Goal: Task Accomplishment & Management: Complete application form

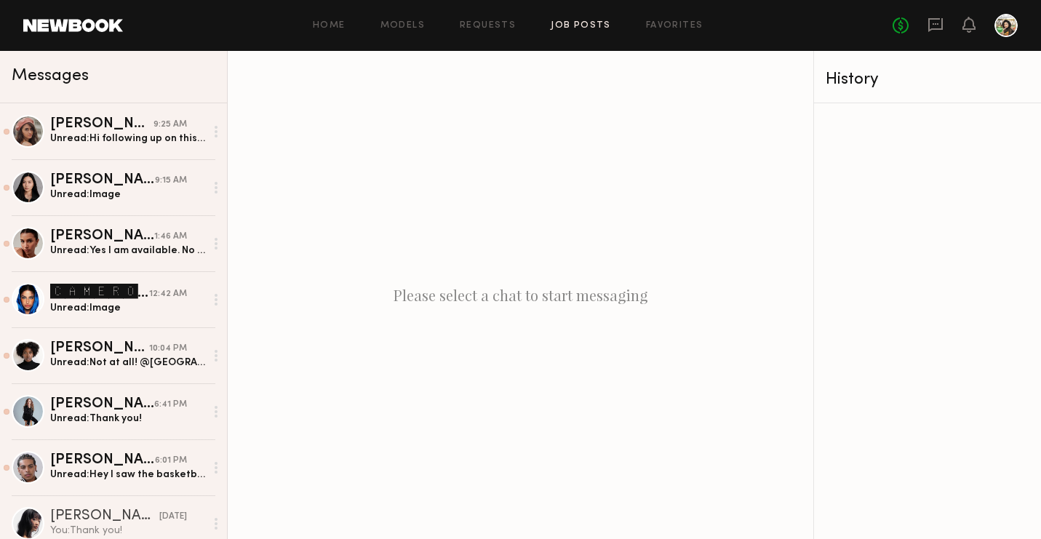
click at [565, 28] on link "Job Posts" at bounding box center [581, 25] width 60 height 9
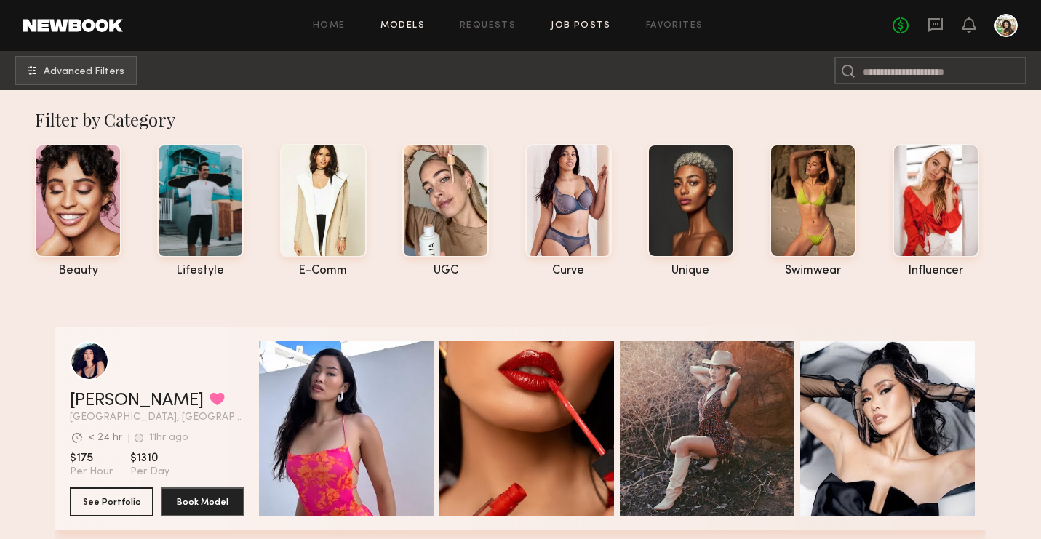
click at [599, 21] on link "Job Posts" at bounding box center [581, 25] width 60 height 9
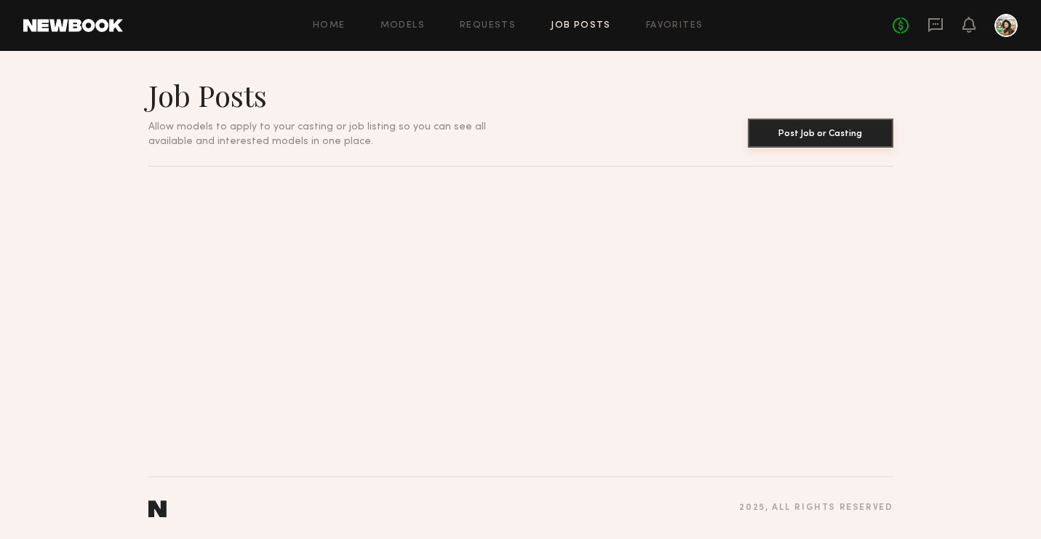
click at [880, 140] on button "Post Job or Casting" at bounding box center [820, 133] width 145 height 29
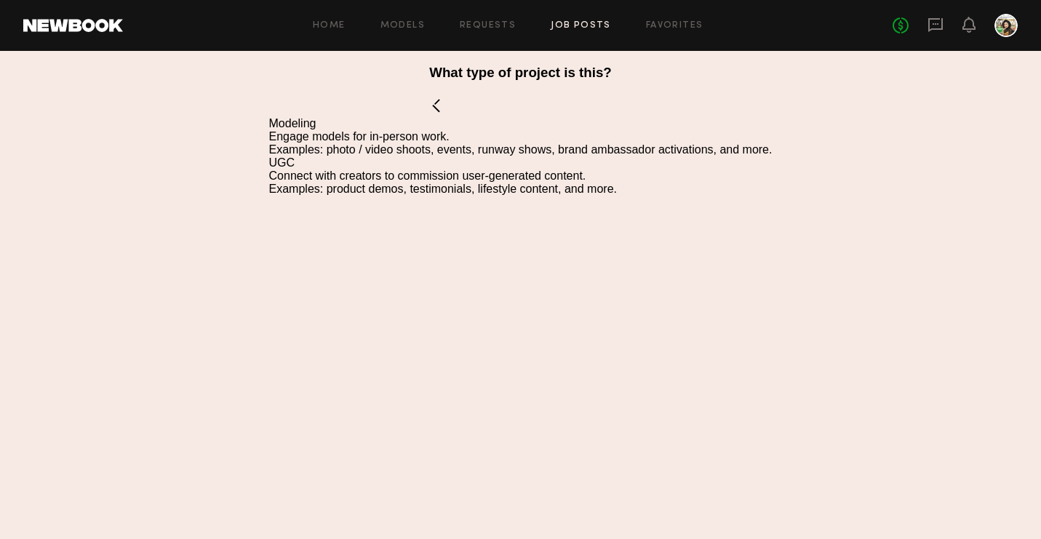
click at [292, 123] on div "Modeling" at bounding box center [520, 123] width 503 height 13
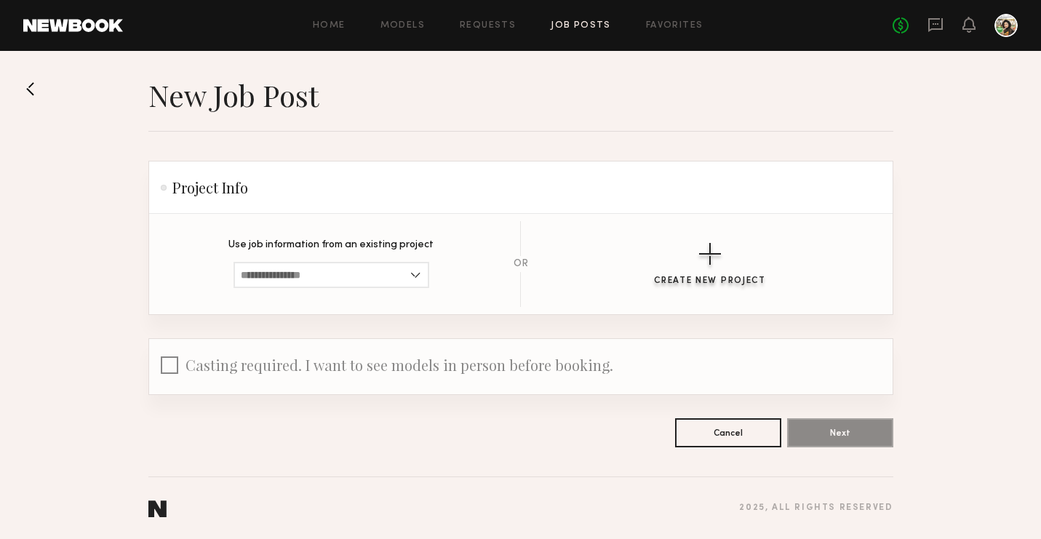
click at [710, 267] on button "Create New Project" at bounding box center [710, 264] width 112 height 43
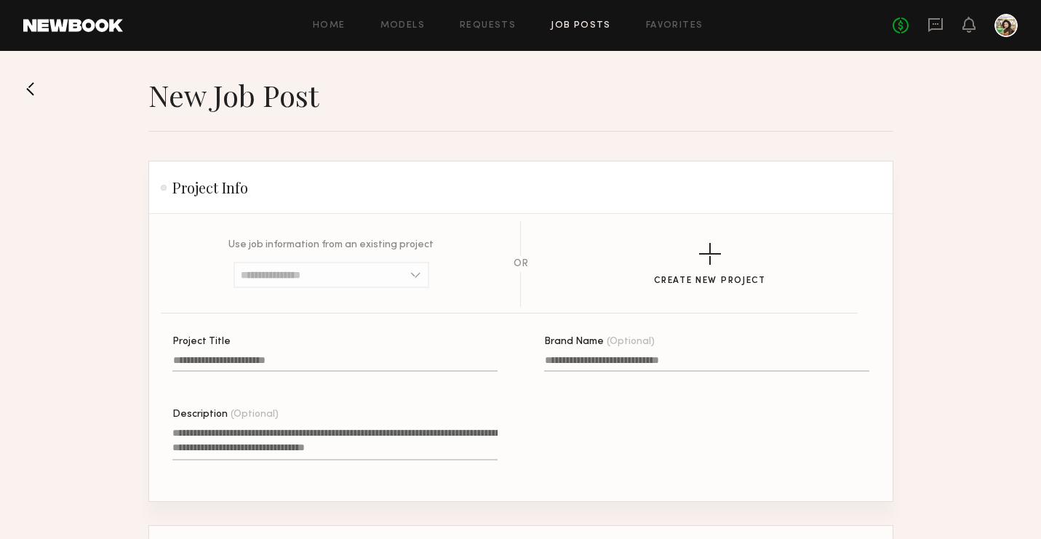
click at [253, 369] on input "Project Title" at bounding box center [334, 363] width 325 height 17
type input "**********"
click at [612, 361] on input "Brand Name (Optional)" at bounding box center [706, 363] width 325 height 17
click at [310, 434] on textarea "Description (Optional)" at bounding box center [334, 442] width 325 height 35
paste textarea "**********"
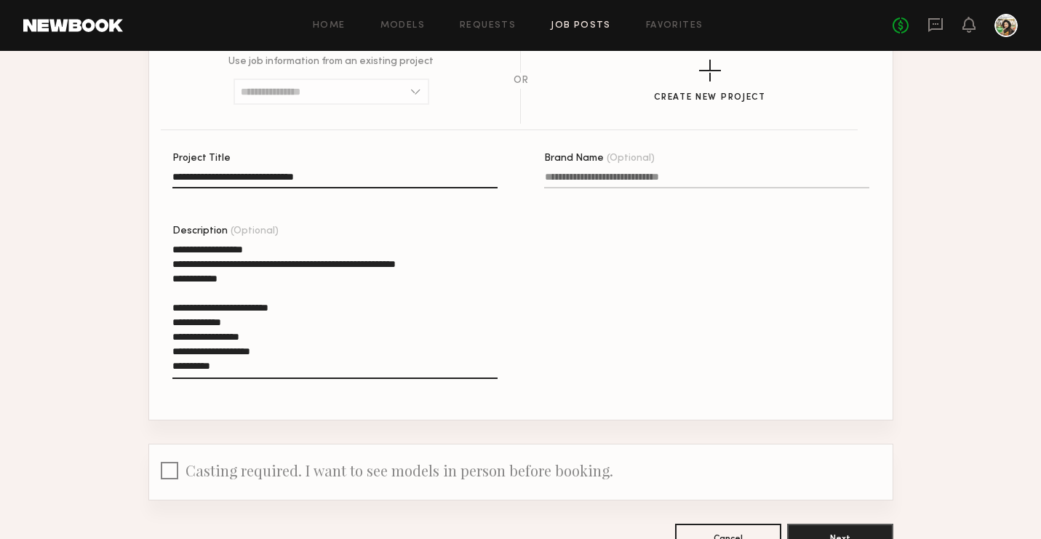
scroll to position [204, 0]
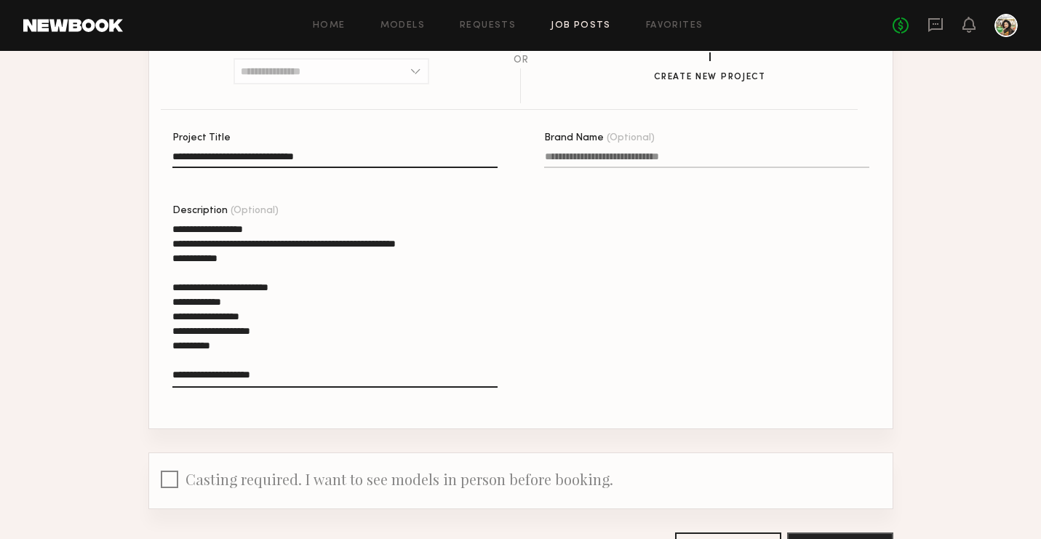
click at [235, 372] on textarea "**********" at bounding box center [334, 305] width 325 height 166
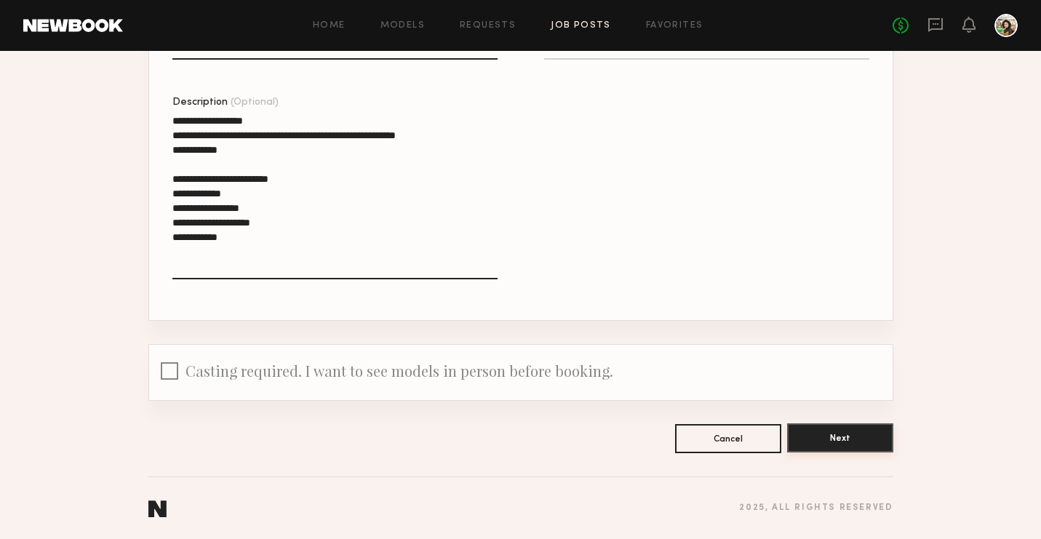
type textarea "**********"
click at [822, 435] on button "Next" at bounding box center [840, 437] width 106 height 29
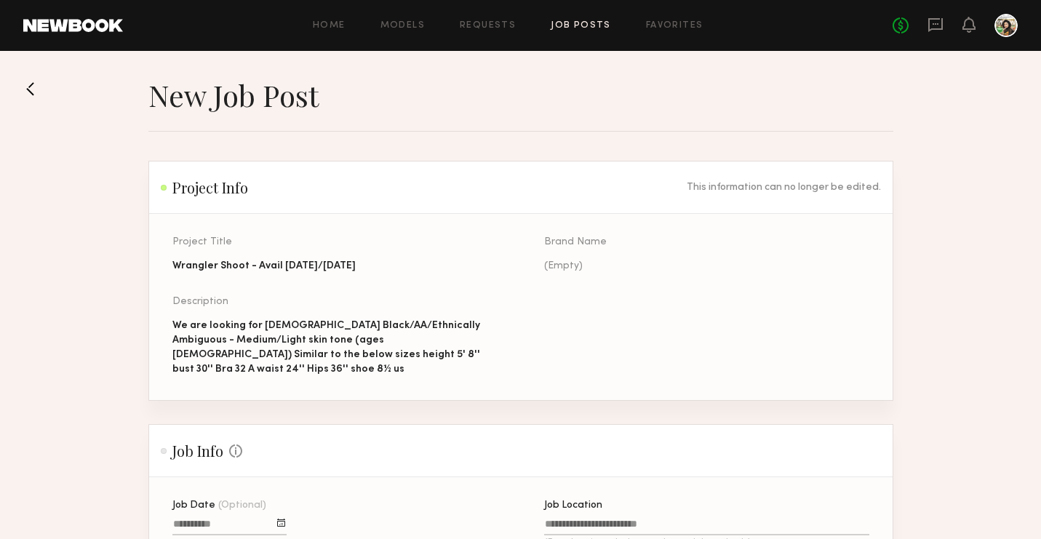
scroll to position [220, 0]
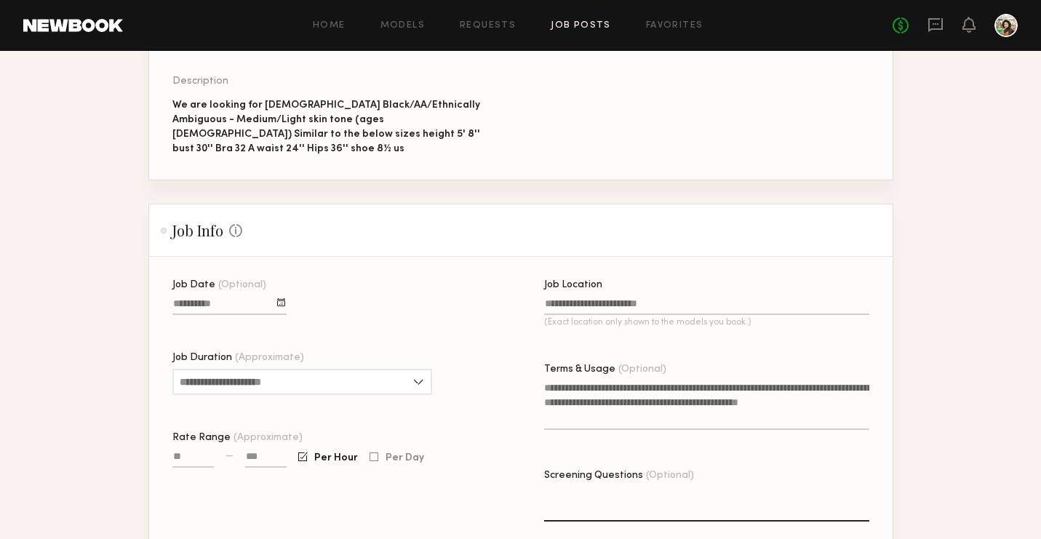
click at [285, 298] on div at bounding box center [281, 302] width 8 height 8
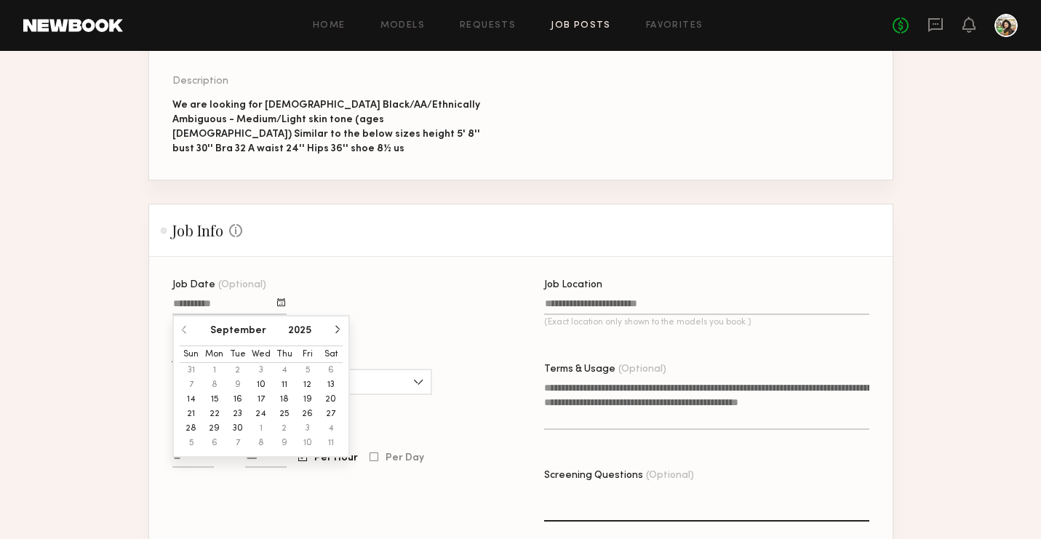
click at [279, 377] on button "11" at bounding box center [284, 384] width 23 height 15
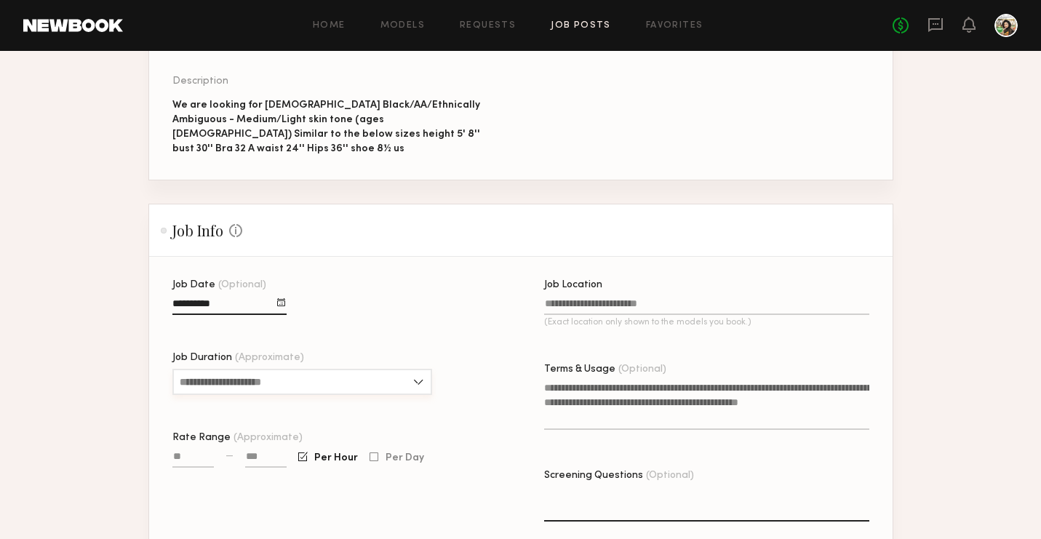
click at [246, 369] on input "Job Duration (Approximate)" at bounding box center [302, 382] width 260 height 26
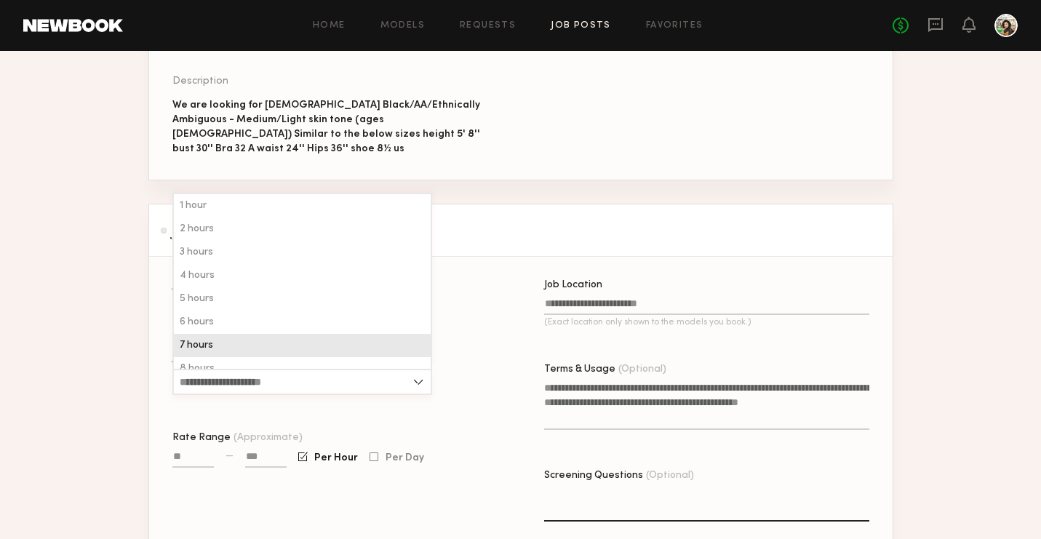
scroll to position [35, 0]
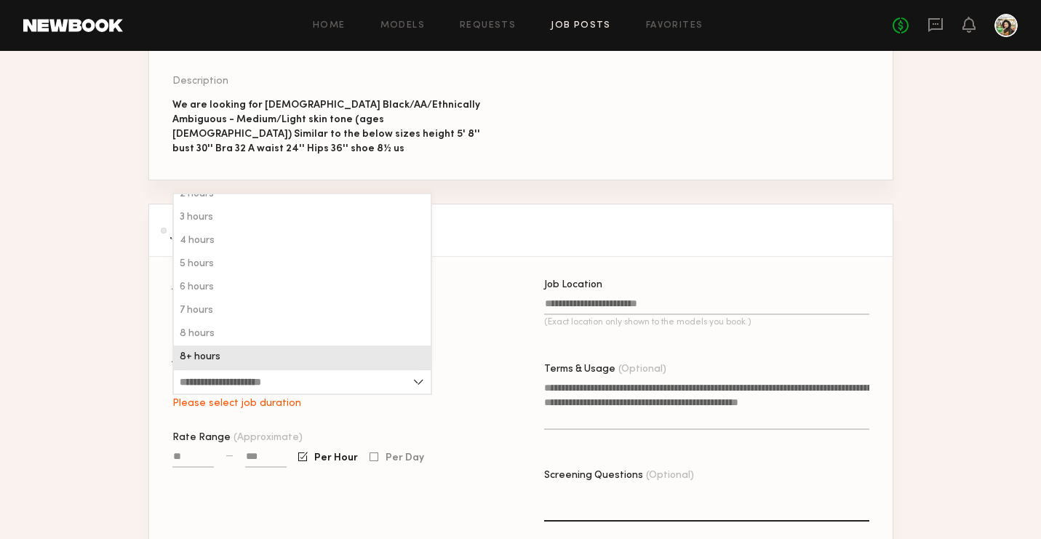
click at [228, 345] on div "8+ hours" at bounding box center [302, 356] width 257 height 23
type input "********"
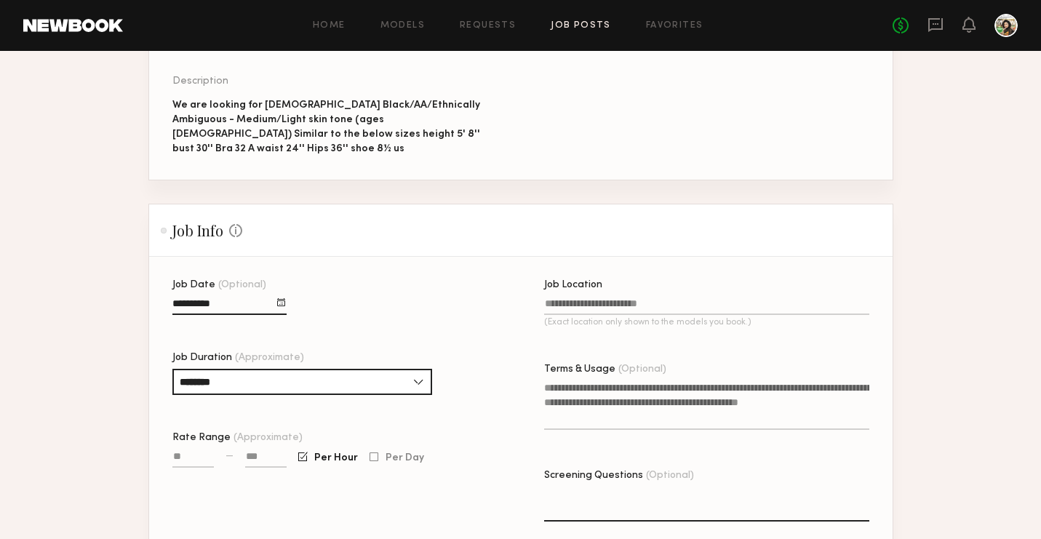
click at [578, 298] on input "Job Location (Exact location only shown to the models you book.)" at bounding box center [706, 306] width 325 height 17
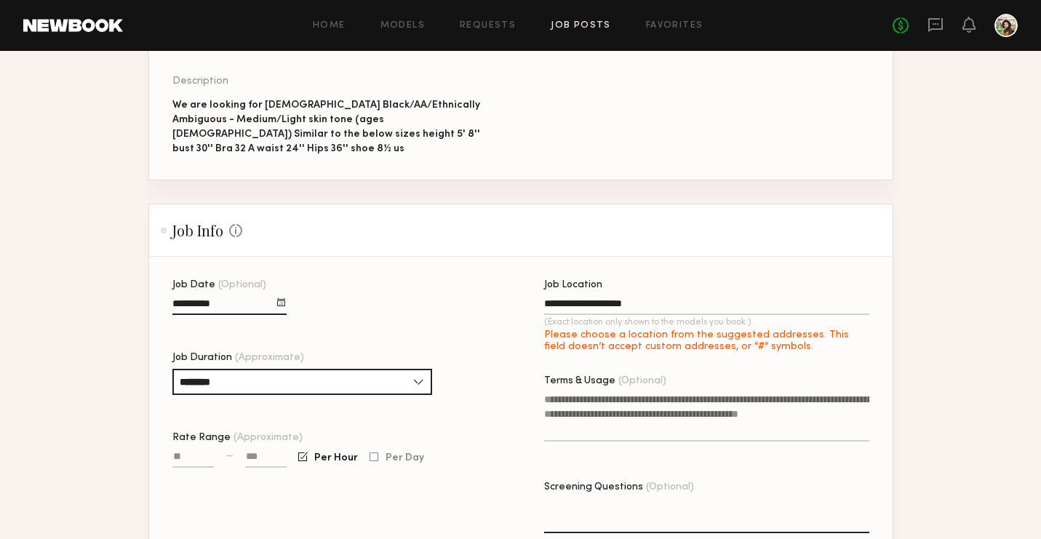
type input "**********"
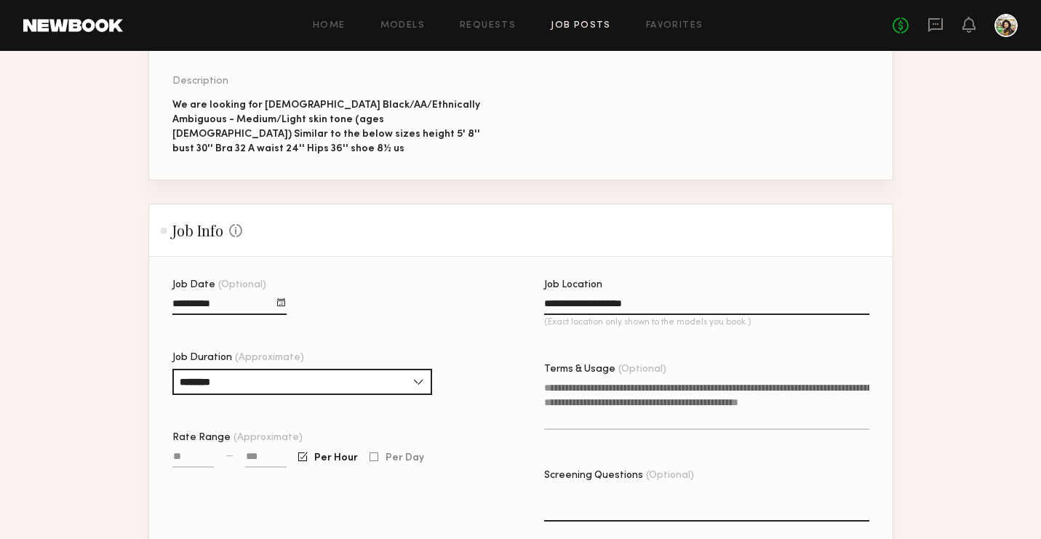
click at [621, 380] on textarea "Terms & Usage (Optional)" at bounding box center [706, 404] width 325 height 49
paste textarea "**********"
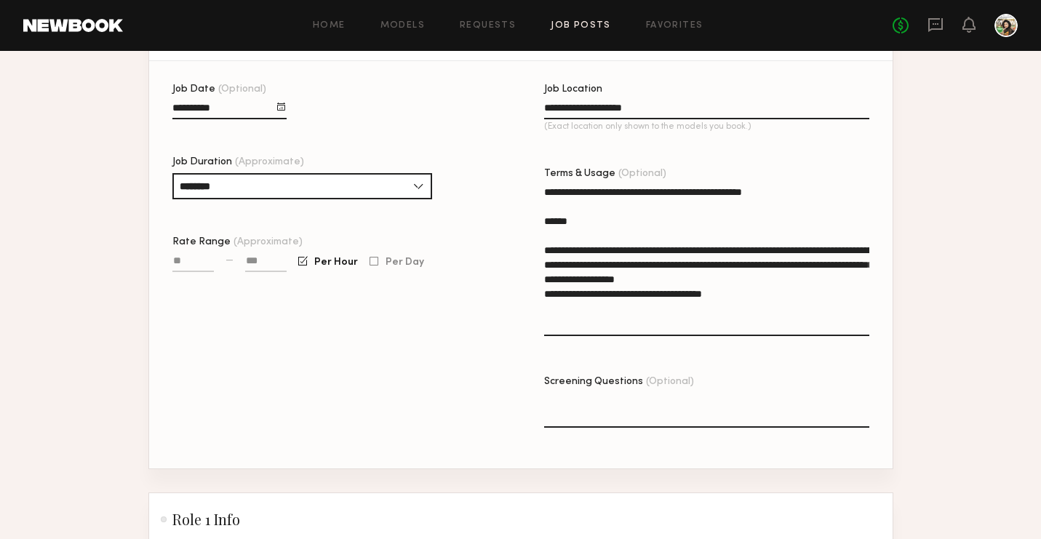
scroll to position [423, 0]
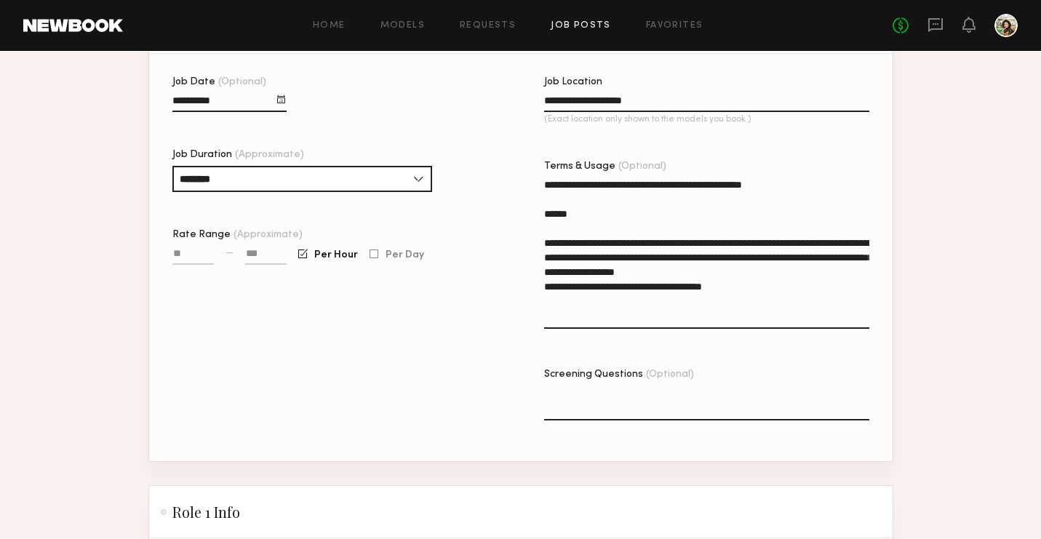
type textarea "**********"
click at [621, 385] on textarea "Screening Questions (Optional)" at bounding box center [706, 402] width 325 height 35
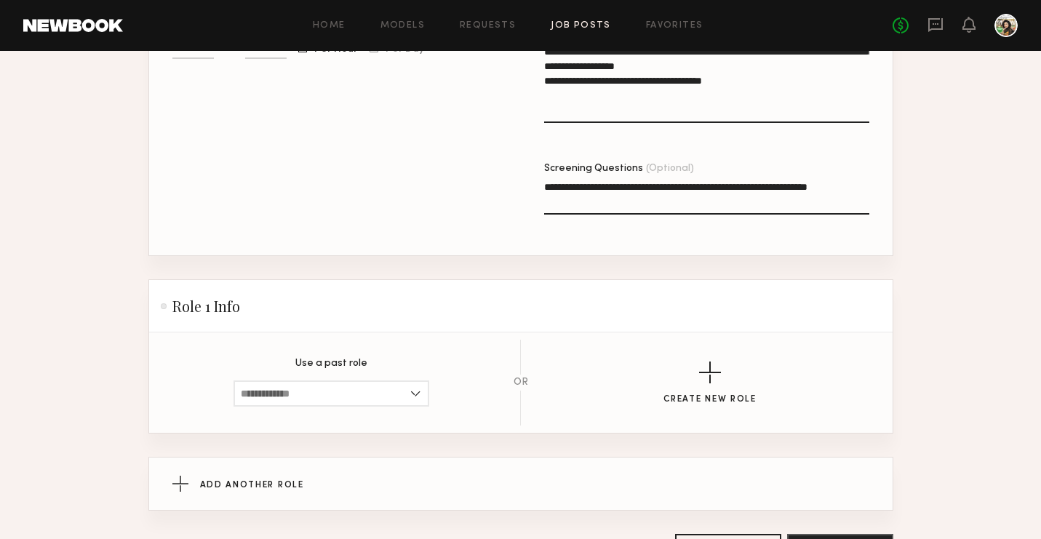
scroll to position [724, 0]
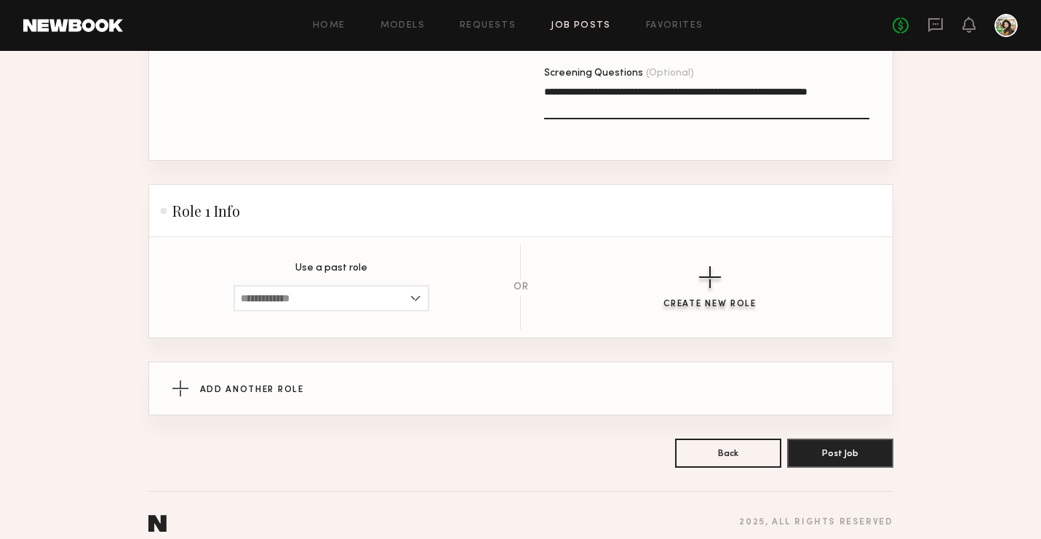
type textarea "**********"
click at [716, 266] on div "button" at bounding box center [710, 277] width 22 height 22
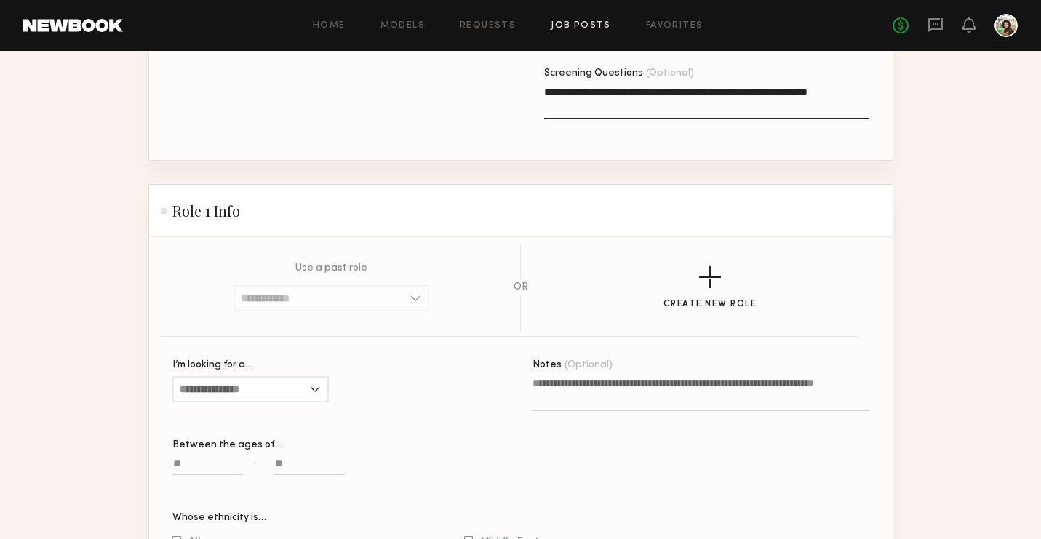
click at [201, 405] on div at bounding box center [250, 411] width 156 height 12
click at [210, 376] on input "I’m looking for a…" at bounding box center [250, 389] width 156 height 26
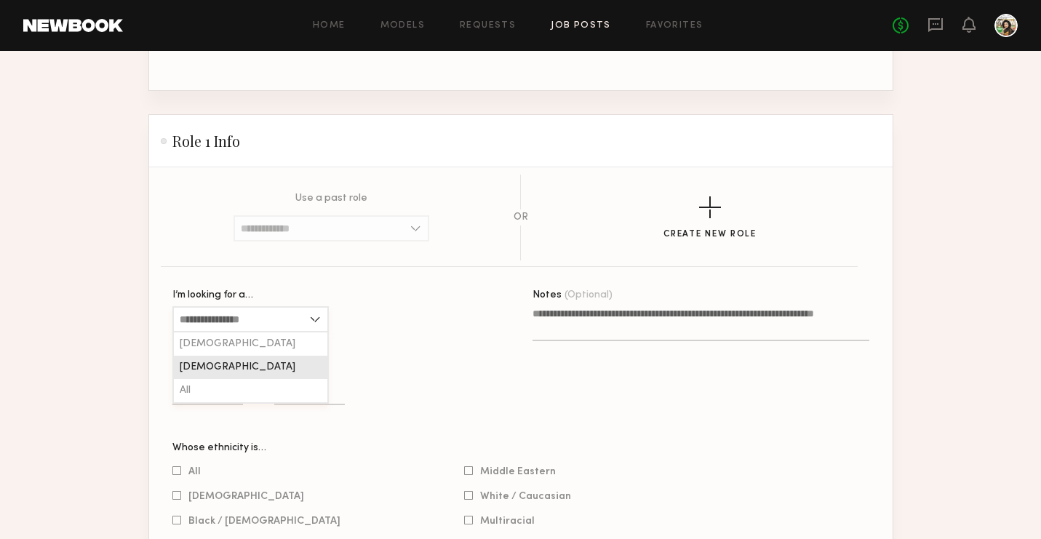
scroll to position [793, 0]
click at [224, 333] on div "[DEMOGRAPHIC_DATA]" at bounding box center [250, 344] width 153 height 23
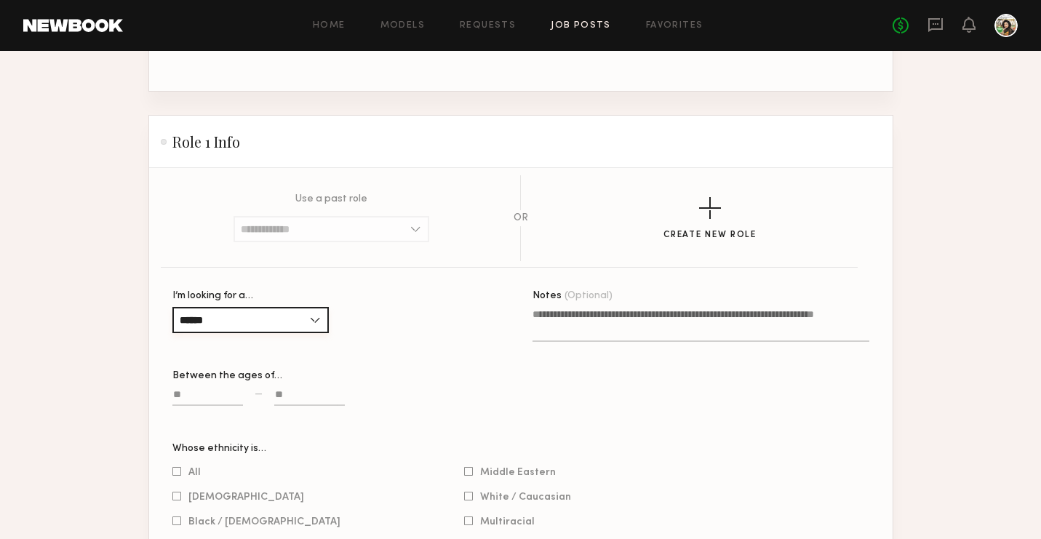
type input "******"
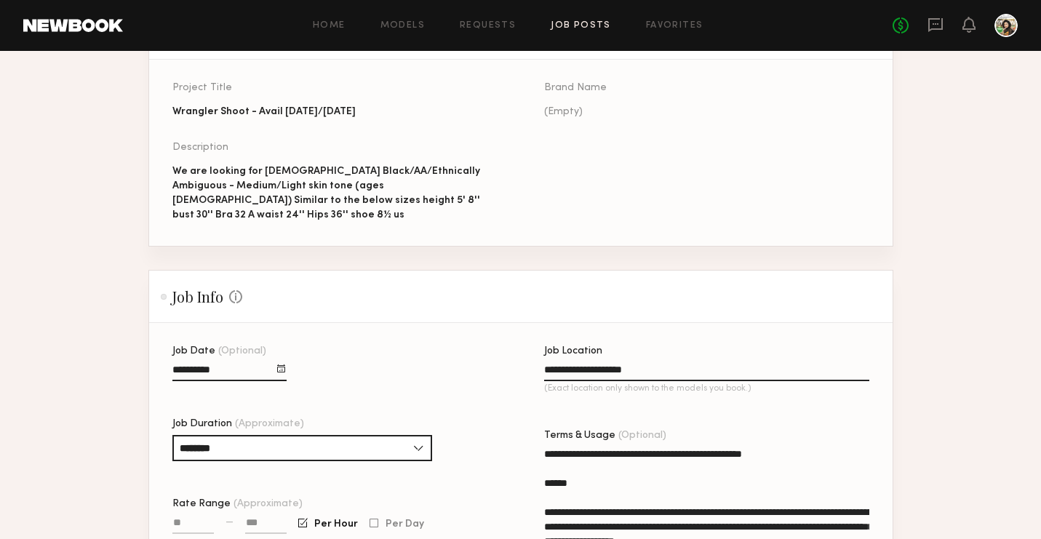
scroll to position [897, 0]
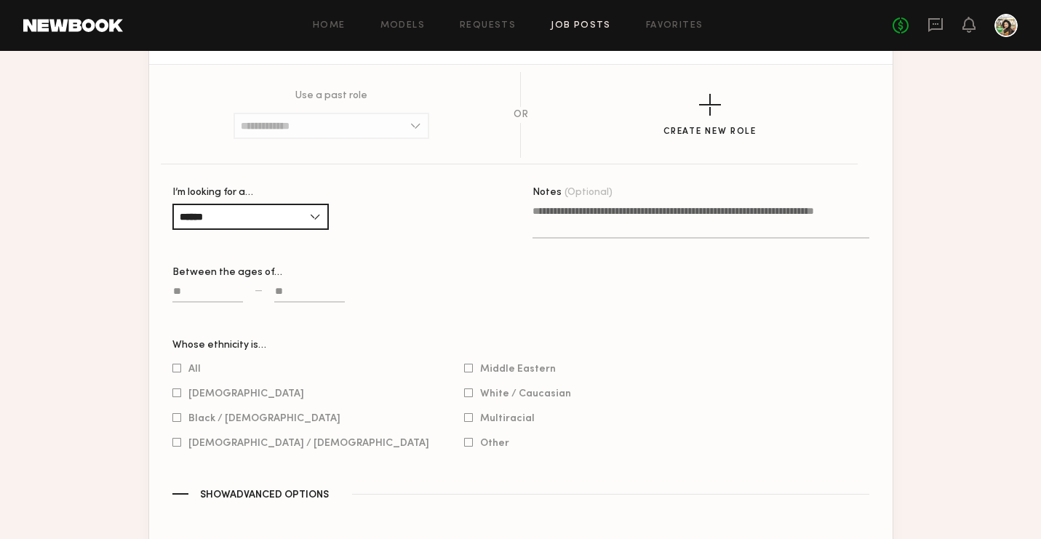
click at [195, 286] on input at bounding box center [207, 294] width 71 height 17
type input "**"
click at [287, 286] on input at bounding box center [309, 294] width 71 height 17
type input "**"
click at [464, 363] on div "Middle Eastern White / Caucasian Multiracial Other" at bounding box center [517, 405] width 107 height 87
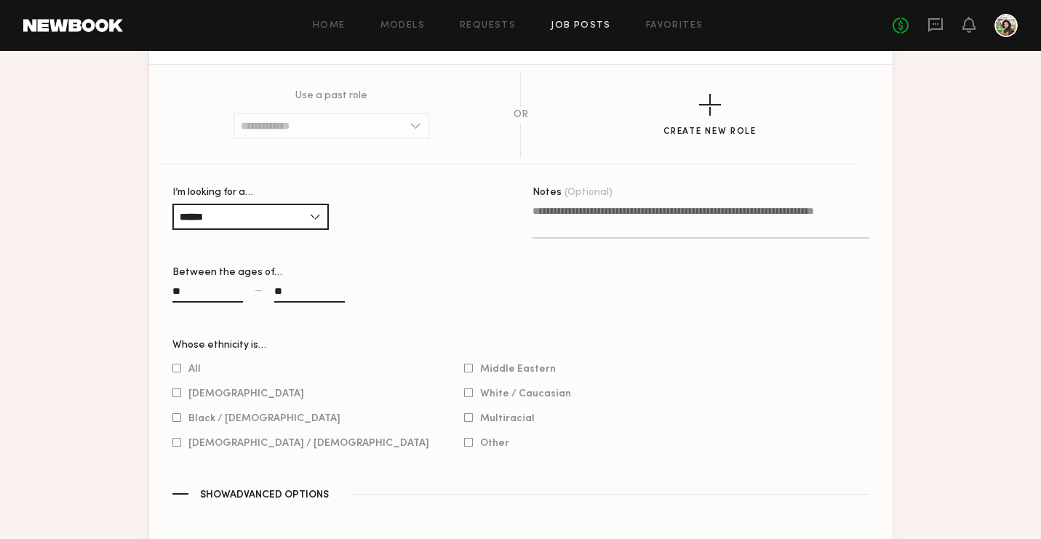
click at [464, 412] on div "Multiracial" at bounding box center [517, 418] width 107 height 13
click at [480, 365] on span "Middle Eastern" at bounding box center [518, 368] width 76 height 7
click at [480, 415] on span "Multiracial" at bounding box center [507, 418] width 55 height 7
click at [273, 394] on div "All Asian Black / African American Hispanic / Latino" at bounding box center [300, 405] width 257 height 87
click at [269, 415] on span "Black / African American" at bounding box center [264, 418] width 152 height 7
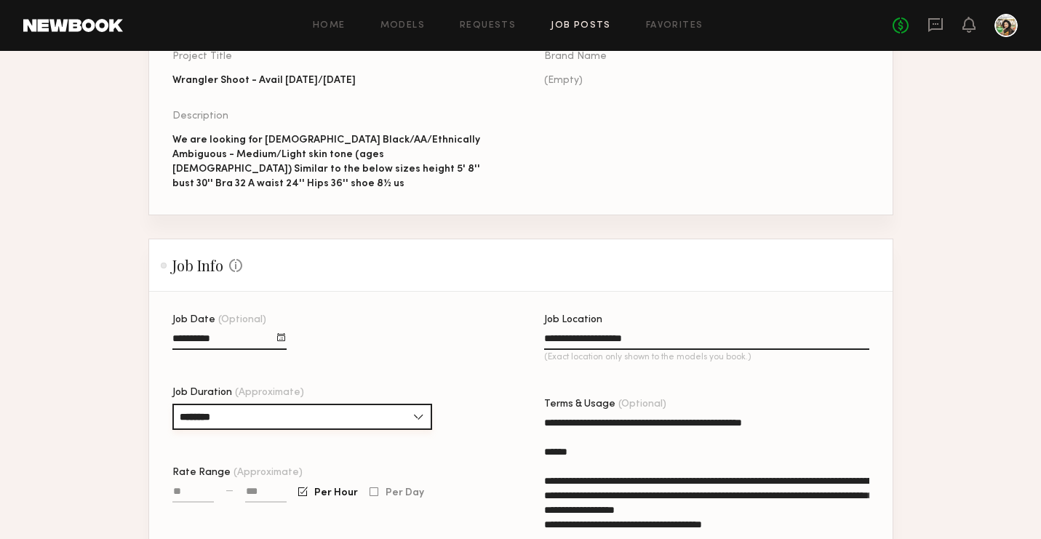
scroll to position [188, 0]
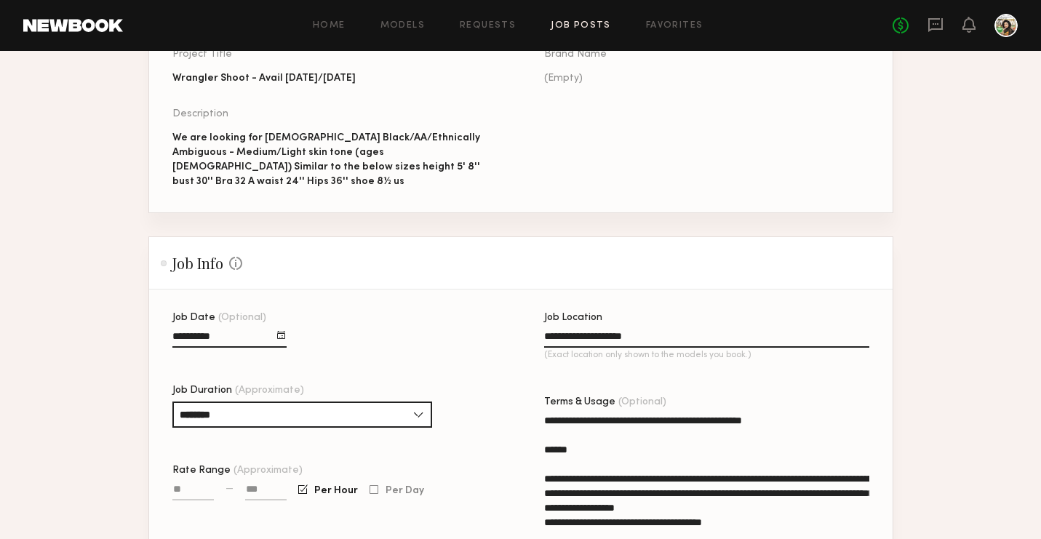
click at [188, 484] on input "Rate Range (Approximate)" at bounding box center [192, 492] width 41 height 17
type input "******"
click at [255, 484] on input at bounding box center [265, 492] width 41 height 17
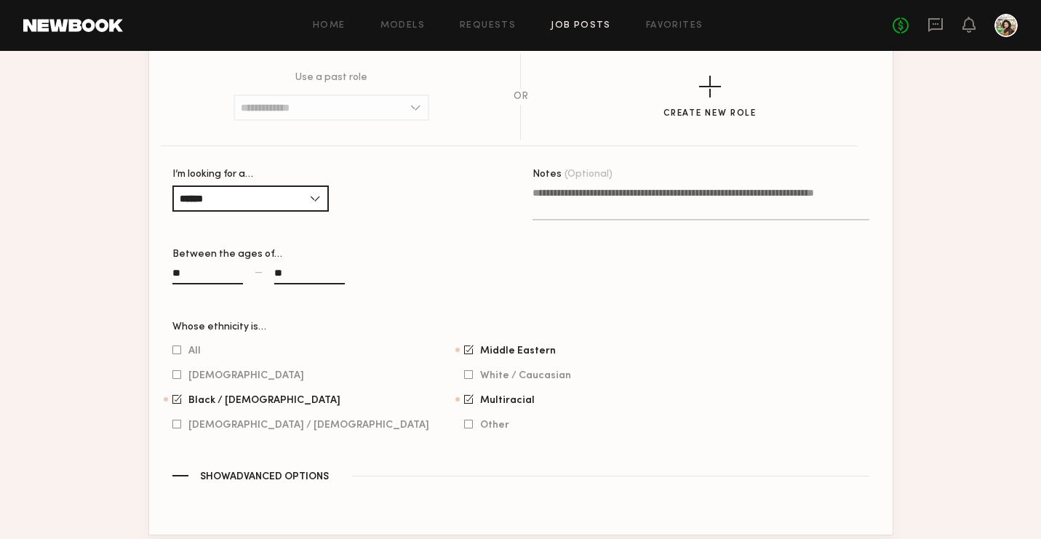
scroll to position [1112, 0]
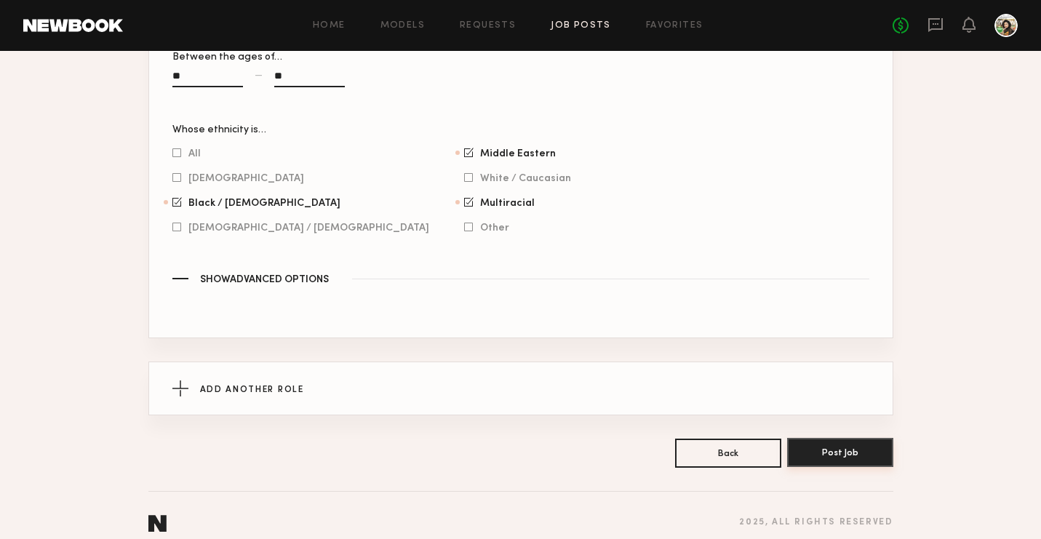
type input "******"
click at [835, 447] on button "Post Job" at bounding box center [840, 452] width 106 height 29
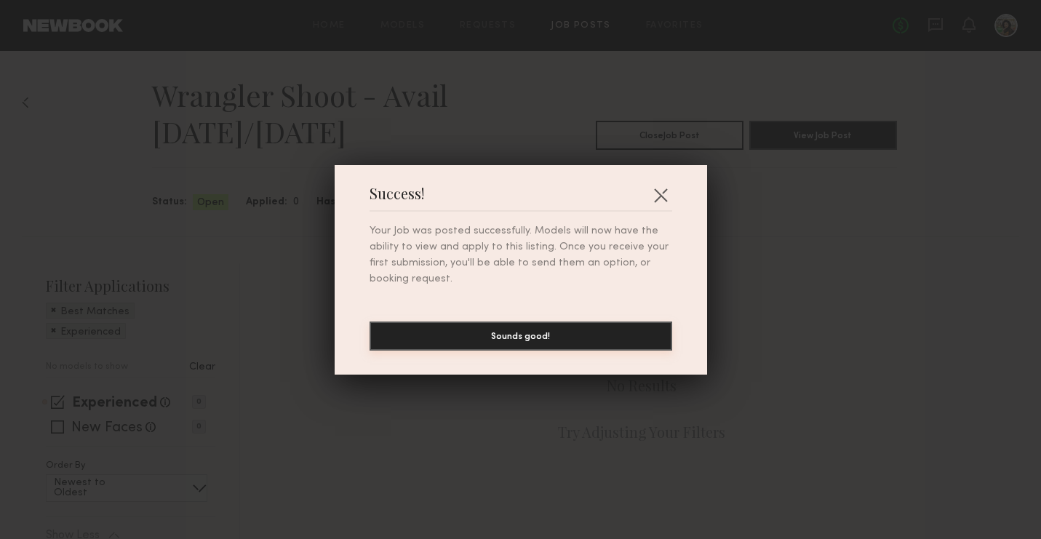
click at [654, 340] on button "Sounds good!" at bounding box center [520, 335] width 303 height 29
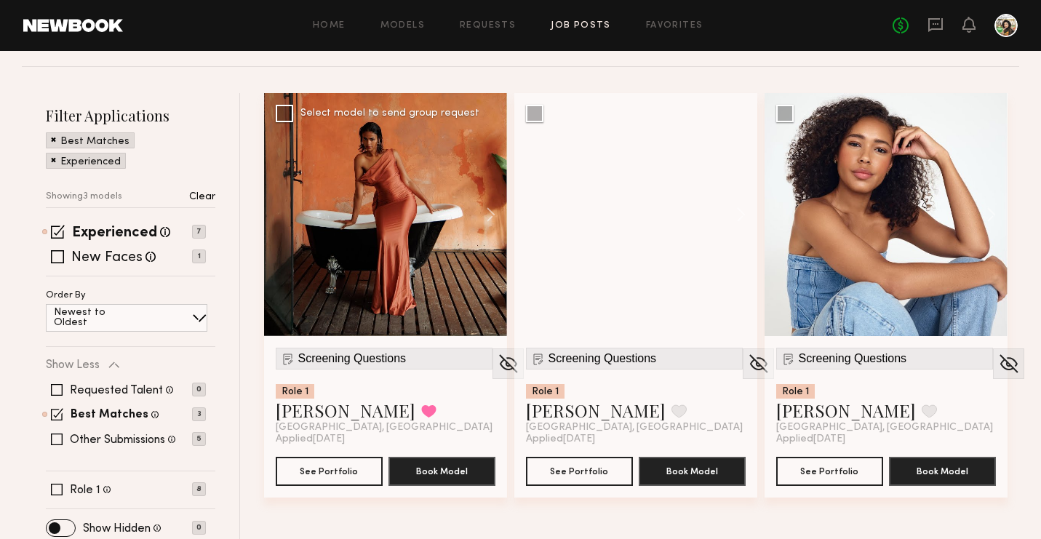
scroll to position [172, 0]
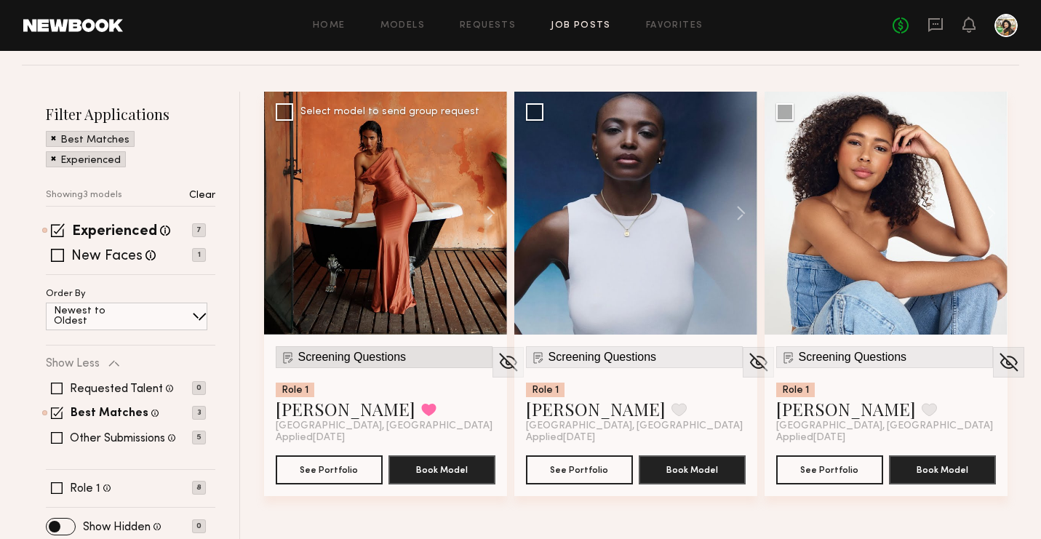
click at [371, 353] on span "Screening Questions" at bounding box center [352, 357] width 108 height 13
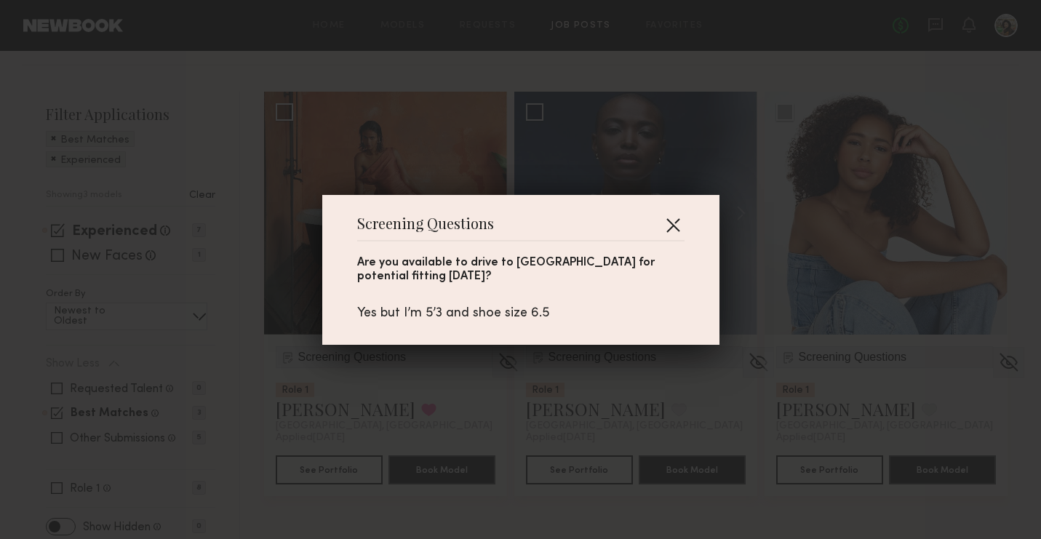
click at [665, 225] on button "button" at bounding box center [672, 224] width 23 height 23
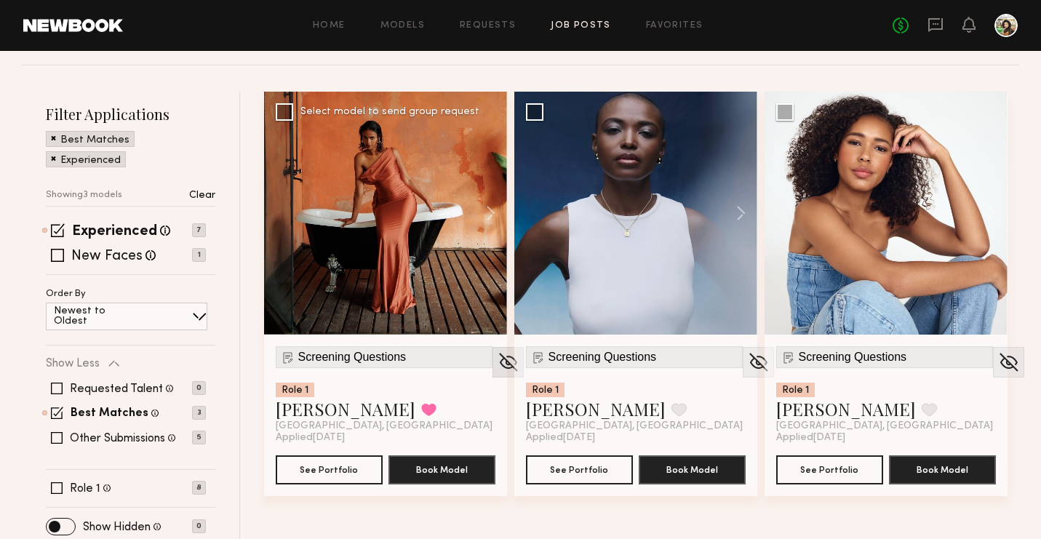
click at [497, 362] on img at bounding box center [508, 362] width 23 height 22
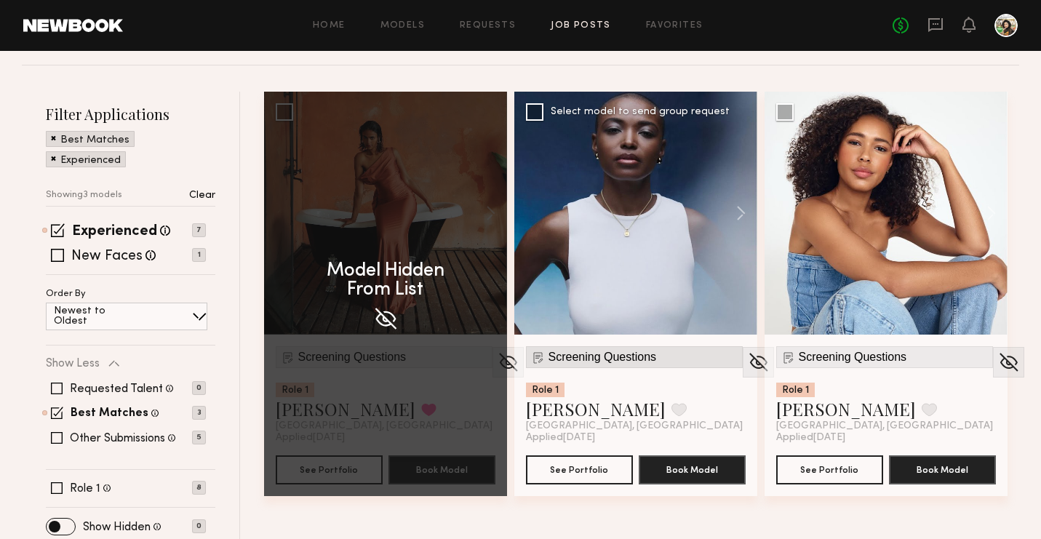
click at [569, 353] on span "Screening Questions" at bounding box center [602, 357] width 108 height 13
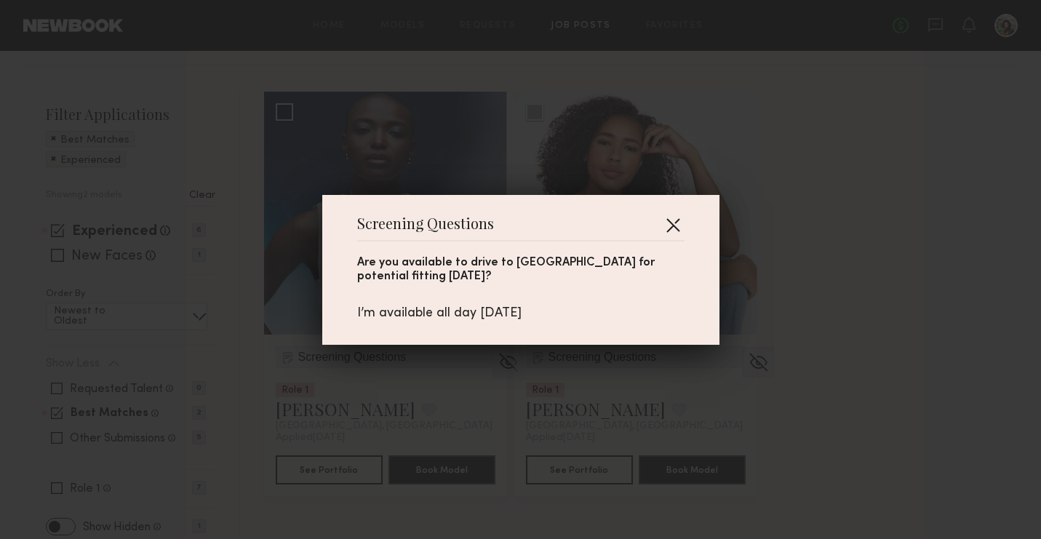
click at [671, 231] on button "button" at bounding box center [672, 224] width 23 height 23
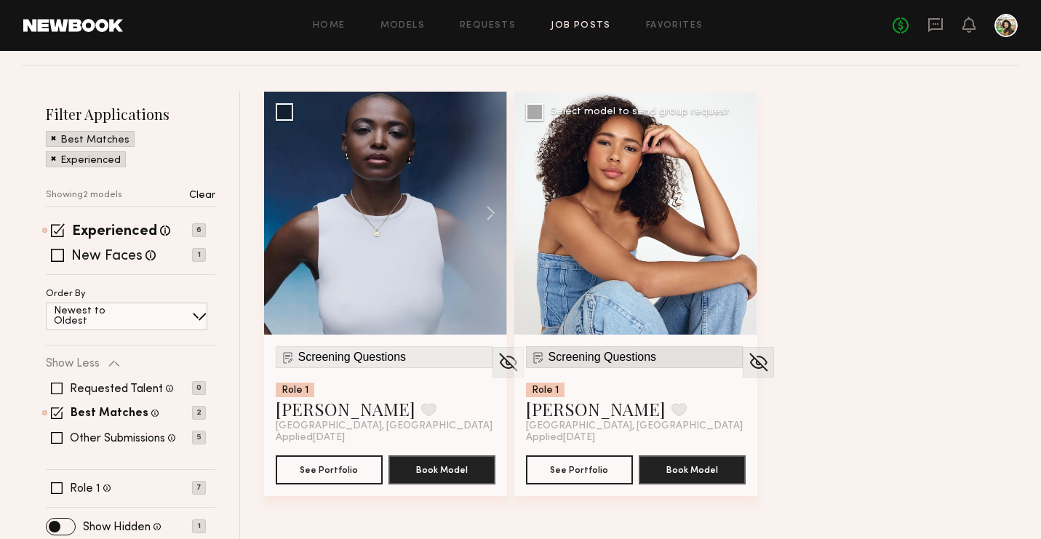
click at [620, 361] on span "Screening Questions" at bounding box center [602, 357] width 108 height 13
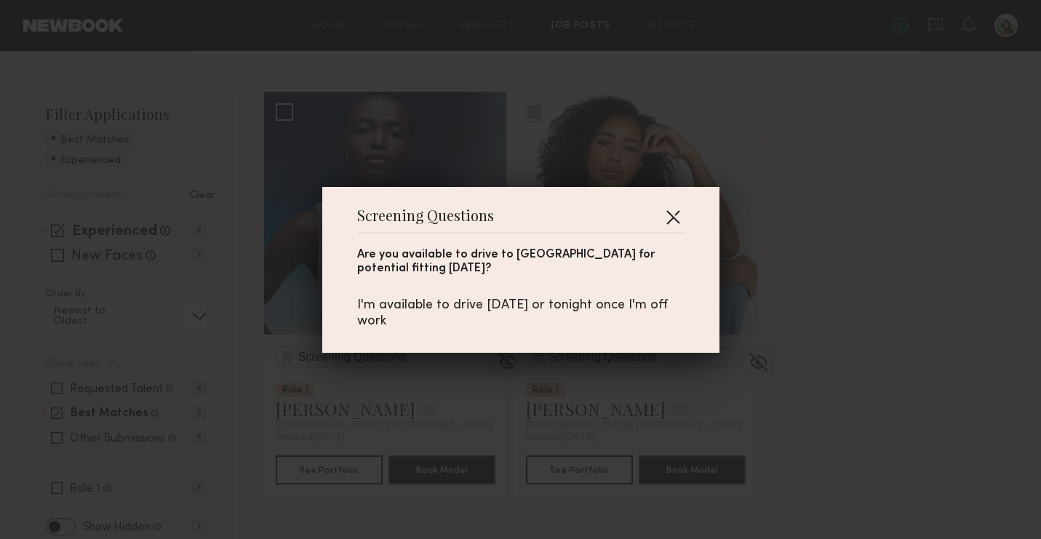
click at [675, 211] on button "button" at bounding box center [672, 216] width 23 height 23
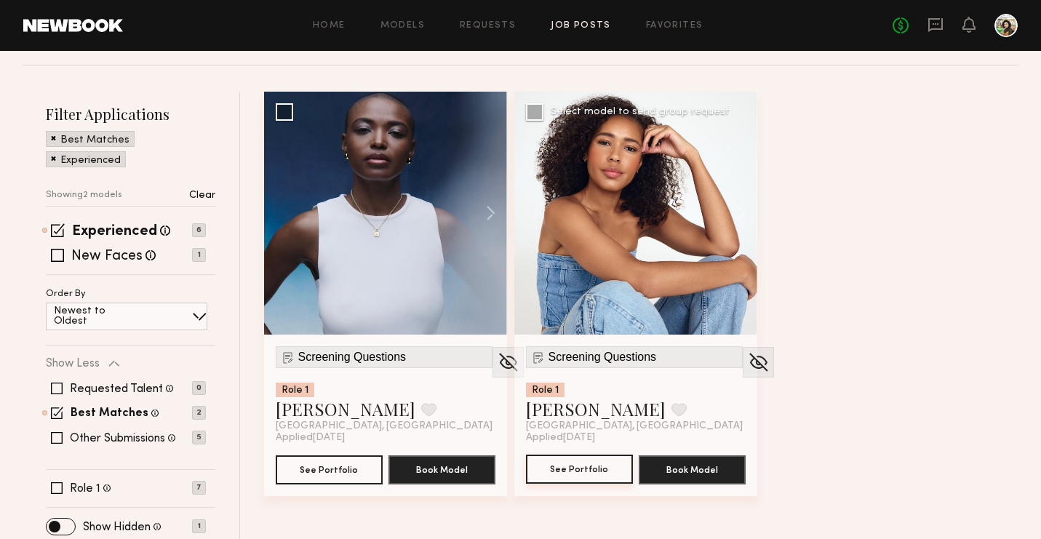
click at [588, 463] on button "See Portfolio" at bounding box center [579, 469] width 107 height 29
click at [151, 433] on label "Other Submissions" at bounding box center [117, 439] width 95 height 12
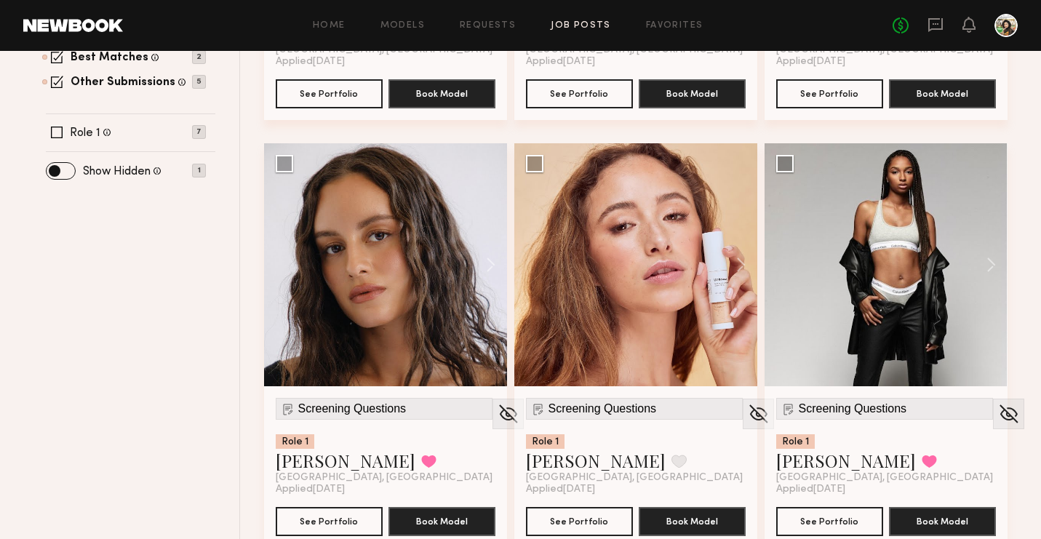
scroll to position [580, 0]
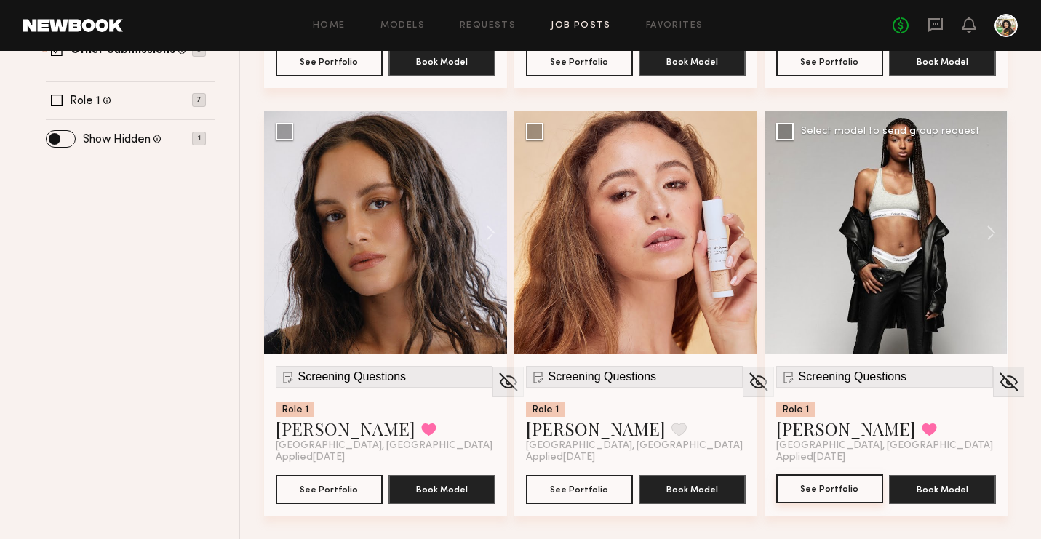
click at [834, 489] on button "See Portfolio" at bounding box center [829, 488] width 107 height 29
click at [833, 370] on span "Screening Questions" at bounding box center [852, 376] width 108 height 13
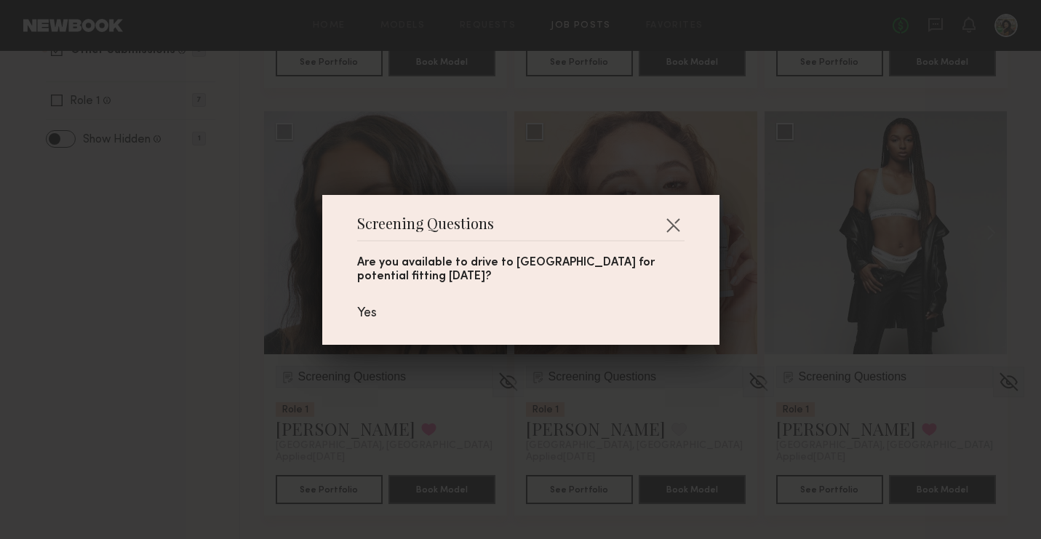
click at [803, 287] on div "Screening Questions Are you available to drive to palm springs for potential fi…" at bounding box center [520, 269] width 1041 height 539
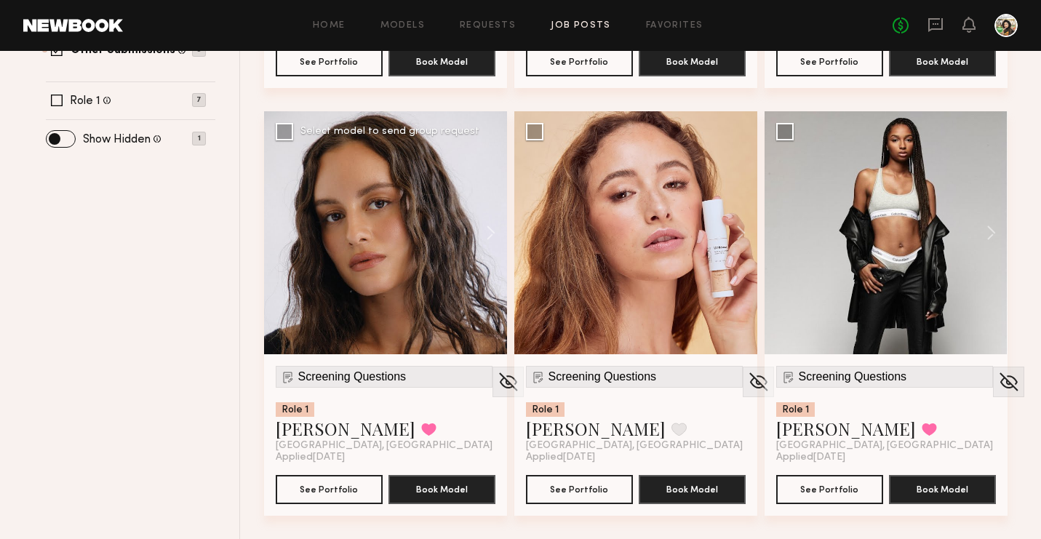
scroll to position [0, 0]
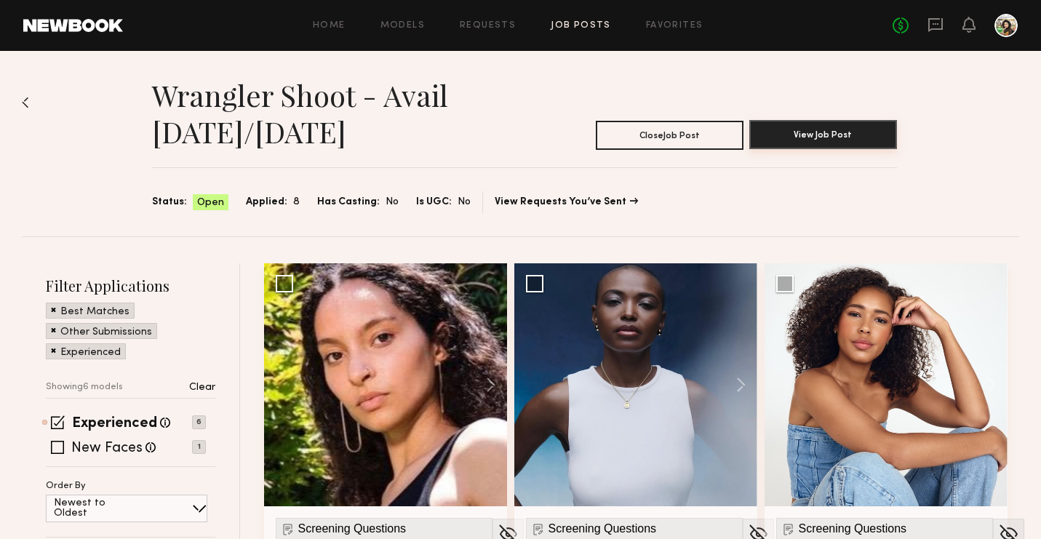
click at [782, 133] on button "View Job Post" at bounding box center [823, 134] width 148 height 29
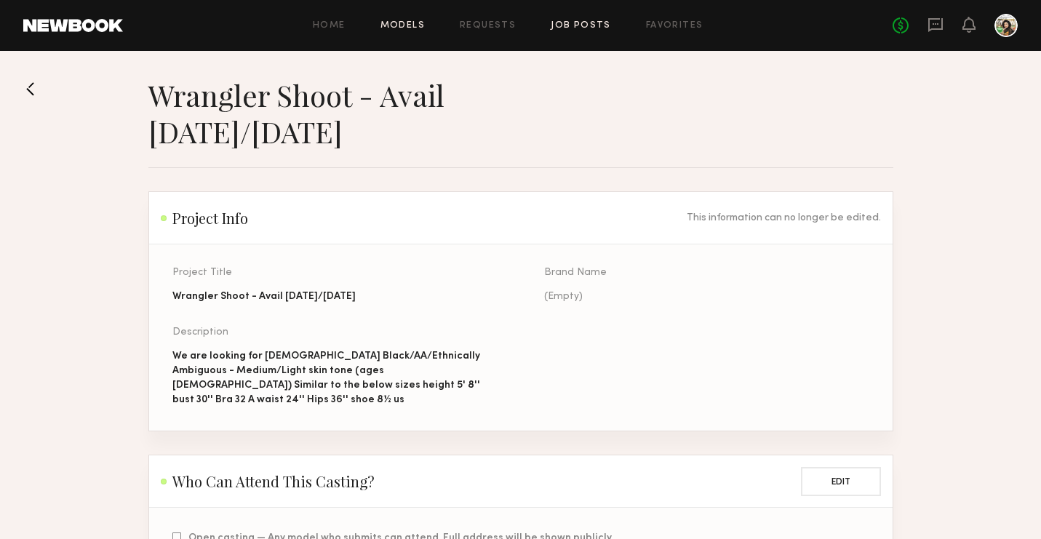
click at [412, 27] on link "Models" at bounding box center [402, 25] width 44 height 9
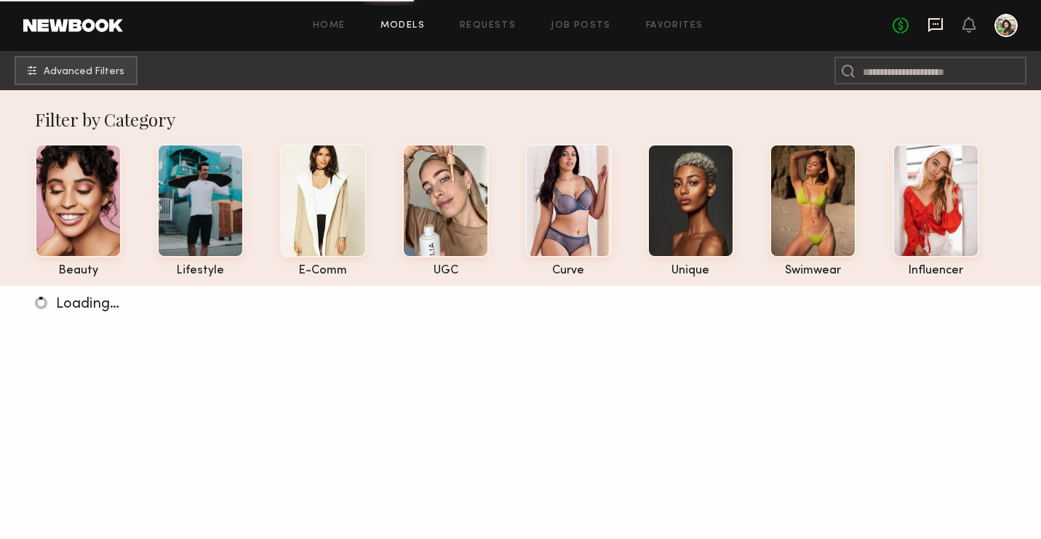
click at [934, 28] on icon at bounding box center [935, 25] width 15 height 14
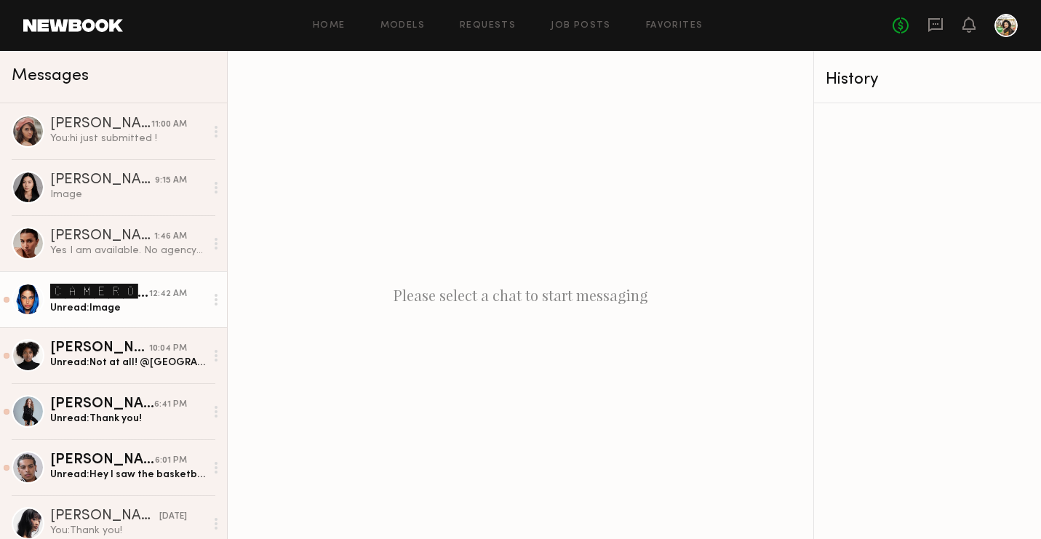
click at [89, 297] on div "🅲🅰🅼🅴🆁🅾🅽 🆂." at bounding box center [99, 292] width 99 height 17
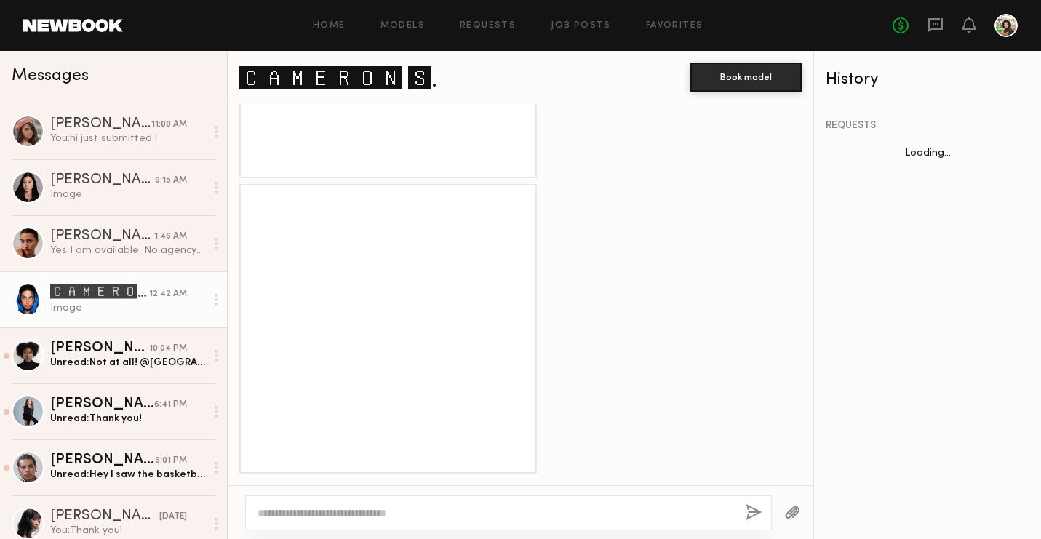
scroll to position [1154, 0]
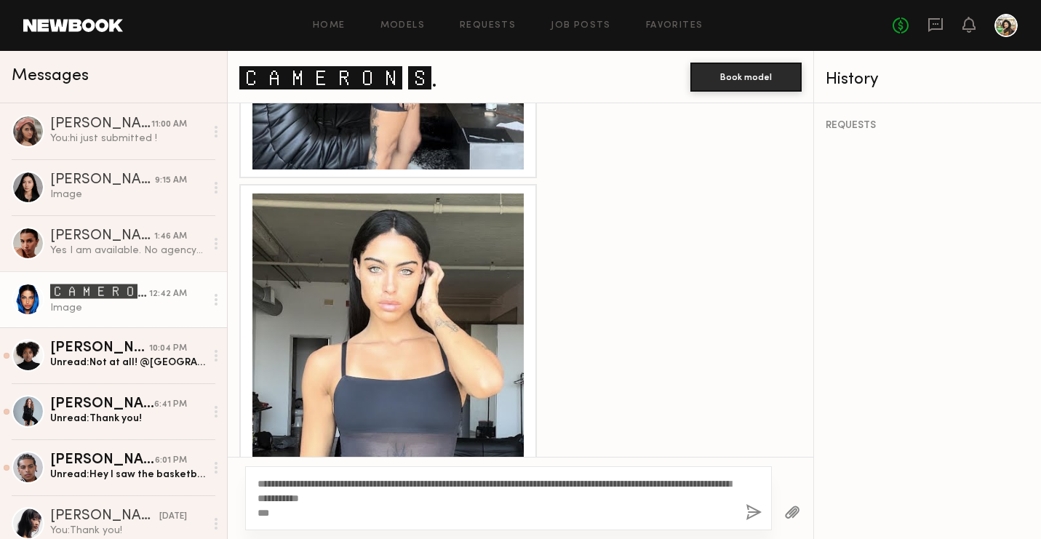
click at [457, 497] on textarea "**********" at bounding box center [495, 498] width 476 height 44
click at [482, 486] on textarea "**********" at bounding box center [495, 498] width 476 height 44
type textarea "**********"
click at [748, 515] on button "button" at bounding box center [753, 513] width 16 height 18
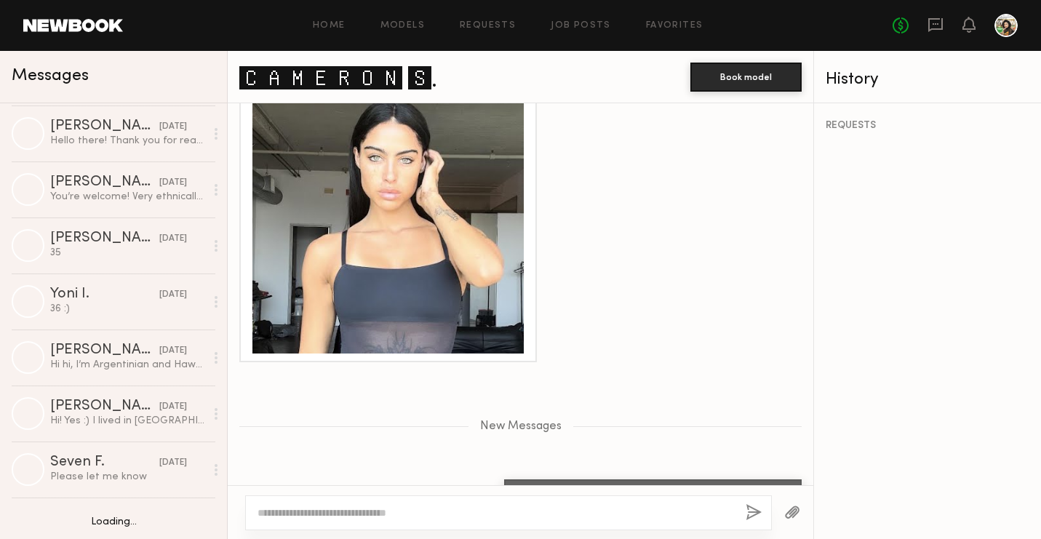
scroll to position [4083, 0]
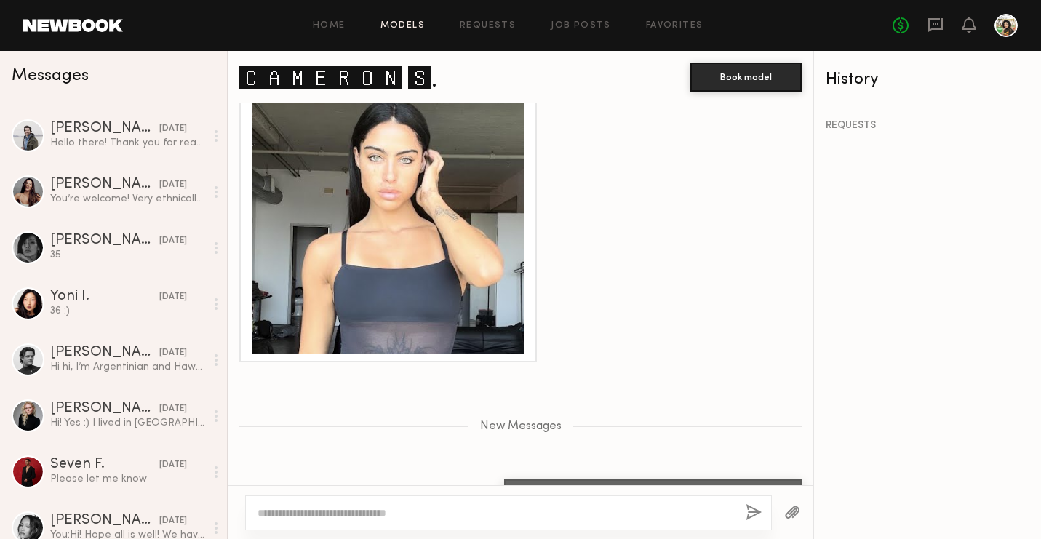
click at [425, 23] on link "Models" at bounding box center [402, 25] width 44 height 9
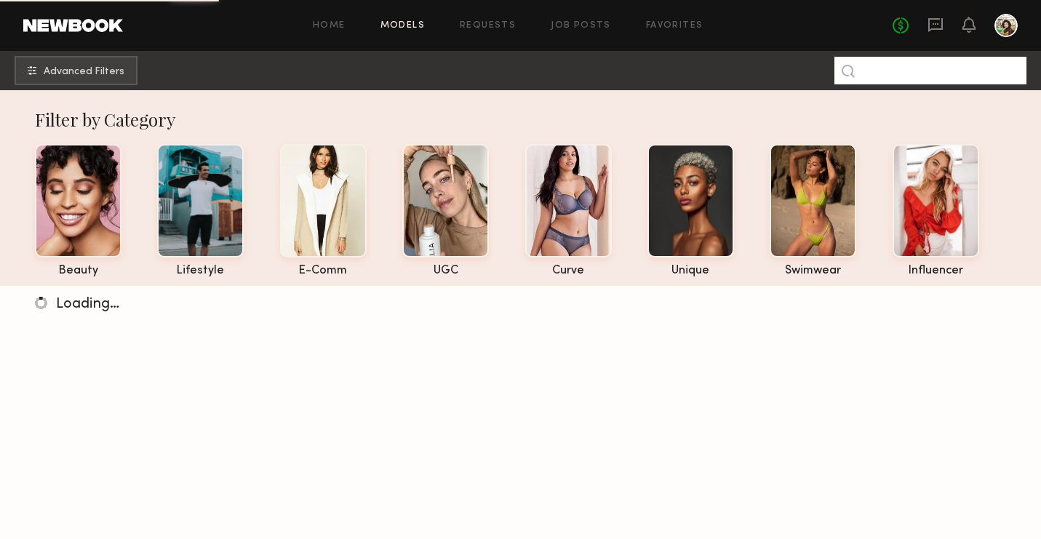
click at [927, 71] on input at bounding box center [930, 71] width 192 height 28
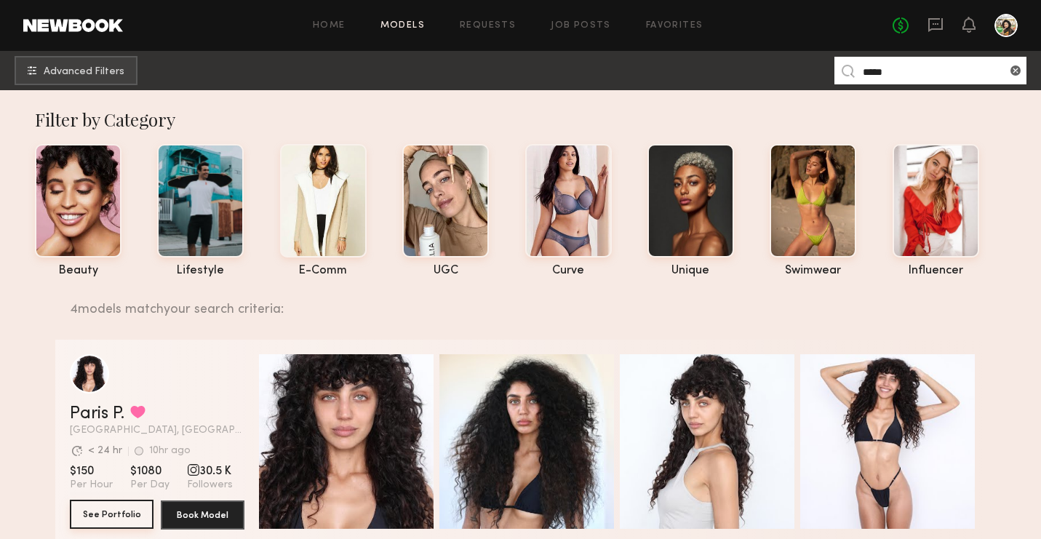
type input "*****"
click at [100, 510] on button "See Portfolio" at bounding box center [112, 514] width 84 height 29
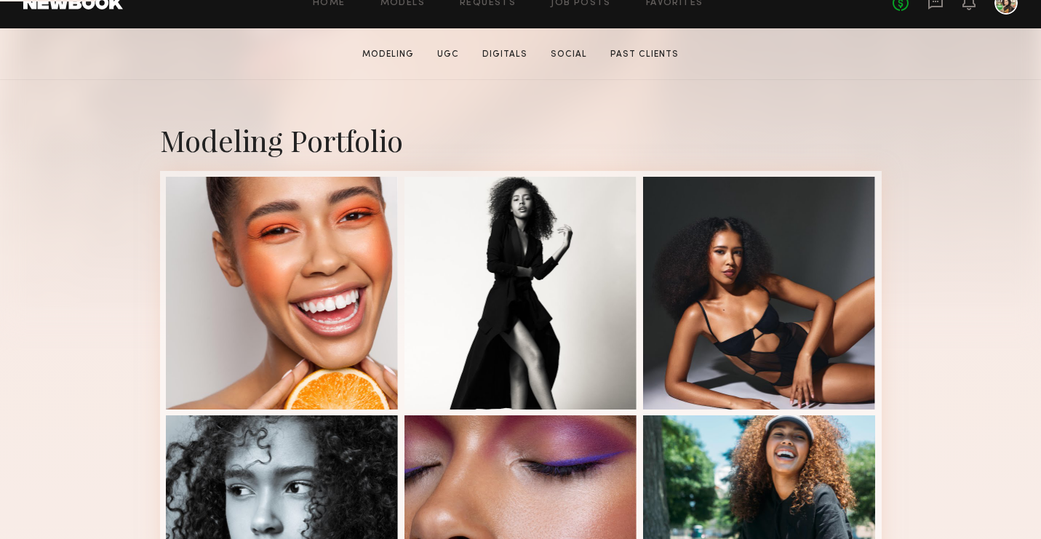
scroll to position [256, 0]
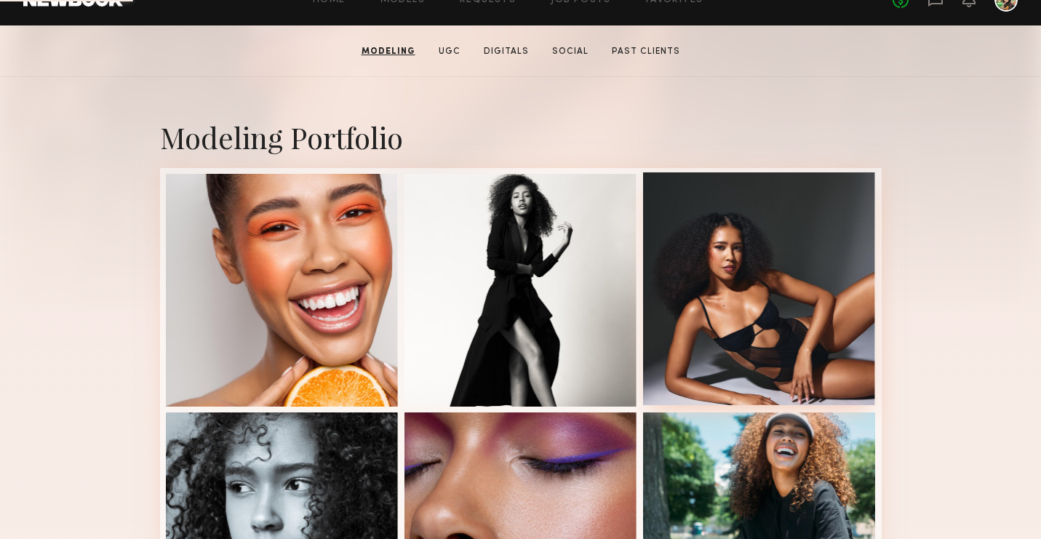
click at [688, 325] on div at bounding box center [759, 288] width 233 height 233
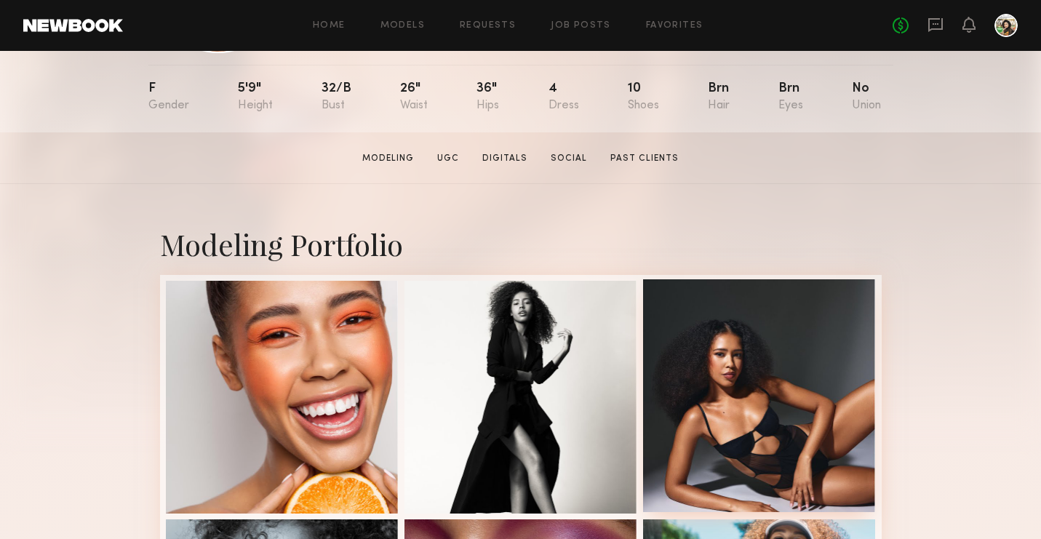
scroll to position [165, 0]
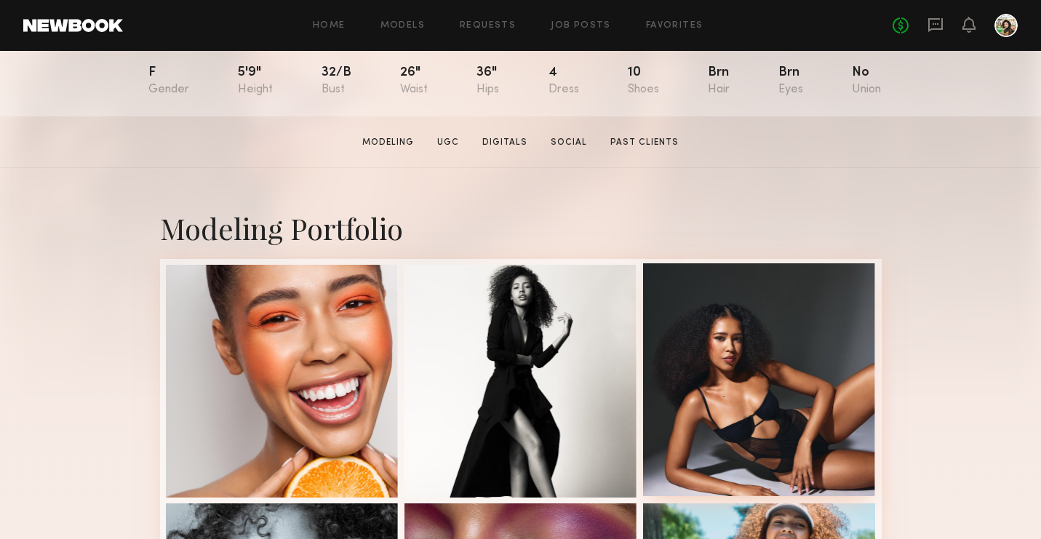
click at [790, 277] on div at bounding box center [759, 379] width 233 height 233
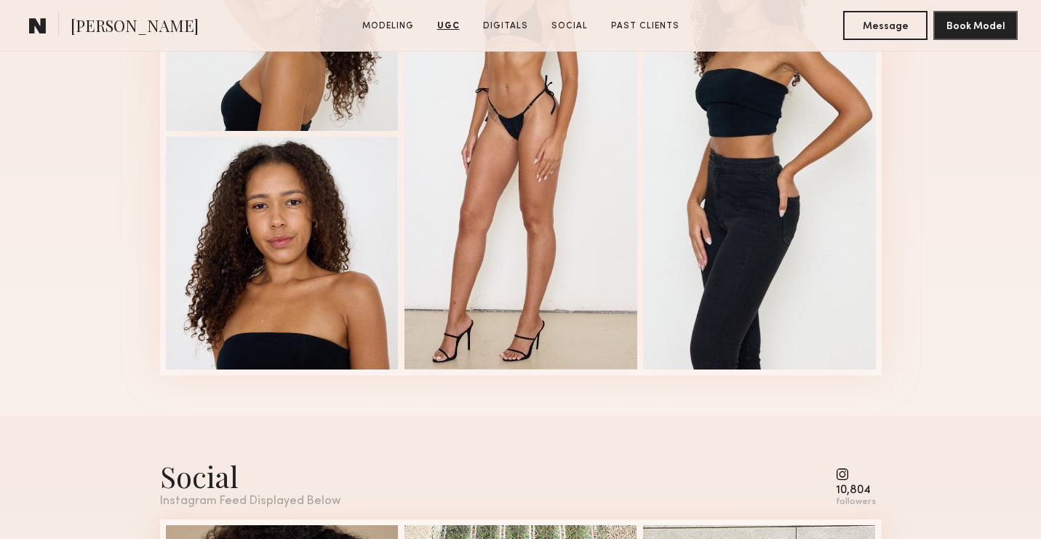
scroll to position [4006, 0]
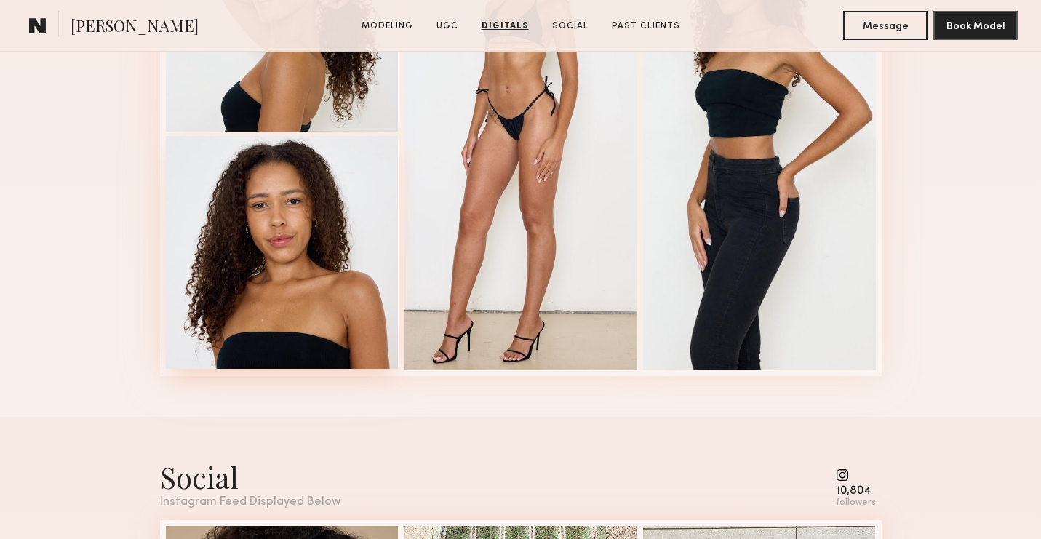
click at [293, 281] on div at bounding box center [282, 252] width 233 height 233
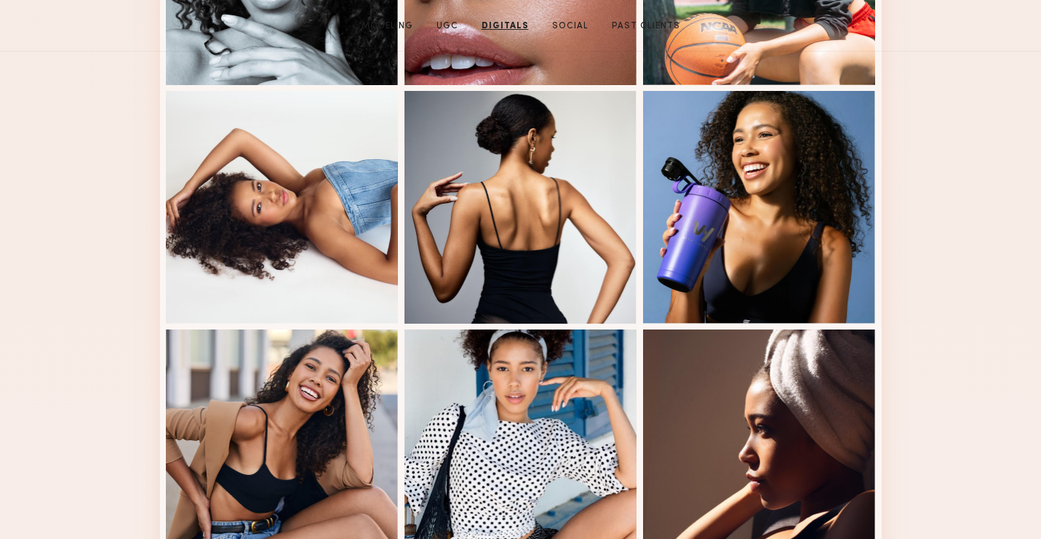
scroll to position [0, 0]
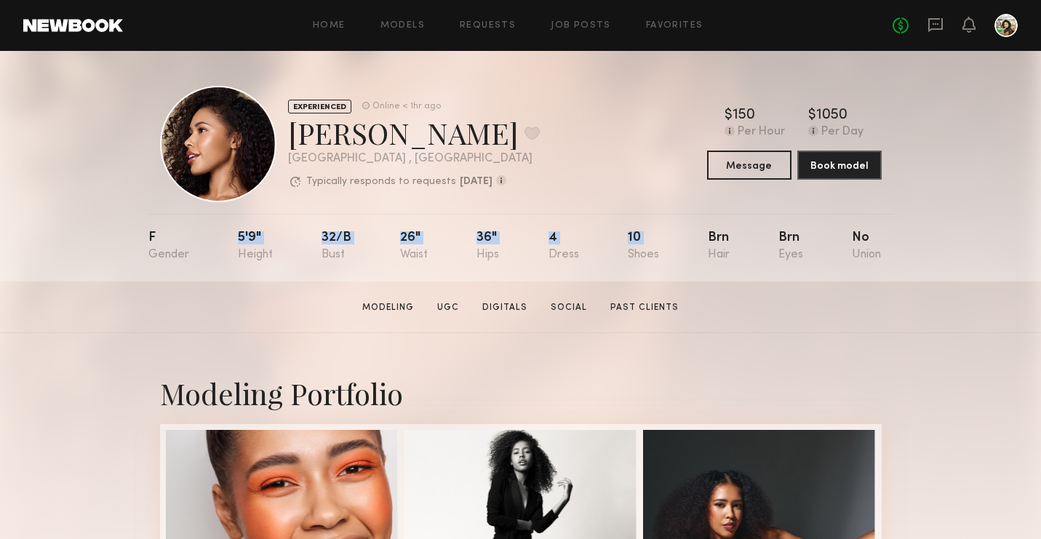
drag, startPoint x: 236, startPoint y: 241, endPoint x: 693, endPoint y: 236, distance: 457.4
click at [693, 236] on nb-model-profile-props "F 5'9" 32/b 26" 36" 4 10 Brn Brn No" at bounding box center [520, 248] width 745 height 68
copy div "5'9" 32/b 26" 36" 4 10"
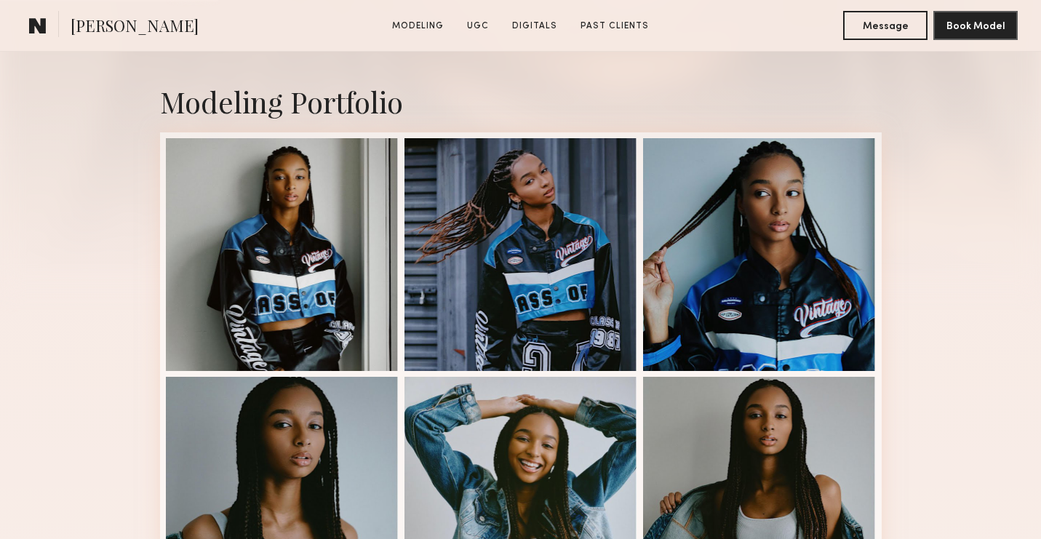
scroll to position [297, 0]
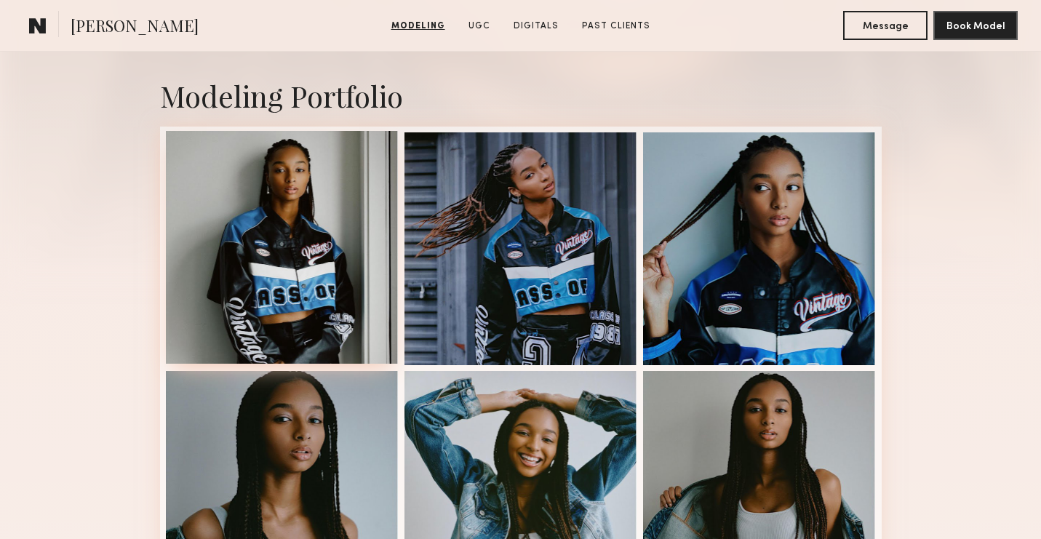
click at [229, 316] on div at bounding box center [282, 247] width 233 height 233
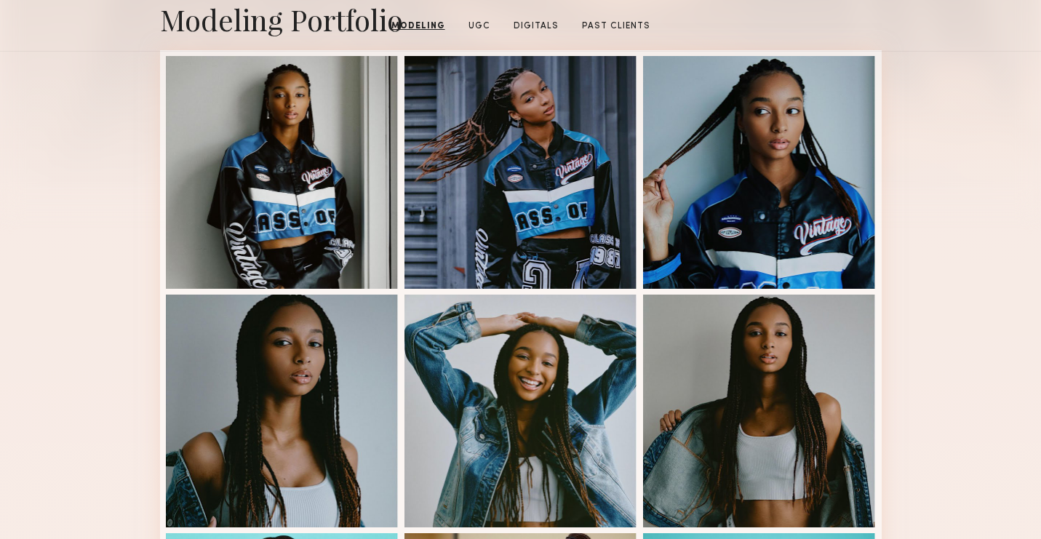
scroll to position [0, 0]
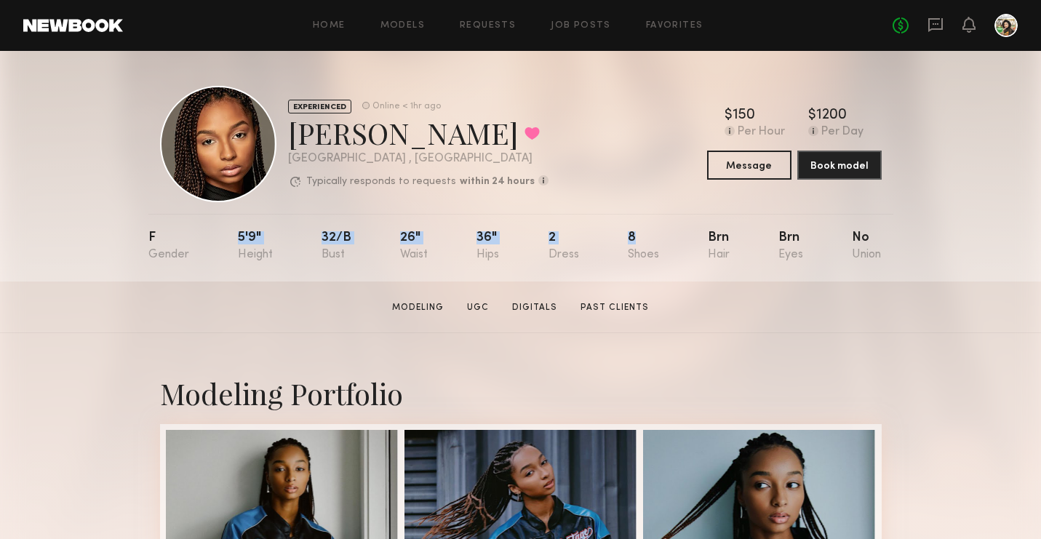
drag, startPoint x: 228, startPoint y: 221, endPoint x: 664, endPoint y: 244, distance: 436.2
click at [664, 244] on nb-model-profile-props "F 5'9" 32/b 26" 36" 2 8 Brn Brn No" at bounding box center [520, 248] width 745 height 68
copy div "5'9" 32/b 26" 36" 2 8"
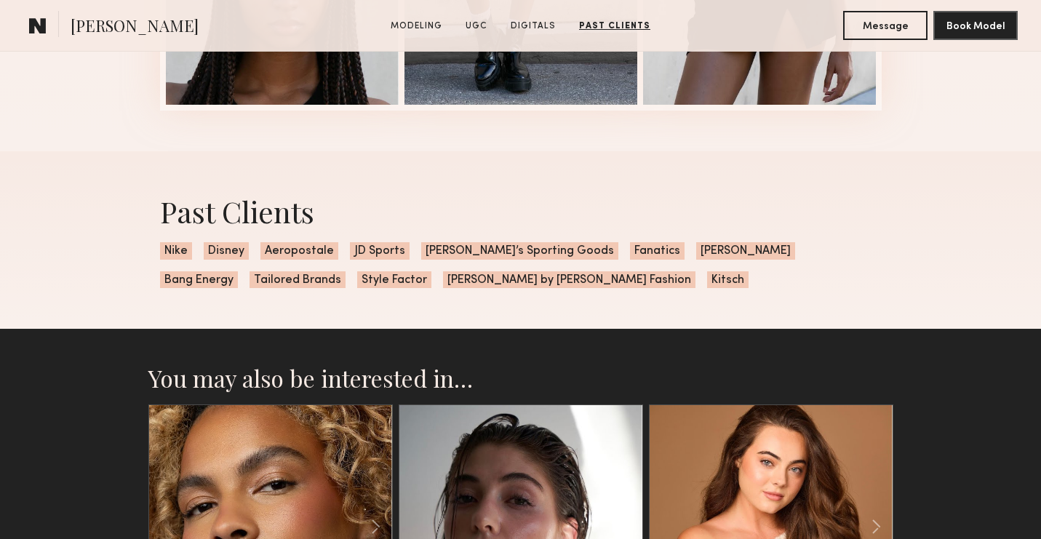
scroll to position [2598, 0]
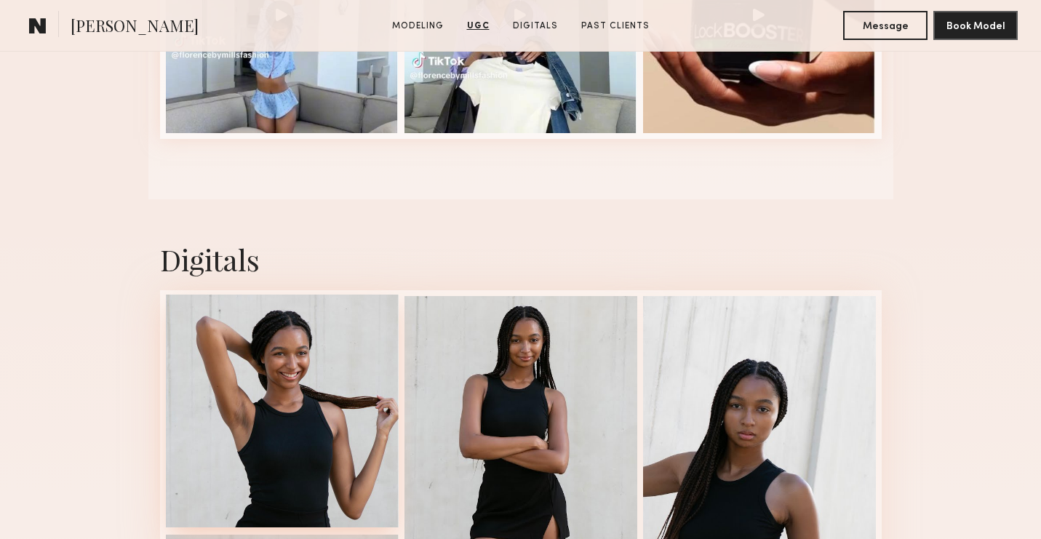
click at [268, 377] on div at bounding box center [282, 411] width 233 height 233
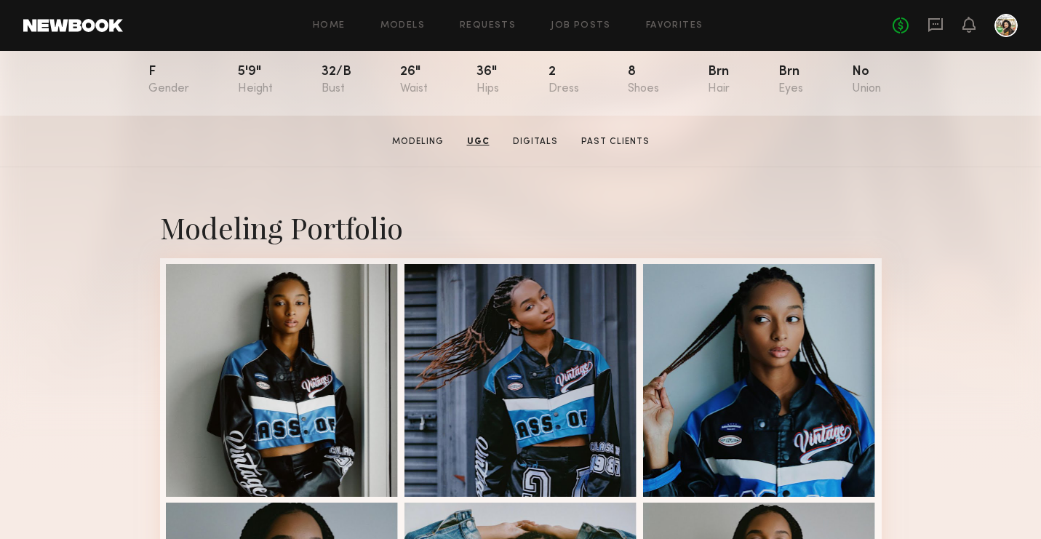
scroll to position [0, 0]
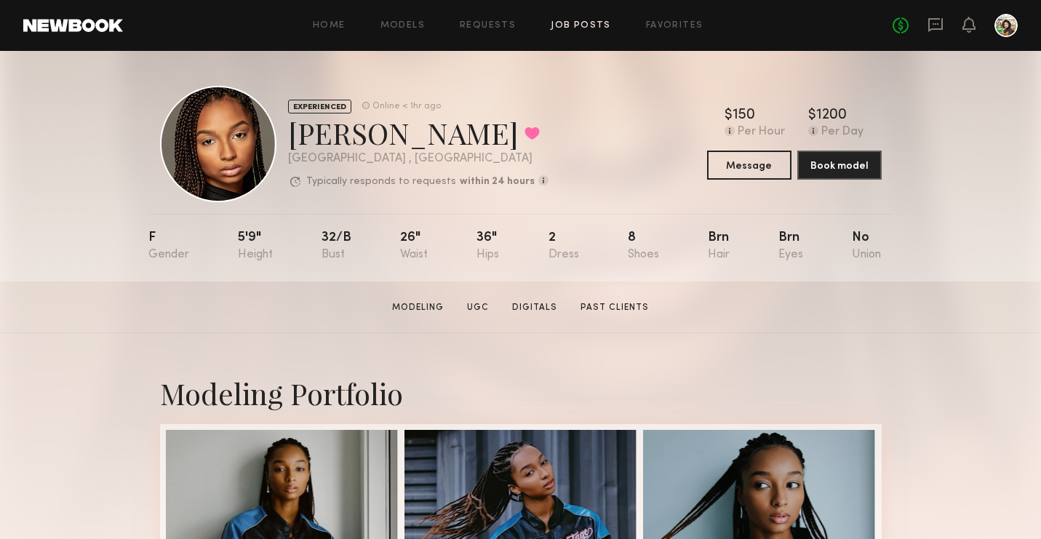
click at [566, 22] on link "Job Posts" at bounding box center [581, 25] width 60 height 9
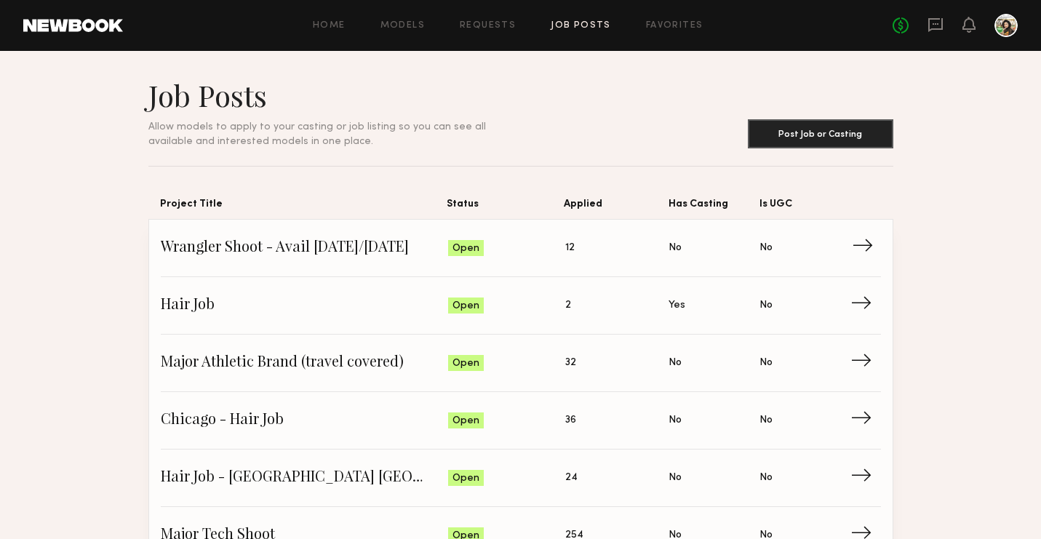
click at [267, 244] on span "Wrangler Shoot - Avail today/tmrw" at bounding box center [305, 248] width 288 height 22
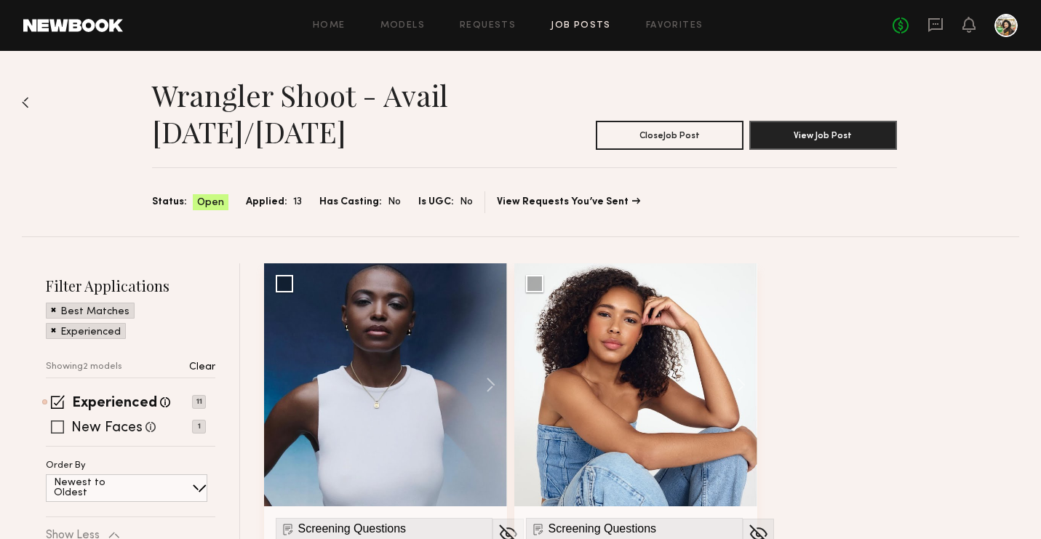
click at [87, 423] on label "New Faces" at bounding box center [106, 428] width 71 height 15
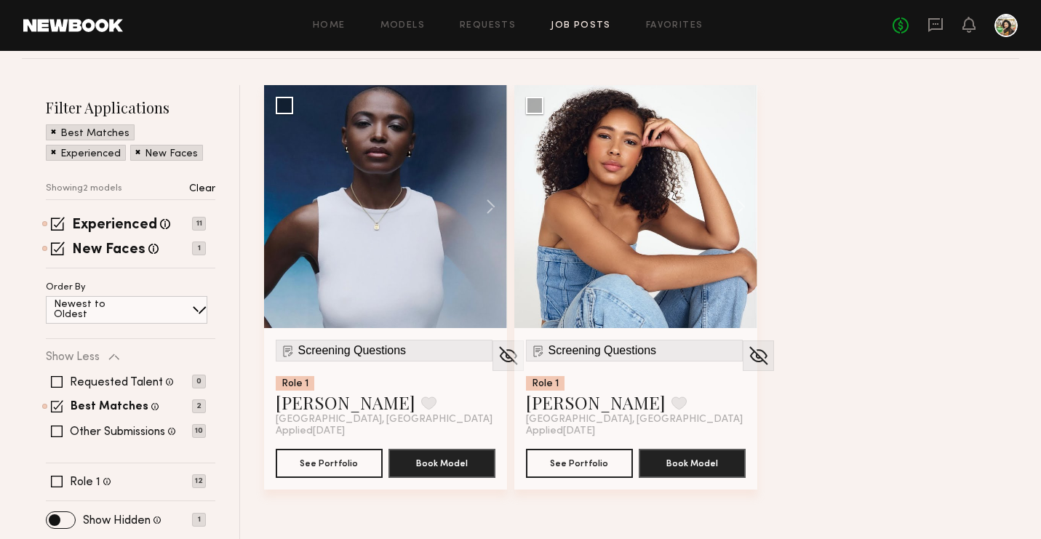
scroll to position [179, 0]
click at [124, 423] on div "Other Submissions Models shown below have applied to this job but do not match …" at bounding box center [122, 430] width 105 height 14
click at [127, 435] on label "Other Submissions" at bounding box center [117, 431] width 95 height 12
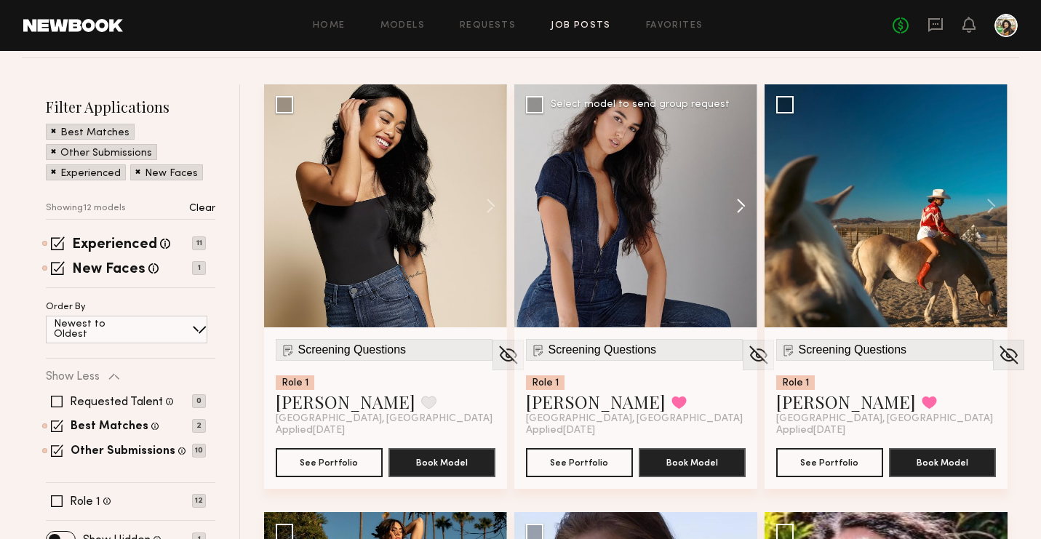
click at [739, 206] on button at bounding box center [733, 205] width 47 height 243
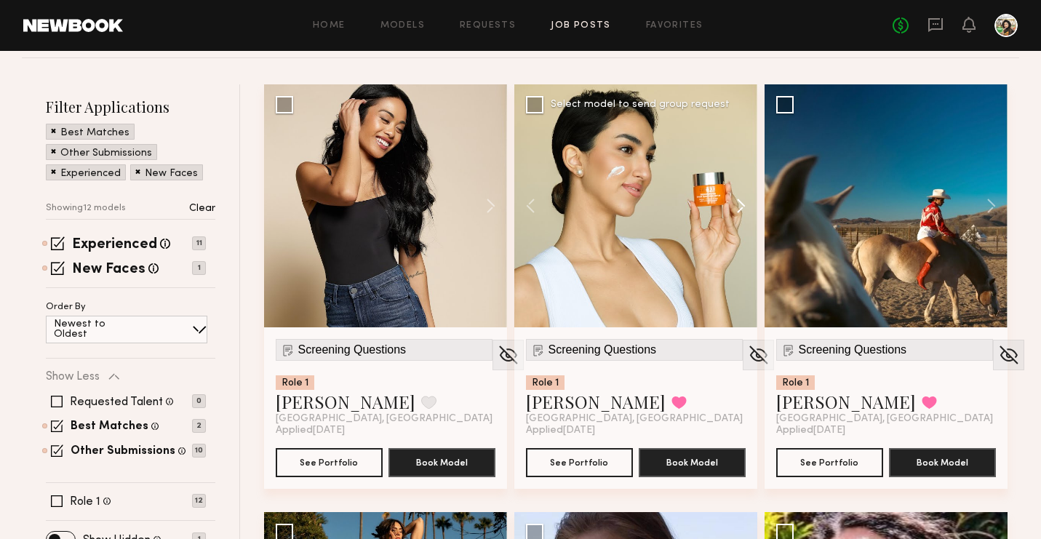
click at [739, 206] on button at bounding box center [733, 205] width 47 height 243
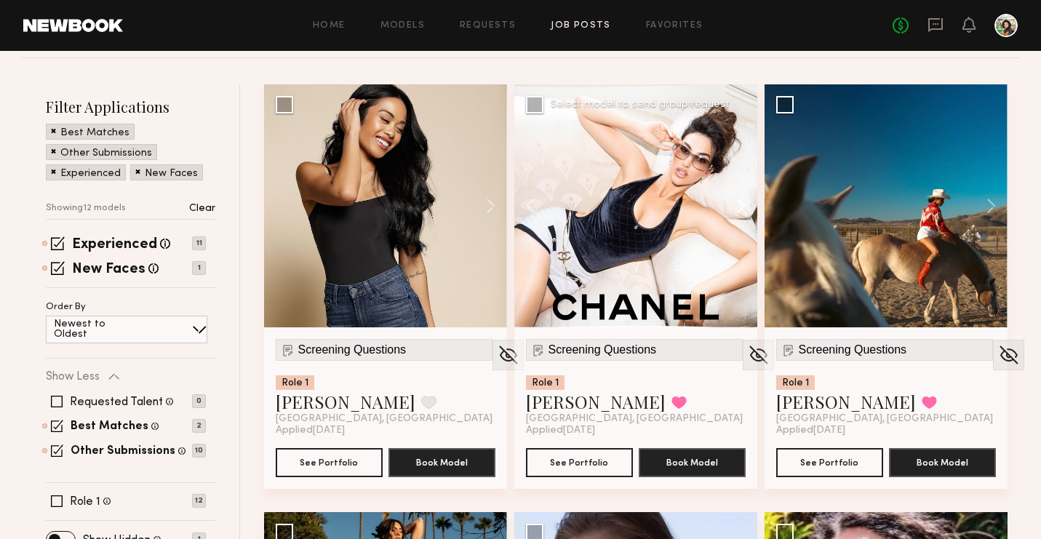
click at [739, 206] on button at bounding box center [733, 205] width 47 height 243
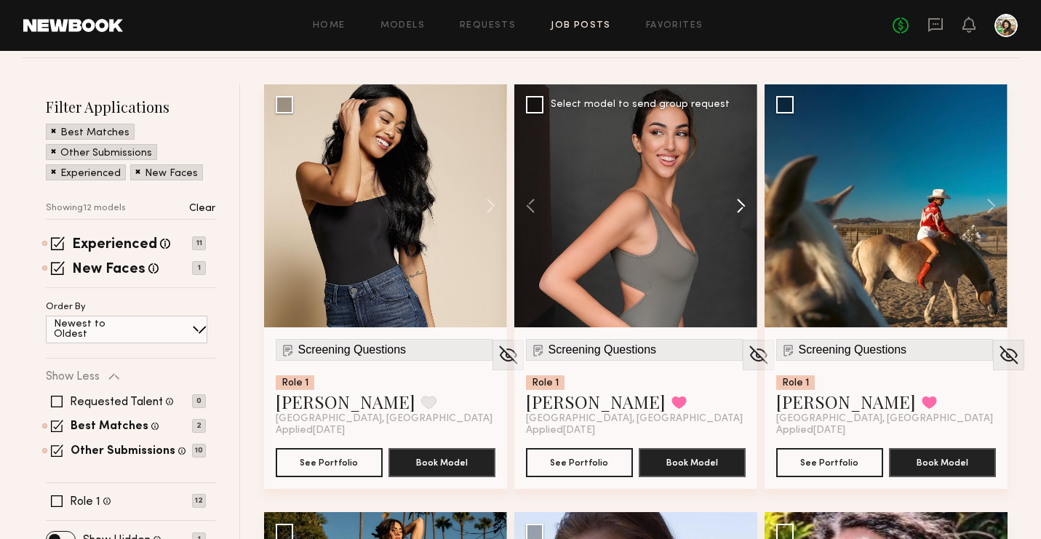
click at [739, 206] on button at bounding box center [733, 205] width 47 height 243
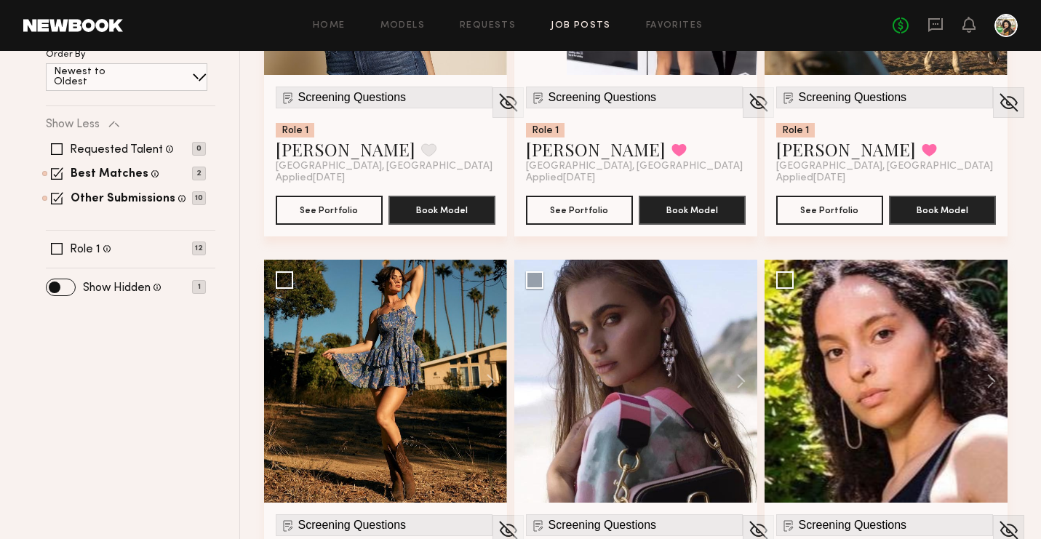
scroll to position [432, 0]
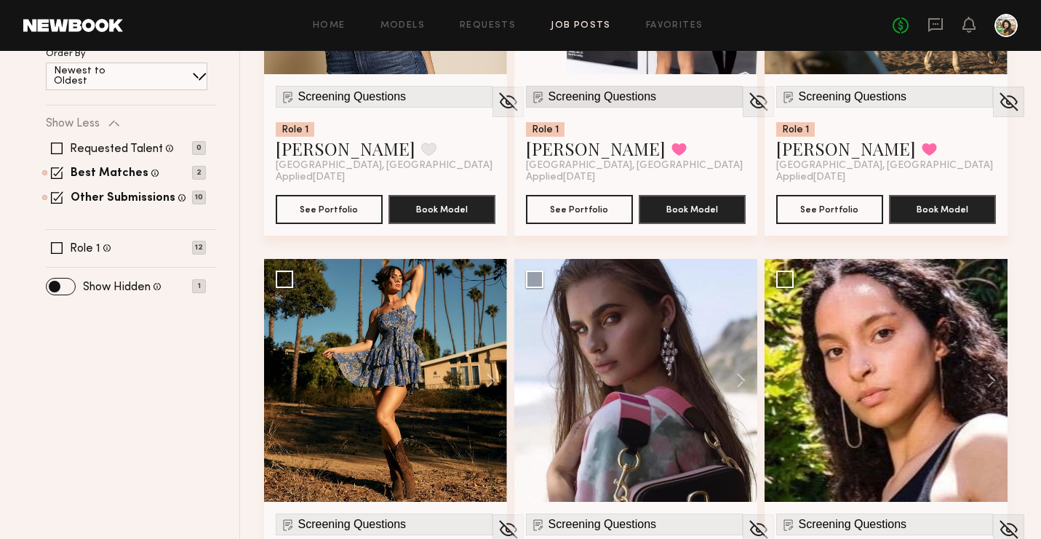
click at [628, 93] on span "Screening Questions" at bounding box center [602, 96] width 108 height 13
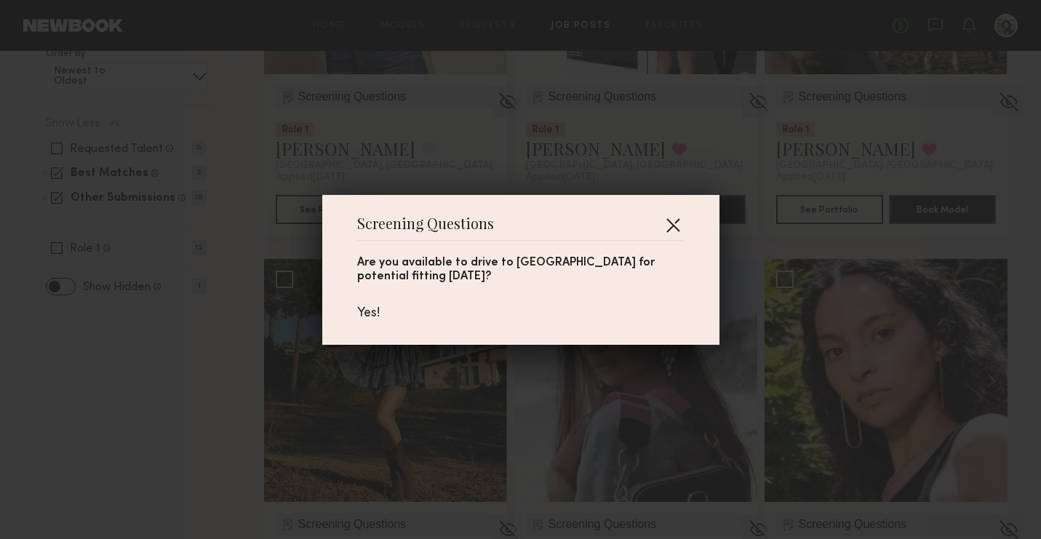
click at [661, 225] on button "button" at bounding box center [672, 224] width 23 height 23
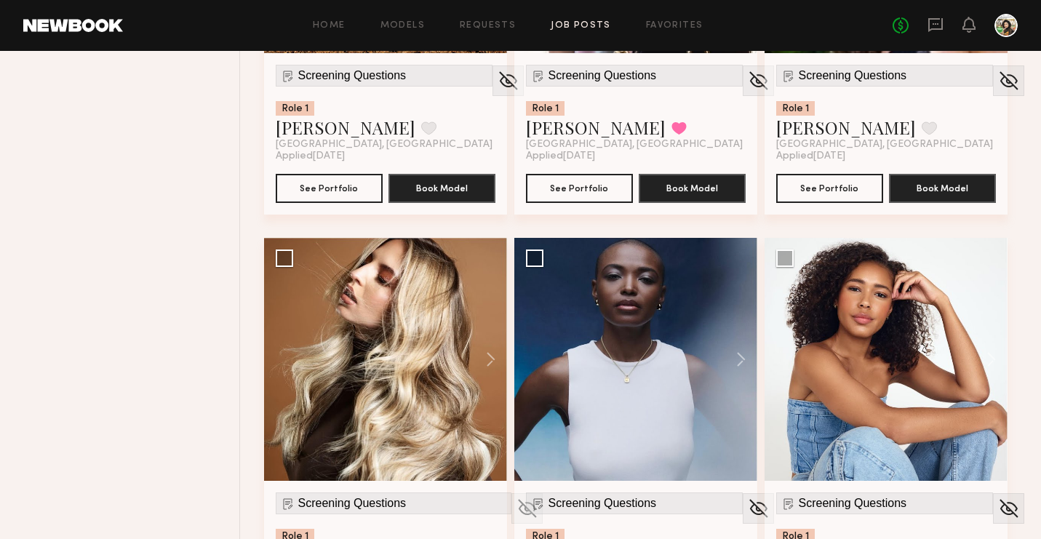
scroll to position [881, 0]
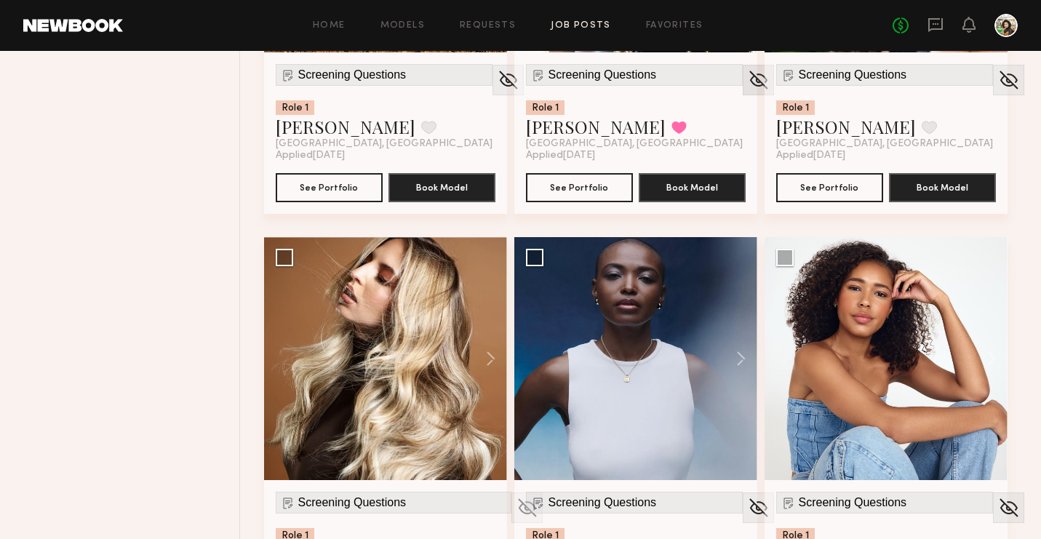
click at [747, 78] on img at bounding box center [758, 80] width 23 height 22
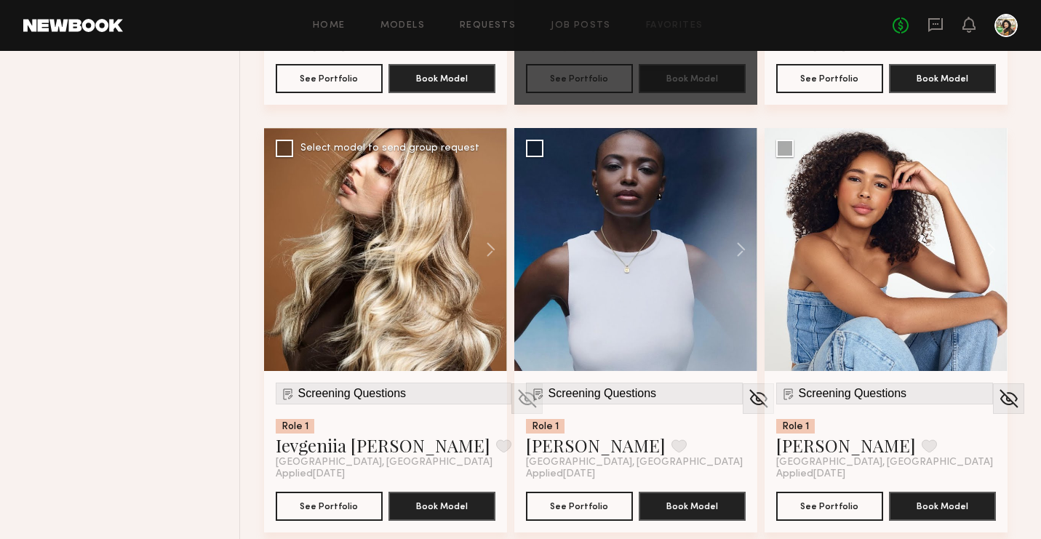
scroll to position [1008, 0]
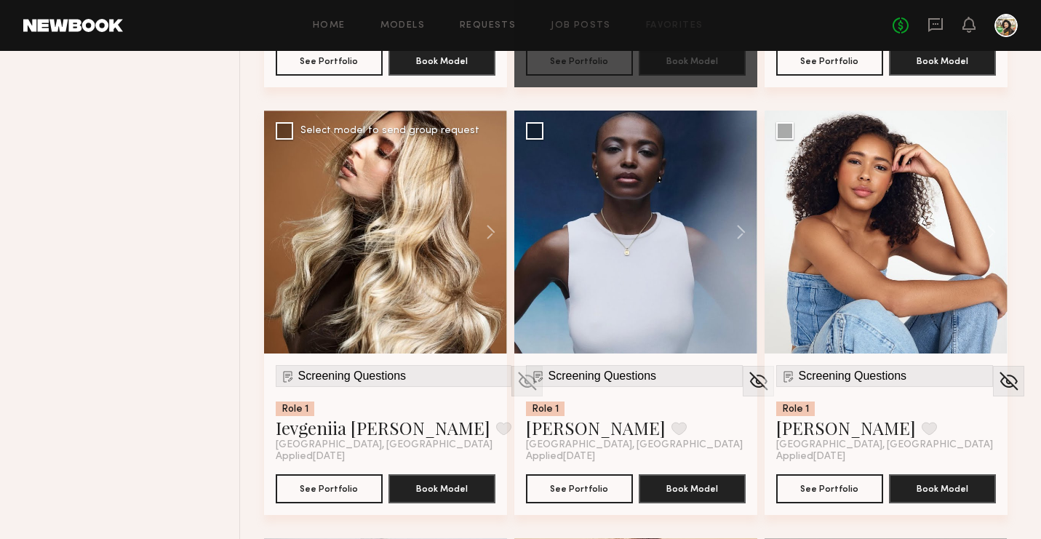
click at [516, 380] on img at bounding box center [527, 381] width 23 height 22
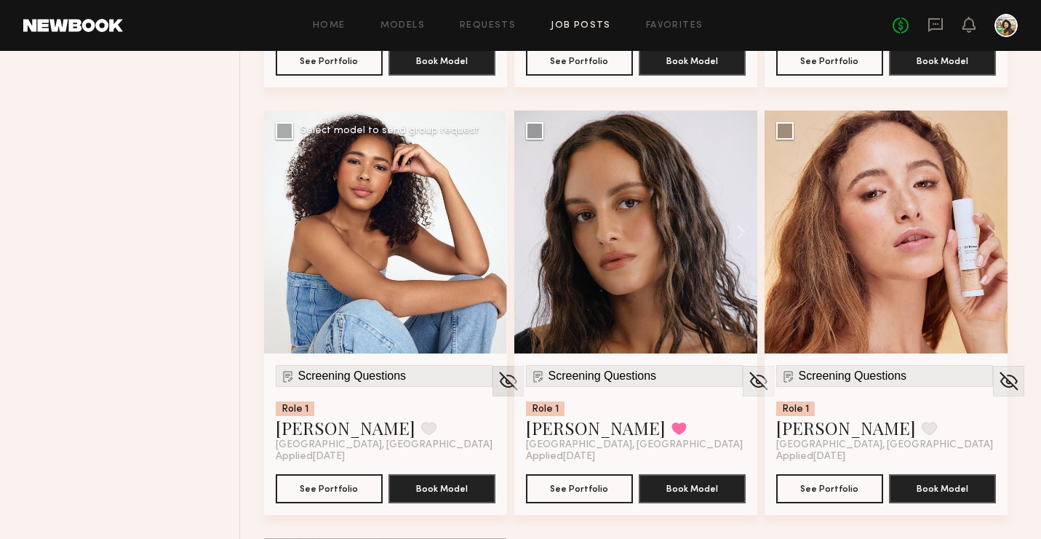
click at [497, 379] on img at bounding box center [508, 381] width 23 height 22
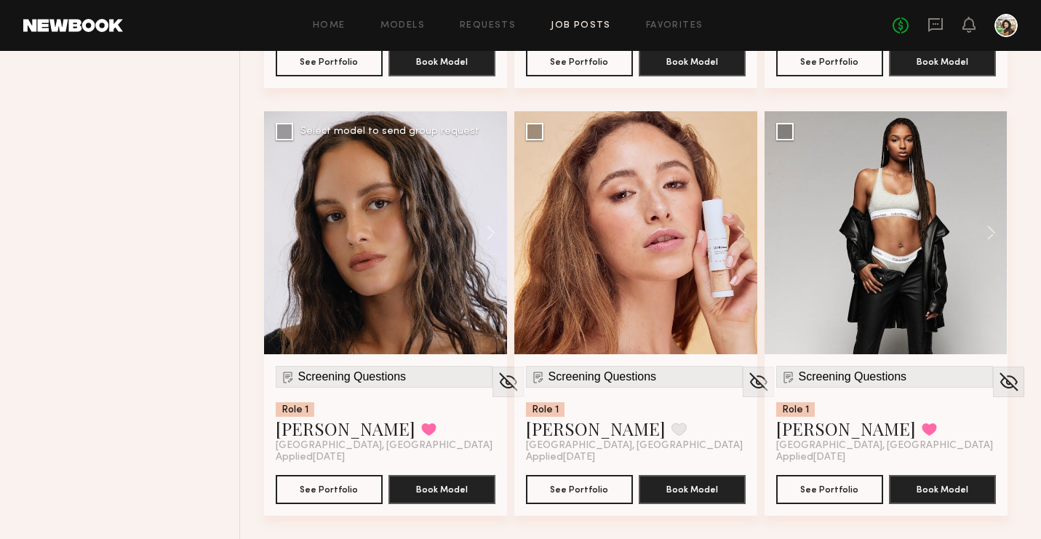
scroll to position [1007, 0]
click at [993, 369] on div at bounding box center [1008, 382] width 31 height 31
click at [997, 389] on img at bounding box center [1008, 382] width 23 height 22
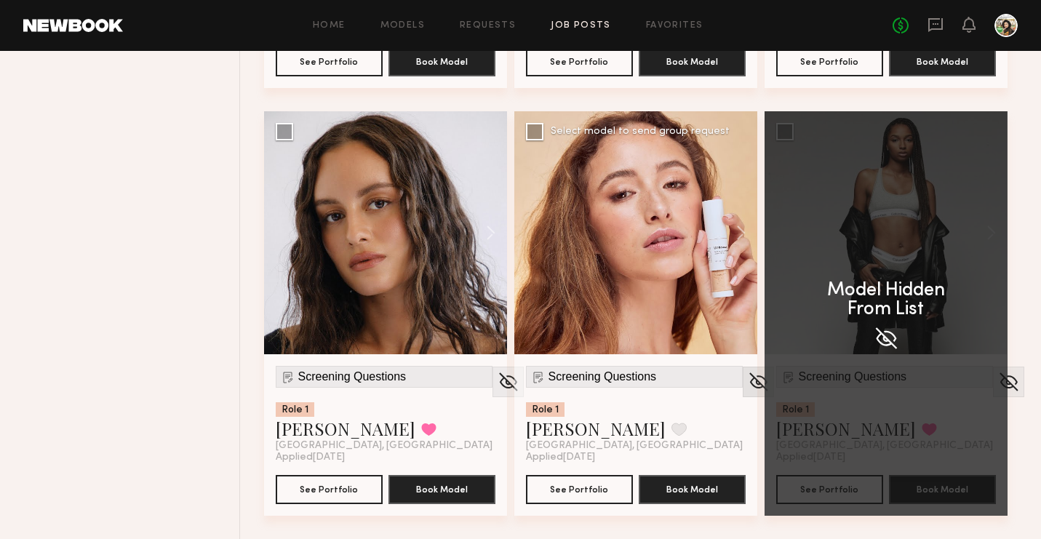
click at [747, 384] on img at bounding box center [758, 382] width 23 height 22
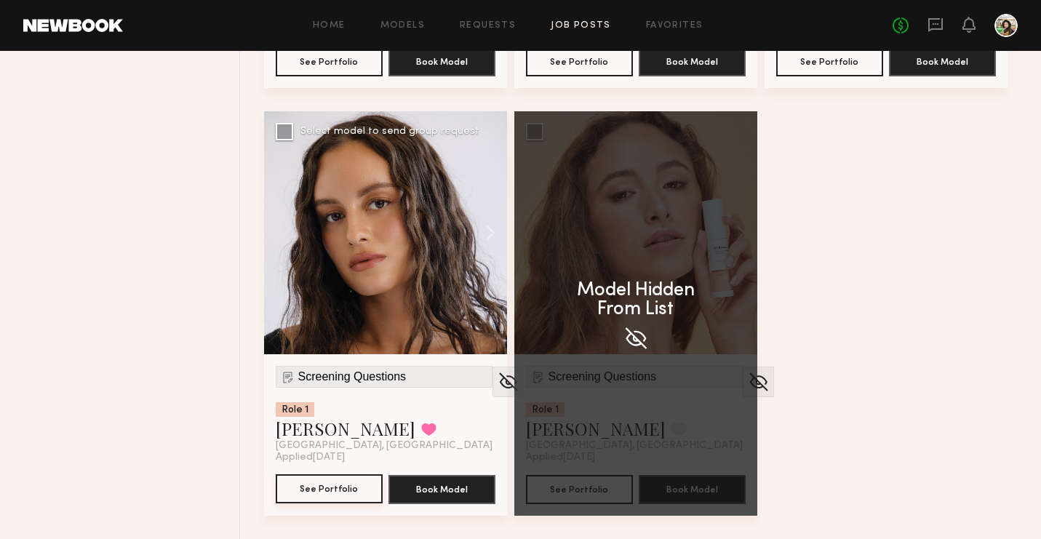
click at [332, 482] on button "See Portfolio" at bounding box center [329, 488] width 107 height 29
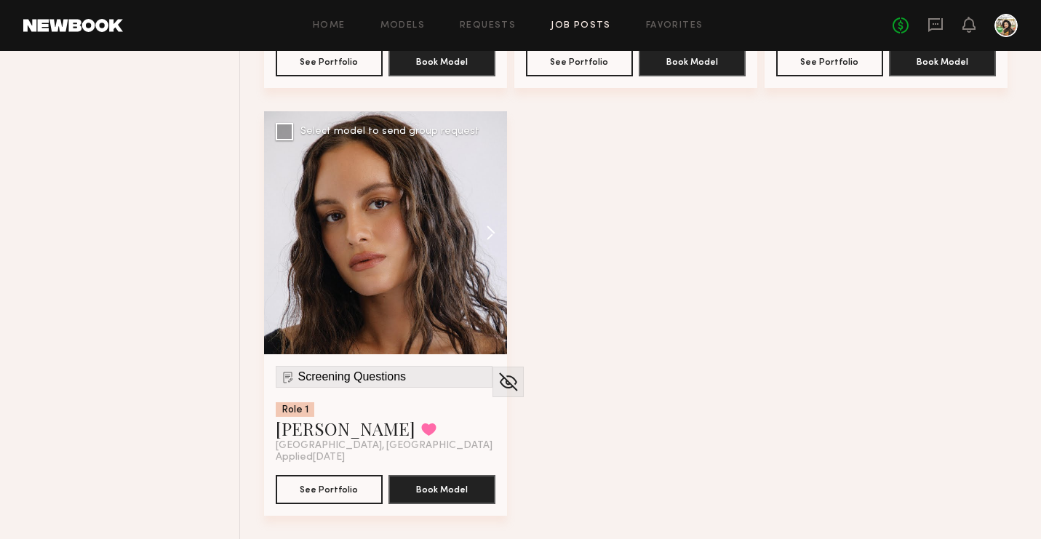
click at [492, 233] on button at bounding box center [483, 232] width 47 height 243
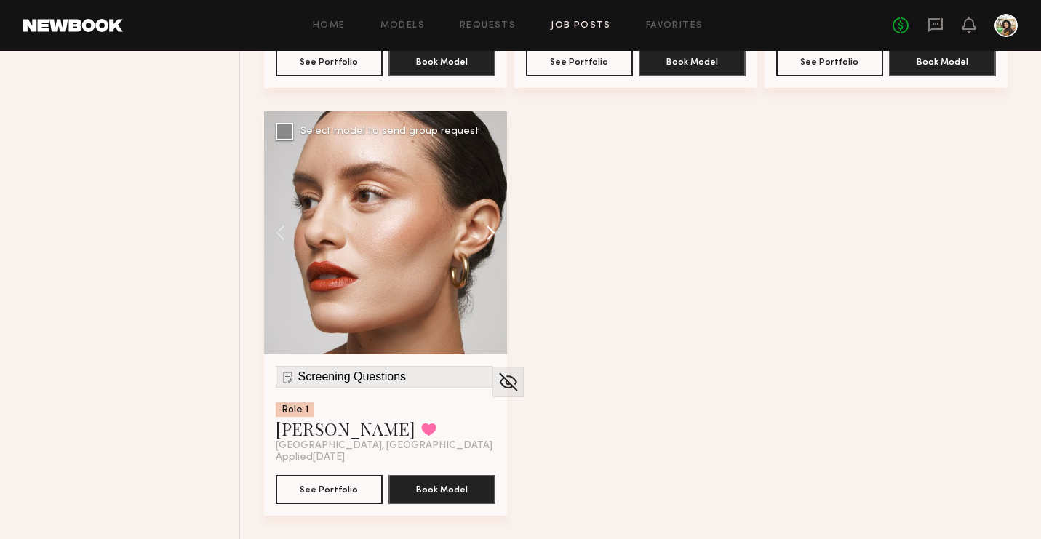
click at [492, 233] on button at bounding box center [483, 232] width 47 height 243
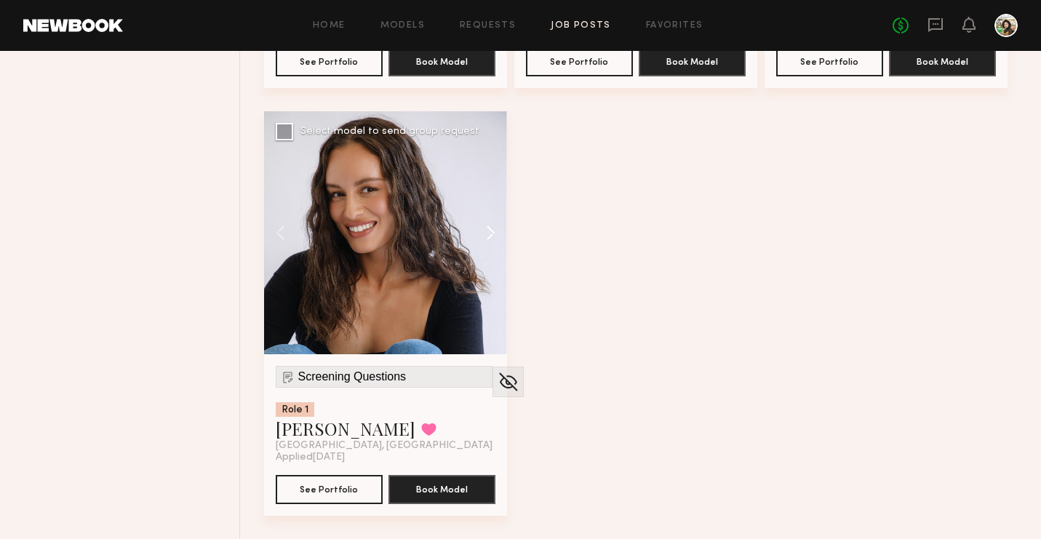
click at [492, 233] on button at bounding box center [483, 232] width 47 height 243
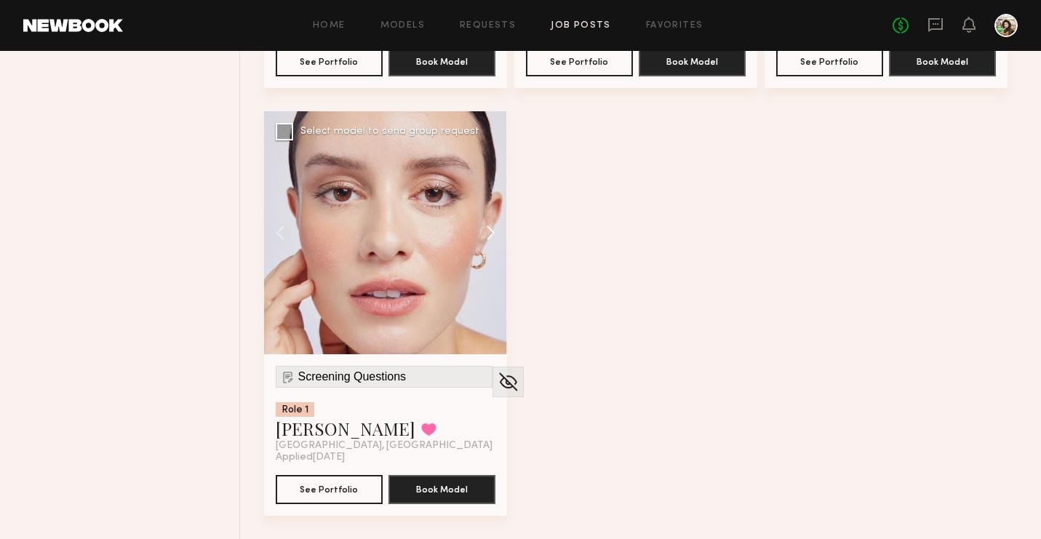
click at [492, 233] on button at bounding box center [483, 232] width 47 height 243
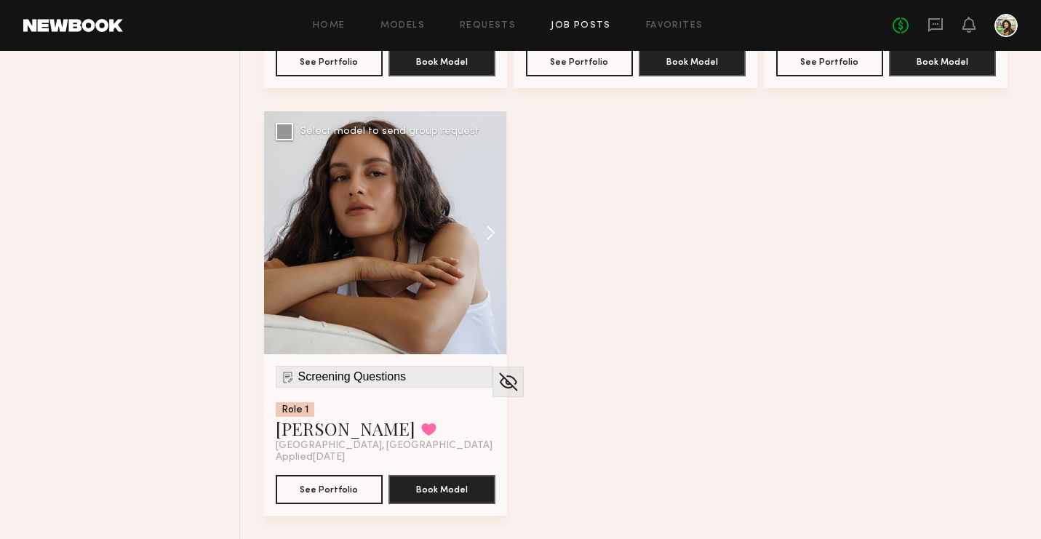
click at [492, 233] on button at bounding box center [483, 232] width 47 height 243
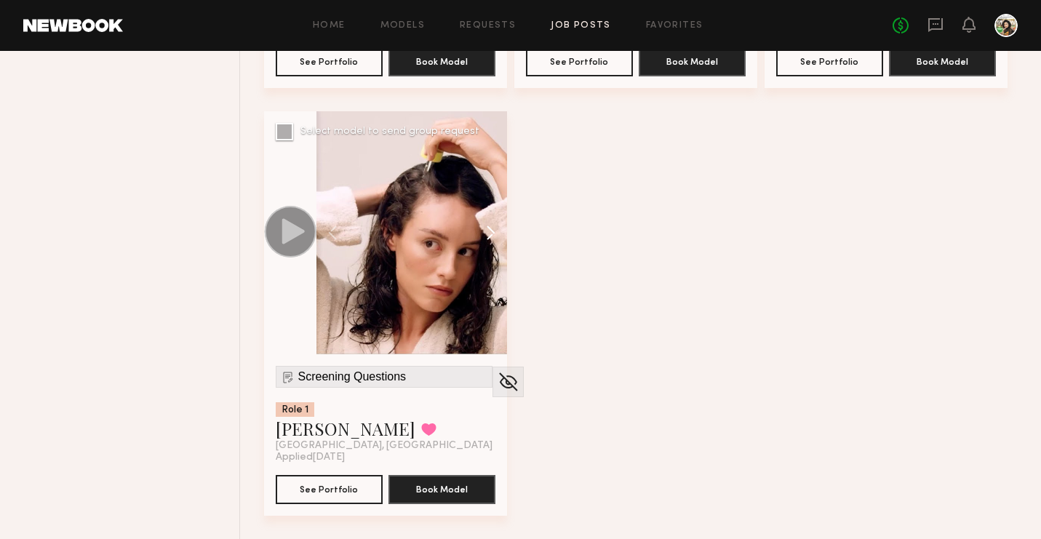
click at [492, 233] on button at bounding box center [483, 232] width 47 height 243
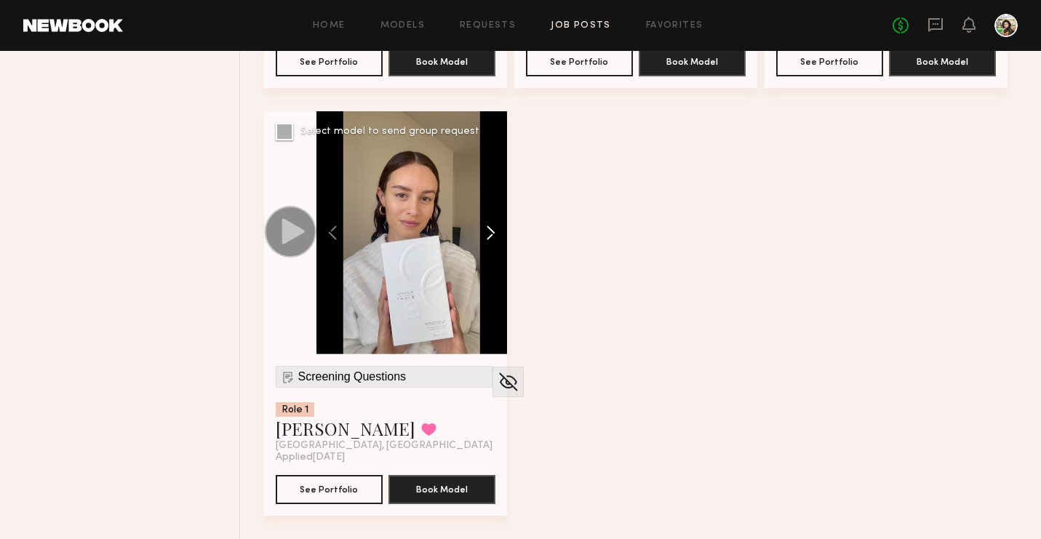
click at [492, 233] on button at bounding box center [483, 232] width 47 height 243
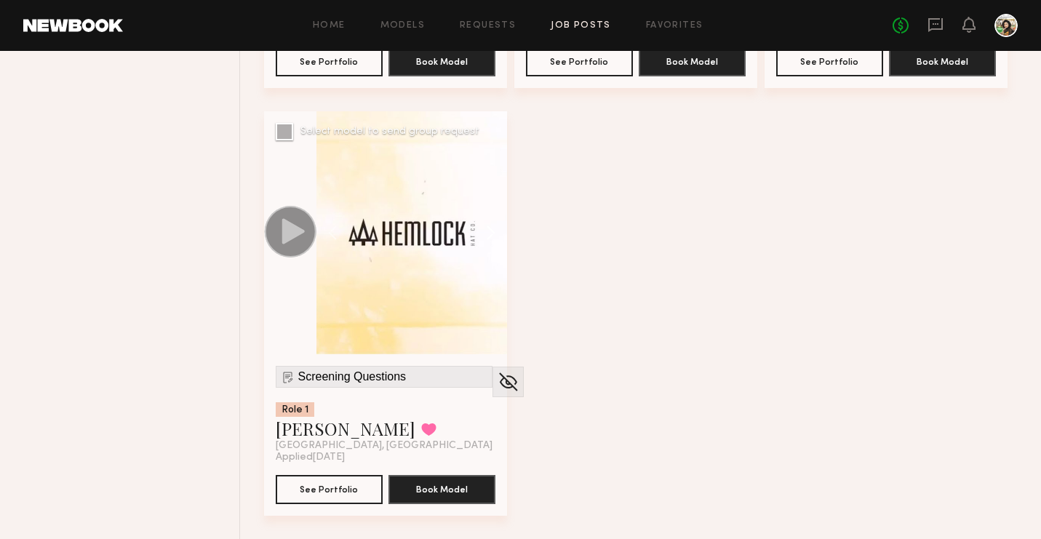
click at [492, 233] on button at bounding box center [483, 232] width 47 height 243
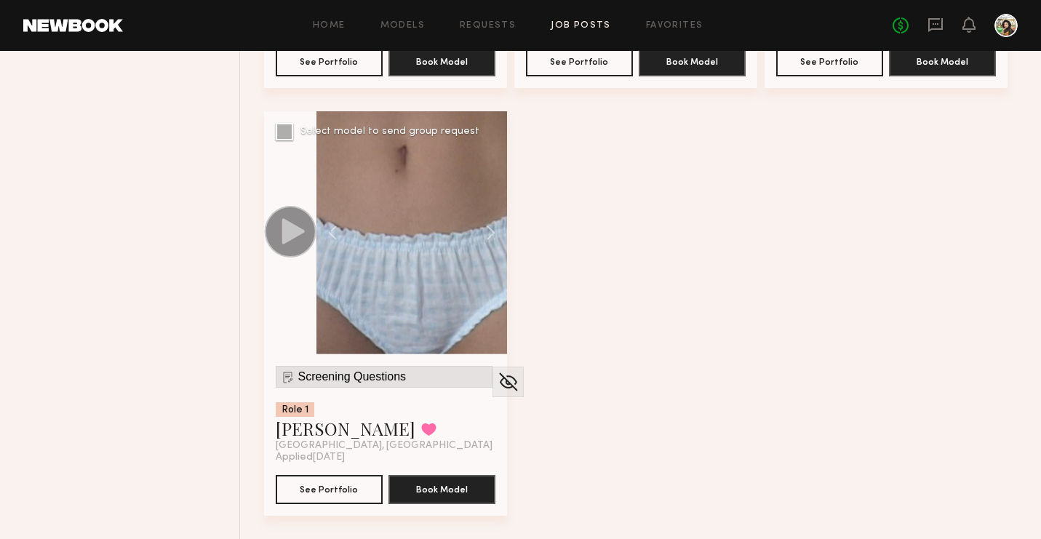
click at [332, 378] on span "Screening Questions" at bounding box center [352, 376] width 108 height 13
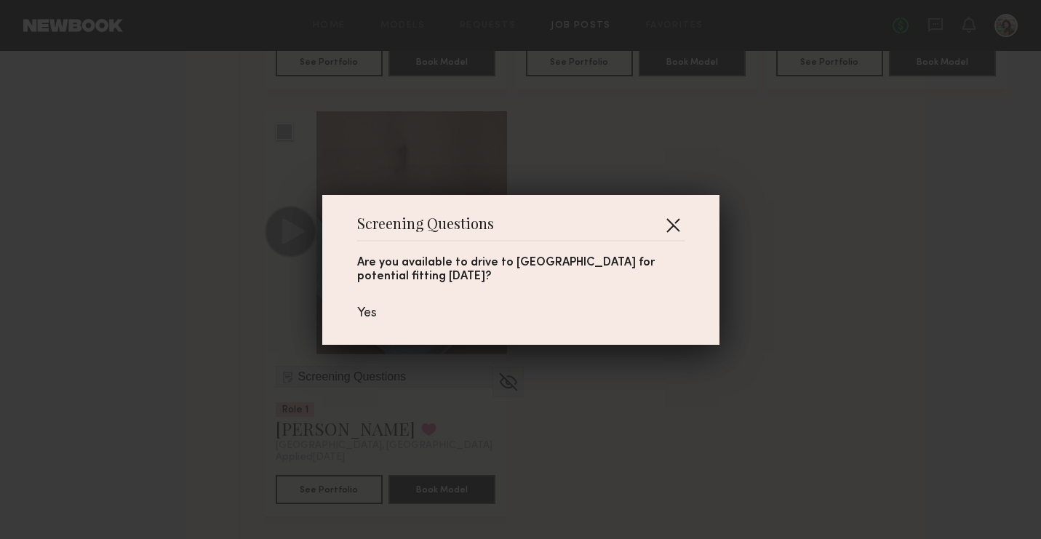
click at [665, 228] on button "button" at bounding box center [672, 224] width 23 height 23
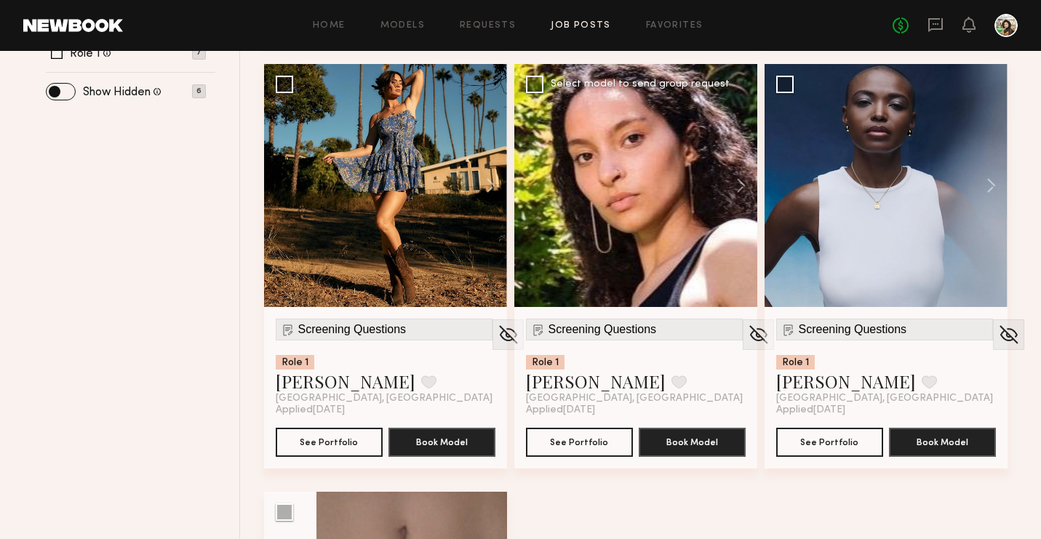
scroll to position [619, 0]
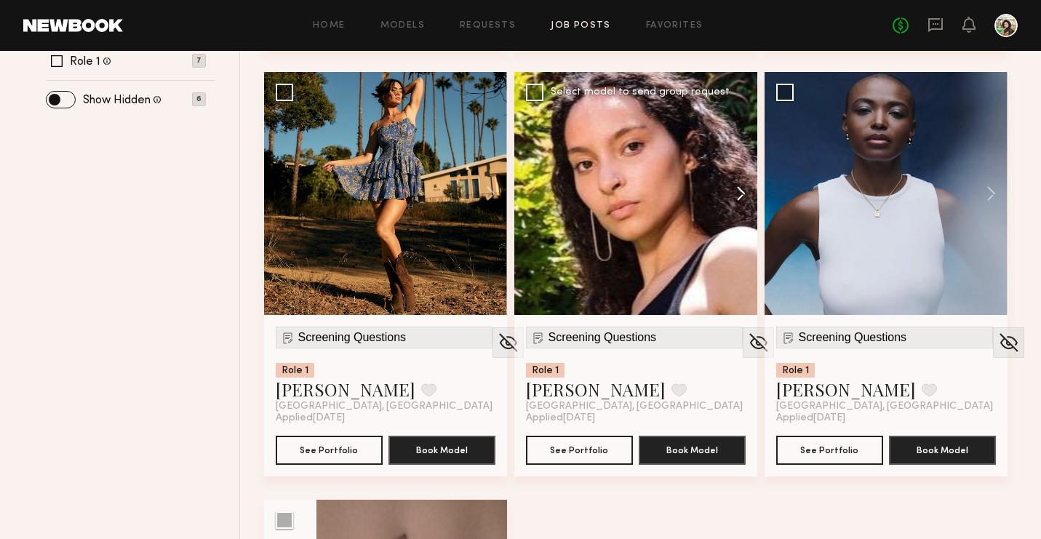
click at [740, 191] on button at bounding box center [733, 193] width 47 height 243
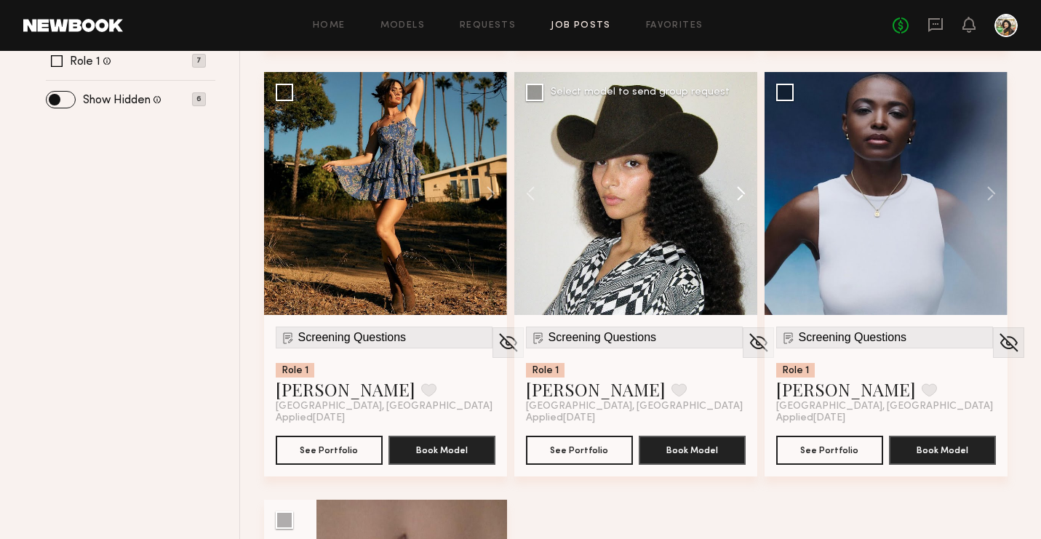
click at [740, 191] on button at bounding box center [733, 193] width 47 height 243
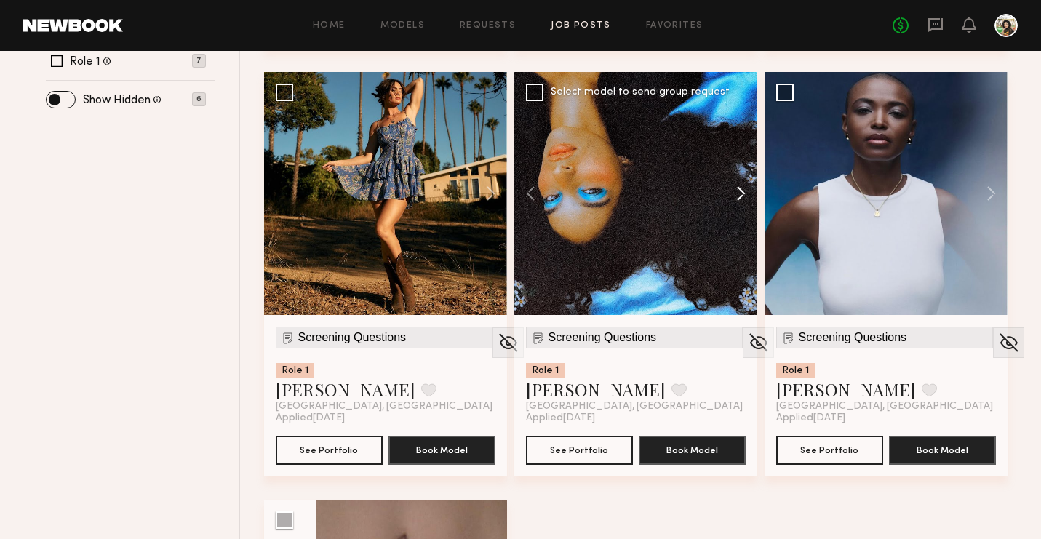
click at [740, 191] on button at bounding box center [733, 193] width 47 height 243
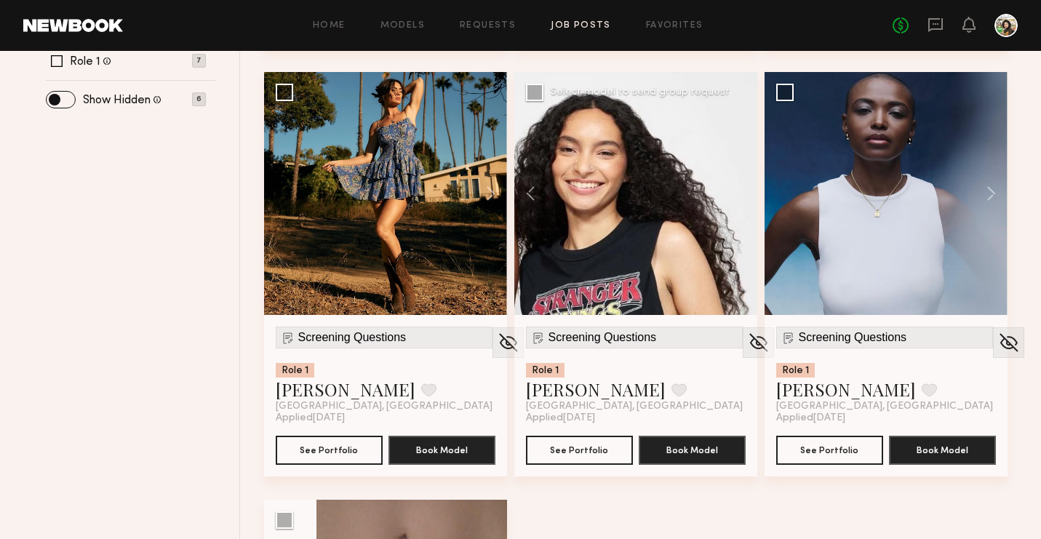
click at [740, 191] on div at bounding box center [635, 193] width 243 height 243
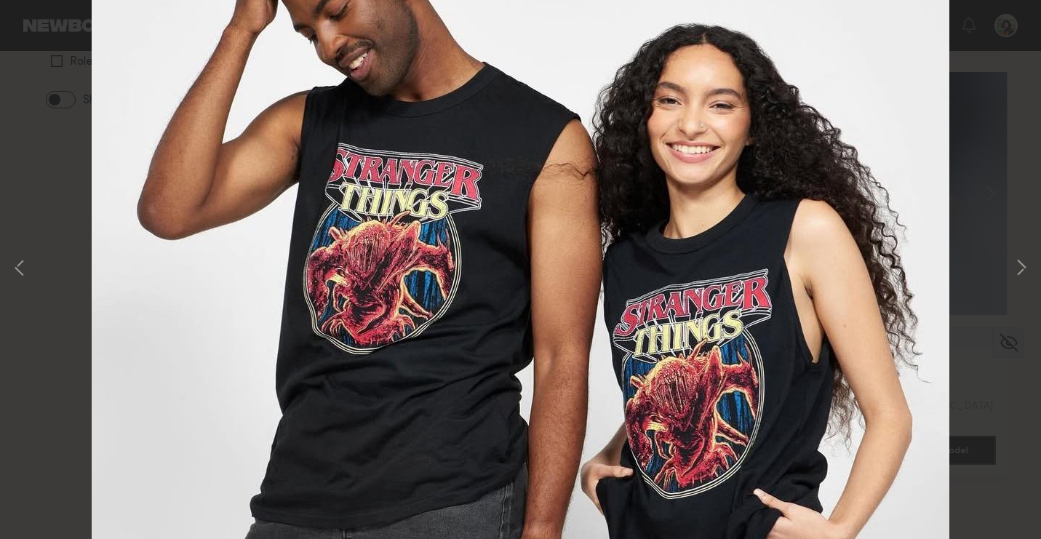
click at [740, 191] on img at bounding box center [520, 261] width 857 height 831
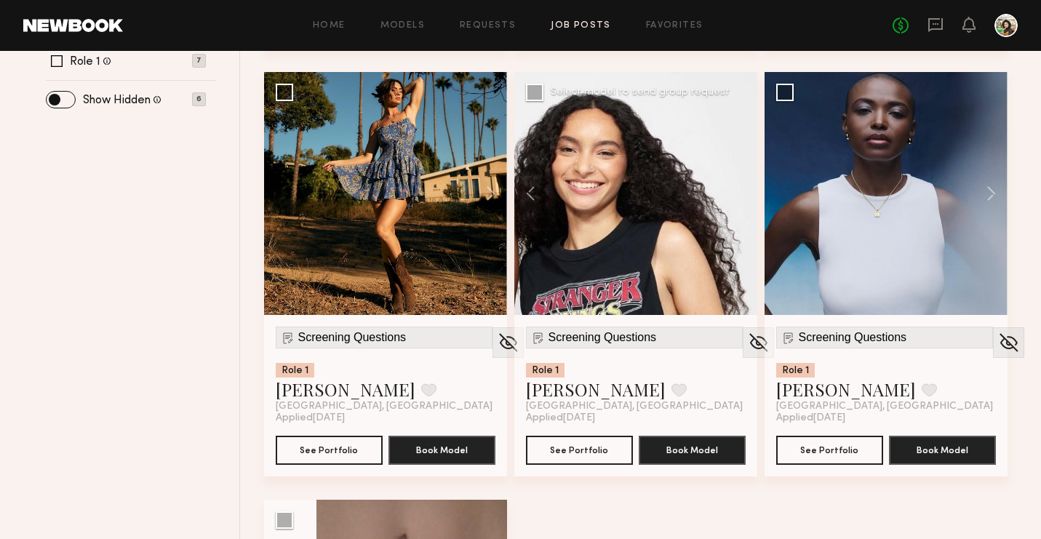
click at [489, 189] on button at bounding box center [483, 193] width 47 height 243
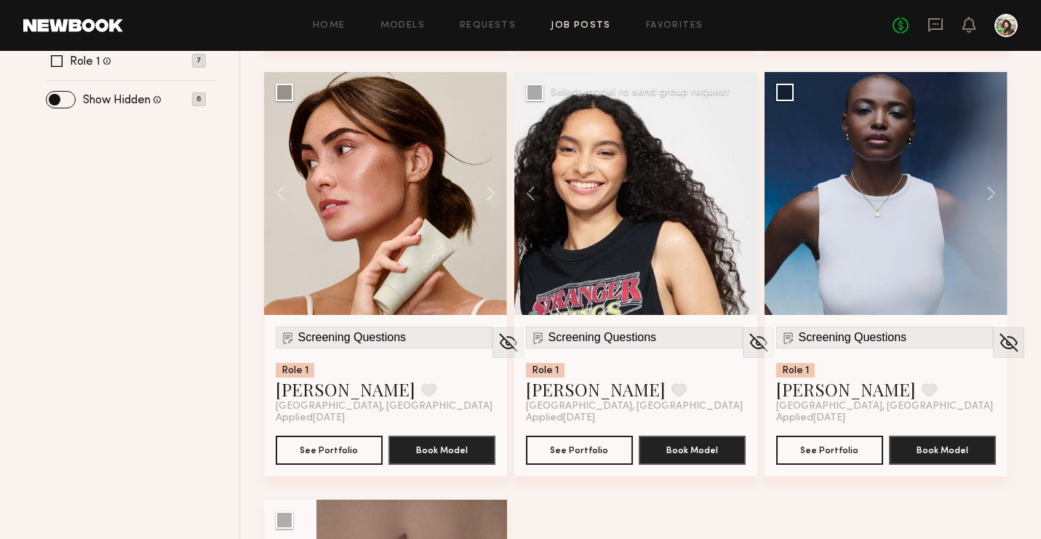
click at [489, 189] on button at bounding box center [483, 193] width 47 height 243
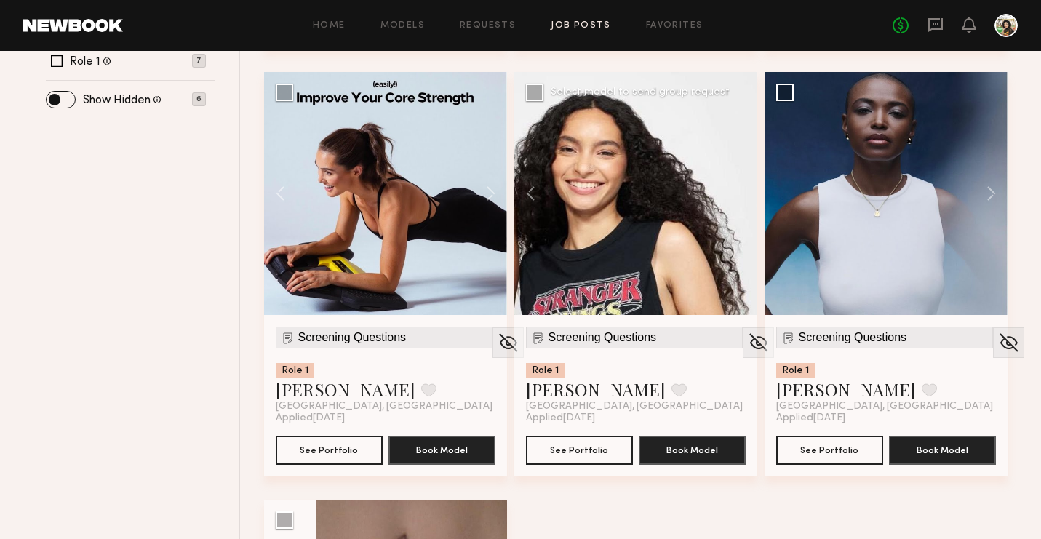
click at [489, 189] on button at bounding box center [483, 193] width 47 height 243
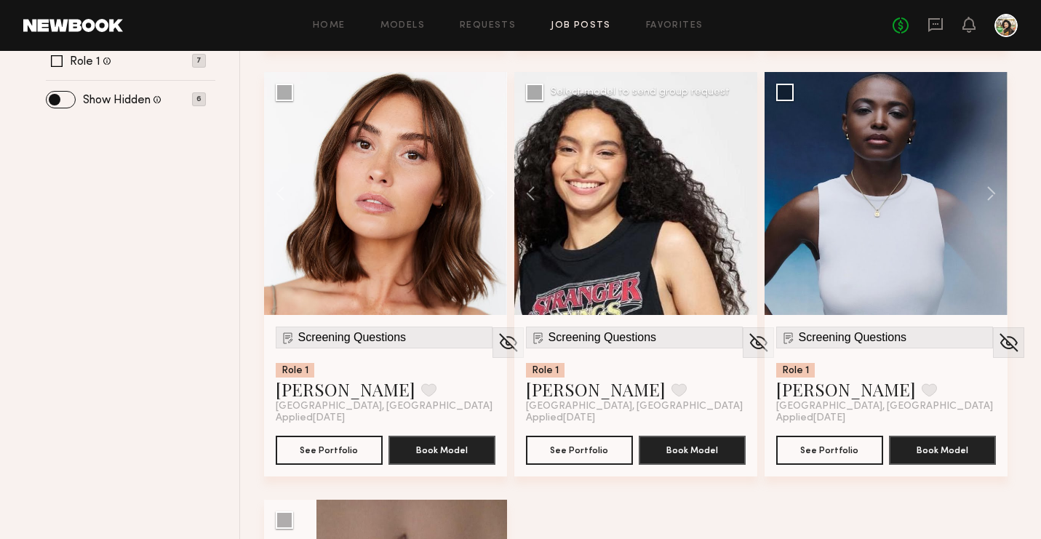
click at [489, 189] on button at bounding box center [483, 193] width 47 height 243
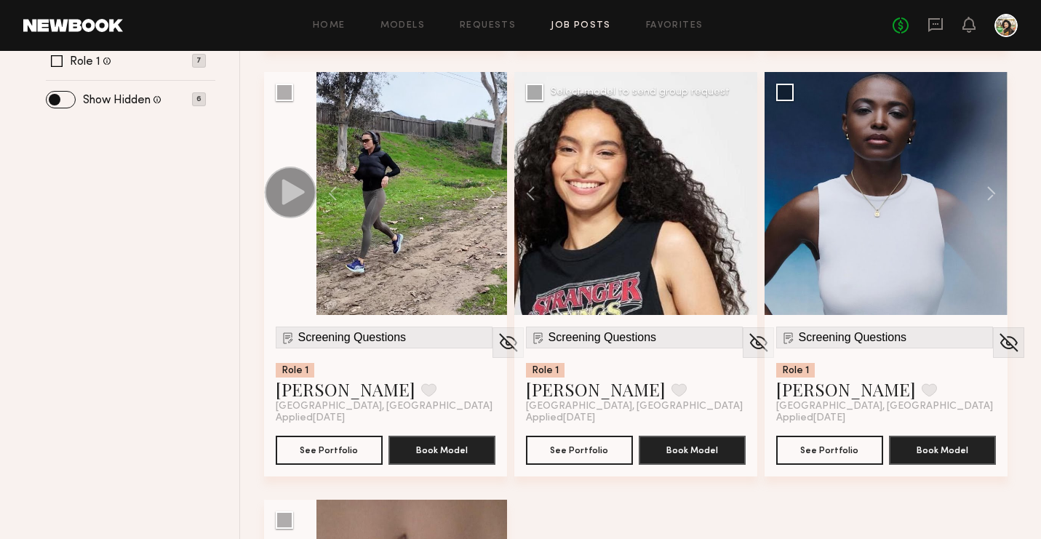
click at [489, 189] on button at bounding box center [483, 193] width 47 height 243
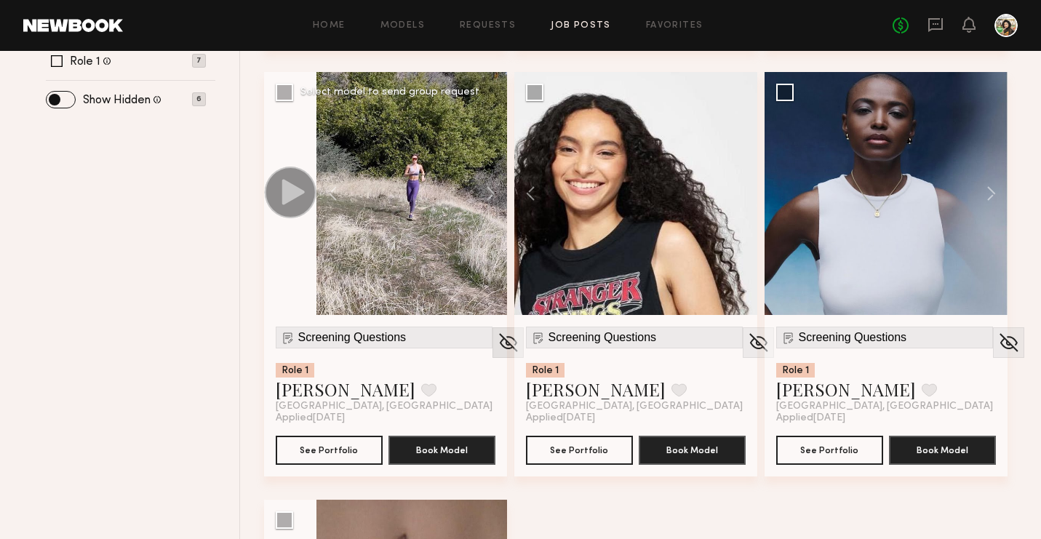
click at [497, 350] on img at bounding box center [508, 343] width 23 height 22
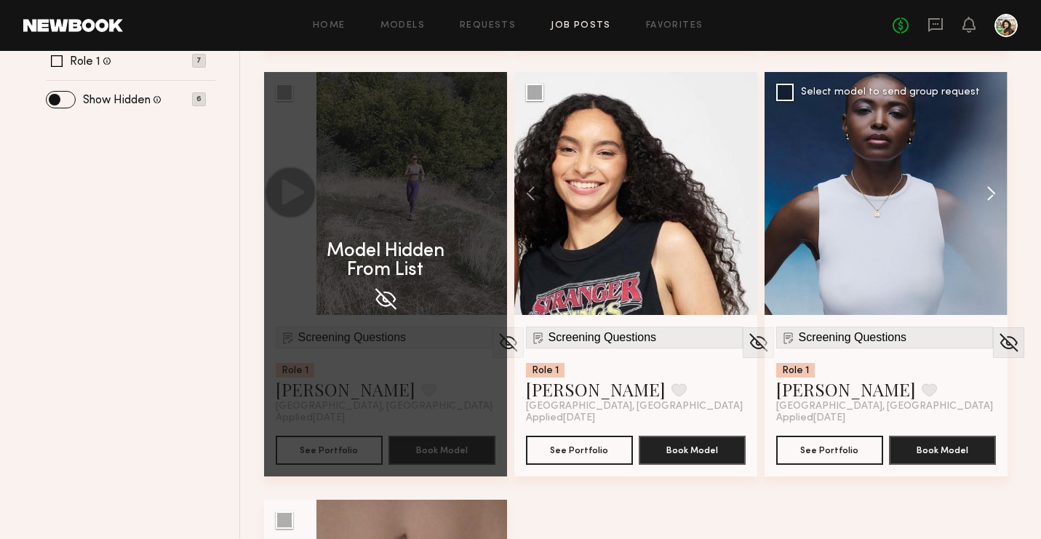
scroll to position [543, 0]
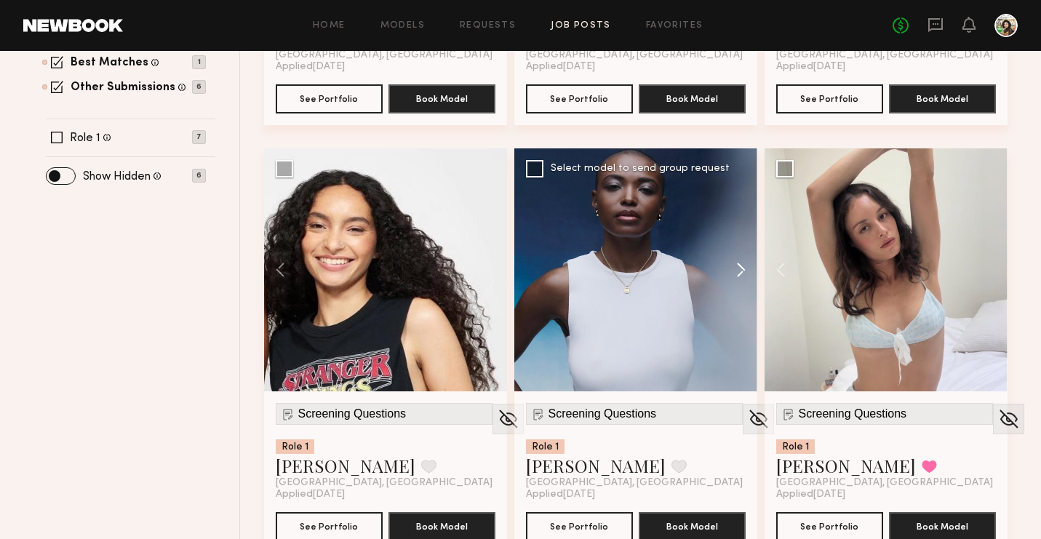
click at [998, 262] on div at bounding box center [885, 269] width 243 height 243
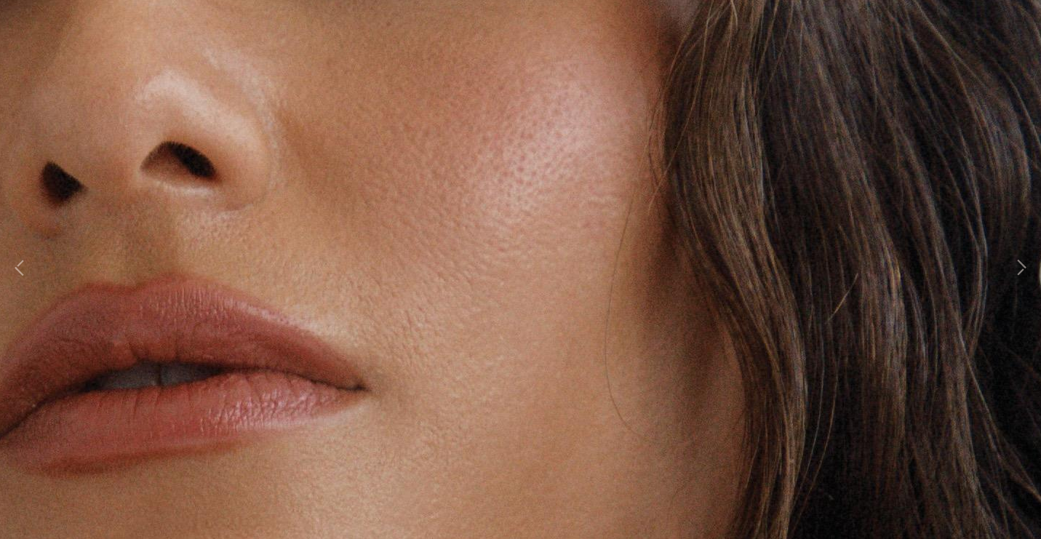
click at [998, 262] on div "10 of 10" at bounding box center [520, 269] width 1041 height 539
click at [998, 262] on img at bounding box center [521, 261] width 3258 height 4887
click at [1012, 194] on button at bounding box center [1020, 269] width 17 height 431
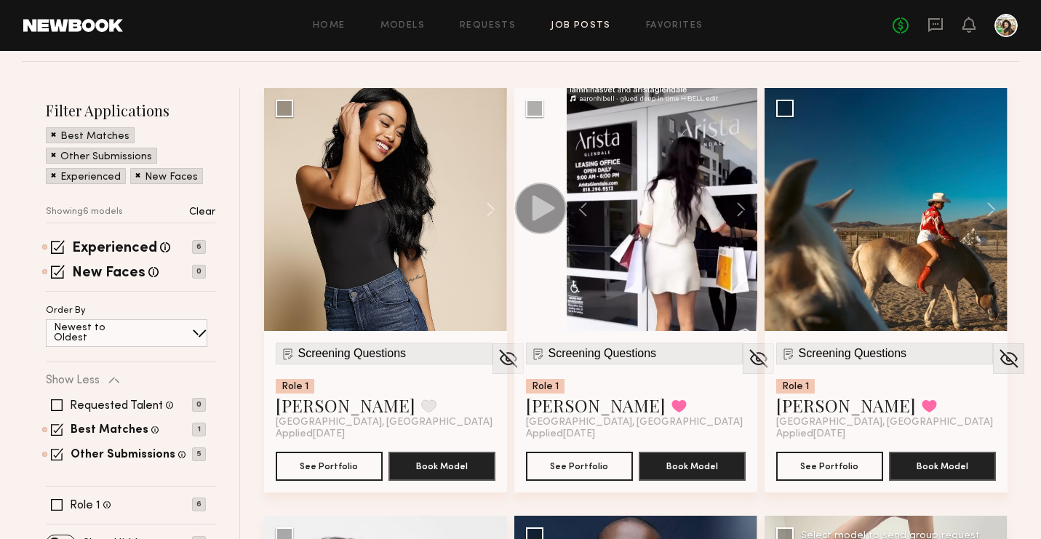
scroll to position [171, 0]
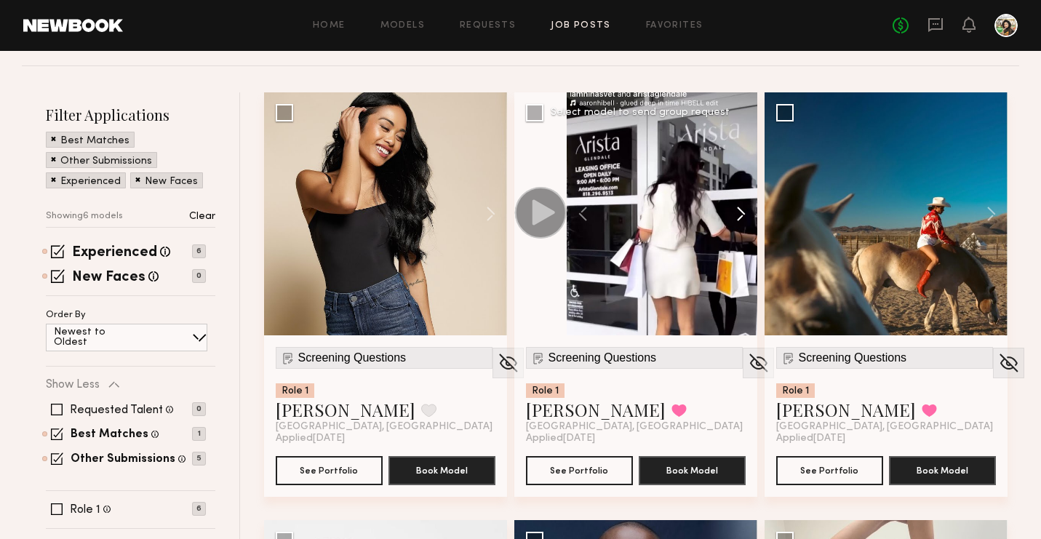
click at [740, 217] on button at bounding box center [733, 213] width 47 height 243
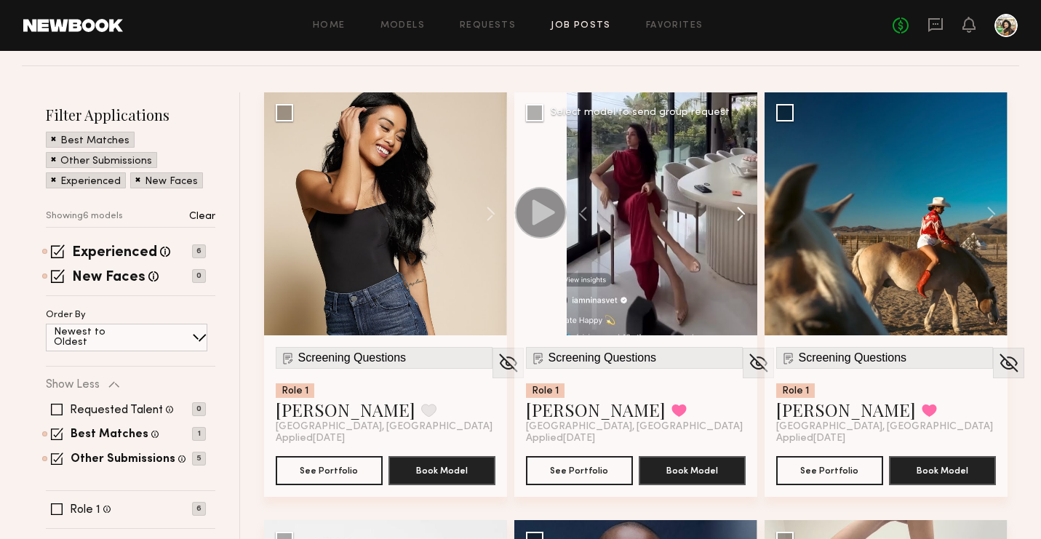
click at [740, 217] on button at bounding box center [733, 213] width 47 height 243
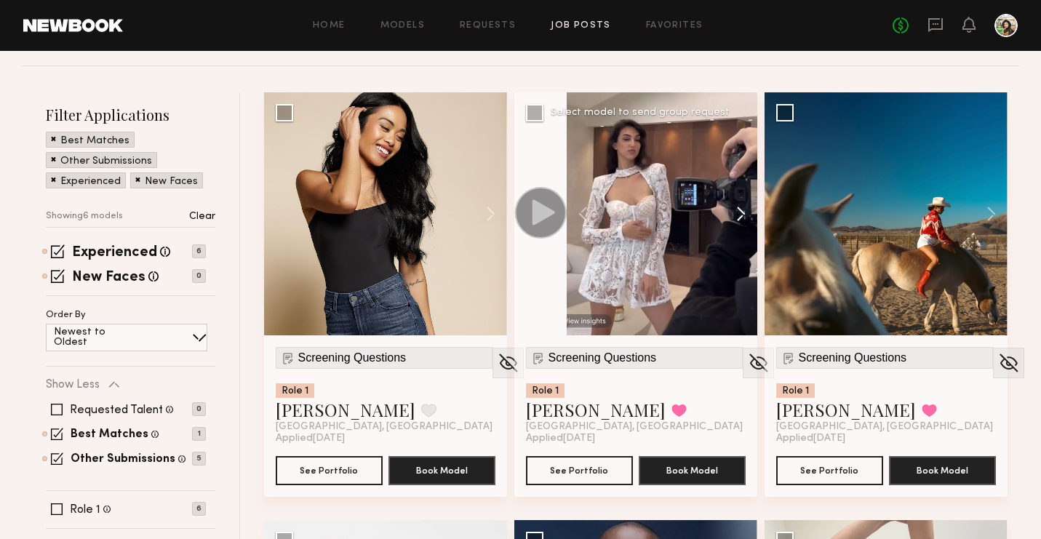
click at [740, 217] on button at bounding box center [733, 213] width 47 height 243
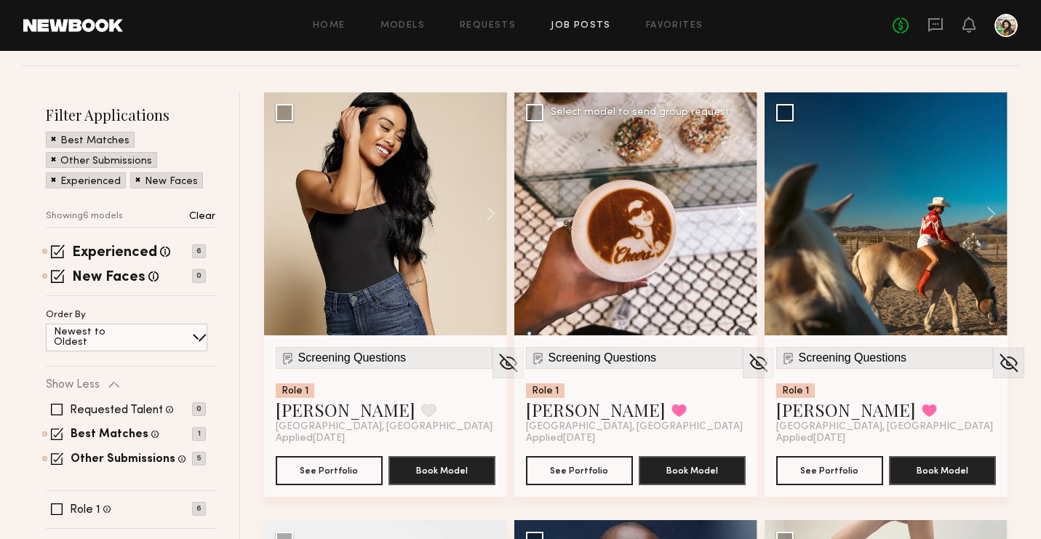
click at [740, 217] on button at bounding box center [733, 213] width 47 height 243
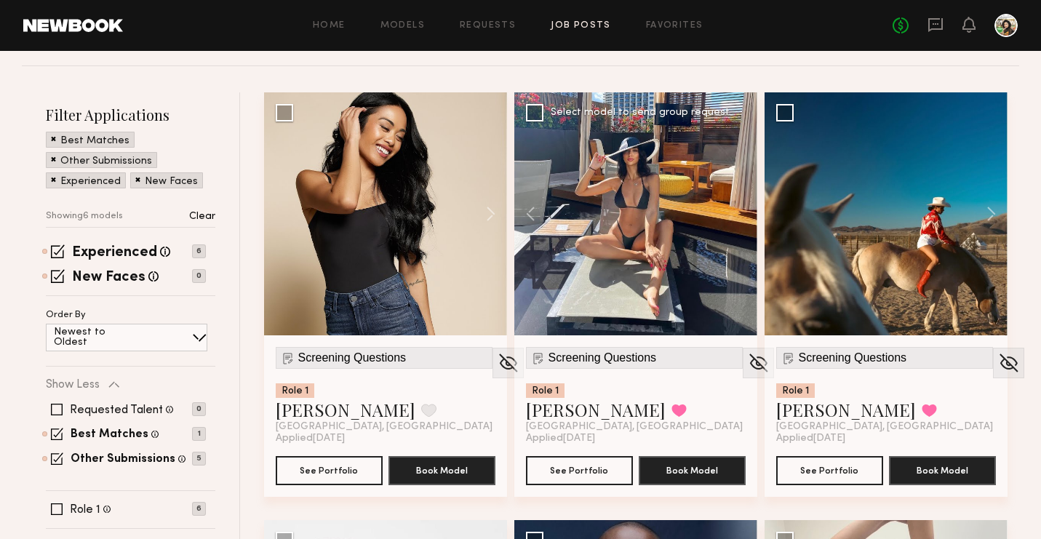
click at [740, 217] on div at bounding box center [635, 213] width 243 height 243
click at [984, 202] on button at bounding box center [984, 213] width 47 height 243
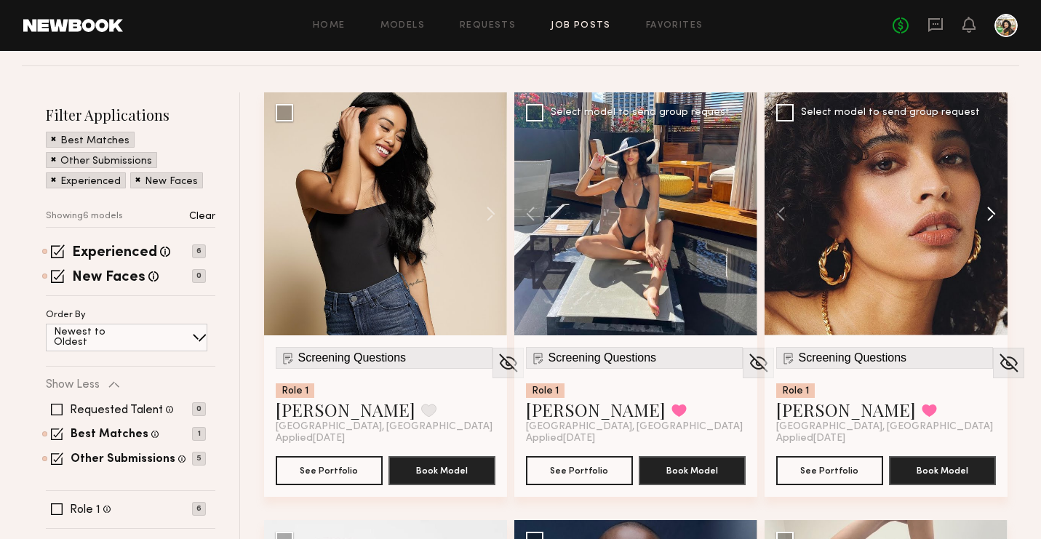
click at [984, 202] on button at bounding box center [984, 213] width 47 height 243
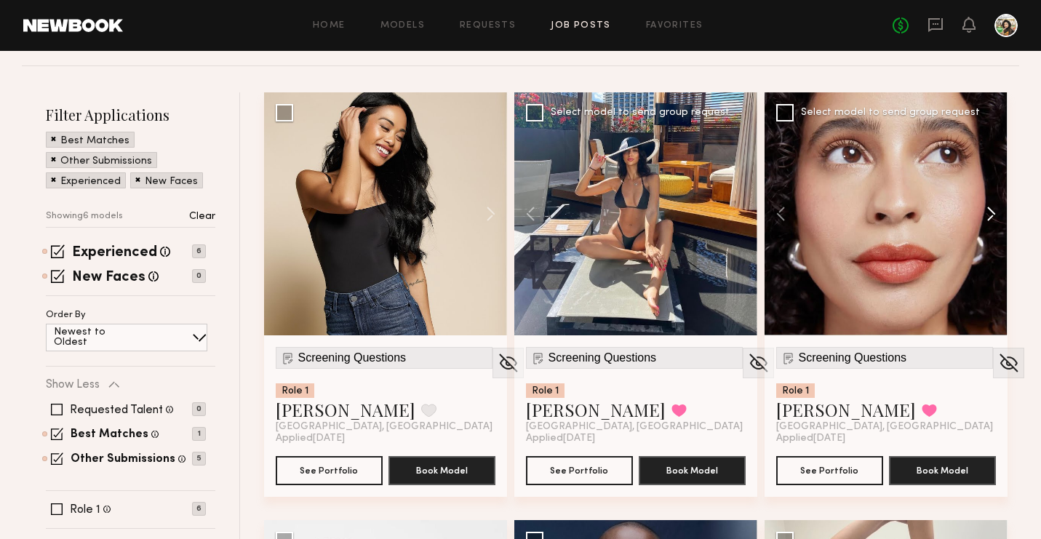
click at [984, 202] on button at bounding box center [984, 213] width 47 height 243
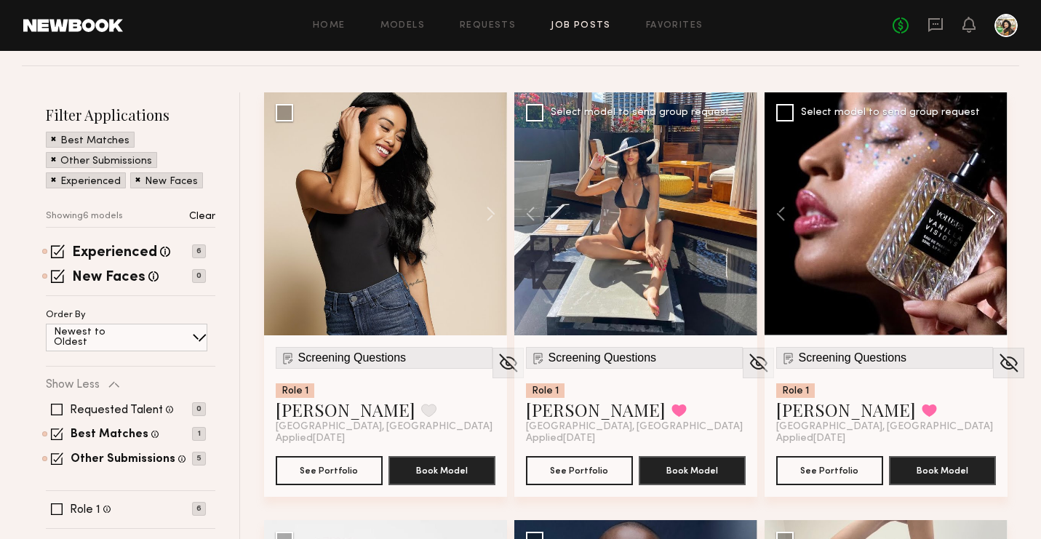
click at [984, 202] on button at bounding box center [984, 213] width 47 height 243
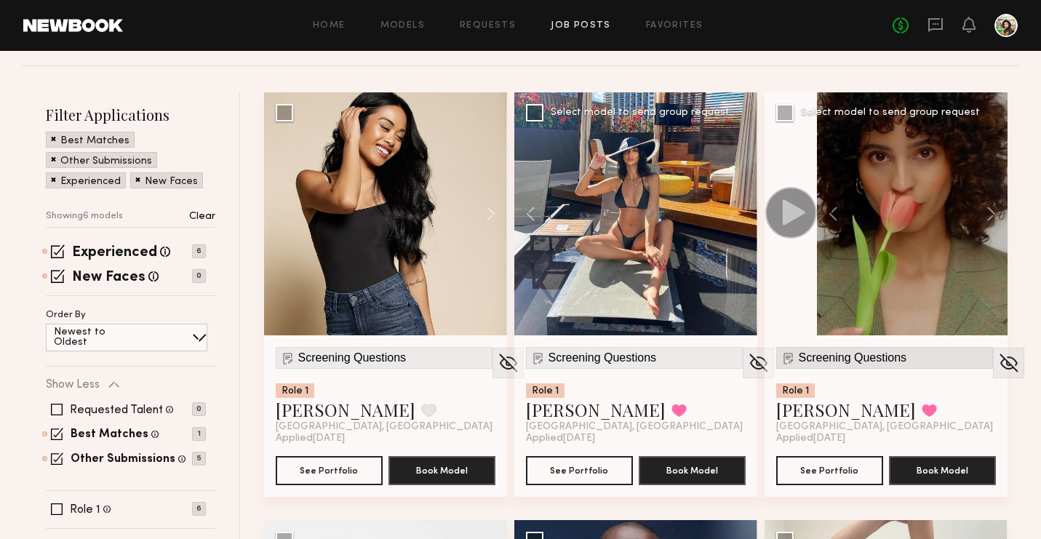
click at [836, 351] on span "Screening Questions" at bounding box center [852, 357] width 108 height 13
click at [806, 467] on button "See Portfolio" at bounding box center [829, 469] width 107 height 29
click at [582, 460] on button "See Portfolio" at bounding box center [579, 469] width 107 height 29
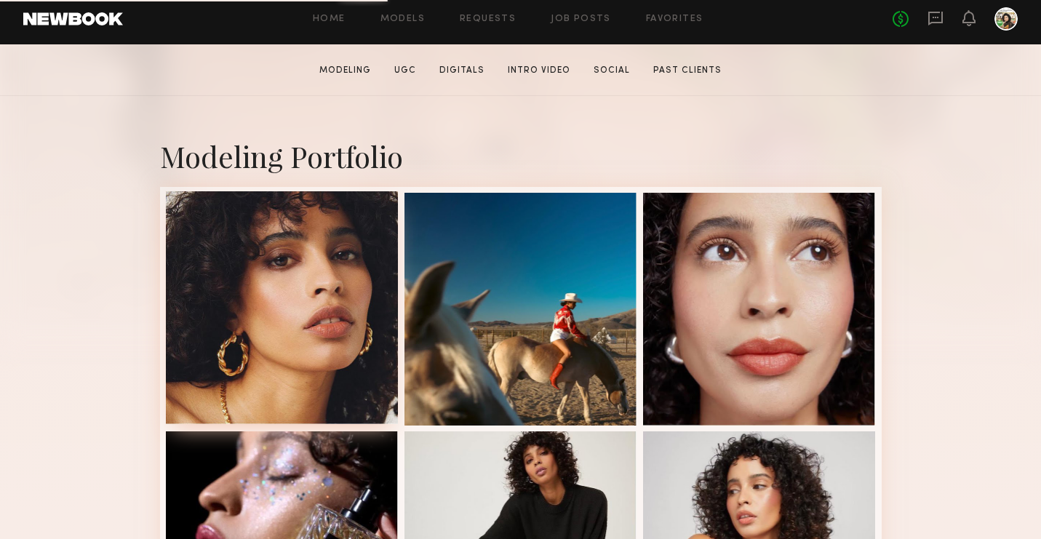
scroll to position [248, 0]
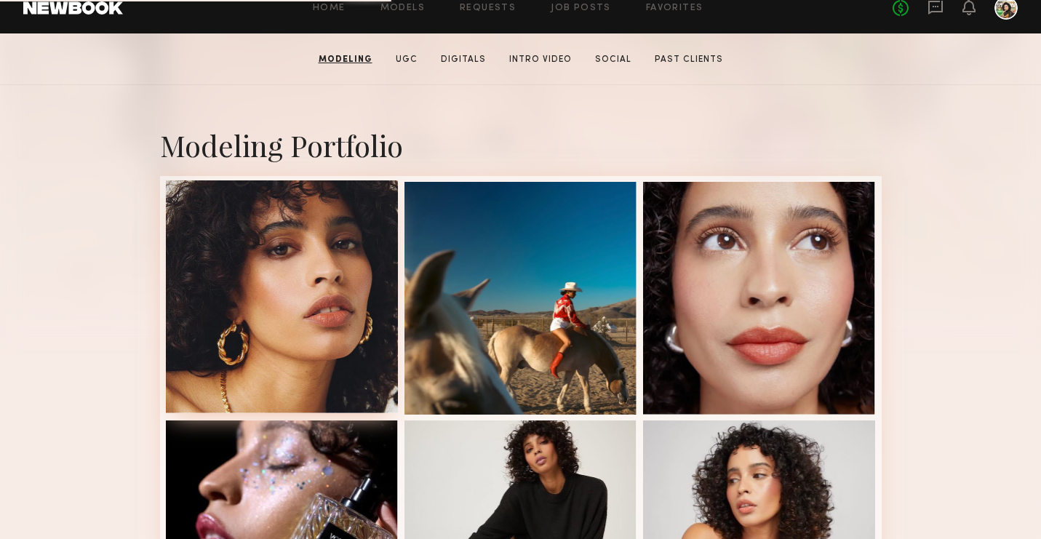
click at [242, 237] on div at bounding box center [282, 296] width 233 height 233
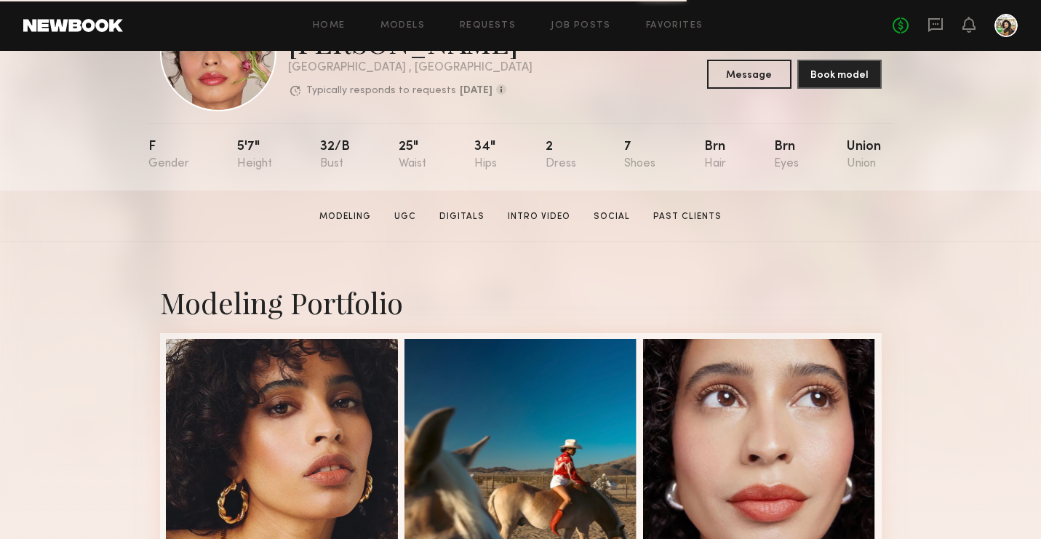
scroll to position [98, 0]
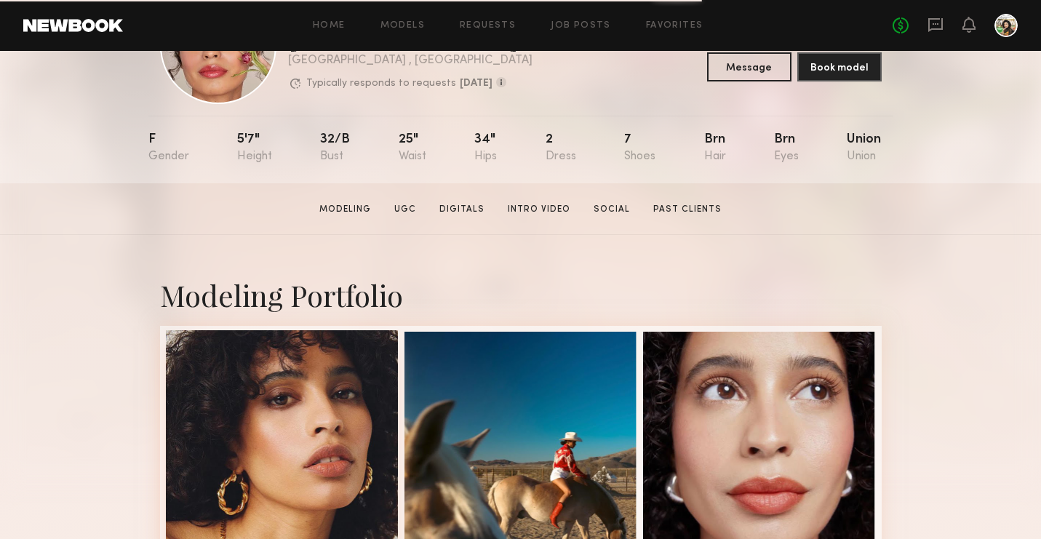
click at [241, 439] on div at bounding box center [282, 446] width 233 height 233
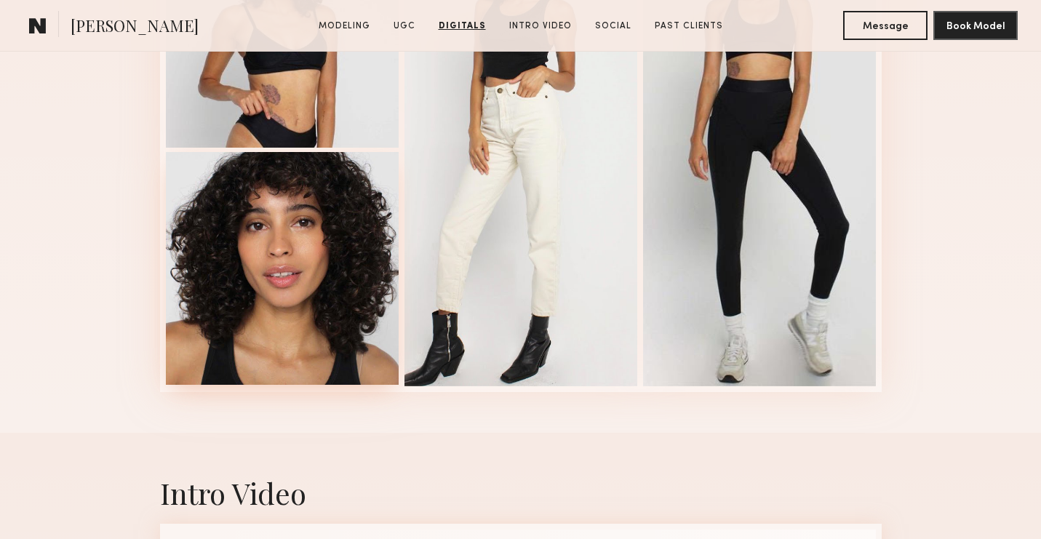
scroll to position [3651, 0]
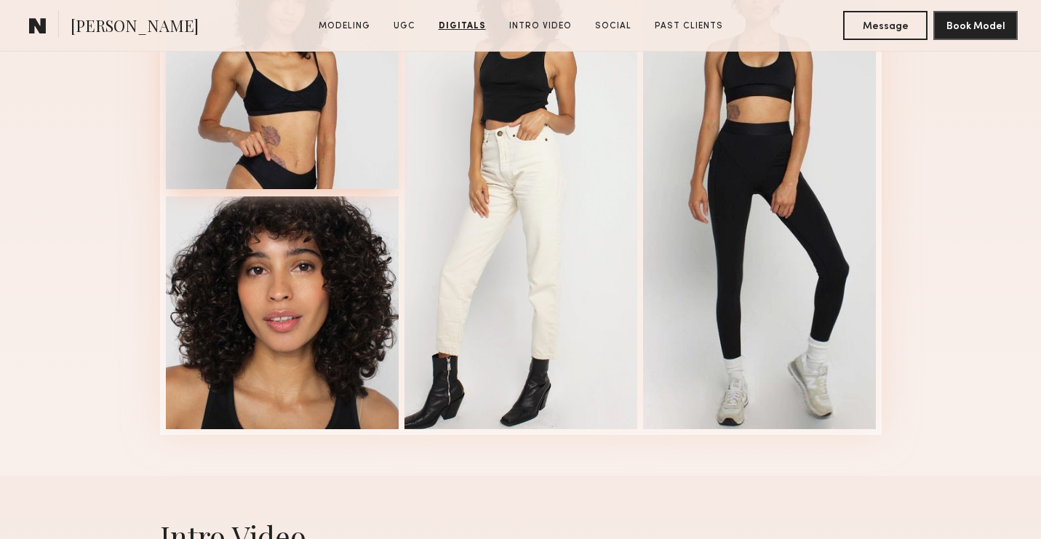
click at [285, 126] on div at bounding box center [282, 72] width 233 height 233
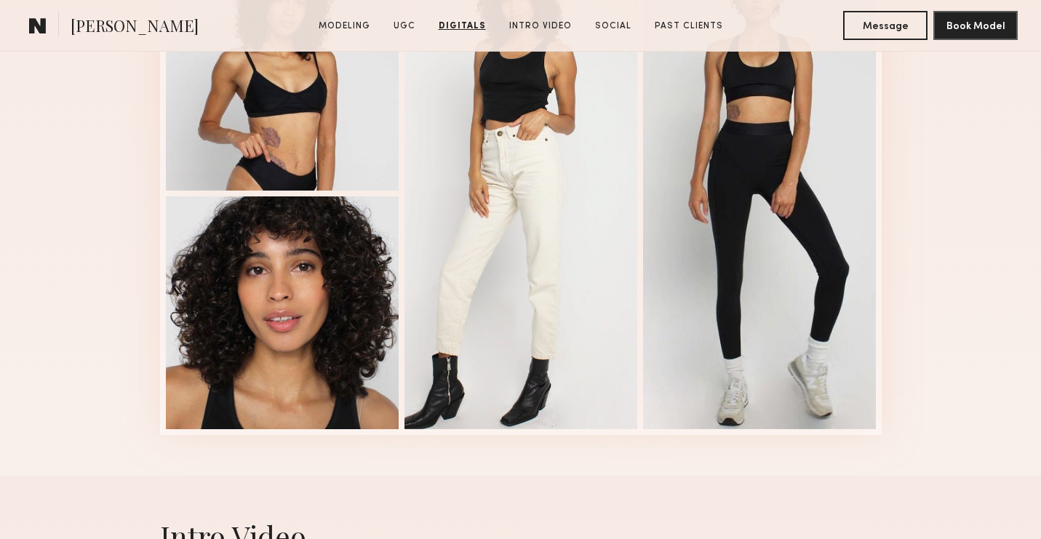
click at [615, 464] on div "Digitals" at bounding box center [520, 168] width 721 height 614
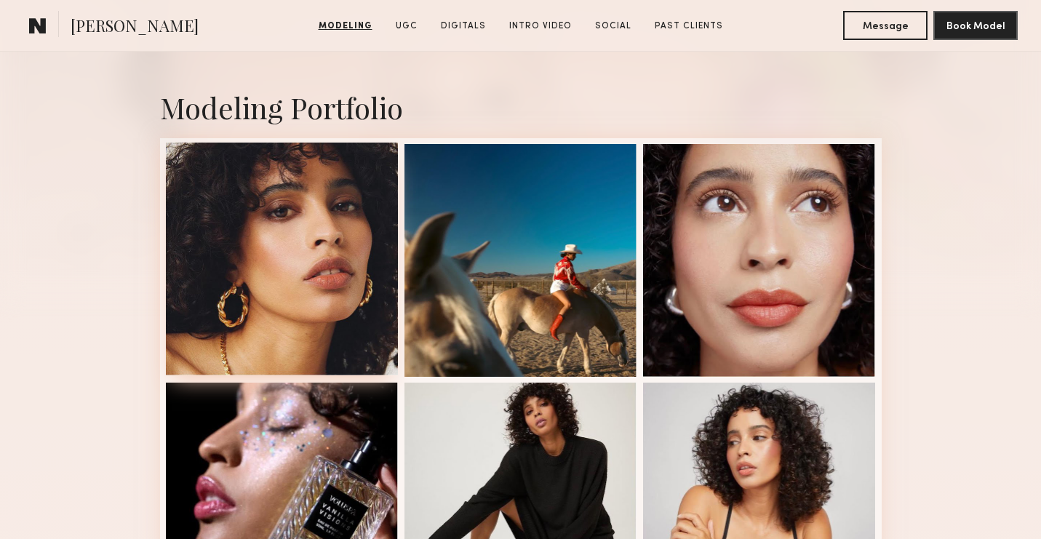
scroll to position [0, 0]
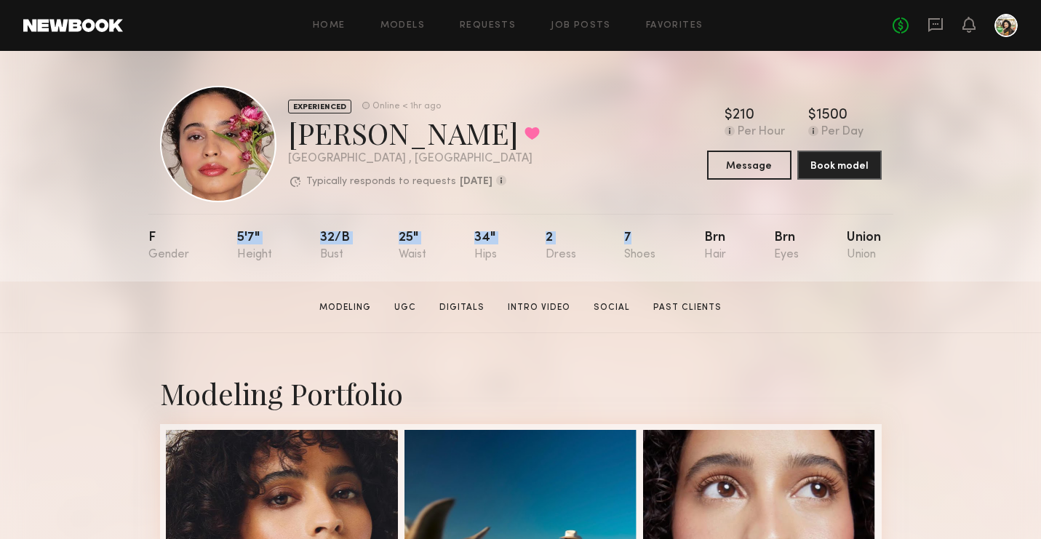
drag, startPoint x: 207, startPoint y: 234, endPoint x: 673, endPoint y: 236, distance: 466.2
click at [673, 236] on nb-model-profile-props "F 5'7" 32/b 25" 34" 2 7 Brn Brn Union" at bounding box center [520, 248] width 745 height 68
copy div "5'7" 32/b 25" 34" 2 7"
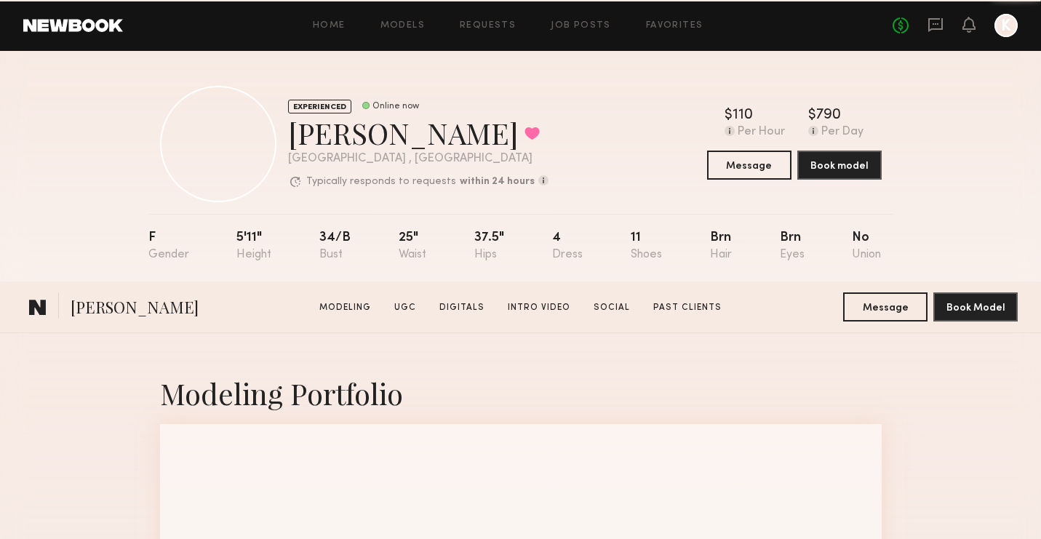
scroll to position [373, 0]
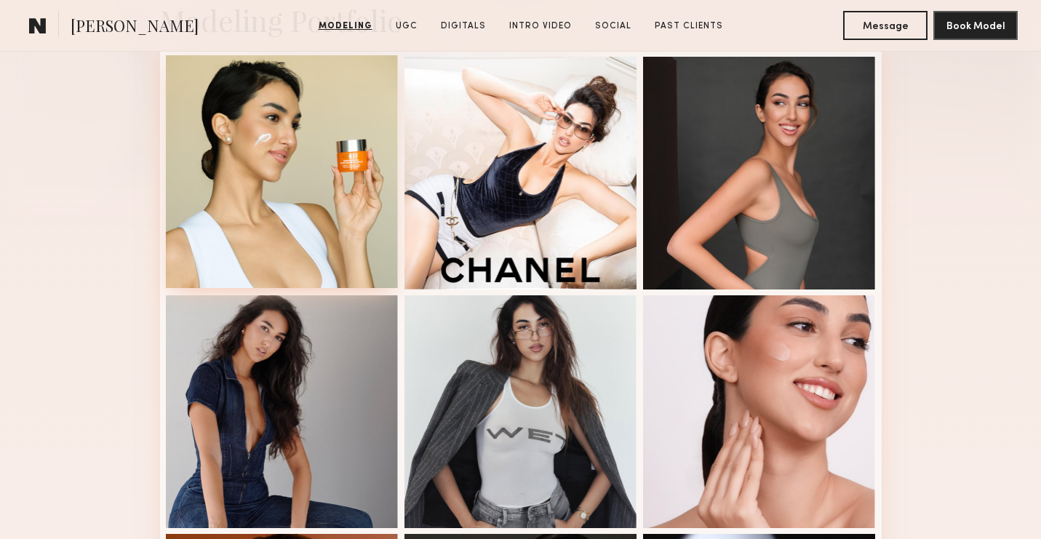
click at [329, 182] on div at bounding box center [282, 171] width 233 height 233
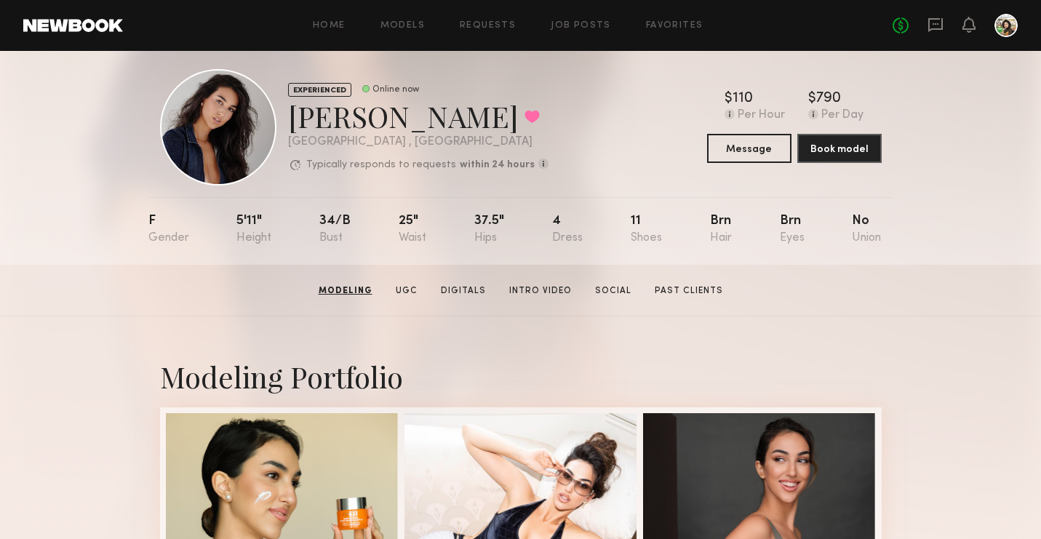
scroll to position [0, 0]
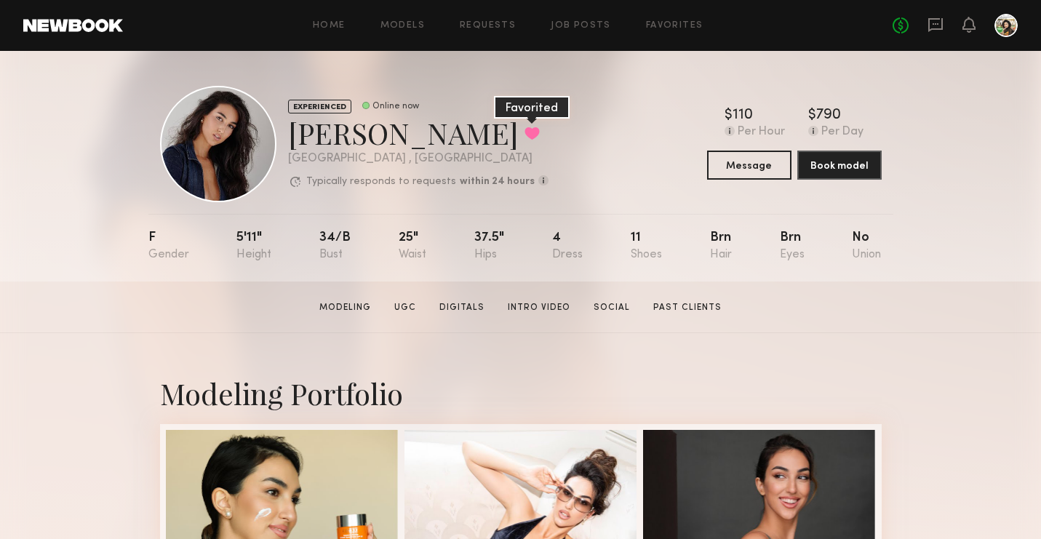
click at [524, 131] on button at bounding box center [531, 133] width 15 height 13
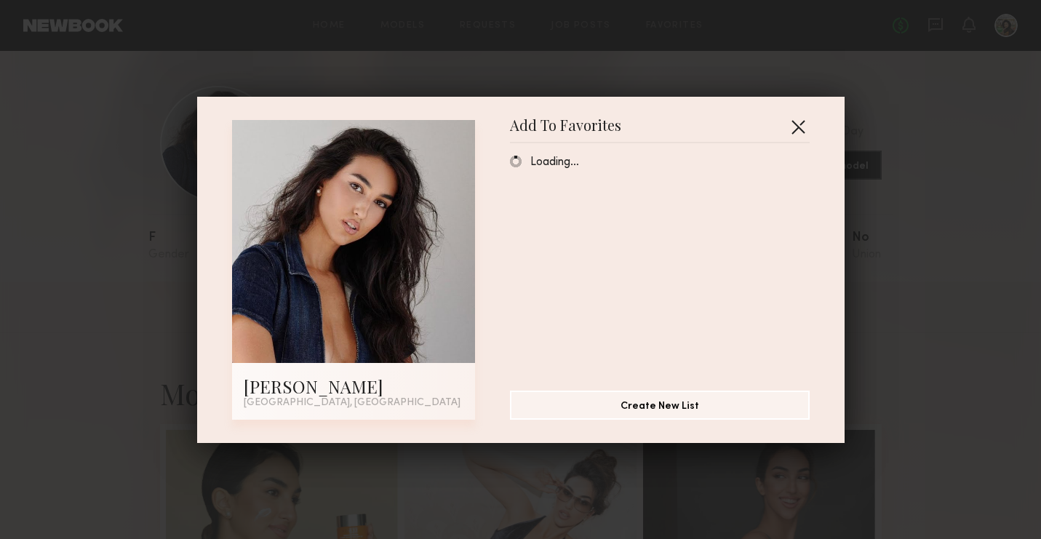
click at [797, 129] on button "button" at bounding box center [797, 126] width 23 height 23
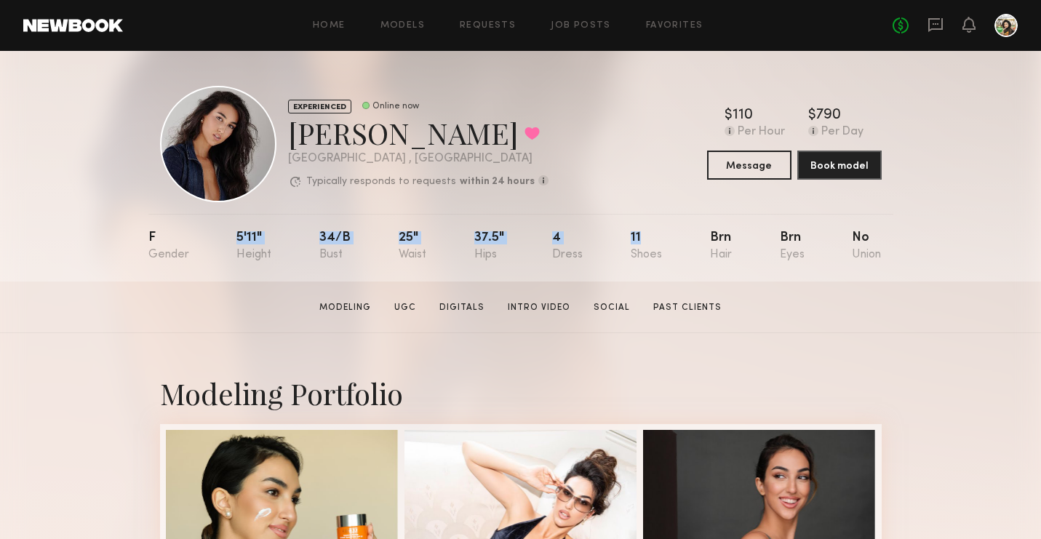
drag, startPoint x: 225, startPoint y: 231, endPoint x: 669, endPoint y: 241, distance: 444.5
click at [668, 241] on nb-model-profile-props "F 5'11" 34/b 25" 37.5" 4 11 Brn Brn No" at bounding box center [520, 248] width 745 height 68
copy div "5'11" 34/b 25" 37.5" 4 11"
click at [585, 32] on div "Home Models Requests Job Posts Favorites Sign Out No fees up to $5,000" at bounding box center [570, 25] width 894 height 23
click at [575, 22] on link "Job Posts" at bounding box center [581, 25] width 60 height 9
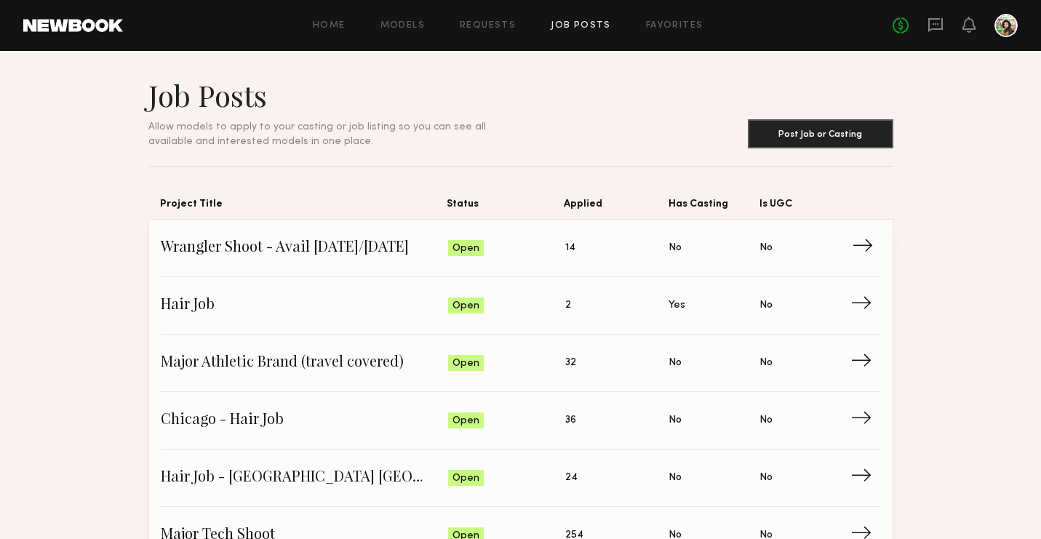
click at [383, 251] on span "Wrangler Shoot - Avail [DATE]/[DATE]" at bounding box center [305, 248] width 288 height 22
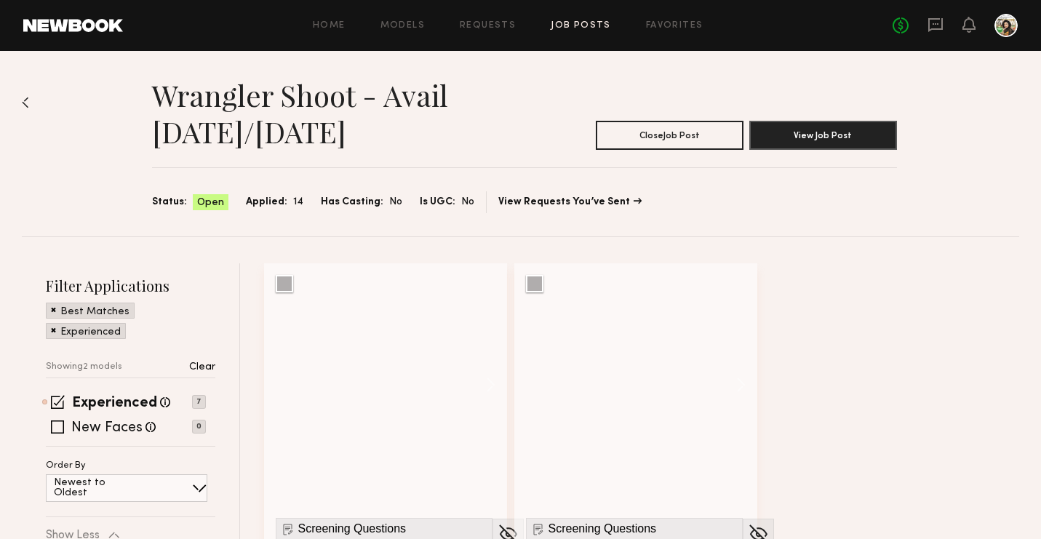
scroll to position [183, 0]
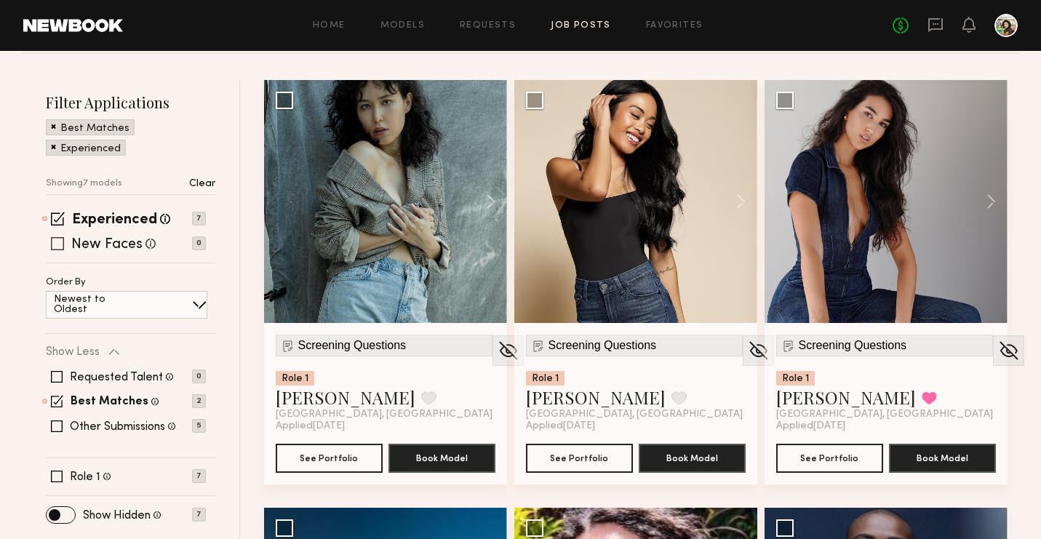
click at [116, 246] on label "New Faces" at bounding box center [106, 245] width 71 height 15
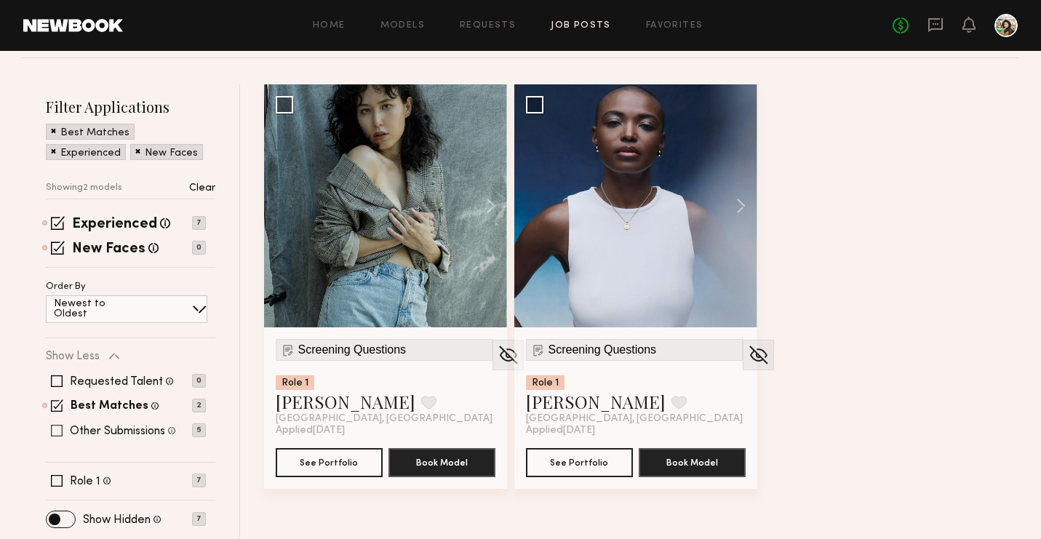
click at [116, 431] on label "Other Submissions" at bounding box center [117, 431] width 95 height 12
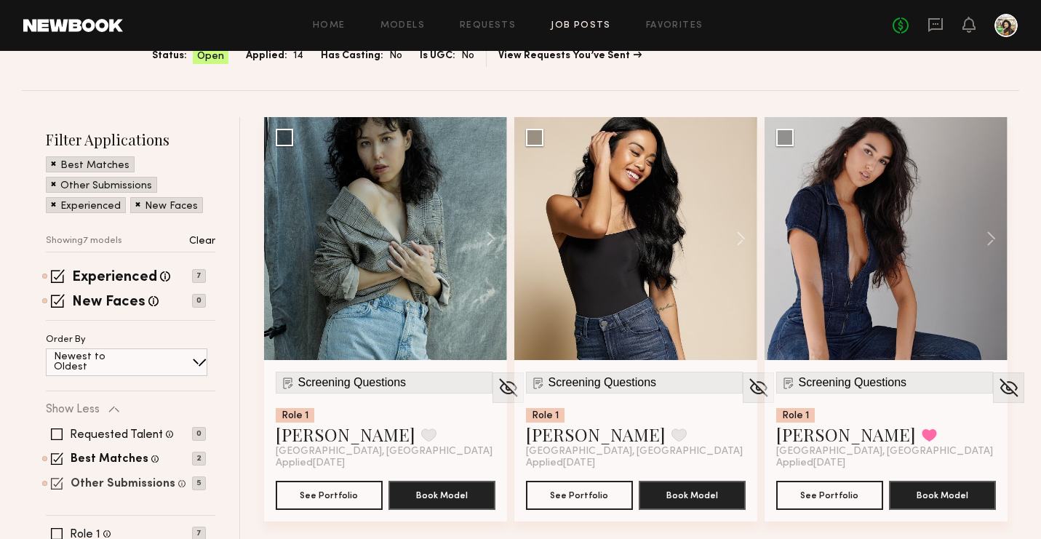
scroll to position [147, 0]
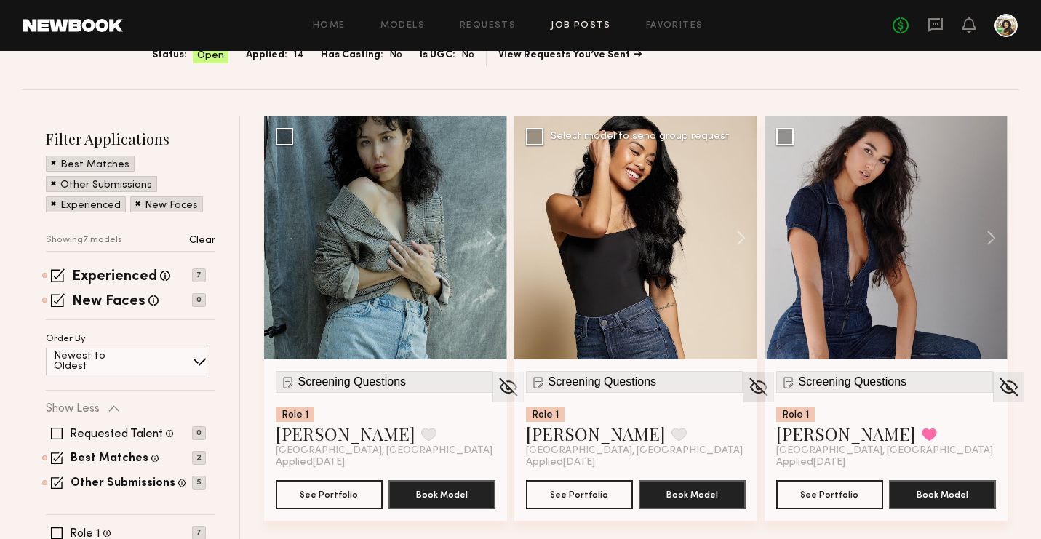
click at [747, 379] on img at bounding box center [758, 387] width 23 height 22
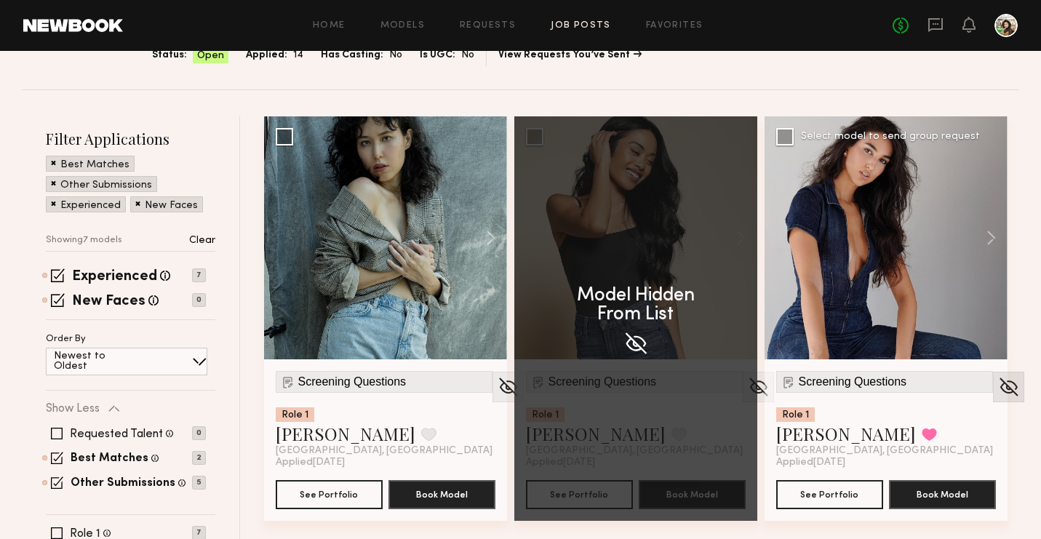
click at [997, 385] on img at bounding box center [1008, 387] width 23 height 22
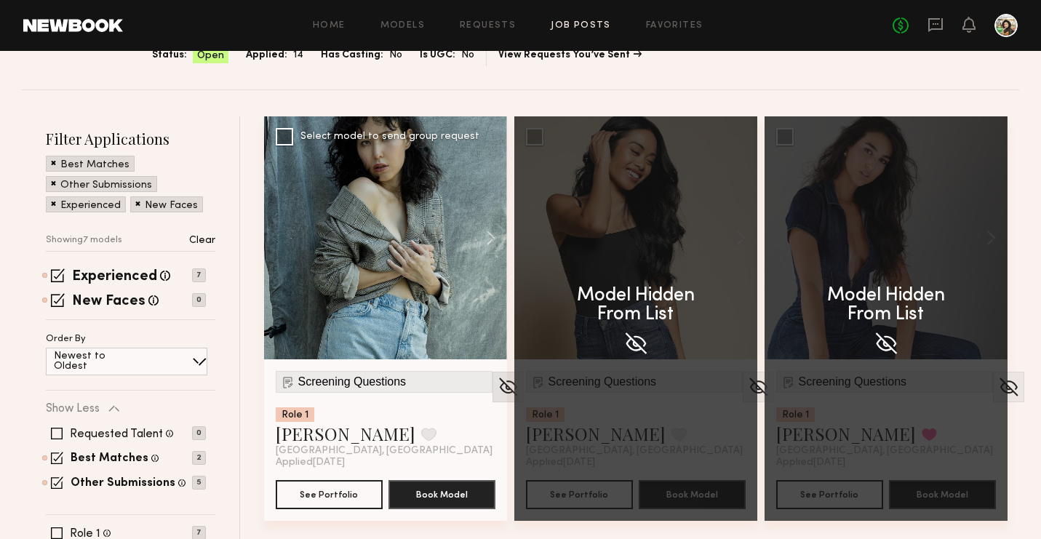
click at [497, 387] on img at bounding box center [508, 387] width 23 height 22
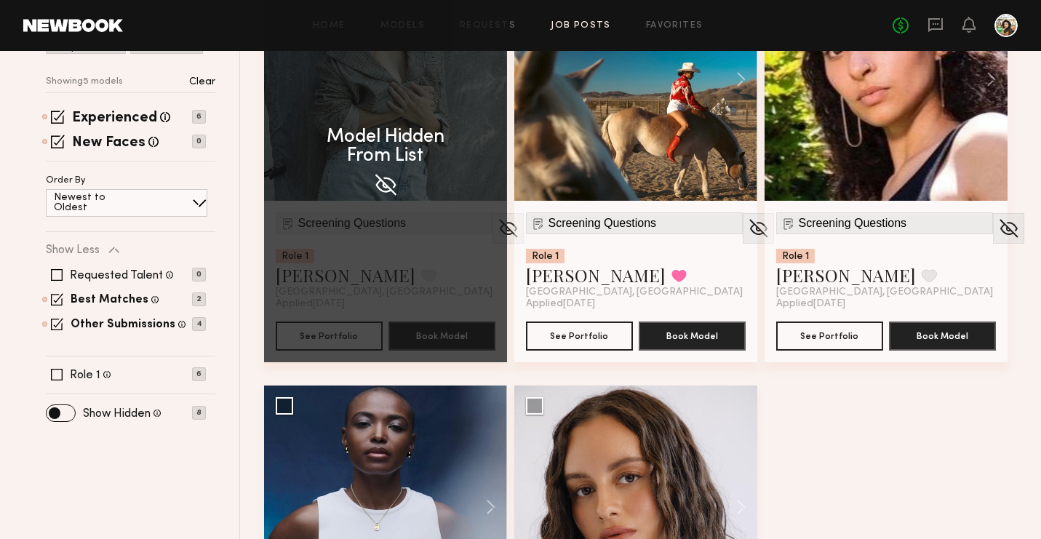
scroll to position [290, 0]
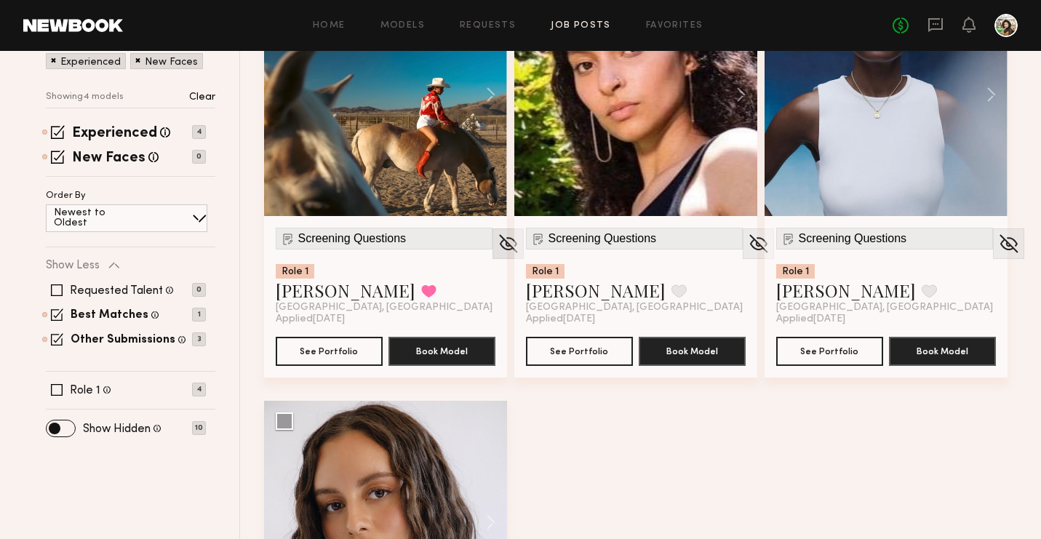
click at [497, 245] on img at bounding box center [508, 244] width 23 height 22
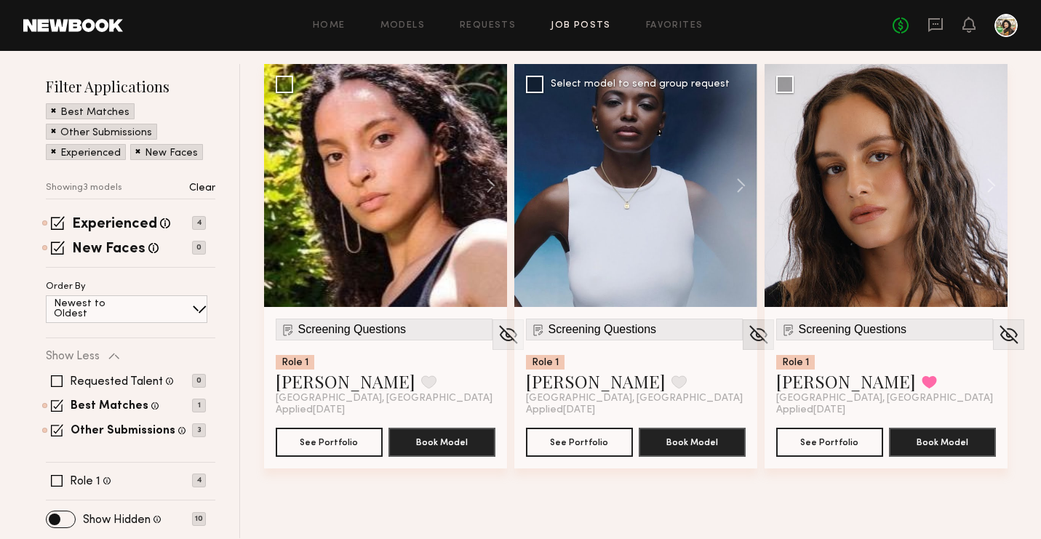
scroll to position [199, 0]
click at [747, 336] on img at bounding box center [758, 335] width 23 height 22
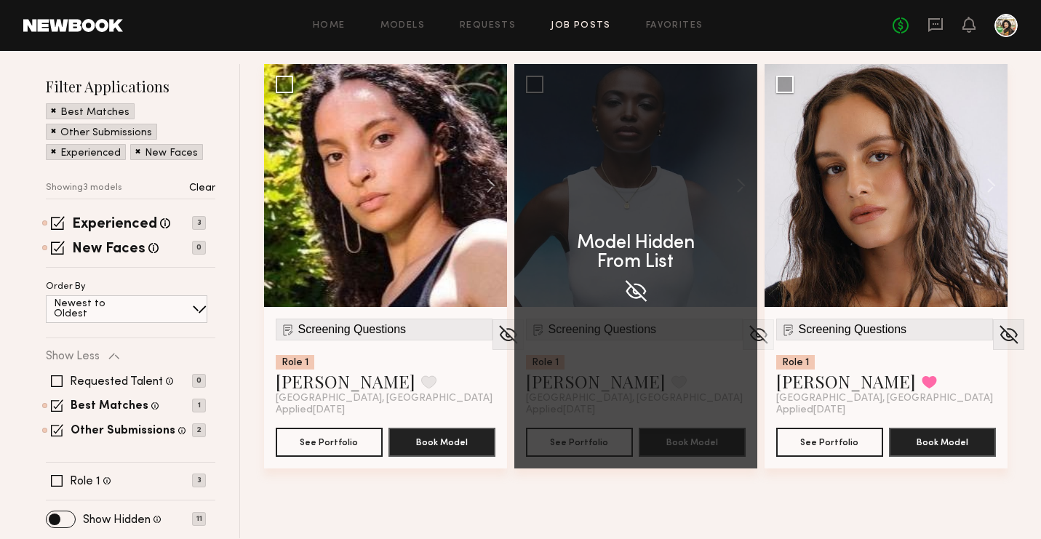
scroll to position [0, 0]
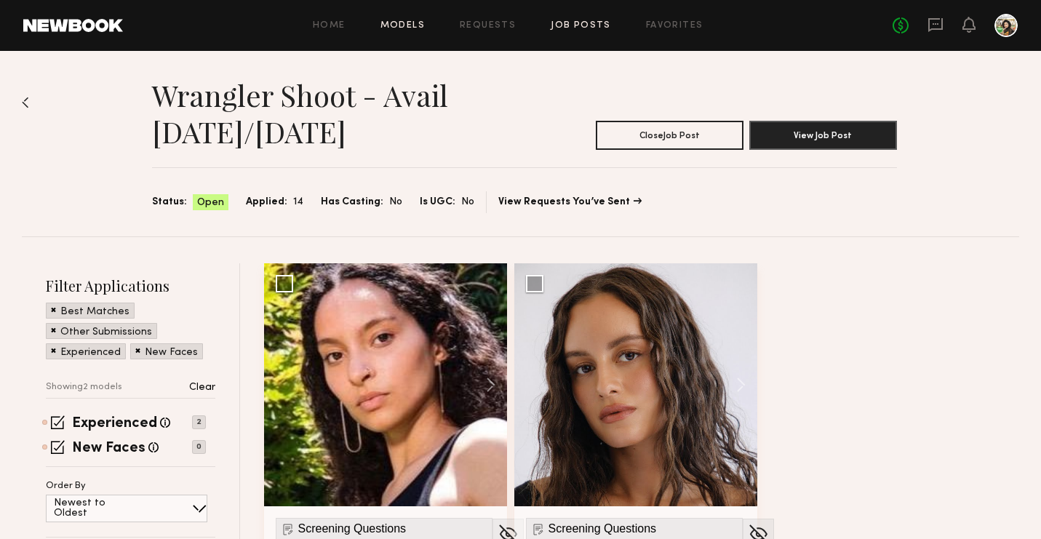
click at [411, 26] on link "Models" at bounding box center [402, 25] width 44 height 9
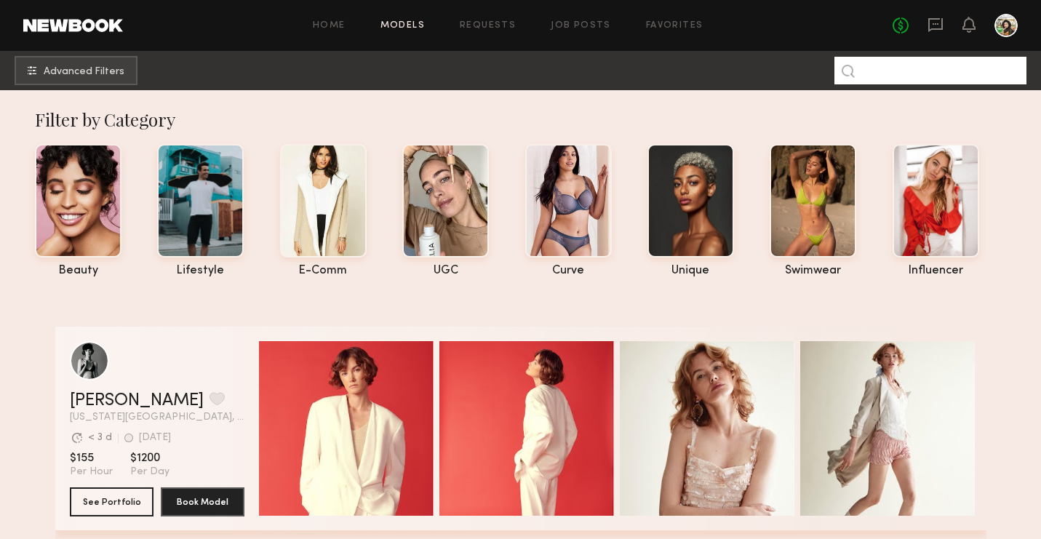
click at [944, 66] on input at bounding box center [930, 71] width 192 height 28
type input "*********"
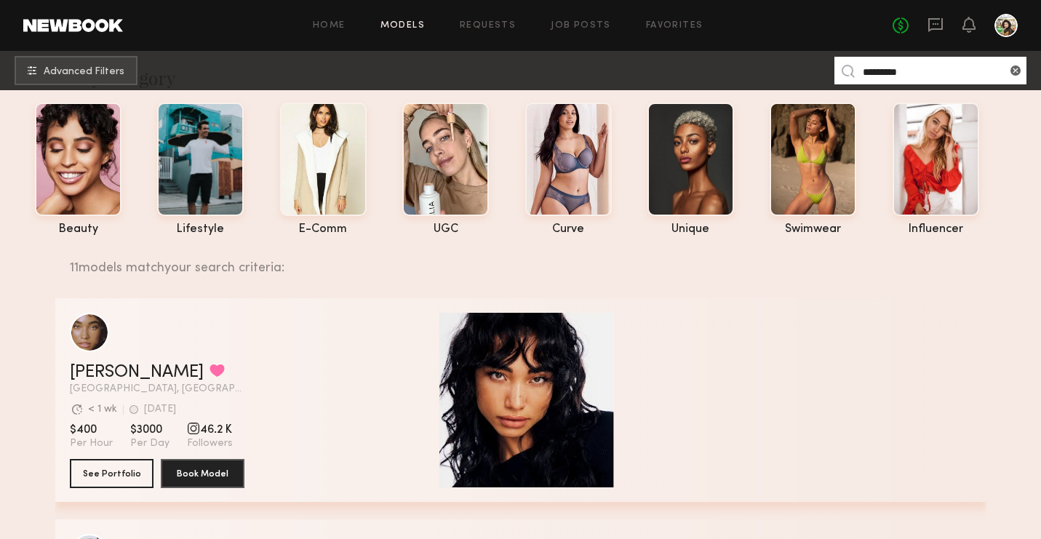
scroll to position [45, 0]
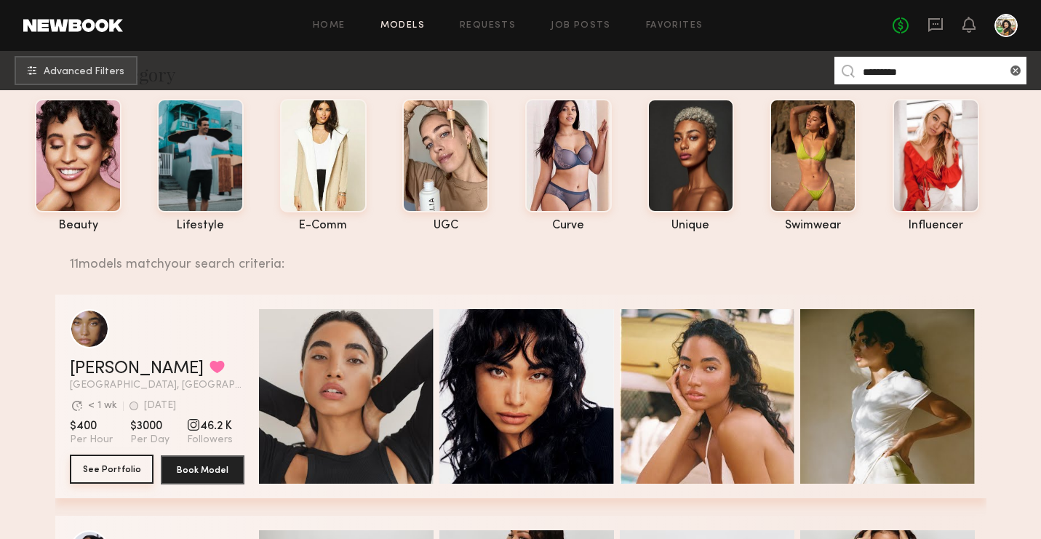
click at [117, 465] on button "See Portfolio" at bounding box center [112, 469] width 84 height 29
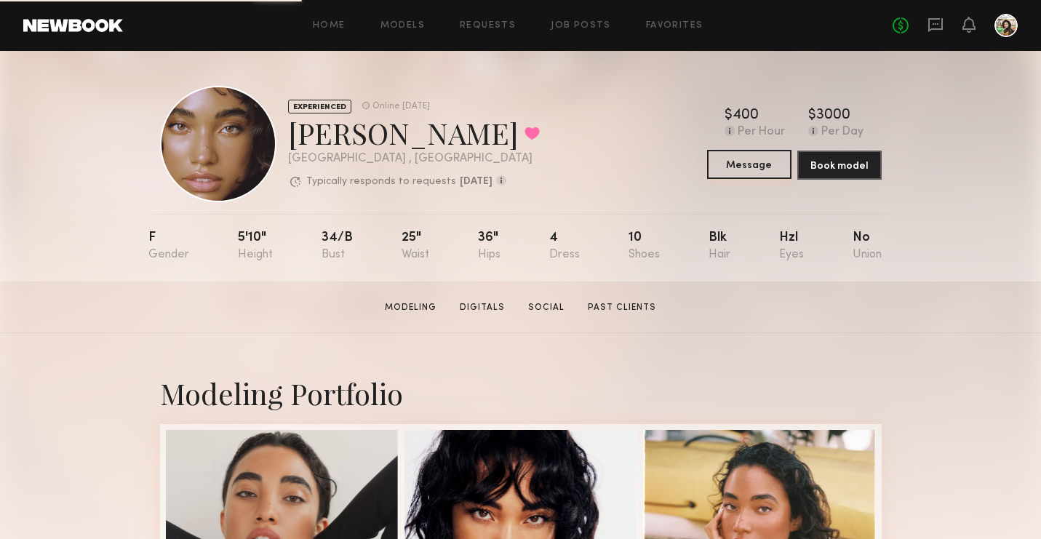
click at [748, 172] on button "Message" at bounding box center [749, 164] width 84 height 29
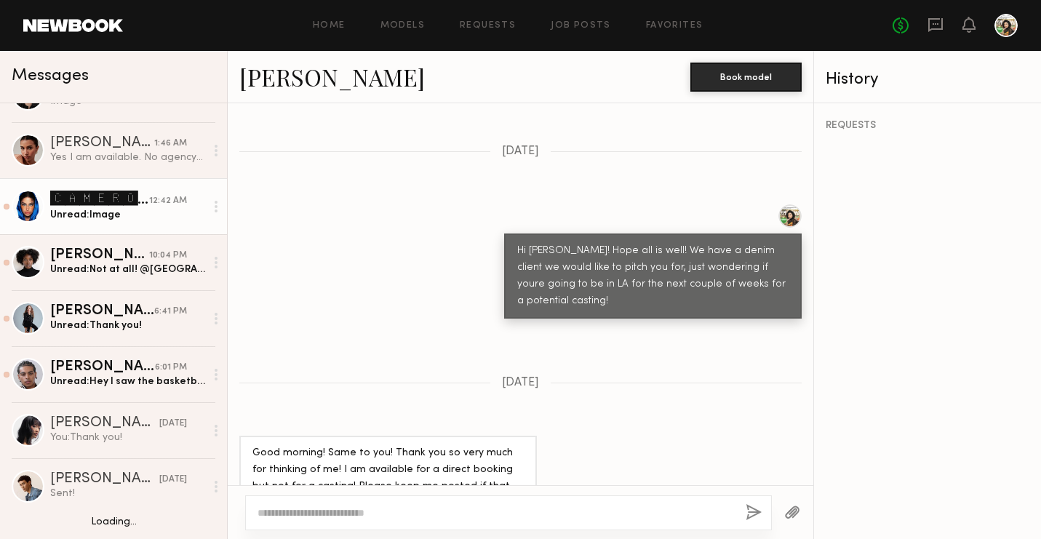
scroll to position [117, 0]
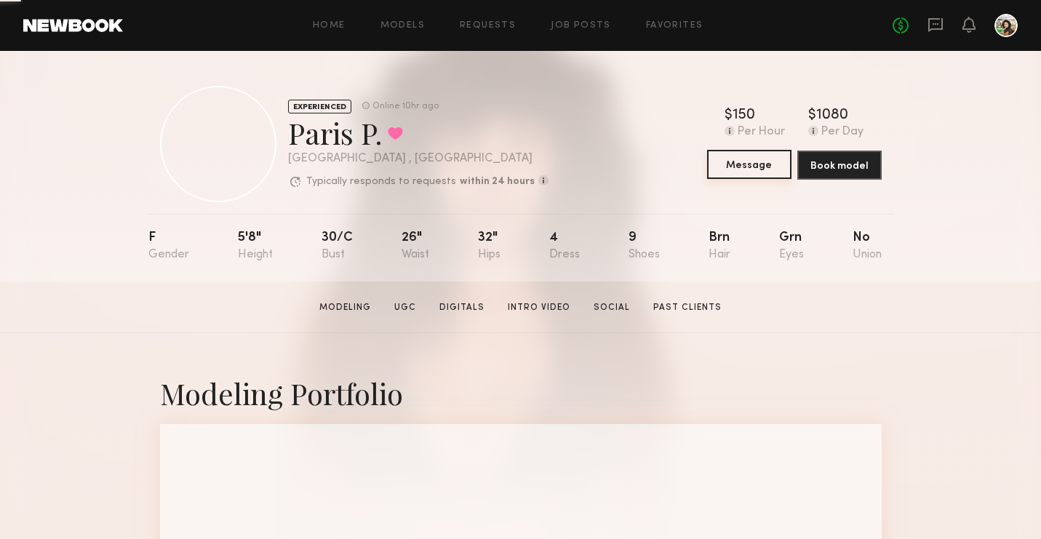
click at [745, 172] on button "Message" at bounding box center [749, 164] width 84 height 29
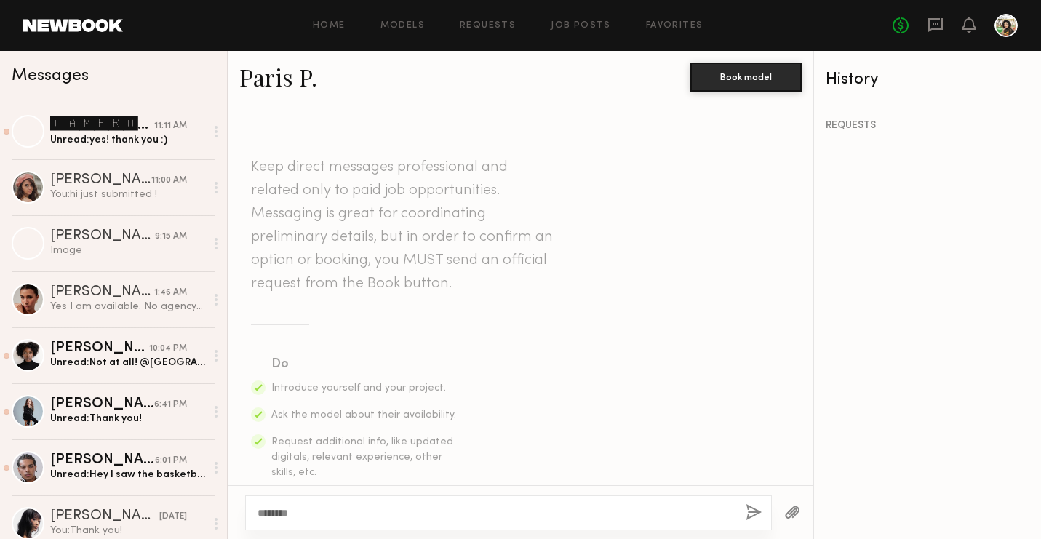
scroll to position [885, 0]
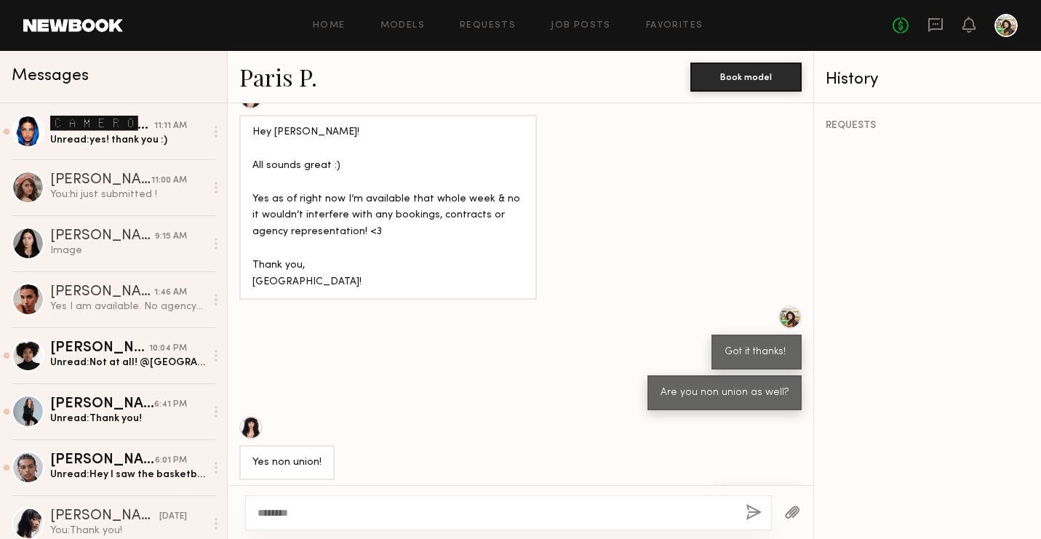
click at [305, 522] on div "*******" at bounding box center [508, 512] width 527 height 35
click at [308, 516] on textarea "*******" at bounding box center [495, 512] width 476 height 15
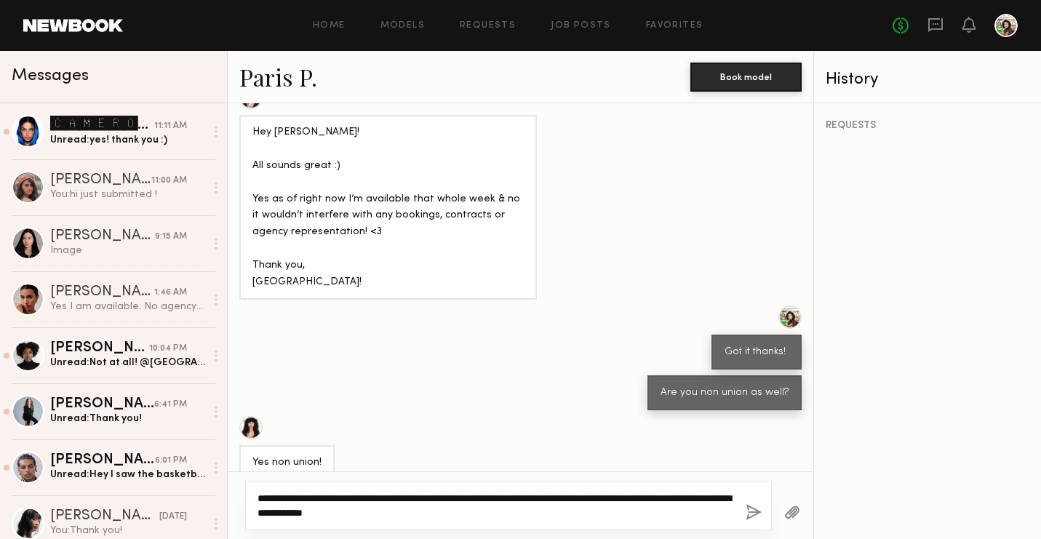
type textarea "**********"
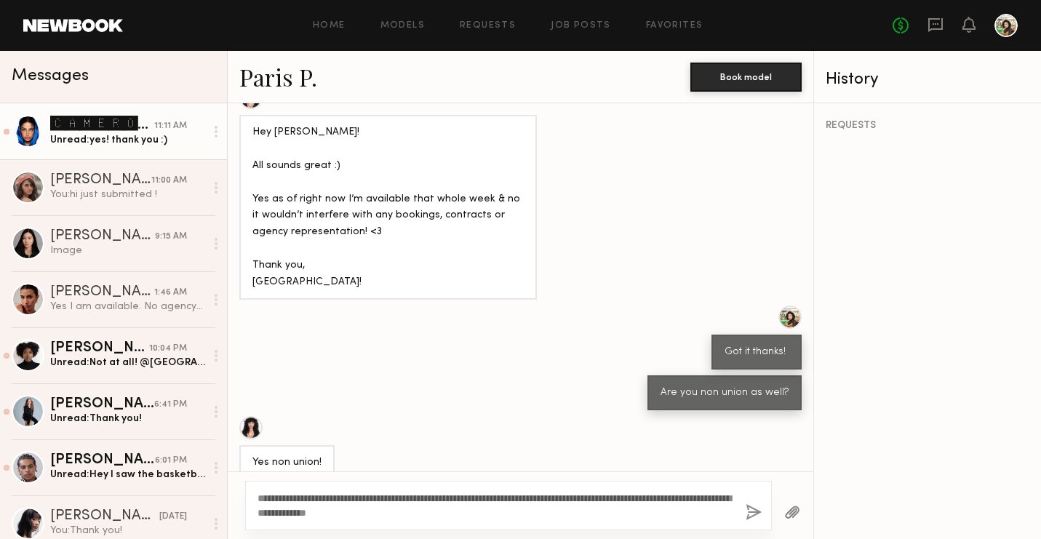
click at [119, 132] on div "🅲🅰🅼🅴🆁🅾🅽 🆂." at bounding box center [102, 124] width 104 height 17
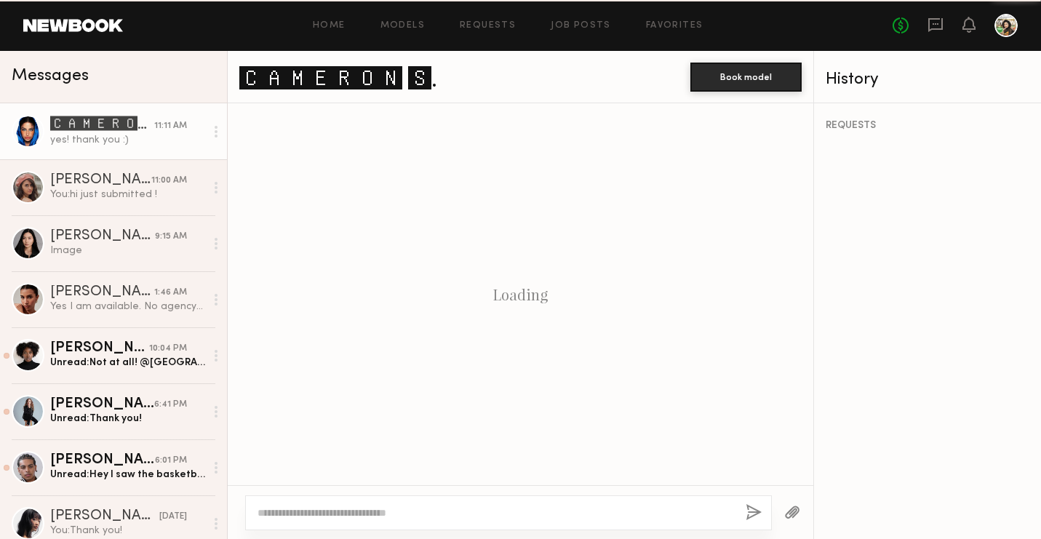
scroll to position [1092, 0]
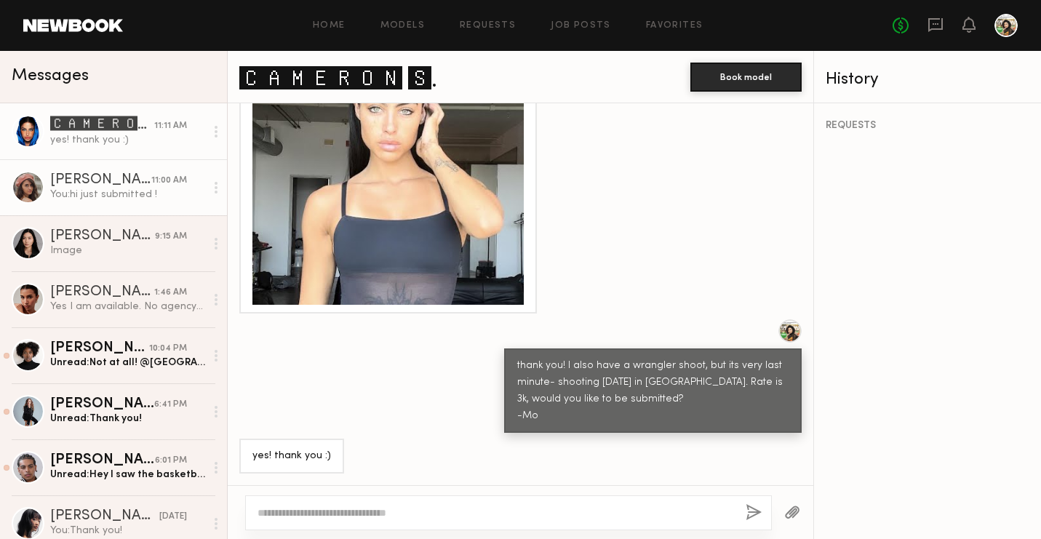
click at [111, 173] on div "[PERSON_NAME]" at bounding box center [100, 180] width 101 height 15
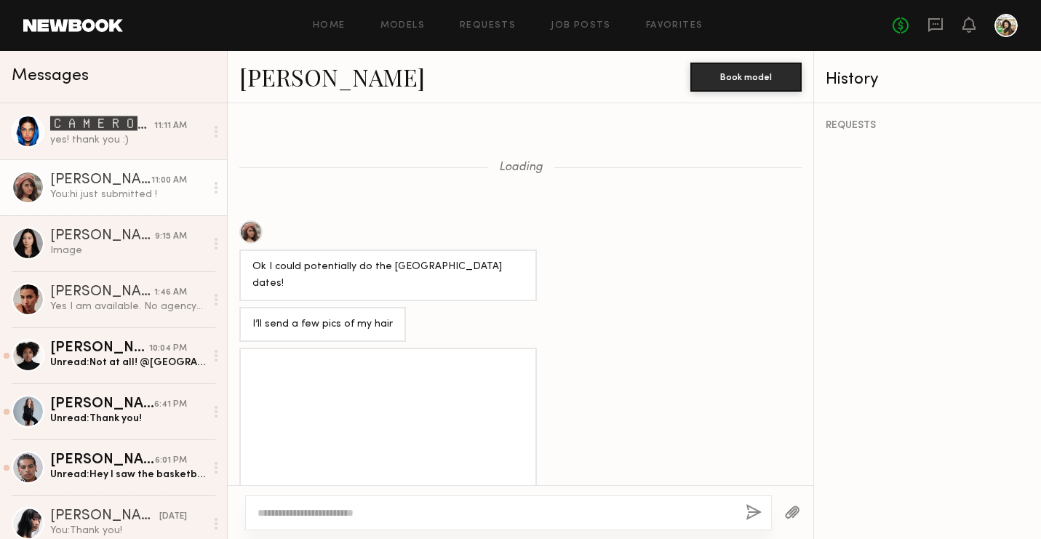
scroll to position [1222, 0]
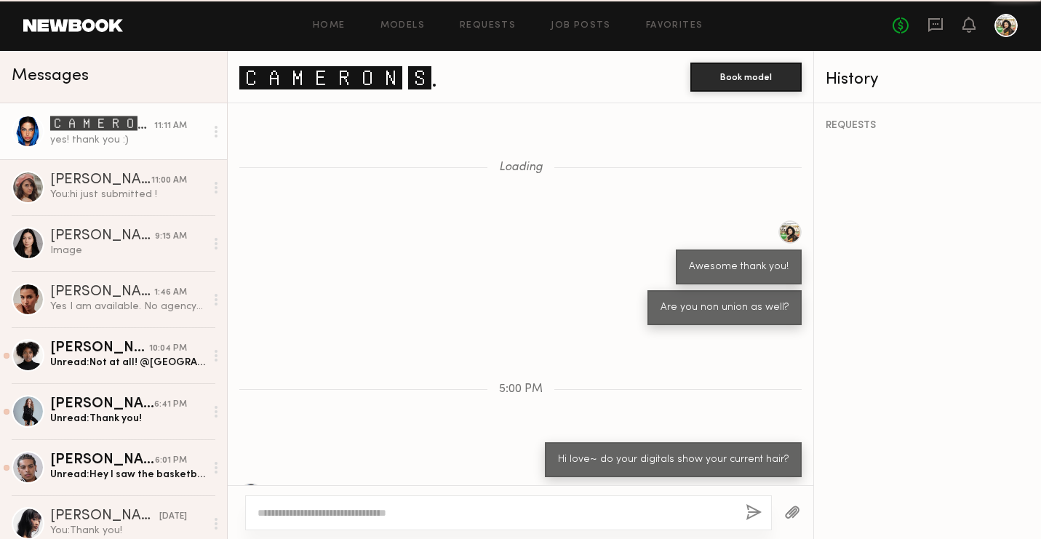
scroll to position [1092, 0]
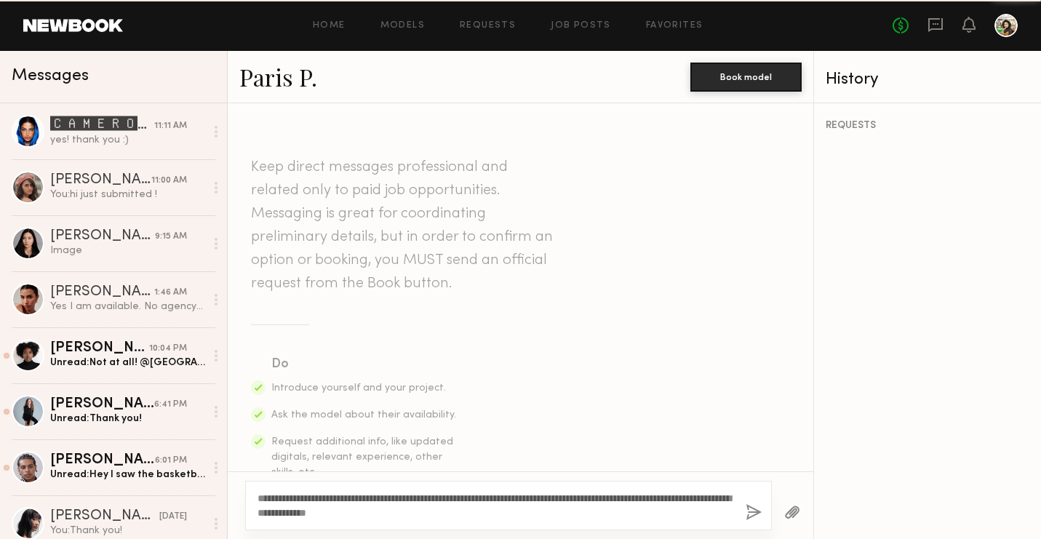
scroll to position [885, 0]
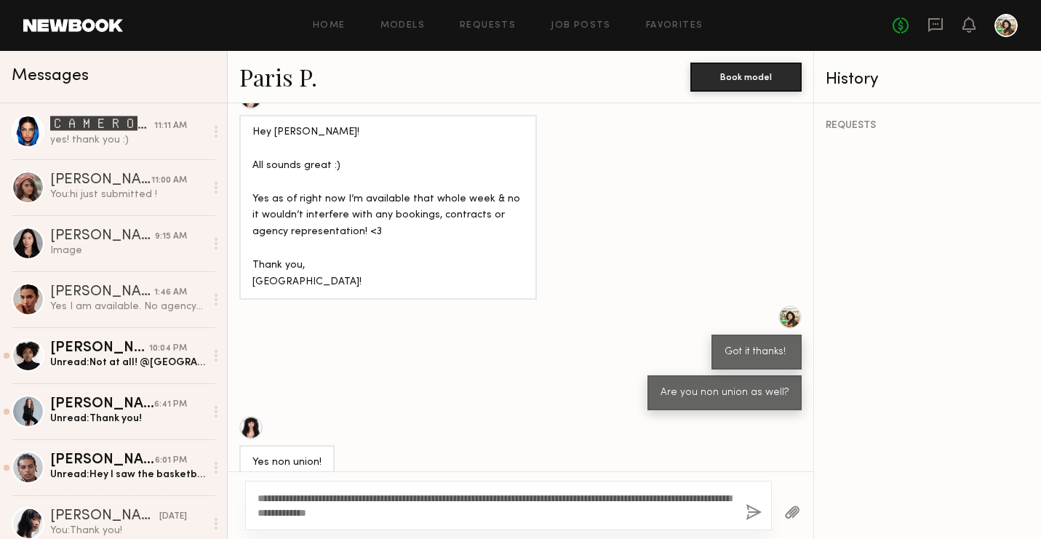
click at [749, 508] on button "button" at bounding box center [753, 513] width 16 height 18
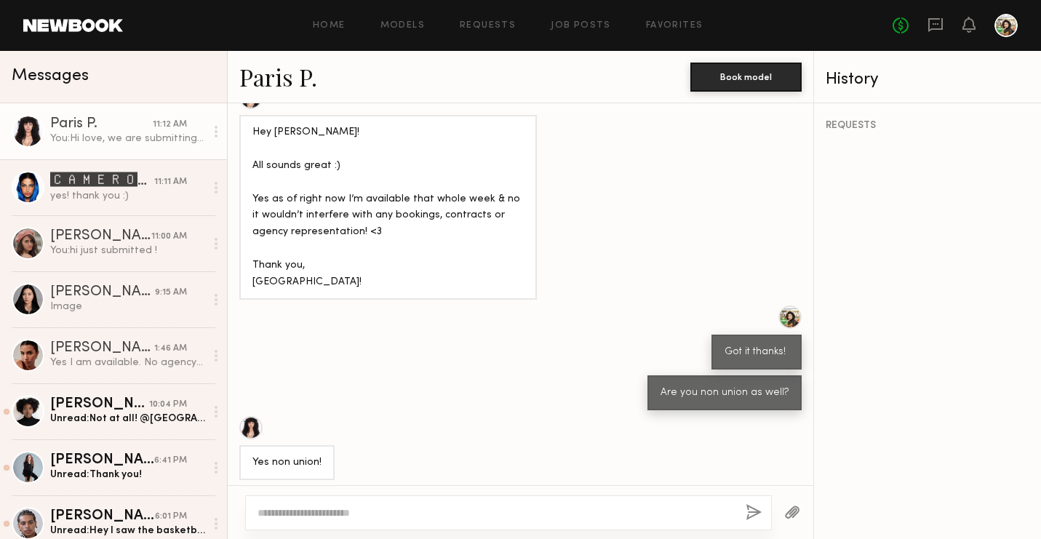
scroll to position [1211, 0]
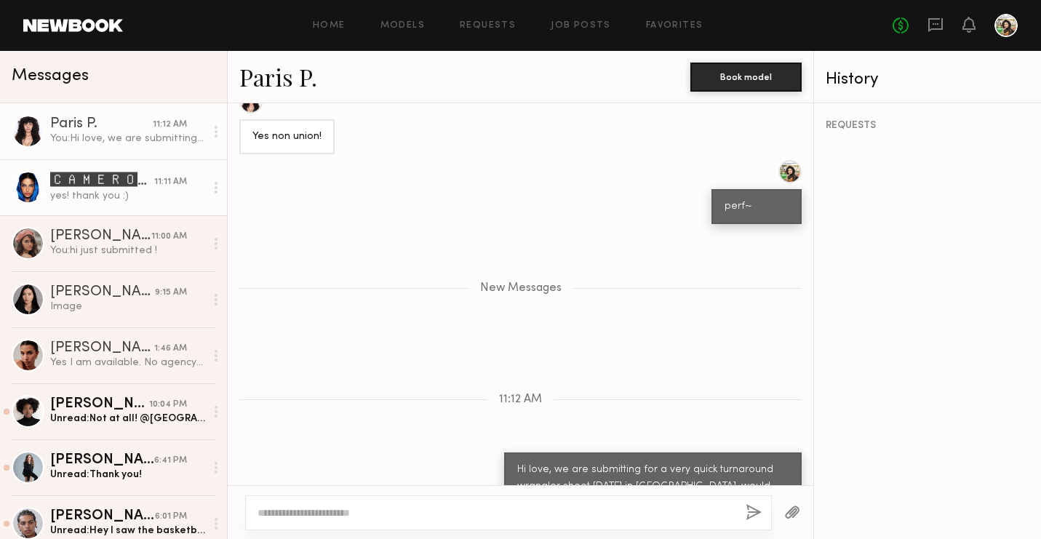
click at [132, 179] on div "🅲🅰🅼🅴🆁🅾🅽 🆂." at bounding box center [102, 180] width 104 height 17
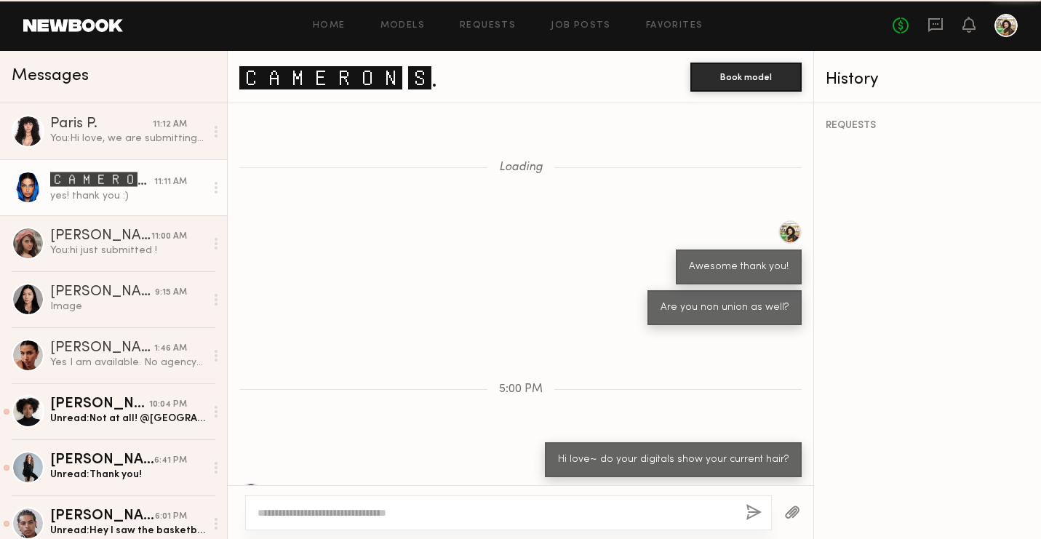
scroll to position [1092, 0]
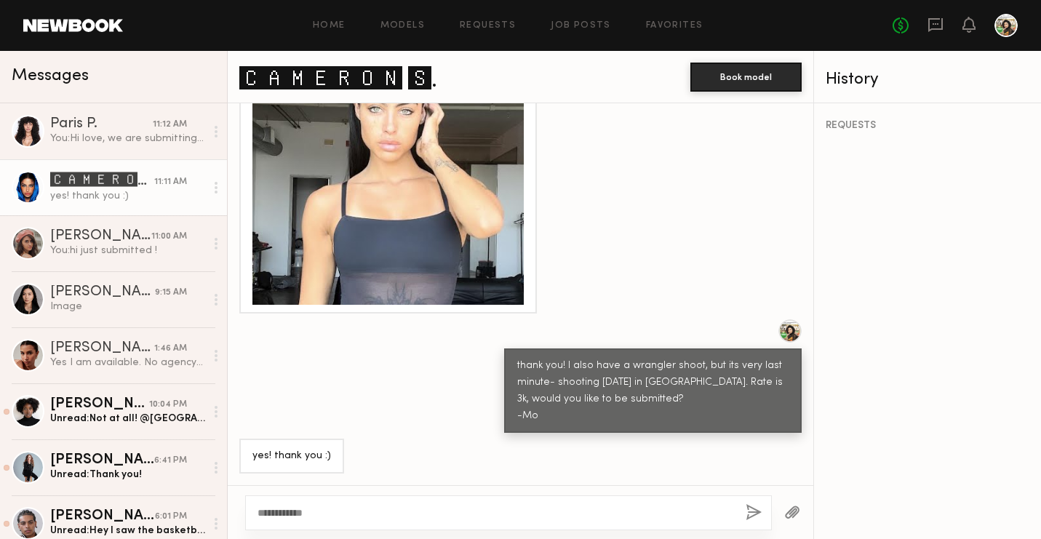
type textarea "**********"
click at [746, 506] on button "button" at bounding box center [753, 513] width 16 height 18
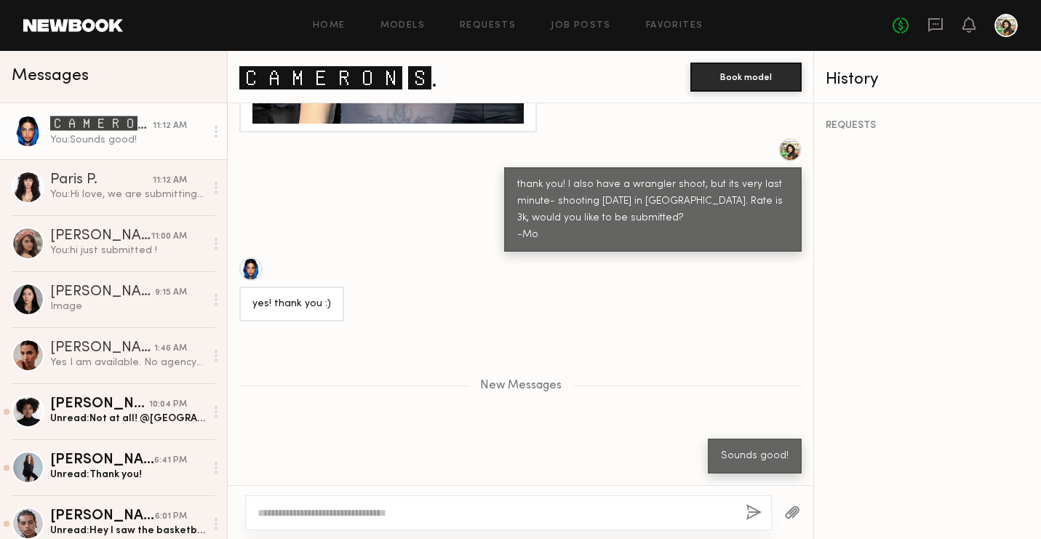
click at [372, 515] on textarea at bounding box center [495, 512] width 476 height 15
type textarea "**********"
click at [102, 135] on div "You: Sounds good!" at bounding box center [127, 140] width 155 height 14
click at [299, 63] on link "🅲🅰🅼🅴🆁🅾🅽 🆂." at bounding box center [338, 76] width 198 height 31
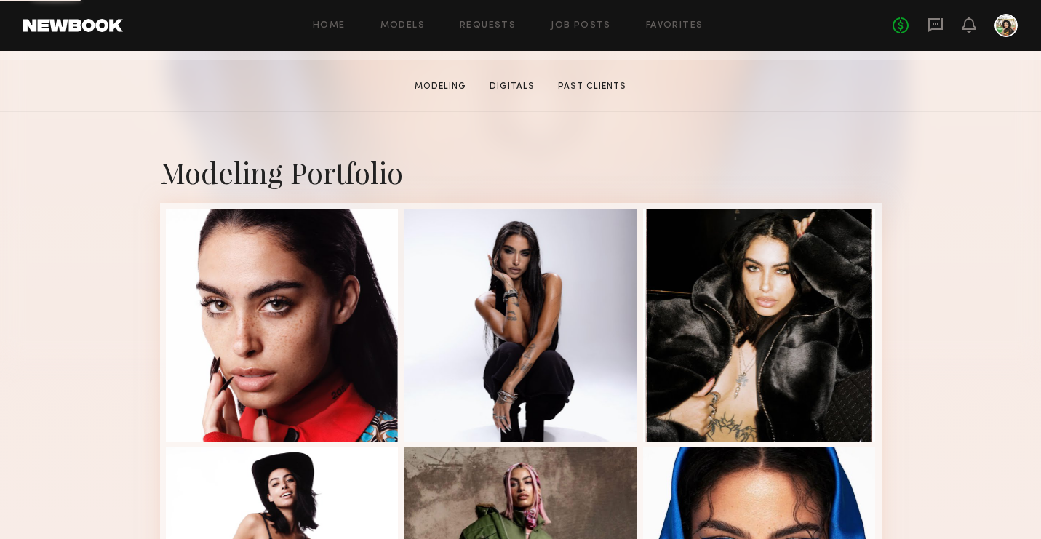
scroll to position [223, 0]
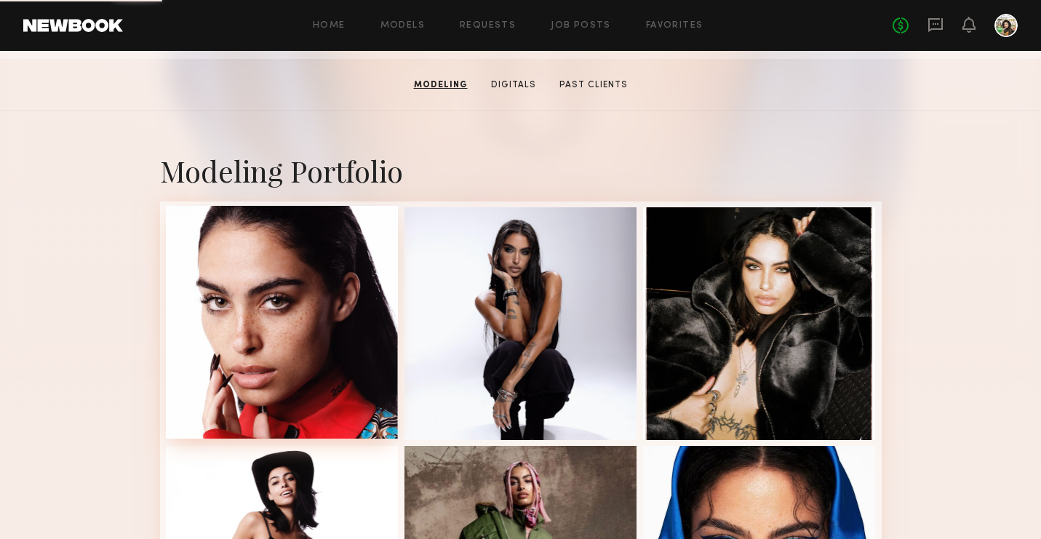
click at [320, 297] on div at bounding box center [282, 322] width 233 height 233
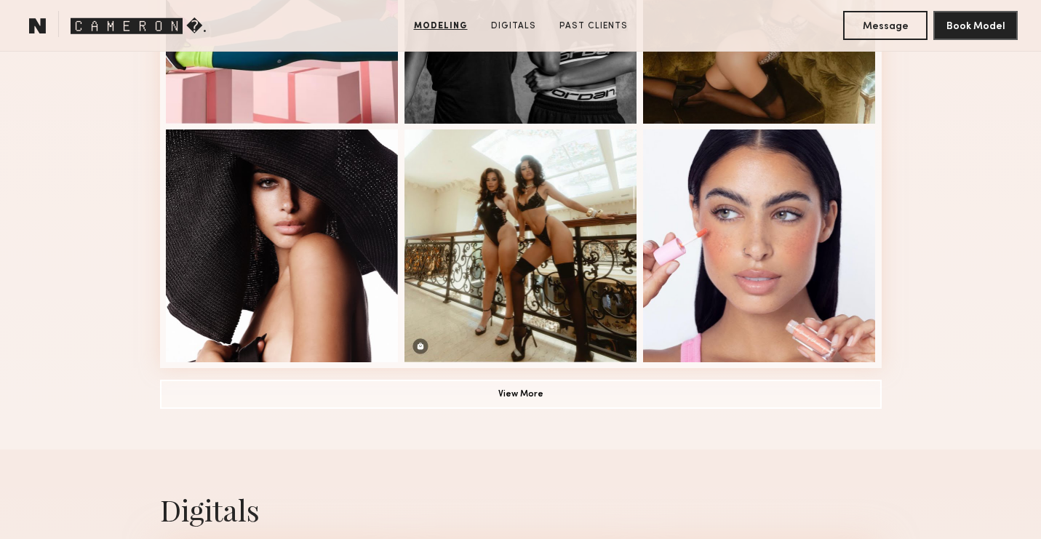
scroll to position [1015, 0]
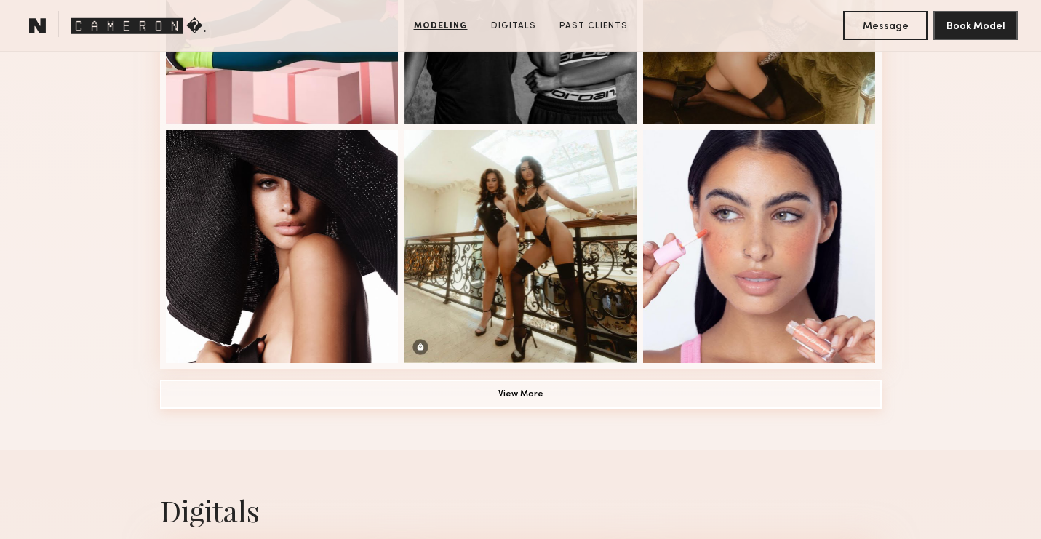
click at [497, 392] on button "View More" at bounding box center [520, 394] width 721 height 29
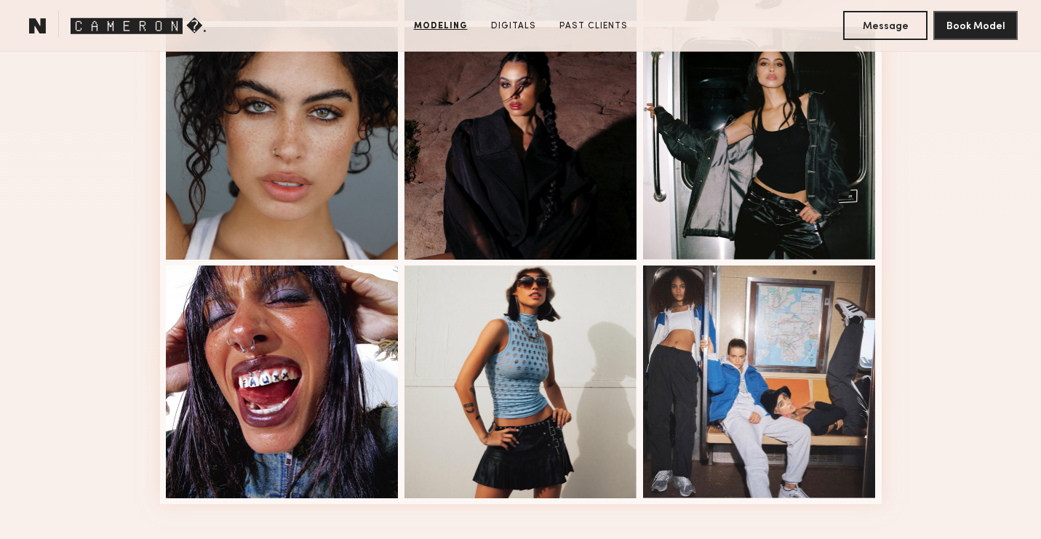
scroll to position [1782, 0]
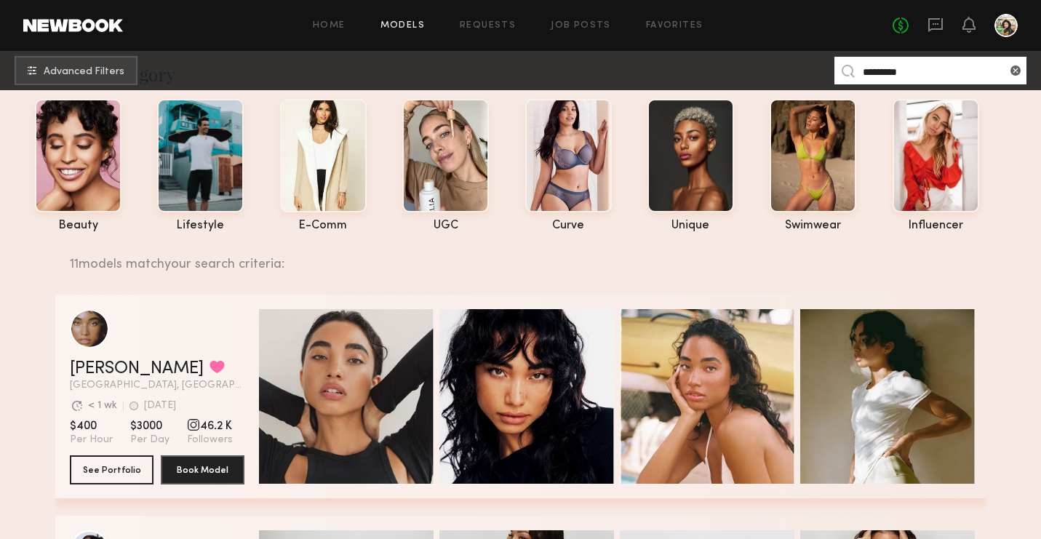
scroll to position [45, 0]
click at [536, 33] on div "Home Models Requests Job Posts Favorites Sign Out No fees up to $5,000" at bounding box center [570, 25] width 894 height 23
click at [930, 28] on icon at bounding box center [935, 25] width 15 height 14
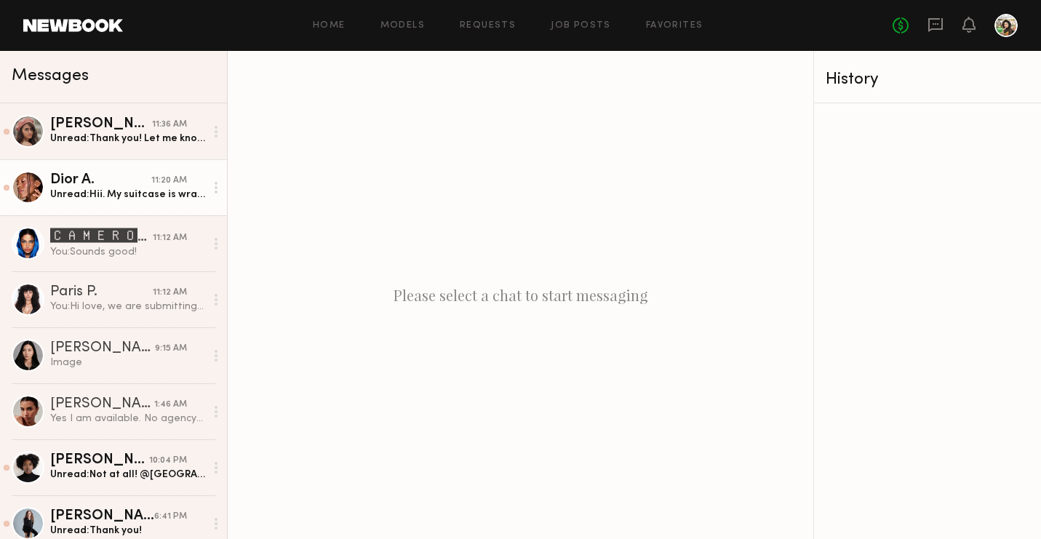
click at [165, 198] on div "Unread: Hii. My suitcase is wrangler! & I have wrangler vintage jeans, also mig…" at bounding box center [127, 195] width 155 height 14
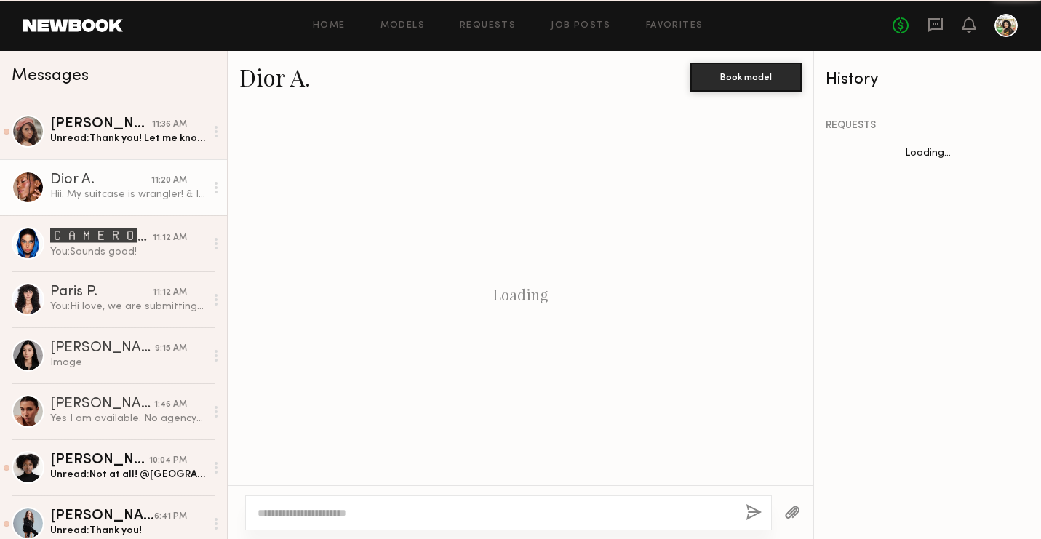
scroll to position [1118, 0]
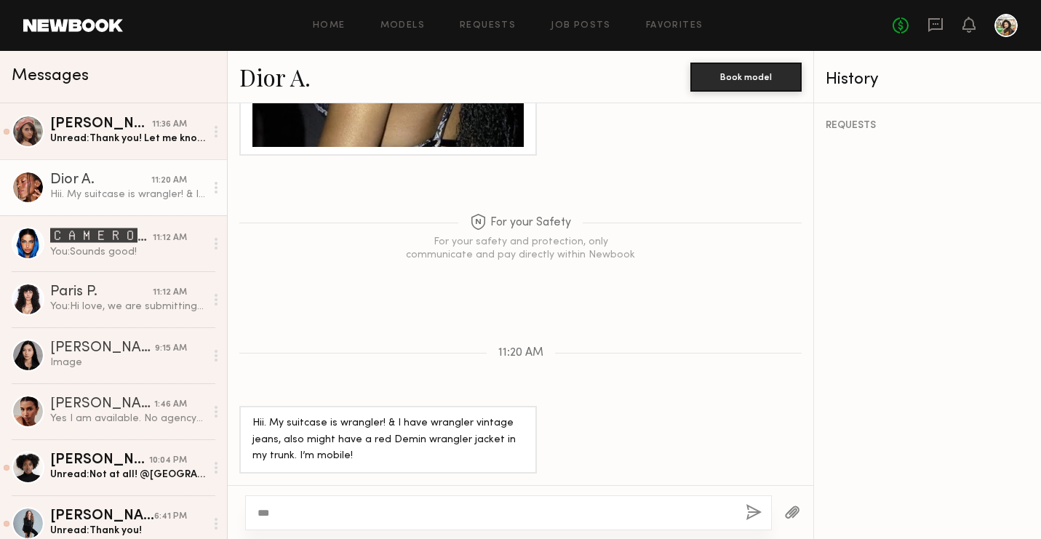
type textarea "***"
click at [749, 512] on button "button" at bounding box center [753, 513] width 16 height 18
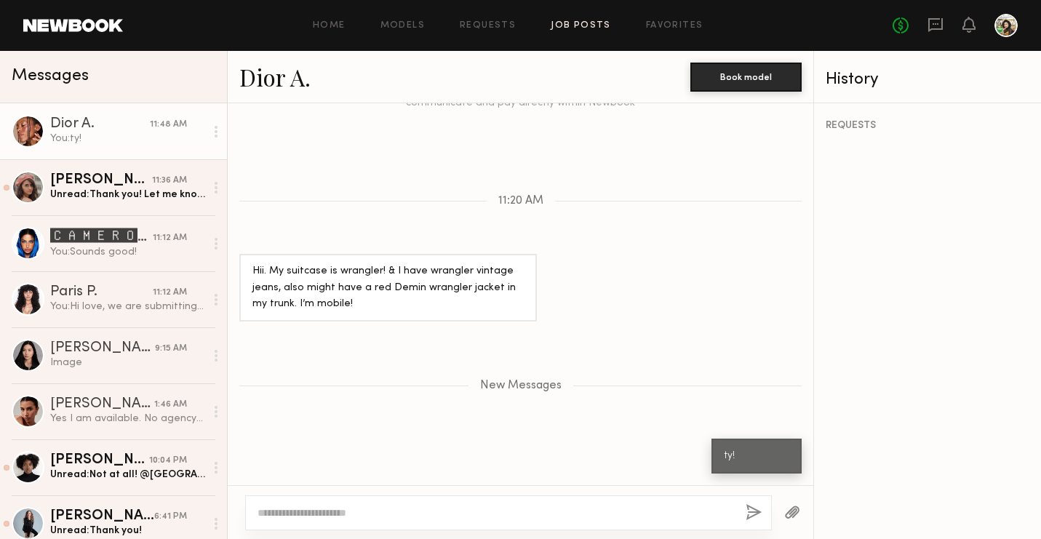
click at [589, 29] on link "Job Posts" at bounding box center [581, 25] width 60 height 9
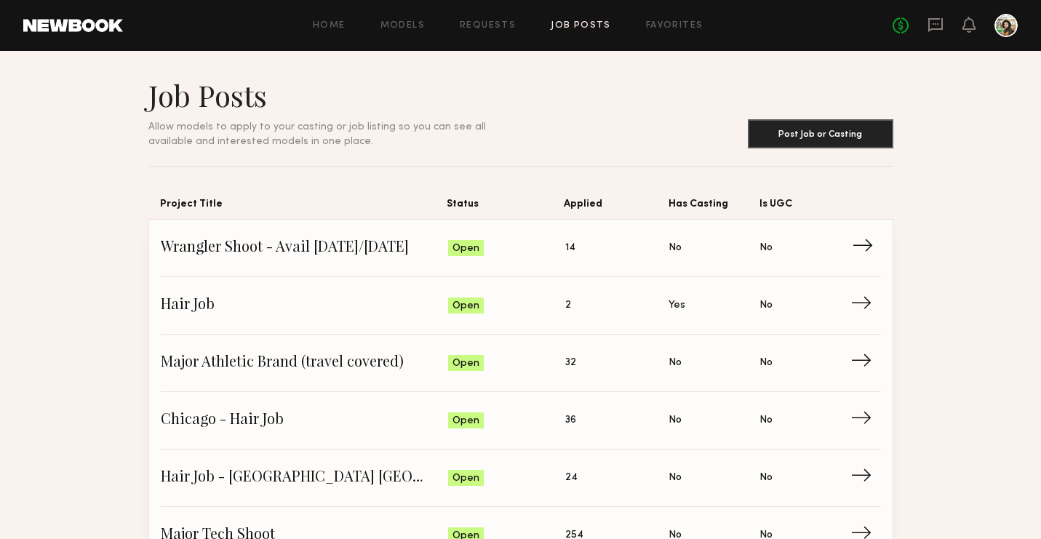
click at [412, 266] on link "Wrangler Shoot - Avail today/tmrw Status: Open Applied: 14 Has Casting: No Is U…" at bounding box center [521, 248] width 720 height 57
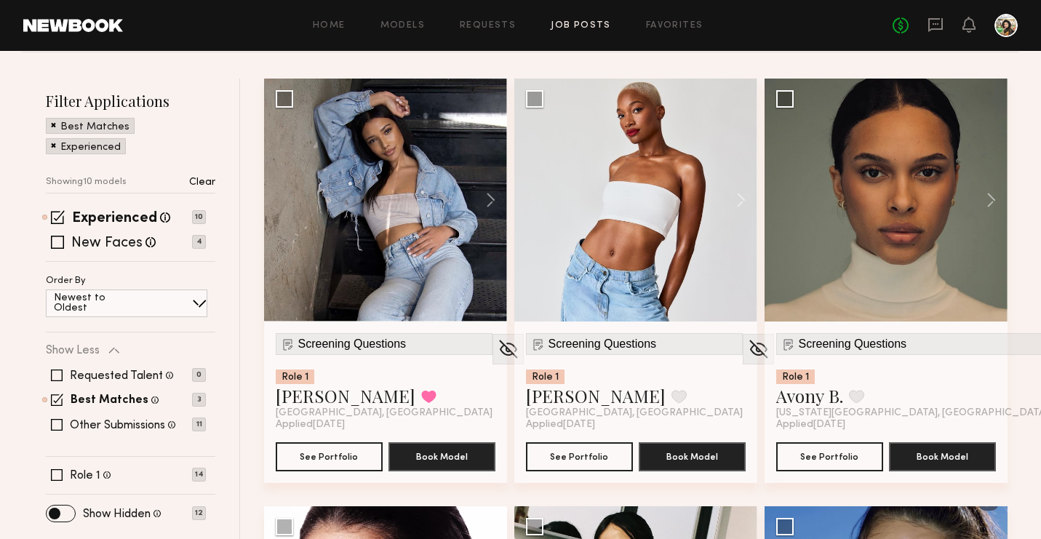
scroll to position [185, 0]
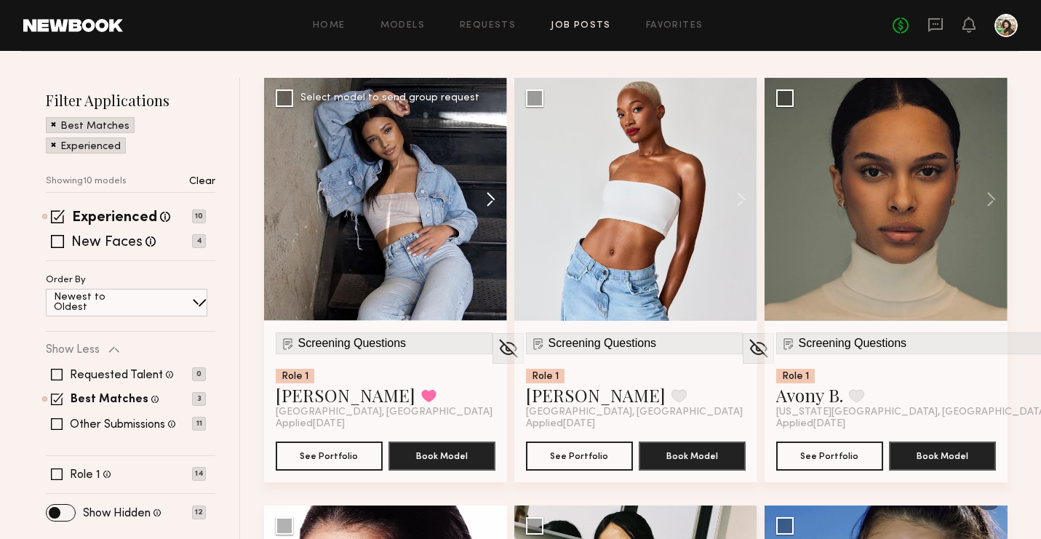
click at [478, 188] on button at bounding box center [483, 199] width 47 height 243
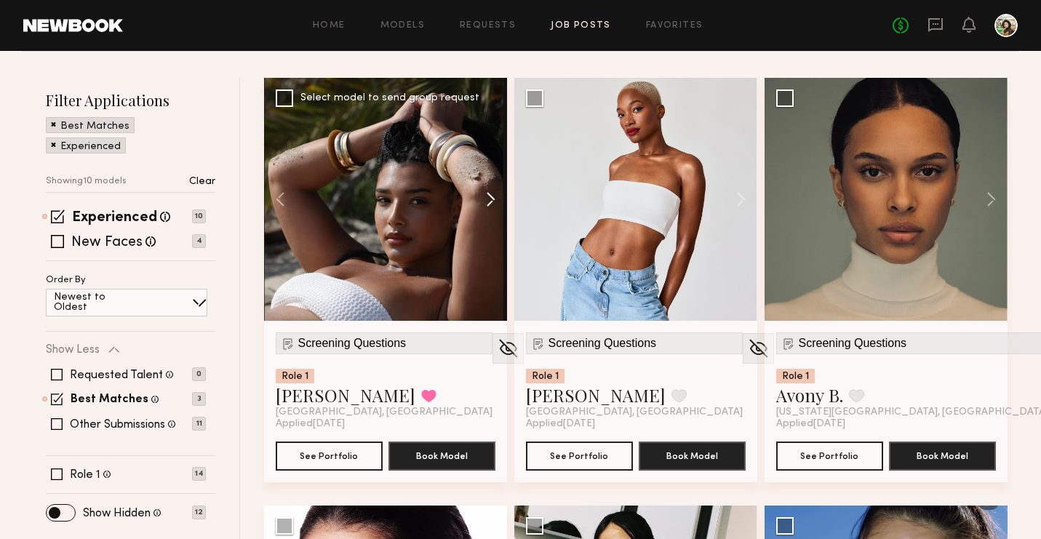
click at [478, 188] on button at bounding box center [483, 199] width 47 height 243
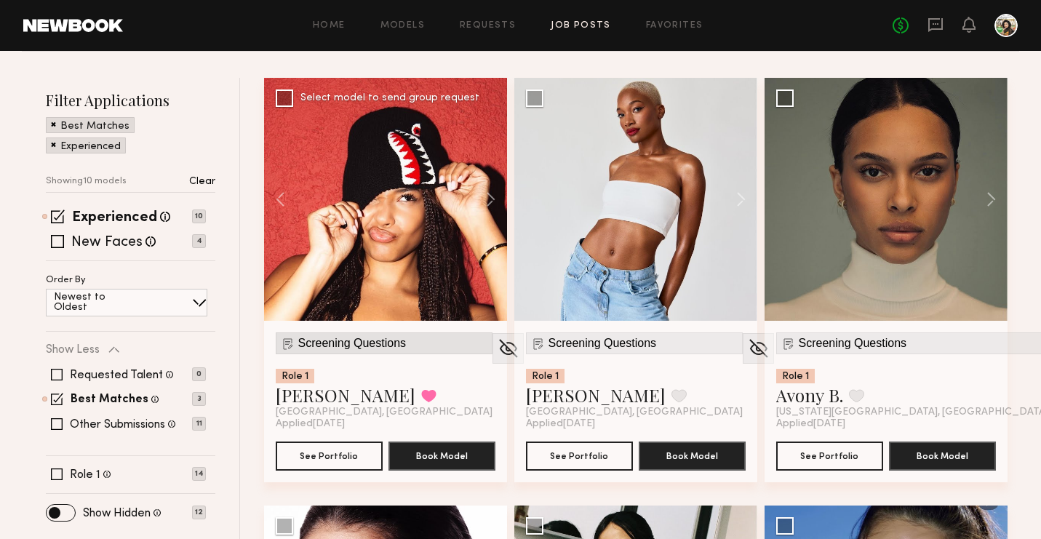
click at [334, 345] on span "Screening Questions" at bounding box center [352, 343] width 108 height 13
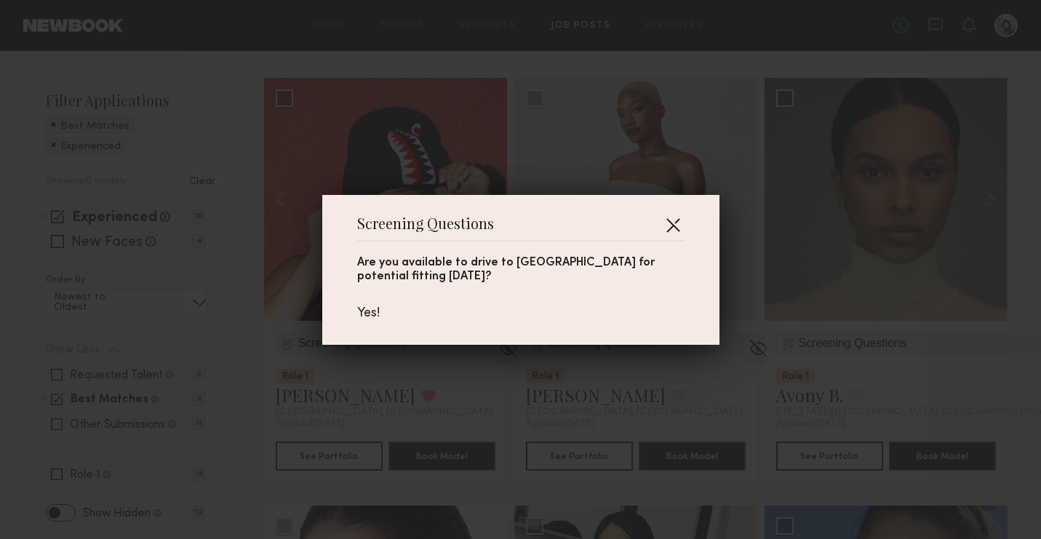
click at [669, 230] on button "button" at bounding box center [672, 224] width 23 height 23
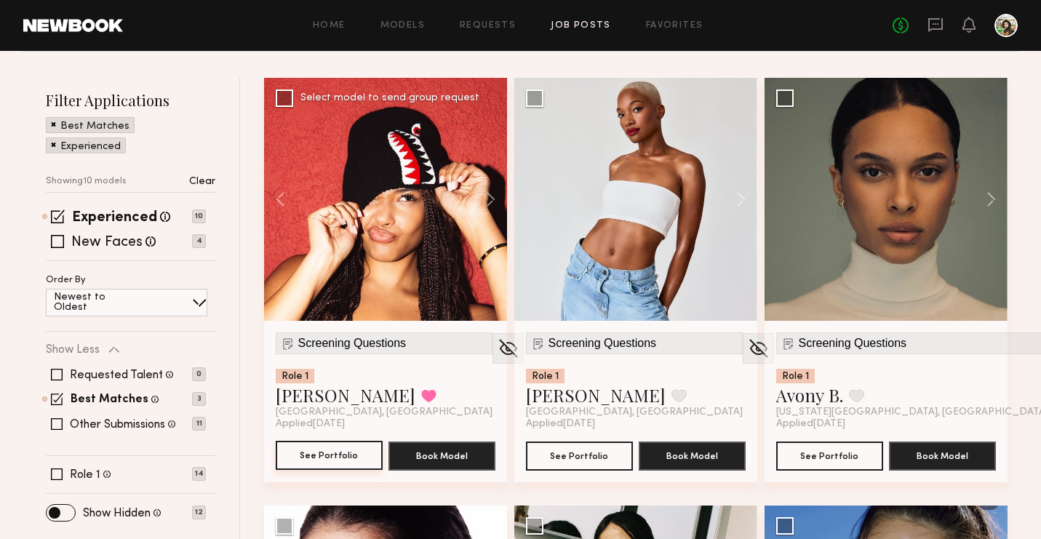
click at [327, 447] on button "See Portfolio" at bounding box center [329, 455] width 107 height 29
click at [497, 345] on img at bounding box center [508, 348] width 23 height 22
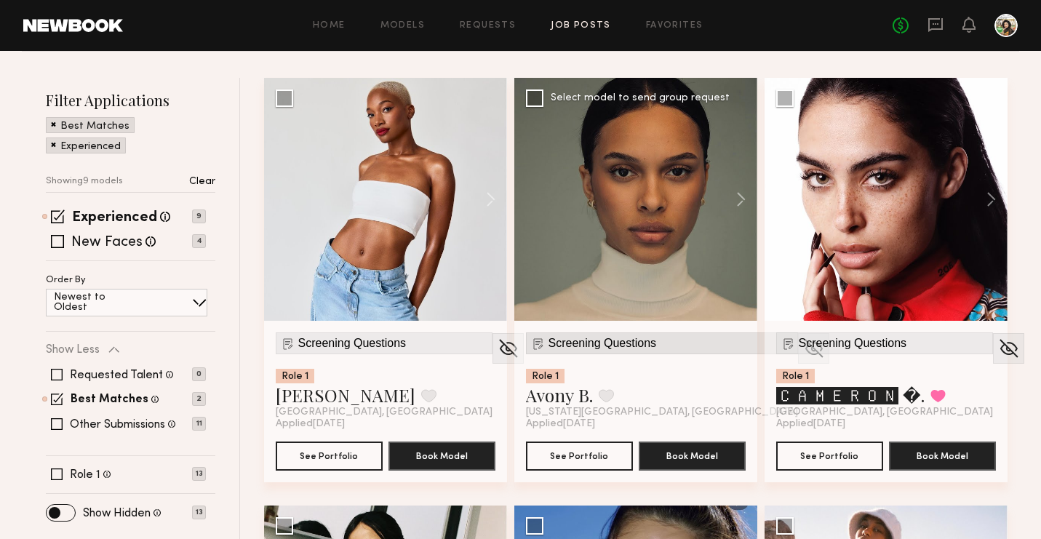
click at [620, 350] on div "Screening Questions" at bounding box center [662, 343] width 272 height 22
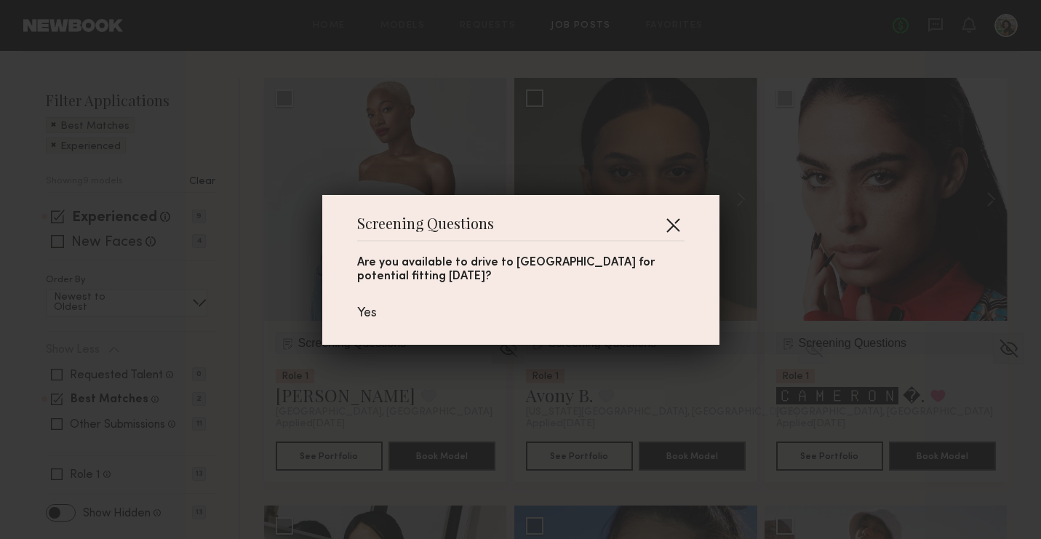
click at [679, 228] on button "button" at bounding box center [672, 224] width 23 height 23
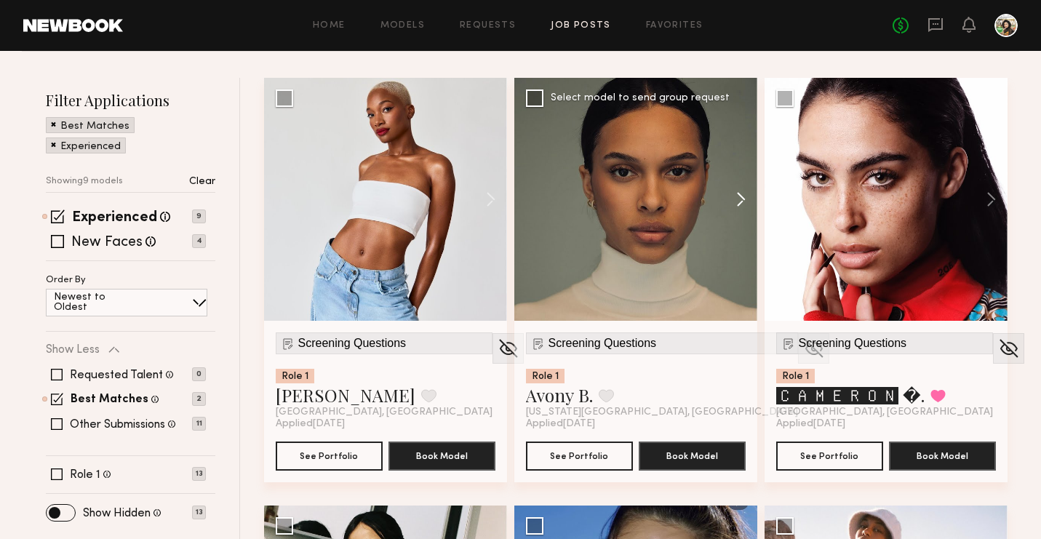
click at [738, 201] on button at bounding box center [733, 199] width 47 height 243
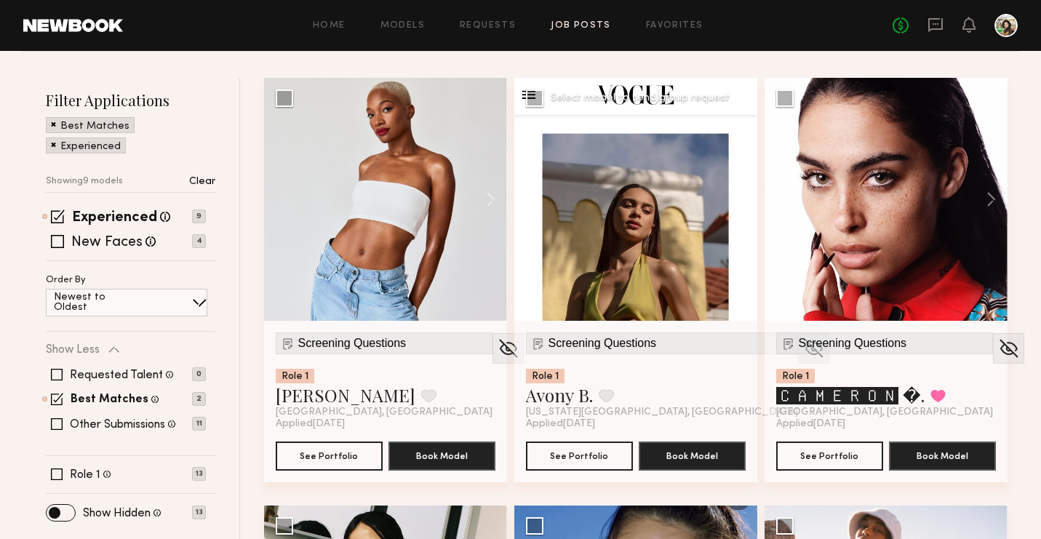
click at [738, 201] on button at bounding box center [733, 199] width 47 height 243
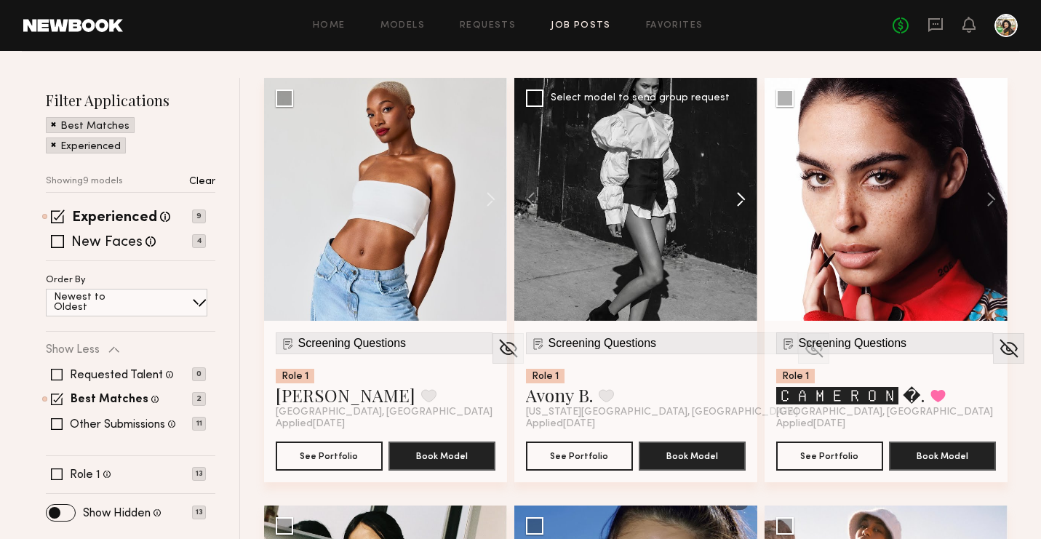
click at [738, 201] on button at bounding box center [733, 199] width 47 height 243
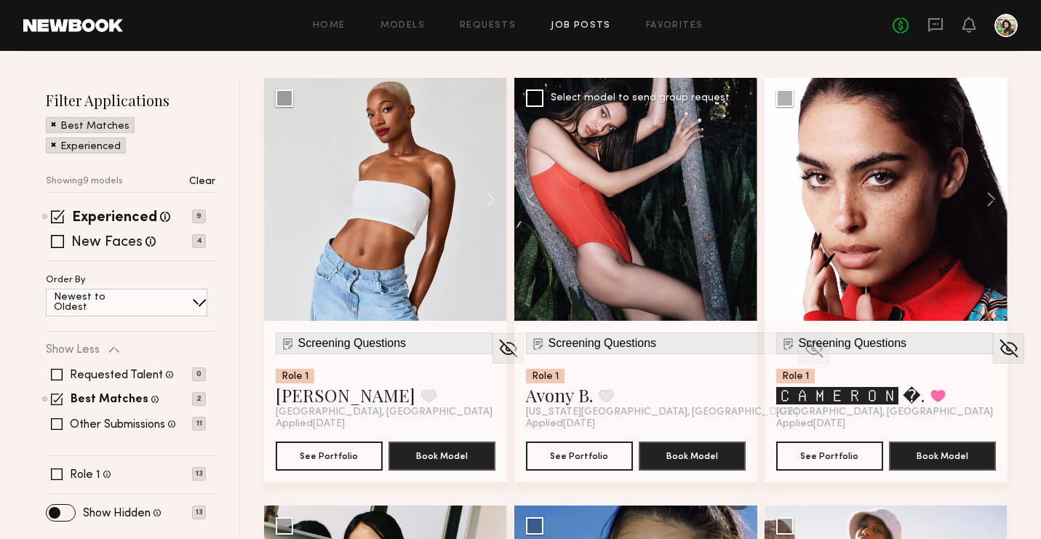
click at [738, 201] on div at bounding box center [635, 199] width 243 height 243
click at [607, 347] on span "Screening Questions" at bounding box center [602, 343] width 108 height 13
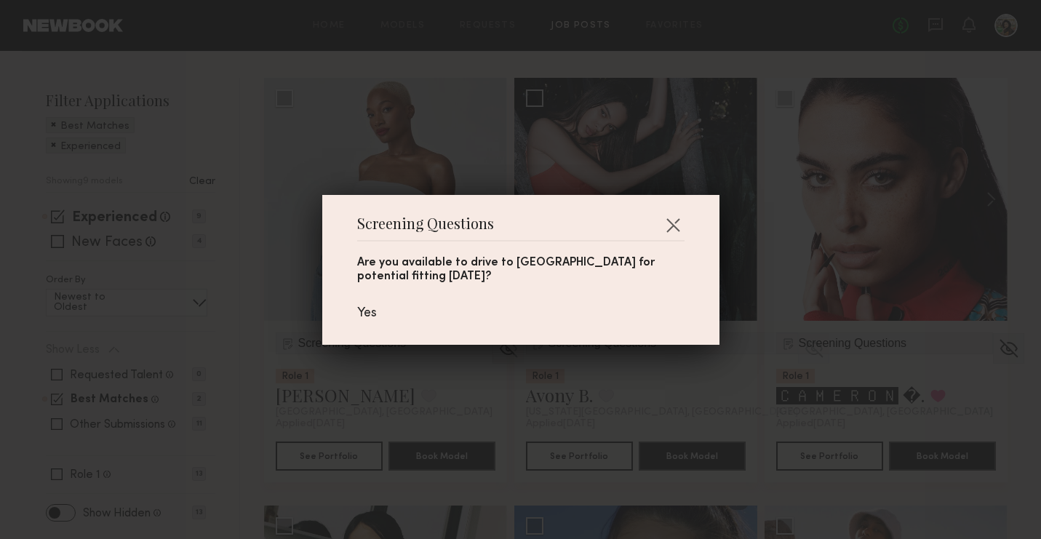
click at [605, 408] on div "Screening Questions Are you available to drive to palm springs for potential fi…" at bounding box center [520, 269] width 1041 height 539
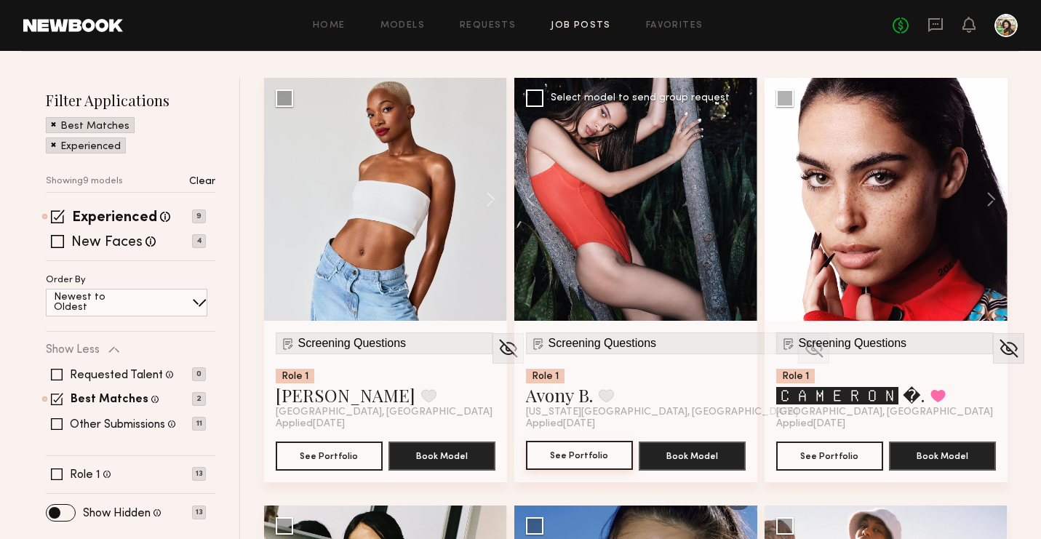
click at [596, 453] on button "See Portfolio" at bounding box center [579, 455] width 107 height 29
click at [997, 348] on img at bounding box center [1008, 348] width 23 height 22
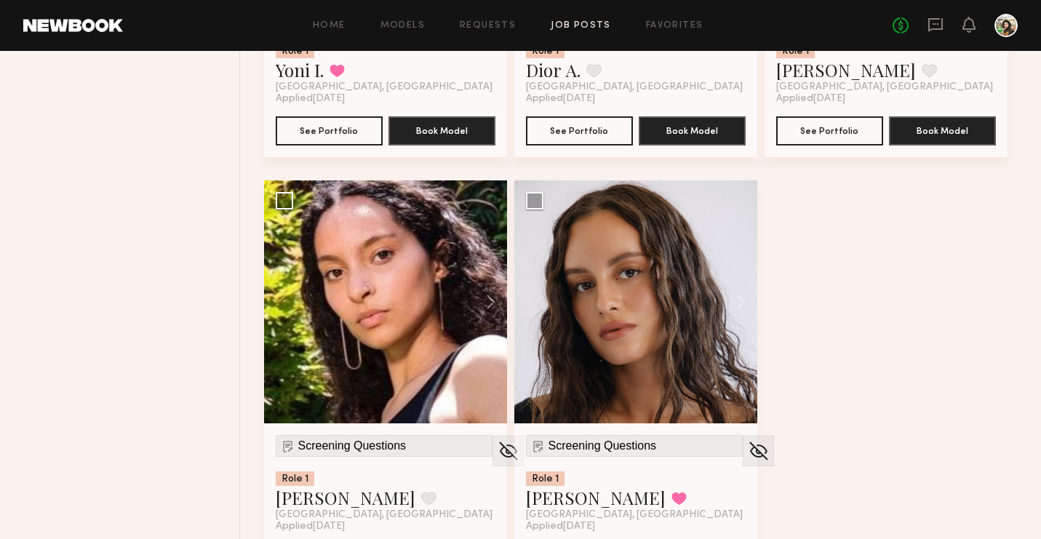
scroll to position [940, 0]
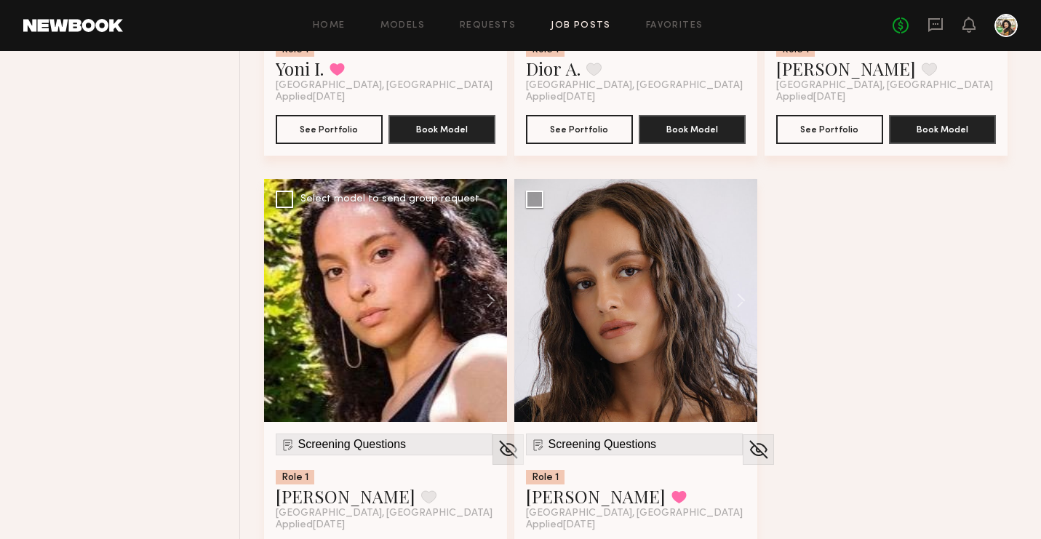
click at [497, 447] on img at bounding box center [508, 450] width 23 height 22
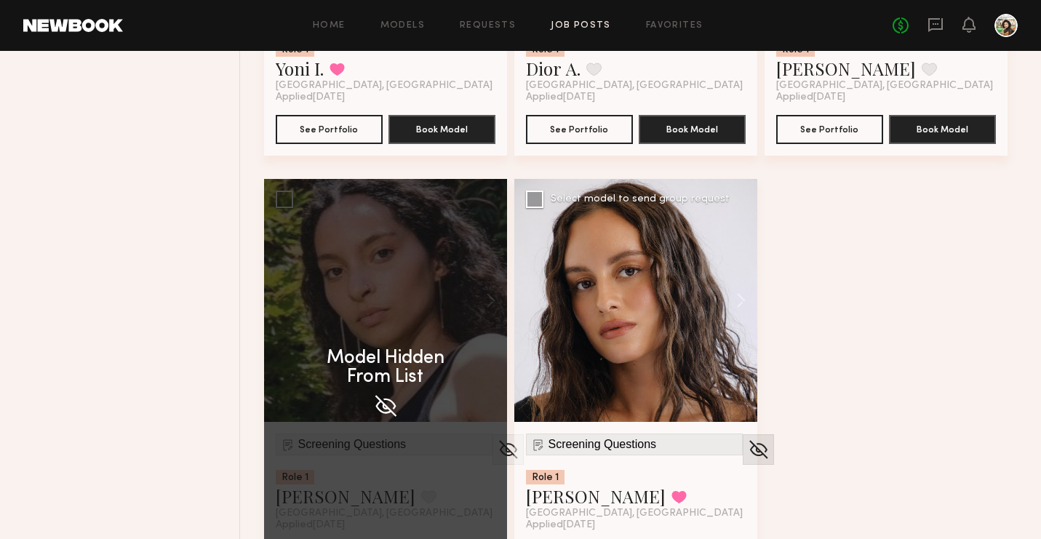
click at [747, 441] on img at bounding box center [758, 450] width 23 height 22
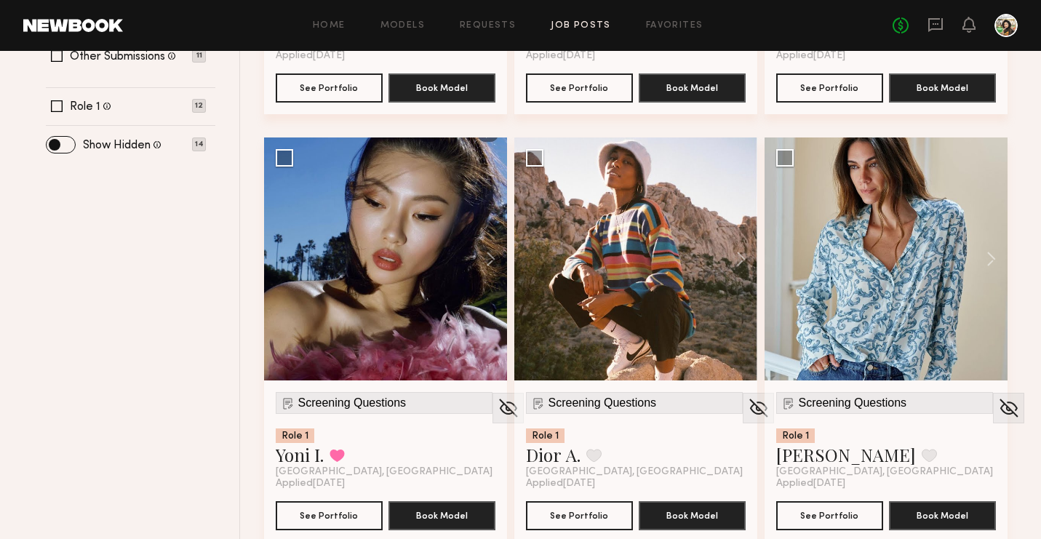
scroll to position [553, 0]
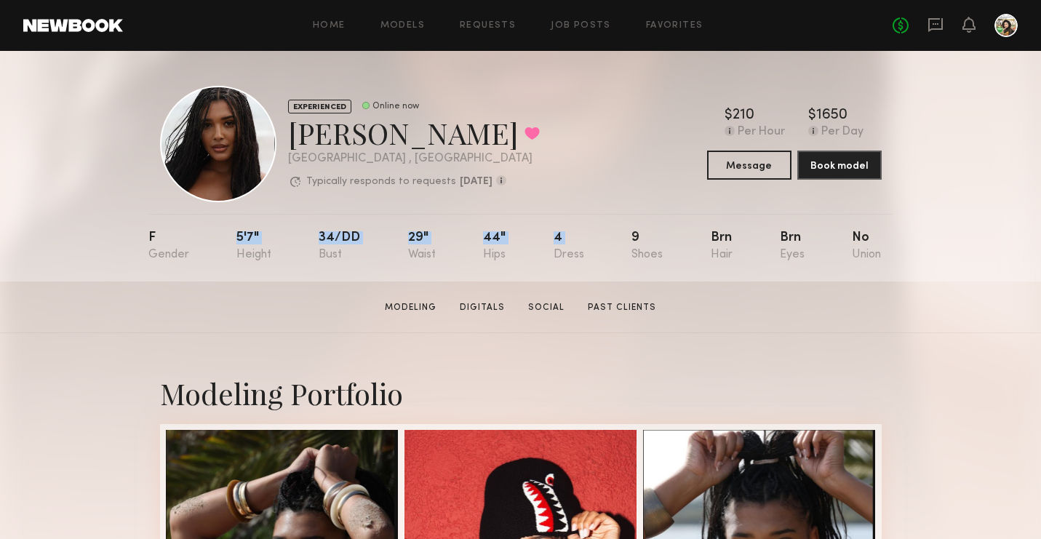
drag, startPoint x: 234, startPoint y: 230, endPoint x: 681, endPoint y: 229, distance: 447.2
click at [681, 229] on nb-model-profile-props "F 5'7" 34/dd 29" 44" 4 9 Brn Brn No" at bounding box center [520, 248] width 745 height 68
drag, startPoint x: 677, startPoint y: 233, endPoint x: 209, endPoint y: 240, distance: 468.4
click at [209, 240] on nb-model-profile-props "F 5'7" 34/dd 29" 44" 4 9 Brn Brn No" at bounding box center [520, 248] width 745 height 68
copy div "5'7" 34/dd 29" 44" 4 9"
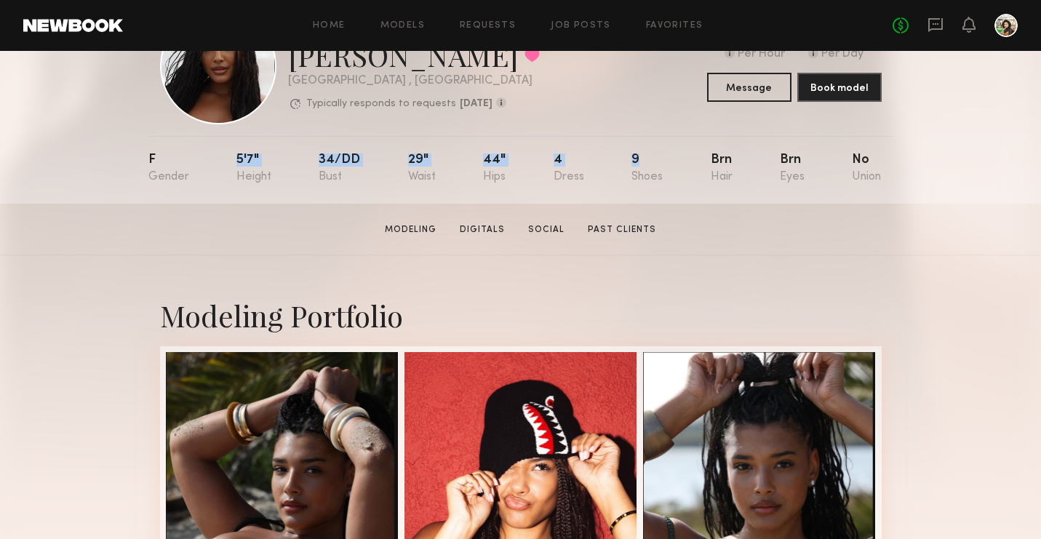
click at [556, 175] on div "4" at bounding box center [568, 168] width 31 height 30
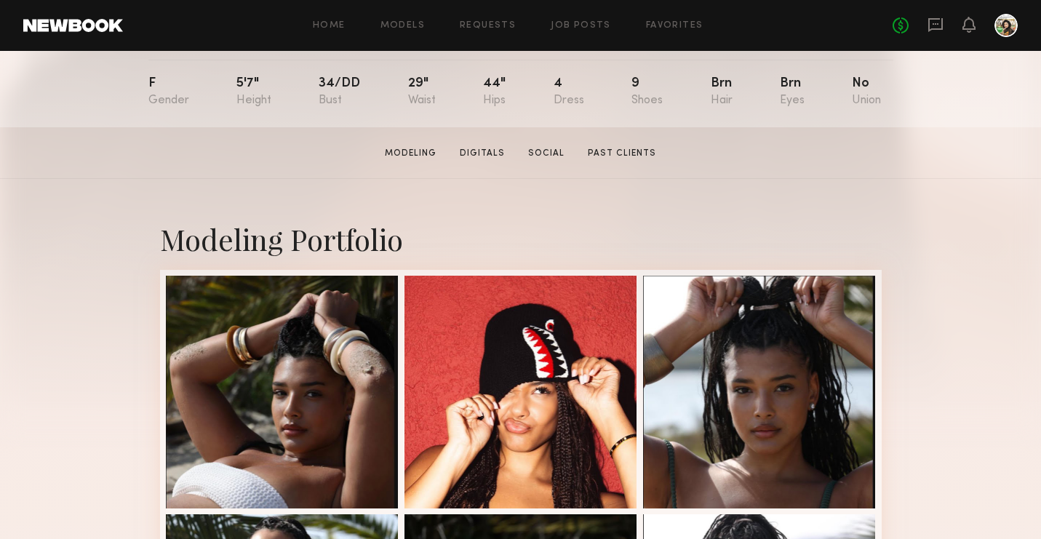
scroll to position [153, 0]
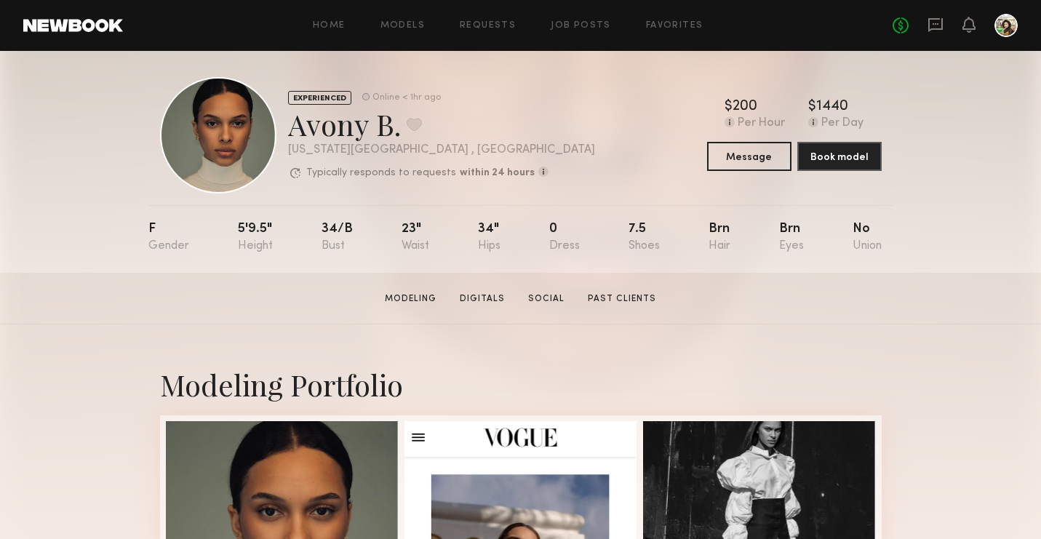
scroll to position [15, 0]
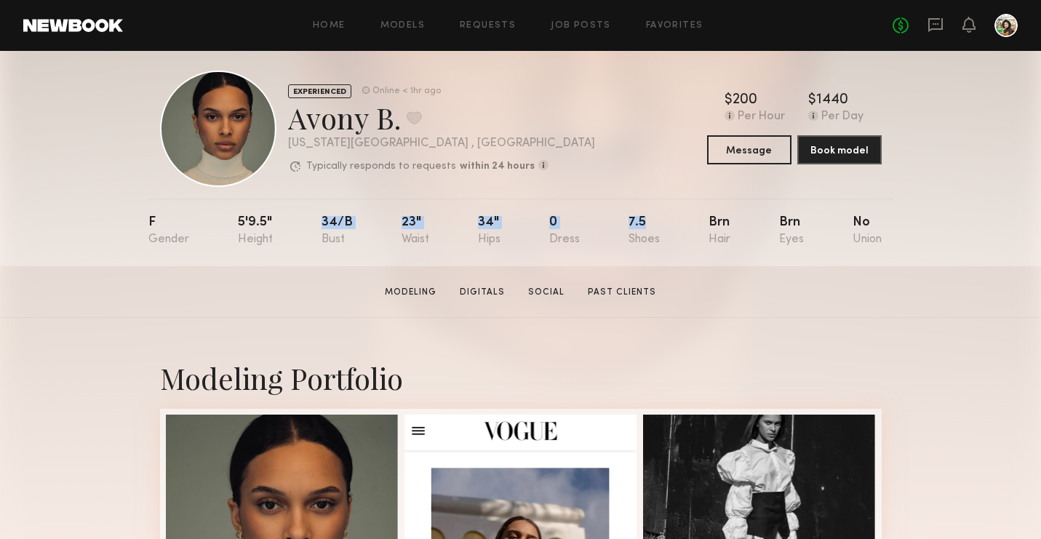
drag, startPoint x: 220, startPoint y: 231, endPoint x: 662, endPoint y: 231, distance: 442.9
click at [662, 231] on nb-model-profile-props "F 5'9.5" 34/b 23" 34" 0 7.5 Brn Brn No" at bounding box center [520, 233] width 745 height 68
drag, startPoint x: 209, startPoint y: 228, endPoint x: 665, endPoint y: 233, distance: 455.3
click at [665, 233] on nb-model-profile-props "F 5'9.5" 34/b 23" 34" 0 7.5 Brn Brn No" at bounding box center [520, 233] width 745 height 68
copy div "5'9.5" 34/b 23" 34" 0 7.5"
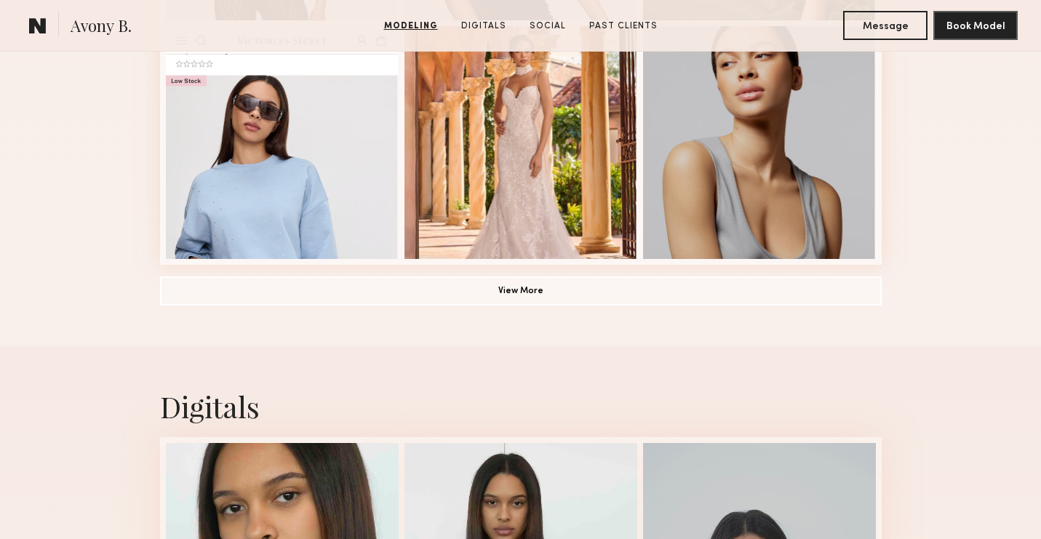
scroll to position [1588, 0]
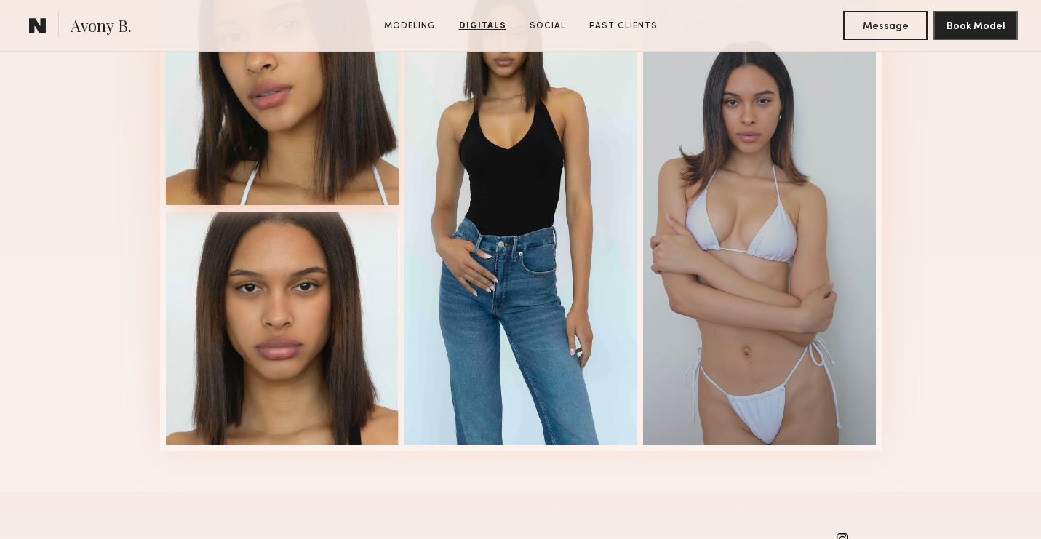
click at [294, 142] on div at bounding box center [282, 88] width 233 height 233
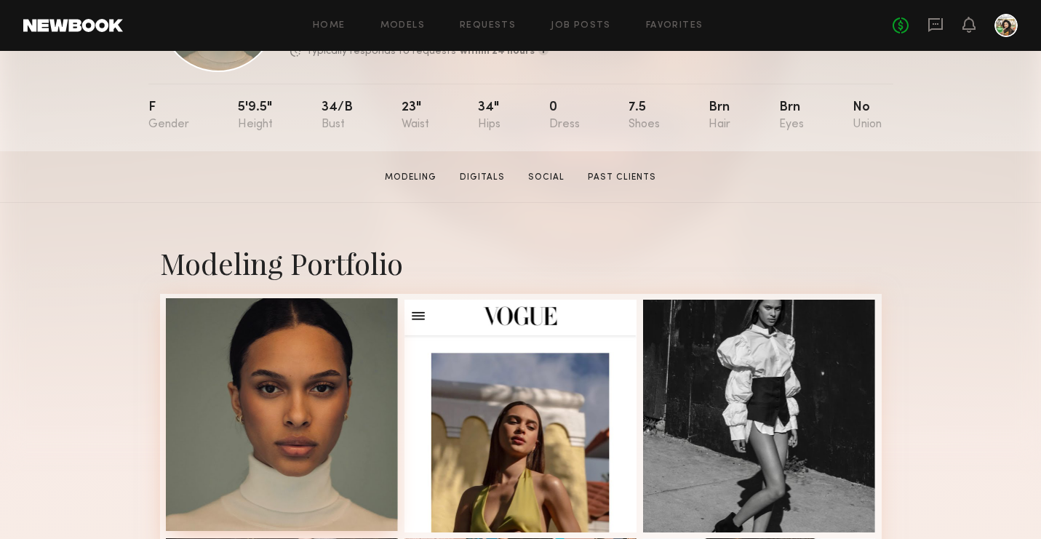
scroll to position [141, 0]
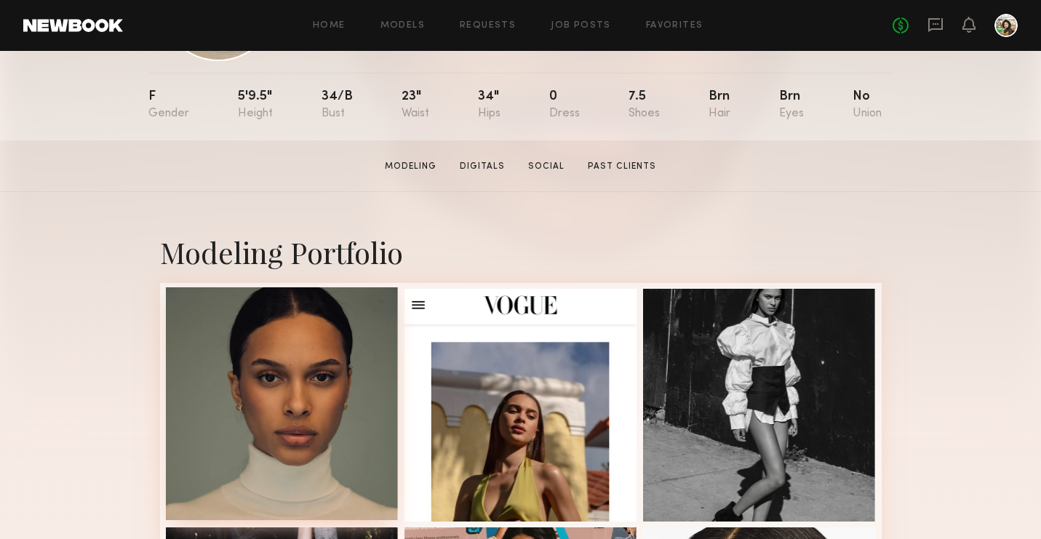
click at [263, 411] on div at bounding box center [282, 403] width 233 height 233
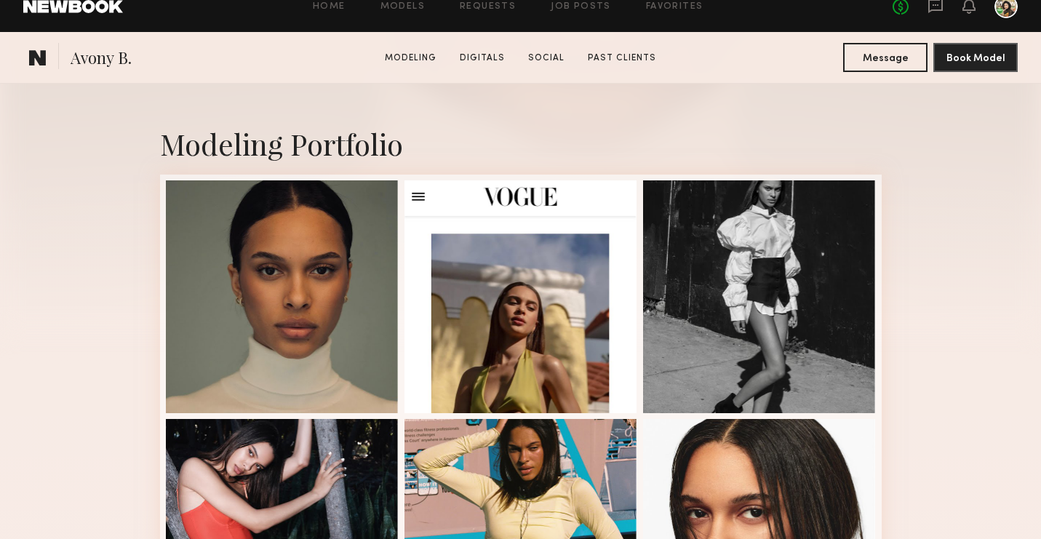
scroll to position [0, 0]
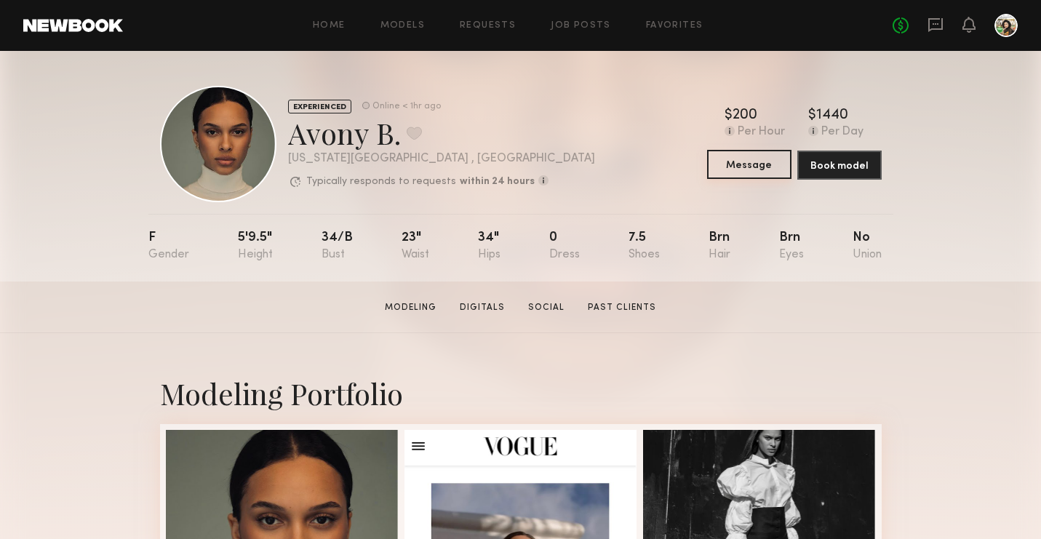
click at [745, 172] on button "Message" at bounding box center [749, 164] width 84 height 29
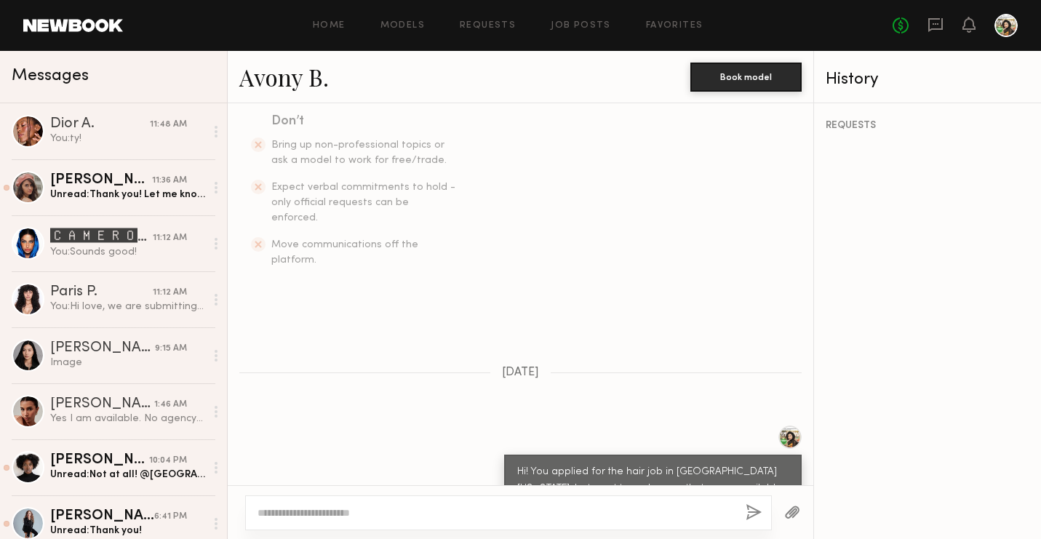
scroll to position [1106, 0]
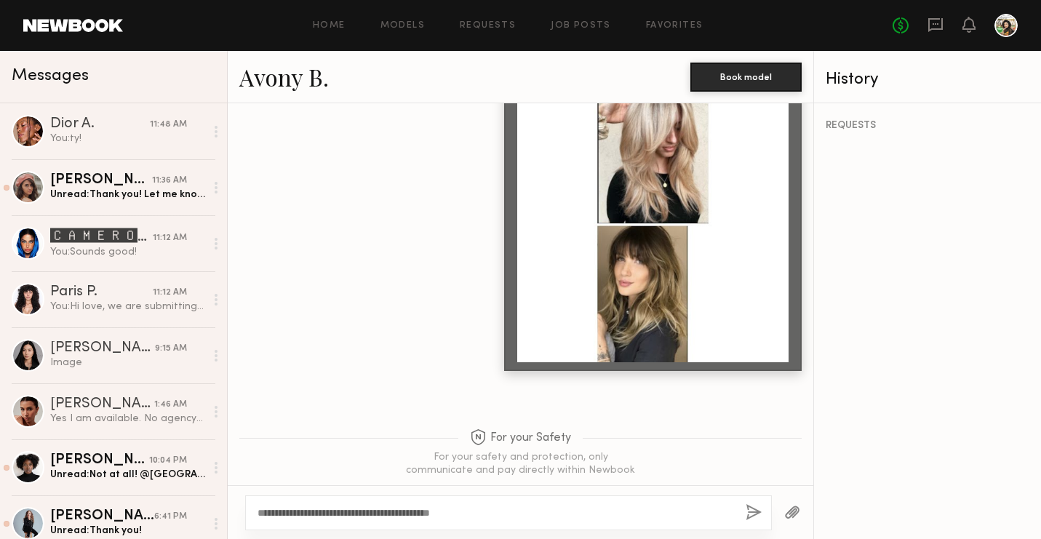
type textarea "**********"
click at [750, 509] on button "button" at bounding box center [753, 513] width 16 height 18
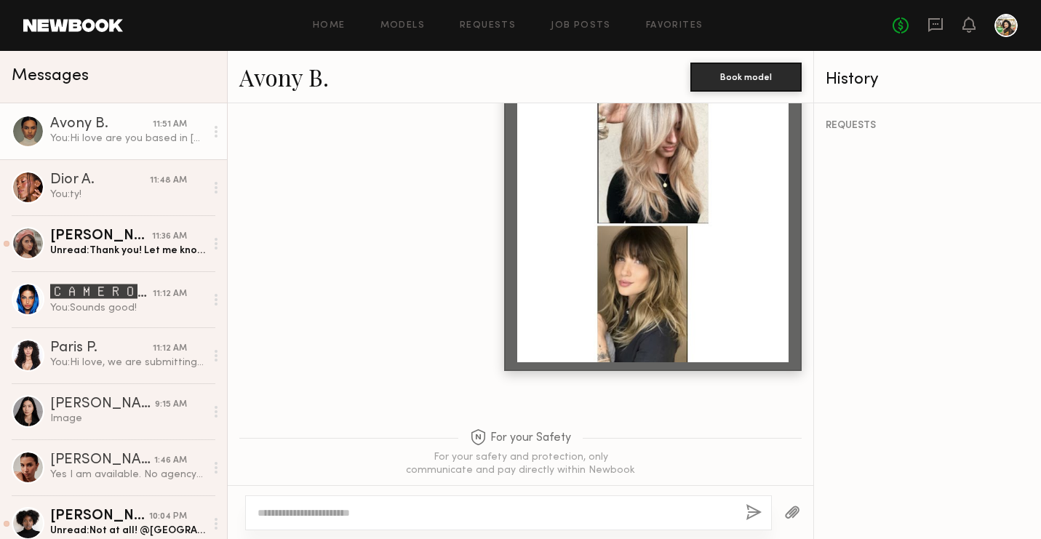
scroll to position [1369, 0]
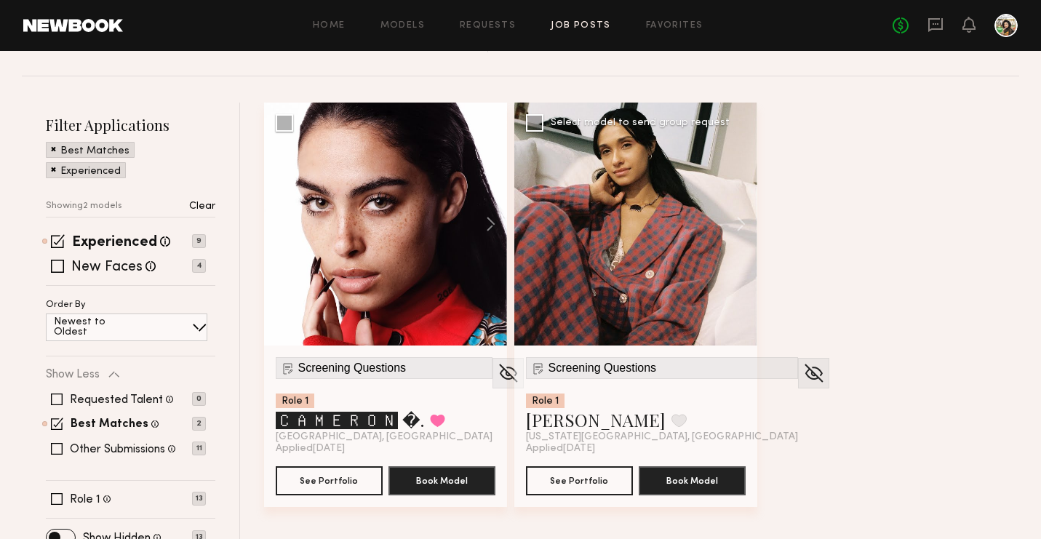
scroll to position [162, 0]
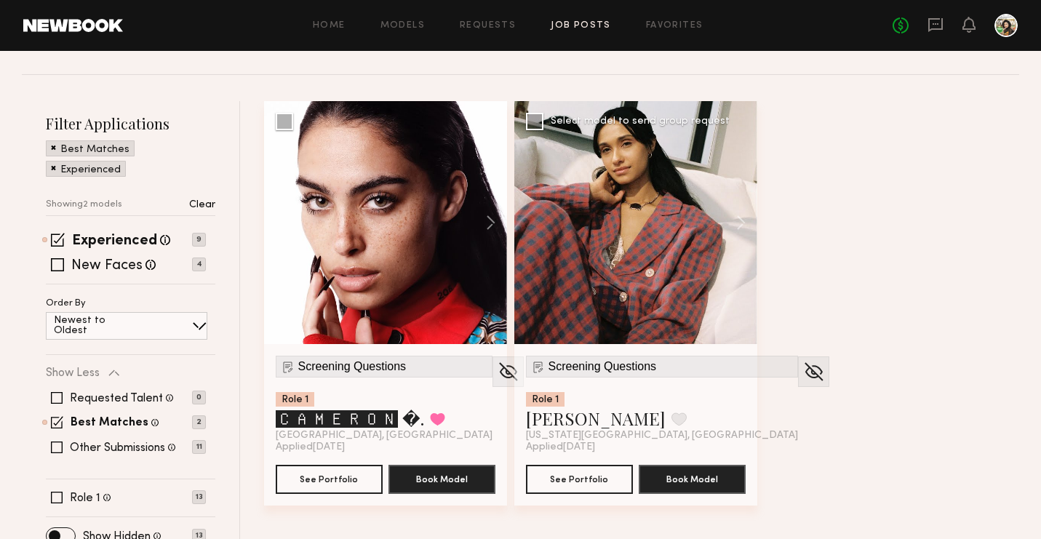
click at [664, 305] on div at bounding box center [635, 222] width 243 height 243
click at [575, 488] on button "See Portfolio" at bounding box center [579, 478] width 107 height 29
click at [400, 23] on link "Models" at bounding box center [402, 25] width 44 height 9
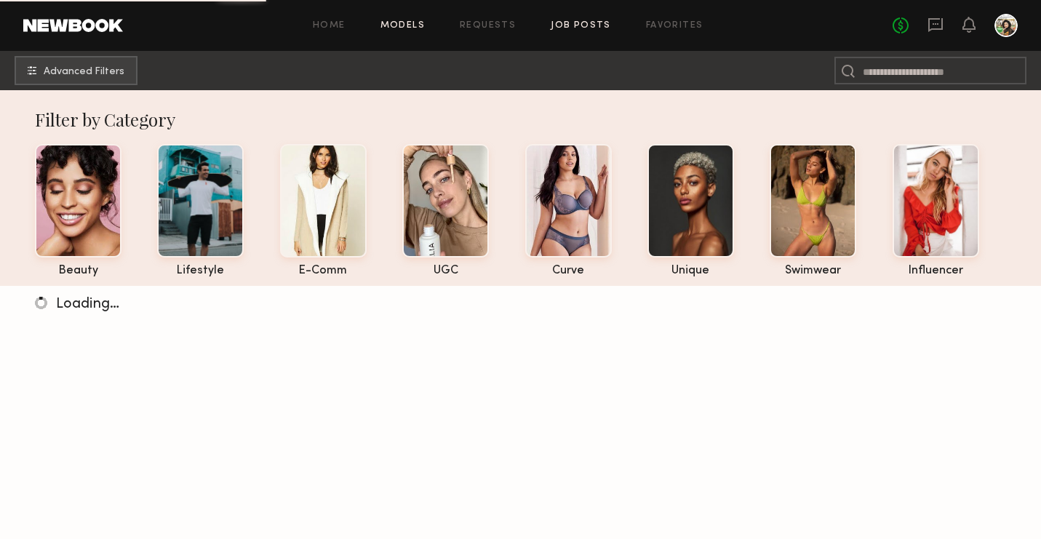
click at [588, 24] on link "Job Posts" at bounding box center [581, 25] width 60 height 9
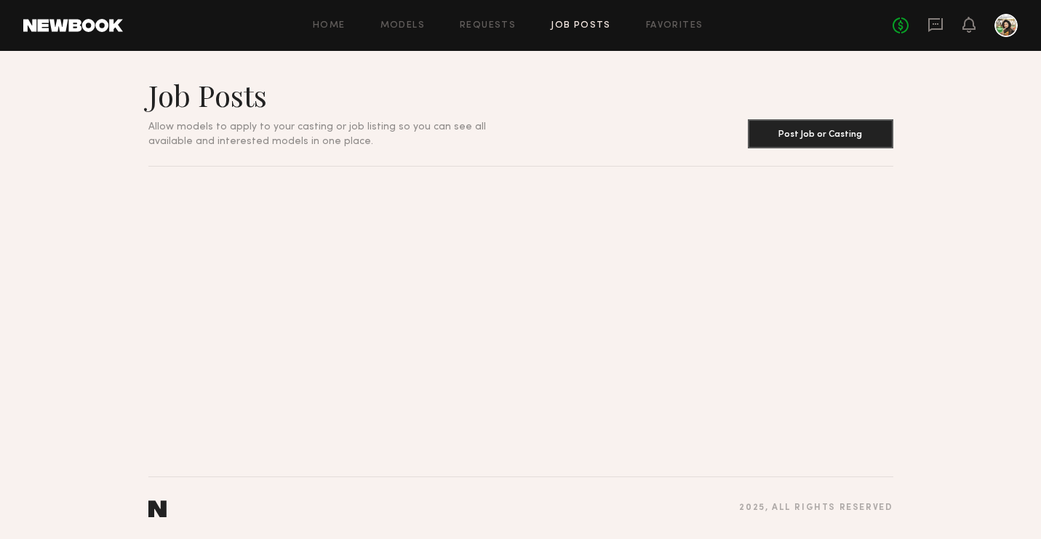
click at [583, 21] on link "Job Posts" at bounding box center [581, 25] width 60 height 9
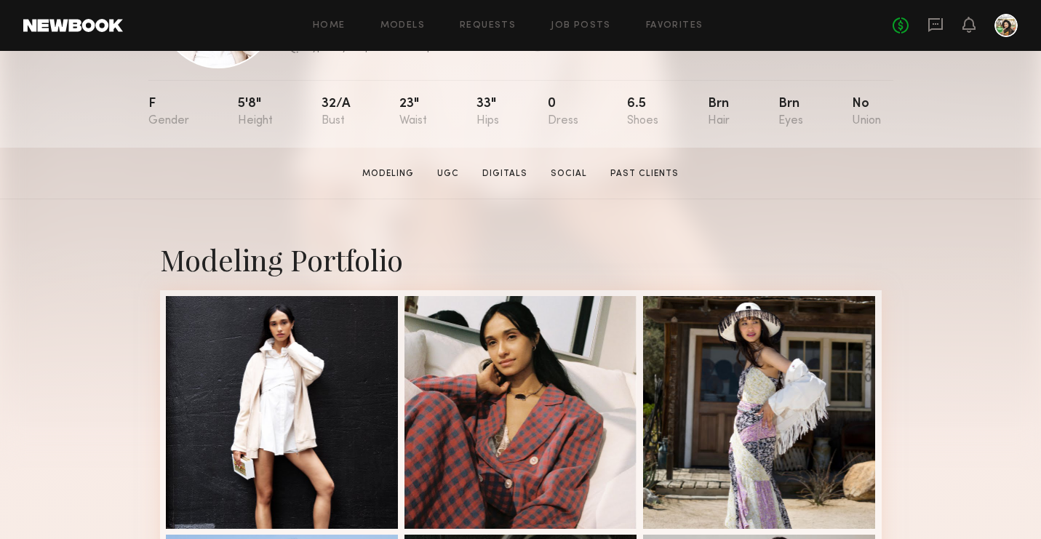
scroll to position [135, 0]
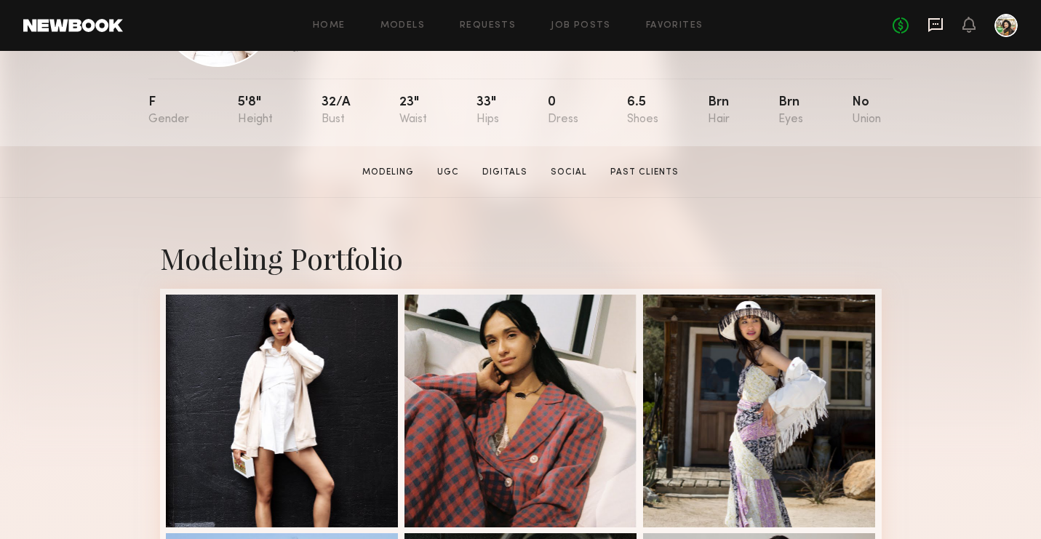
click at [935, 23] on icon at bounding box center [935, 23] width 6 height 1
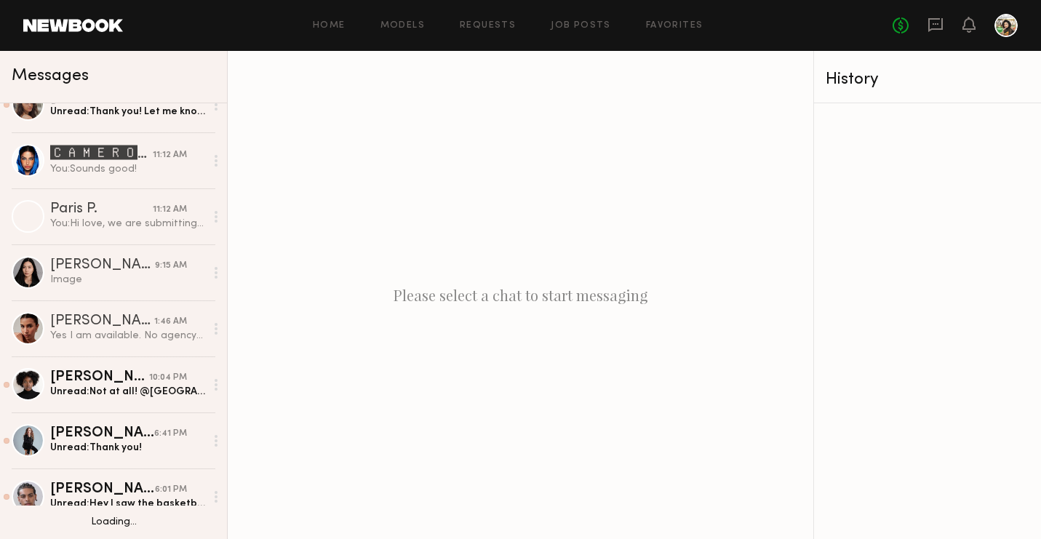
scroll to position [158, 0]
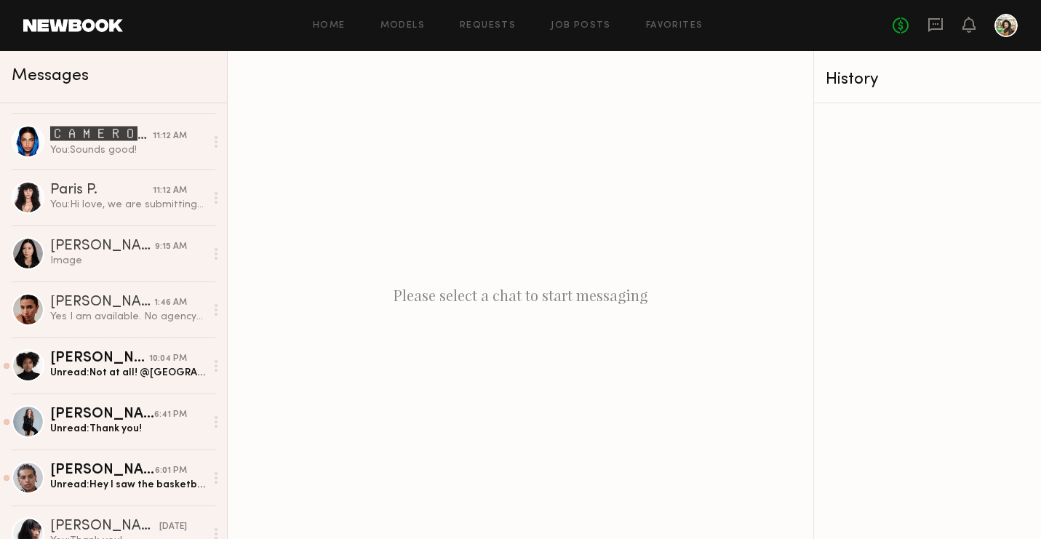
click at [405, 20] on div "Home Models Requests Job Posts Favorites Sign Out No fees up to $5,000" at bounding box center [570, 25] width 894 height 23
click at [409, 28] on link "Models" at bounding box center [402, 25] width 44 height 9
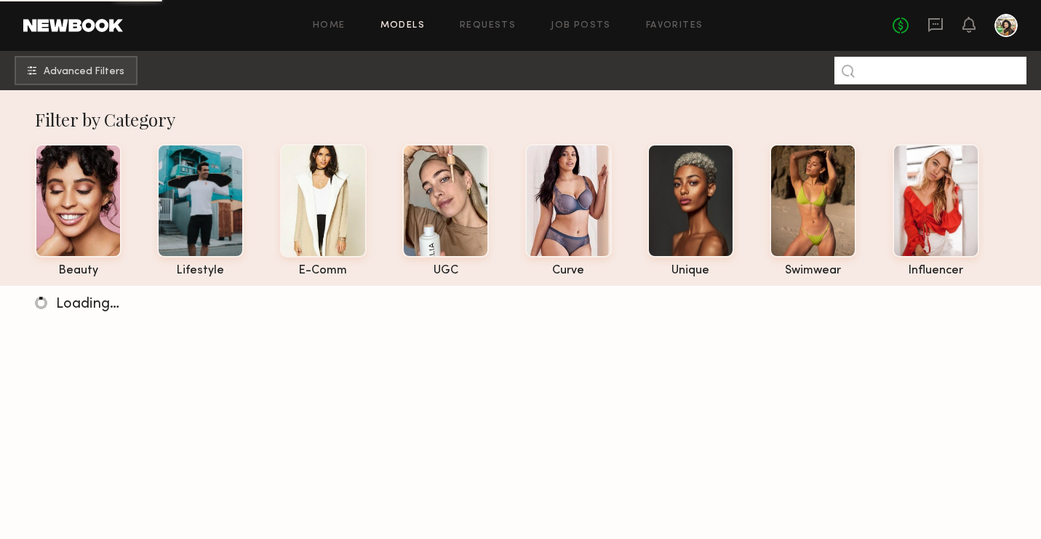
click at [928, 71] on input at bounding box center [930, 71] width 192 height 28
type input "*******"
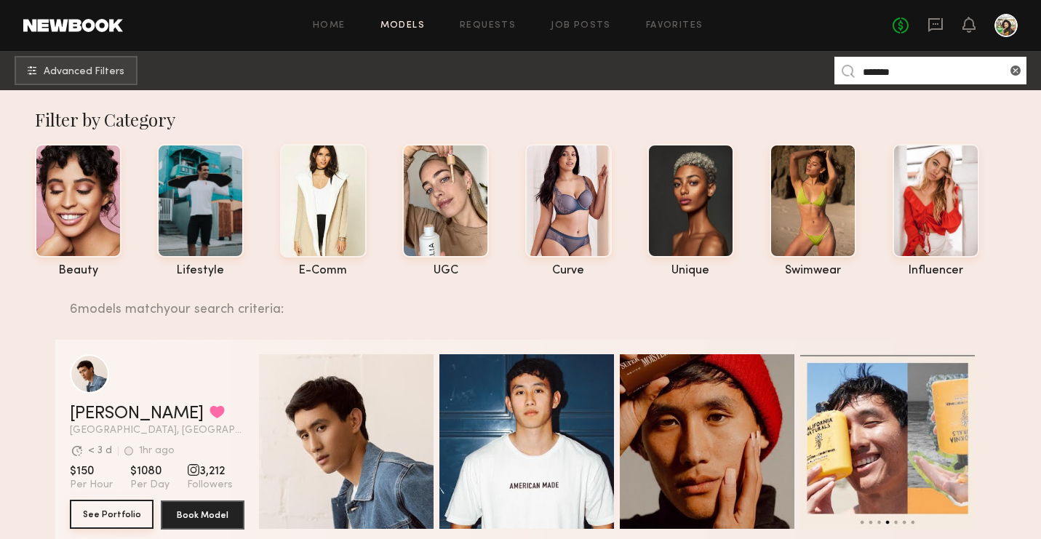
click at [115, 509] on button "See Portfolio" at bounding box center [112, 514] width 84 height 29
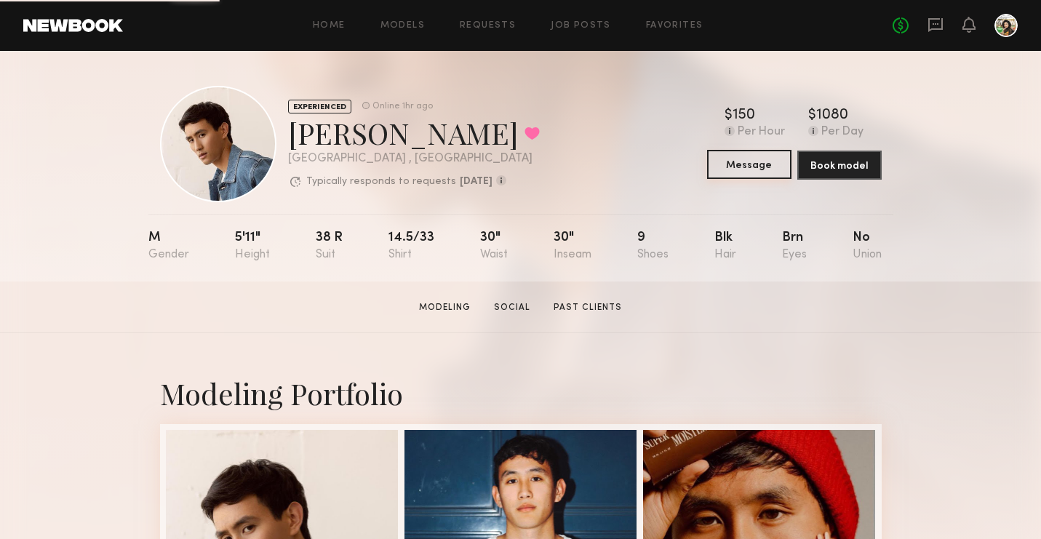
click at [742, 153] on button "Message" at bounding box center [749, 164] width 84 height 29
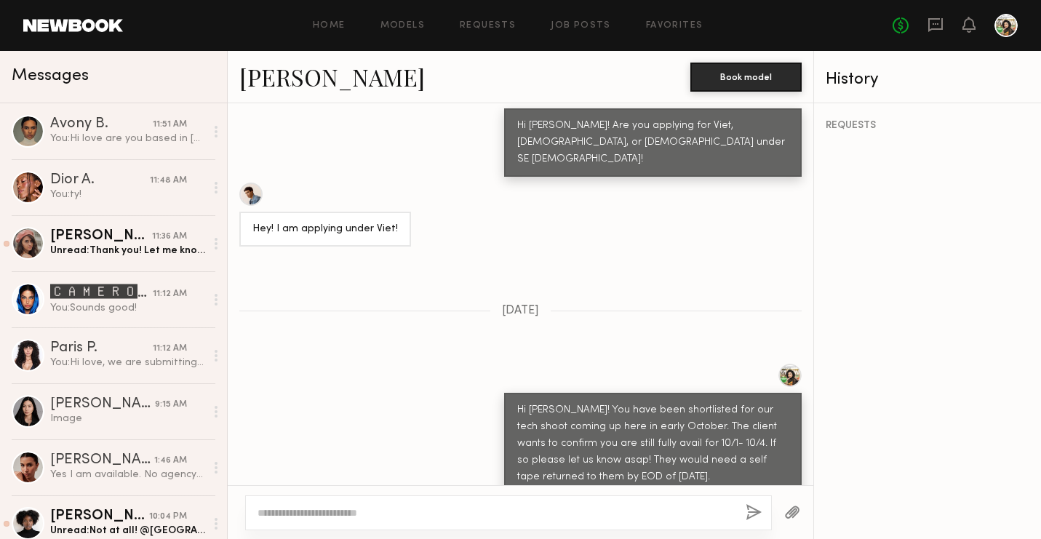
scroll to position [739, 0]
click at [414, 26] on link "Models" at bounding box center [402, 25] width 44 height 9
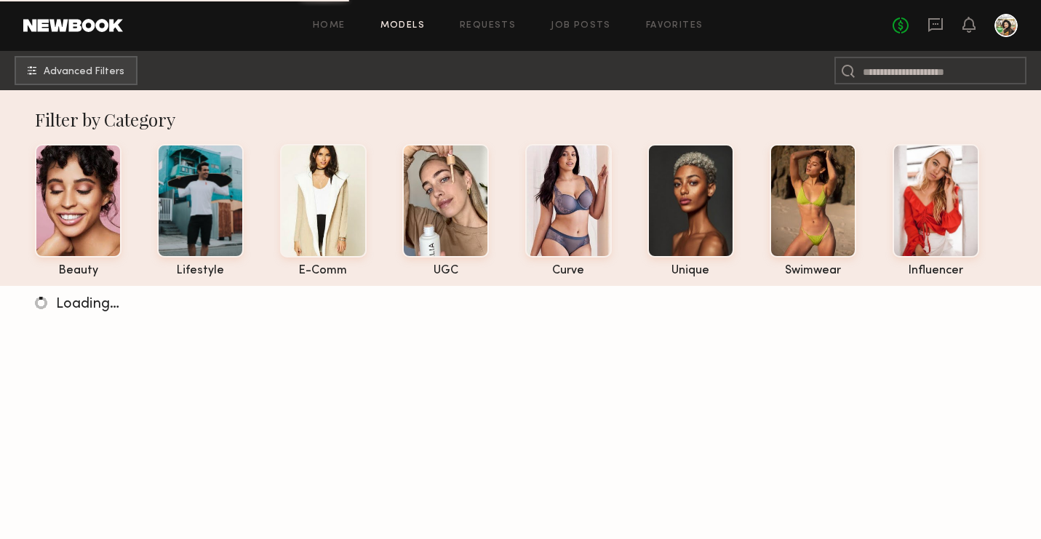
click at [577, 17] on div "Home Models Requests Job Posts Favorites Sign Out No fees up to $5,000" at bounding box center [570, 25] width 894 height 23
click at [580, 24] on link "Job Posts" at bounding box center [581, 25] width 60 height 9
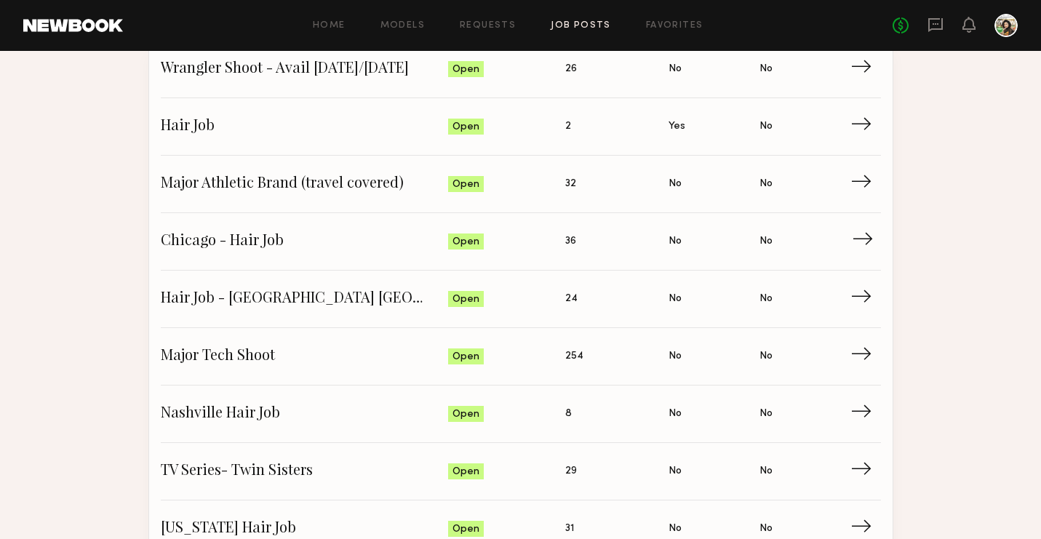
scroll to position [180, 0]
click at [219, 350] on span "Major Tech Shoot" at bounding box center [305, 356] width 288 height 22
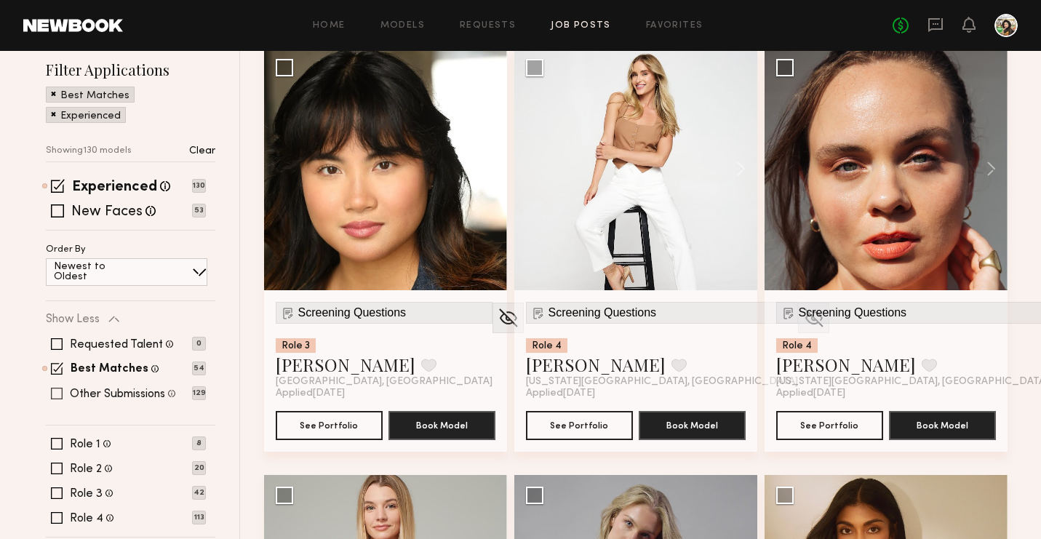
scroll to position [205, 0]
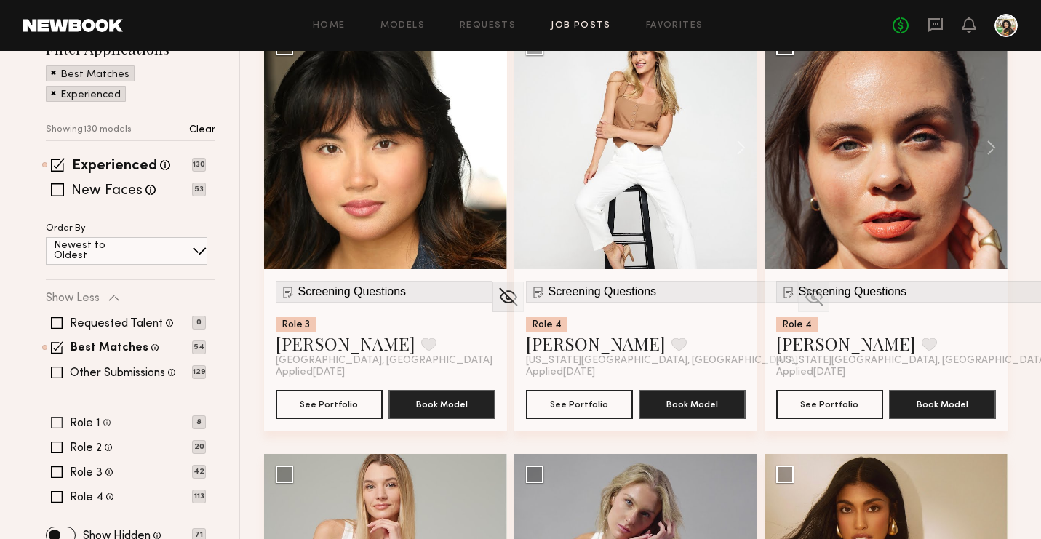
click at [60, 425] on span at bounding box center [57, 423] width 12 height 12
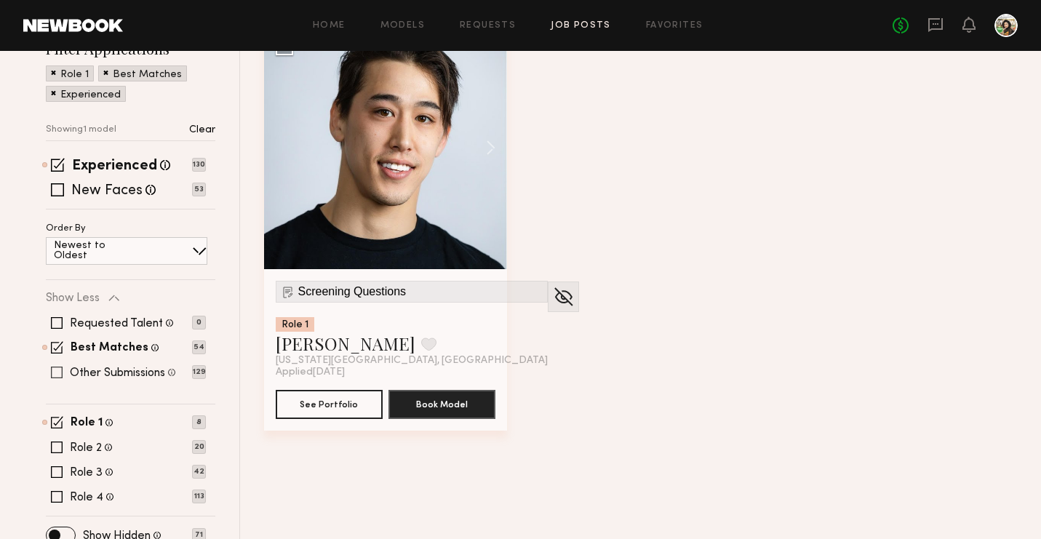
click at [76, 369] on label "Other Submissions" at bounding box center [117, 373] width 95 height 12
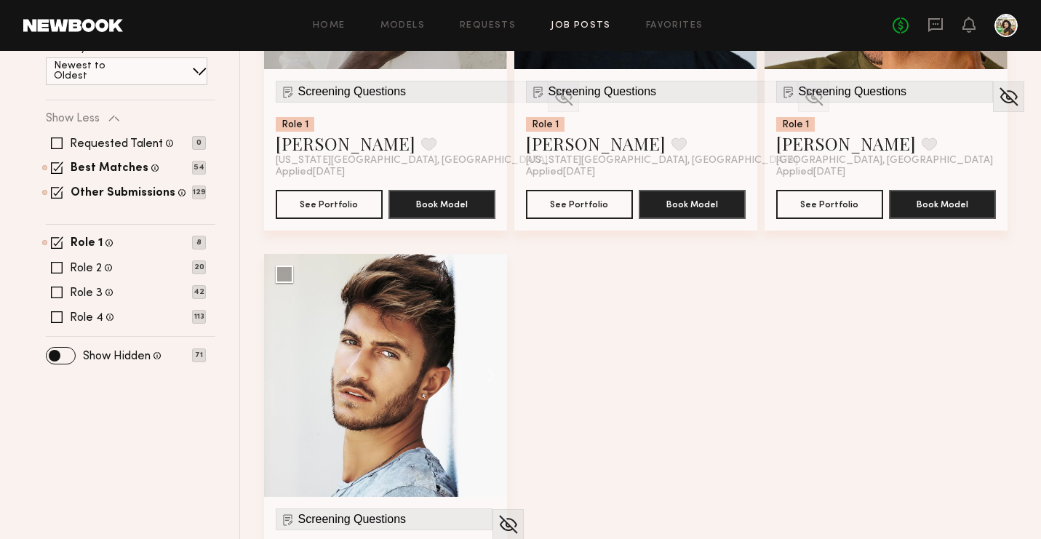
scroll to position [397, 0]
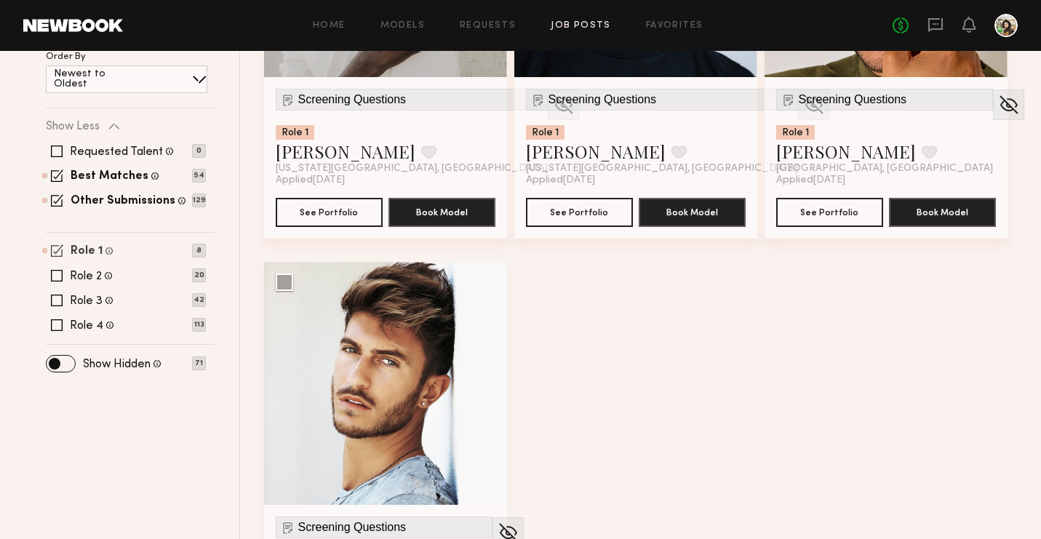
click at [87, 247] on label "Role 1" at bounding box center [87, 252] width 32 height 12
click at [84, 268] on div "Role 2 All genders, 27–33, Asian" at bounding box center [91, 275] width 42 height 14
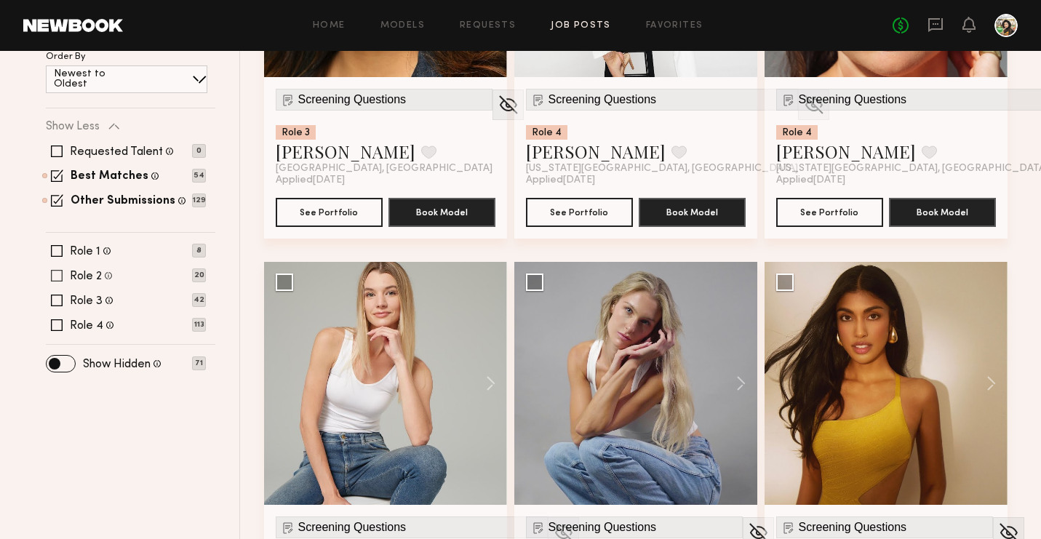
click at [94, 276] on label "Role 2" at bounding box center [86, 277] width 32 height 12
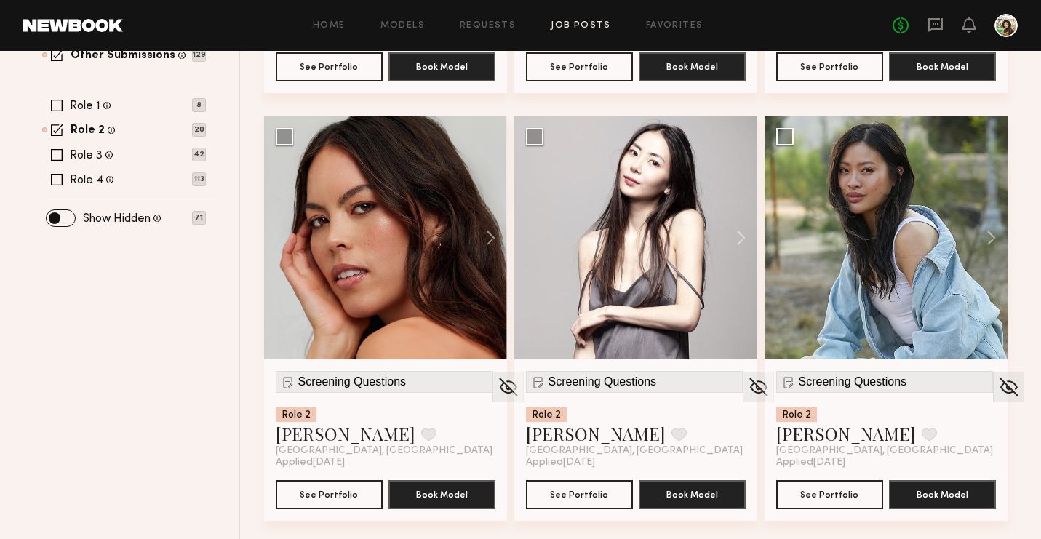
scroll to position [461, 0]
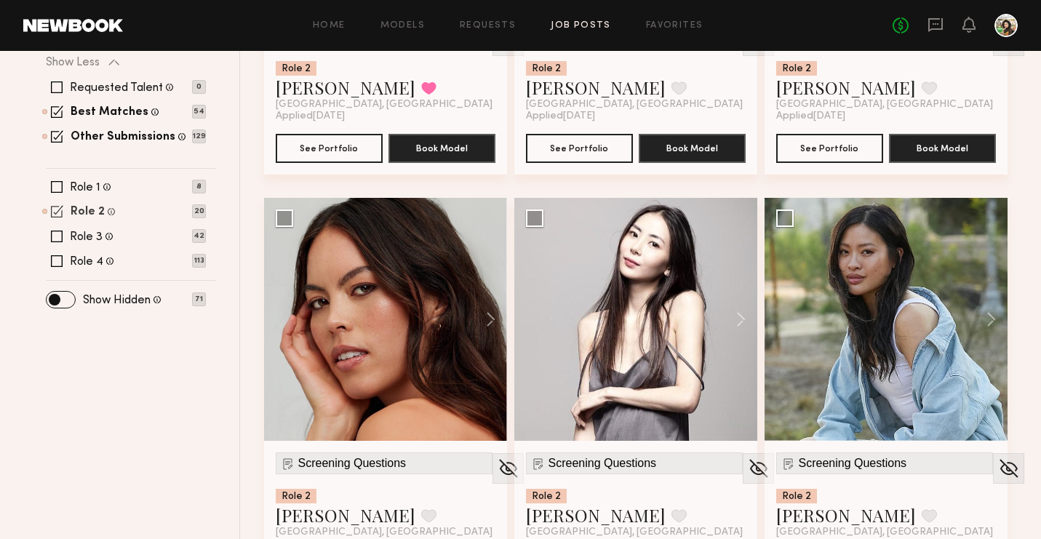
click at [79, 214] on label "Role 2" at bounding box center [88, 213] width 34 height 12
click at [88, 233] on label "Role 3" at bounding box center [86, 237] width 33 height 12
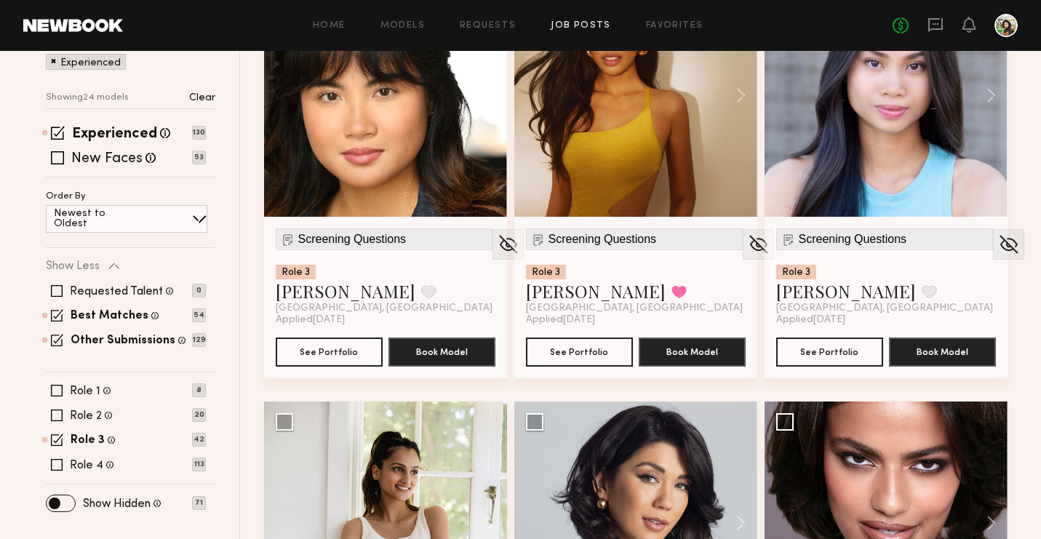
scroll to position [257, 0]
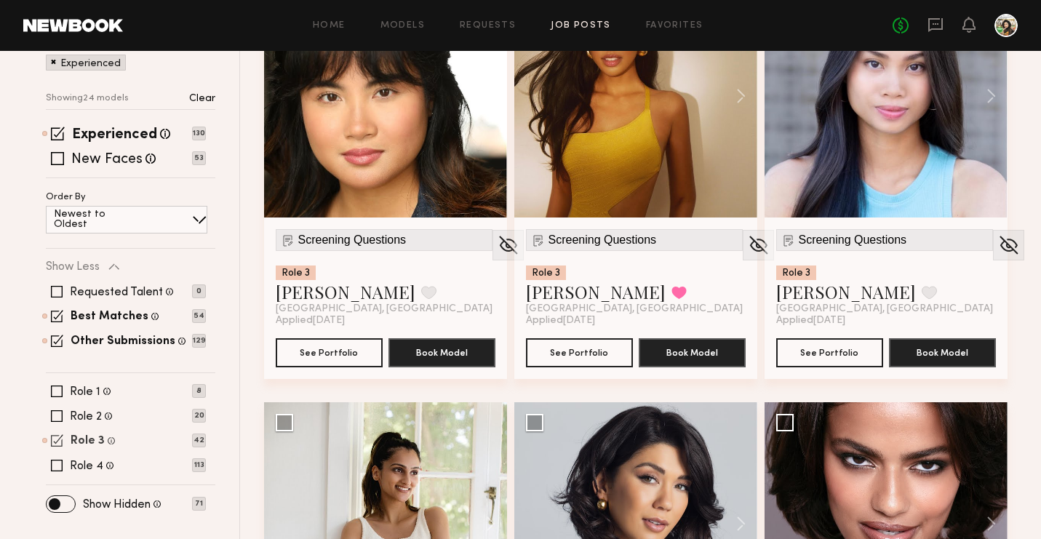
click at [90, 438] on label "Role 3" at bounding box center [88, 442] width 34 height 12
click at [87, 463] on label "Role 4" at bounding box center [86, 466] width 33 height 12
click at [87, 463] on label "Role 4" at bounding box center [89, 466] width 36 height 12
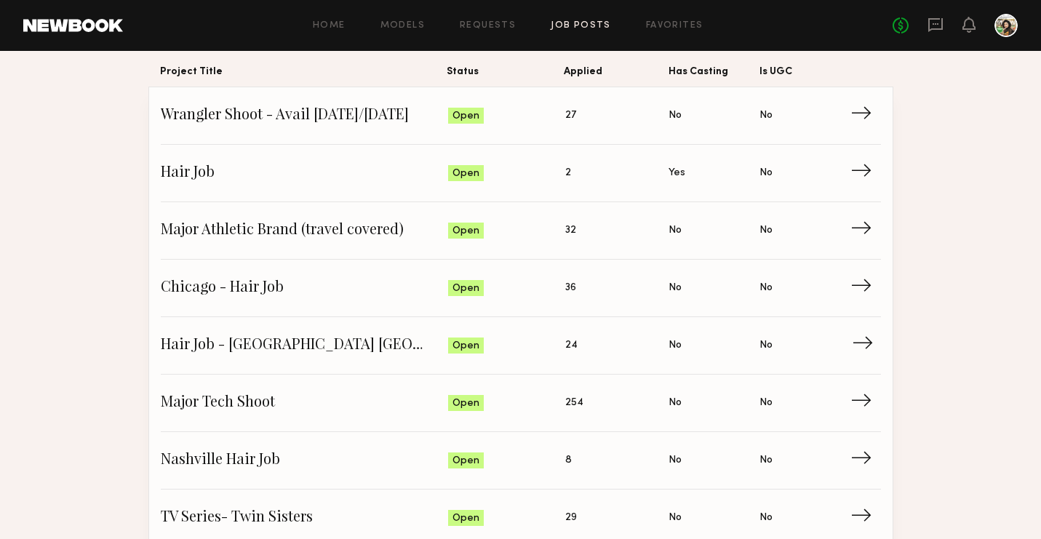
scroll to position [154, 0]
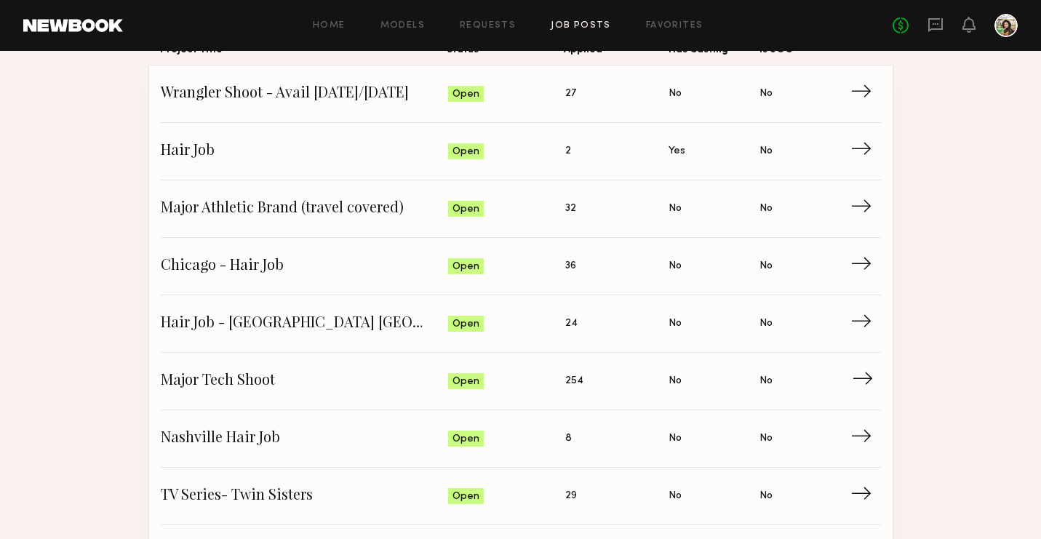
click at [186, 369] on link "Major Tech Shoot Status: Open Applied: 254 Has Casting: No Is UGC: No →" at bounding box center [521, 381] width 720 height 57
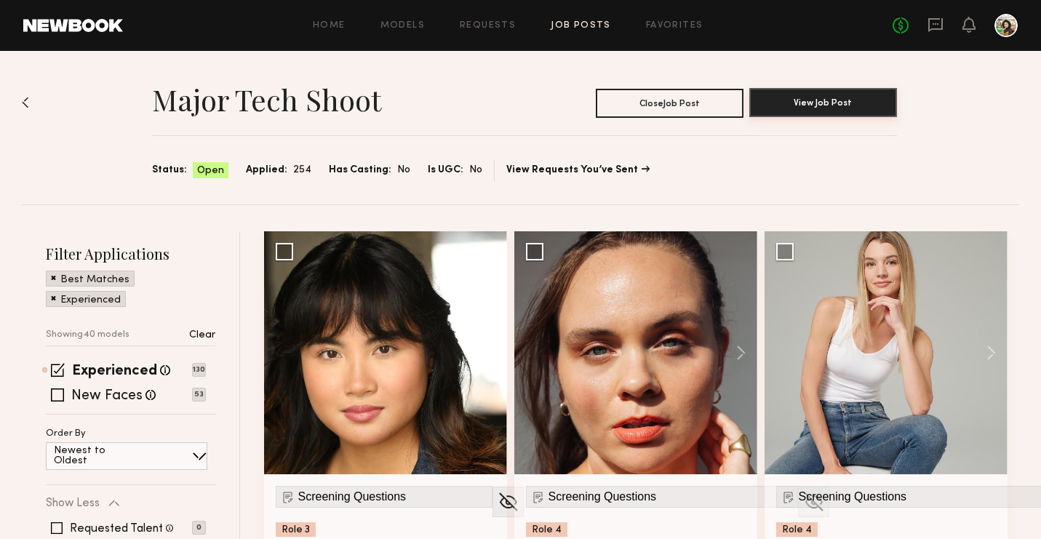
click at [863, 104] on button "View Job Post" at bounding box center [823, 102] width 148 height 29
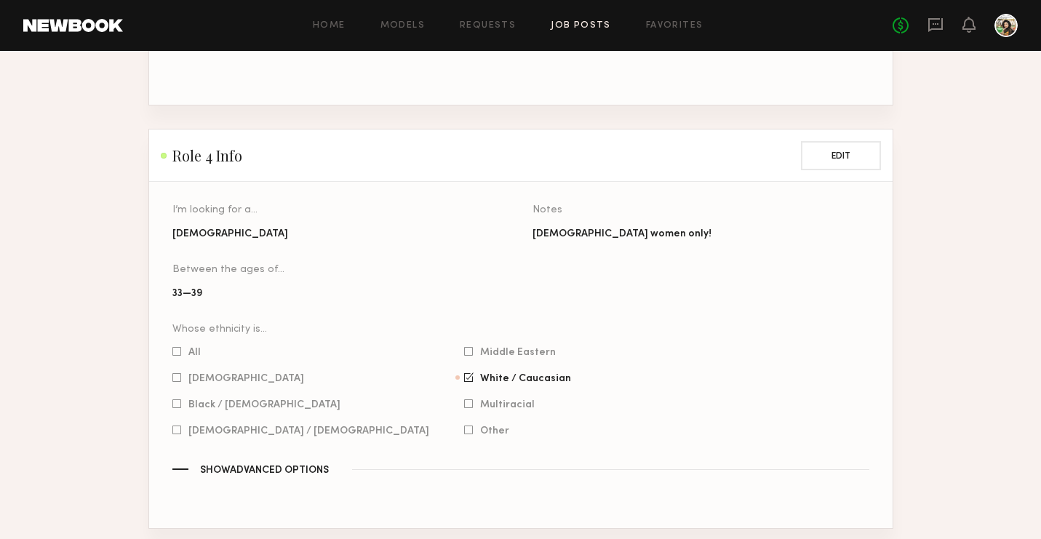
scroll to position [2339, 0]
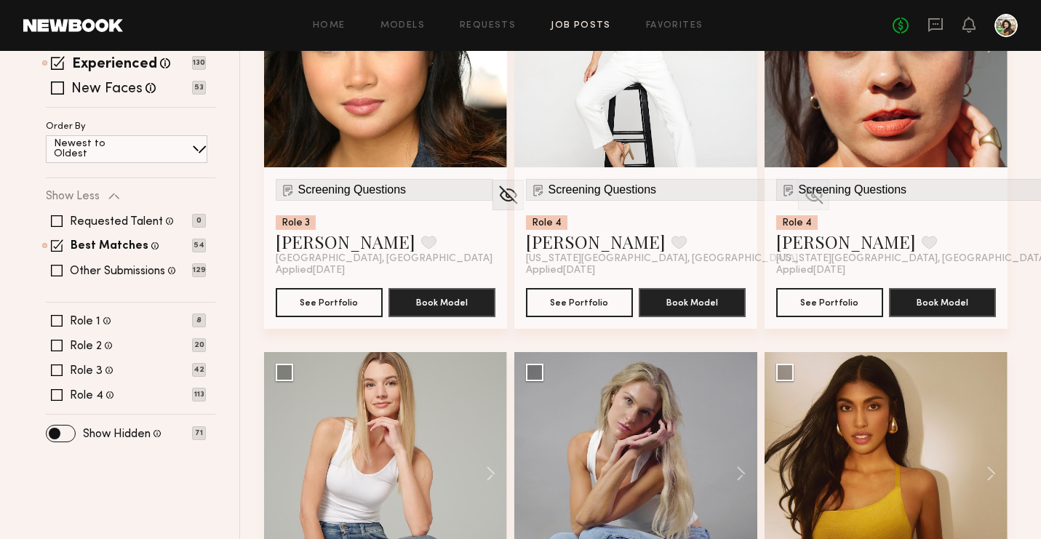
scroll to position [306, 0]
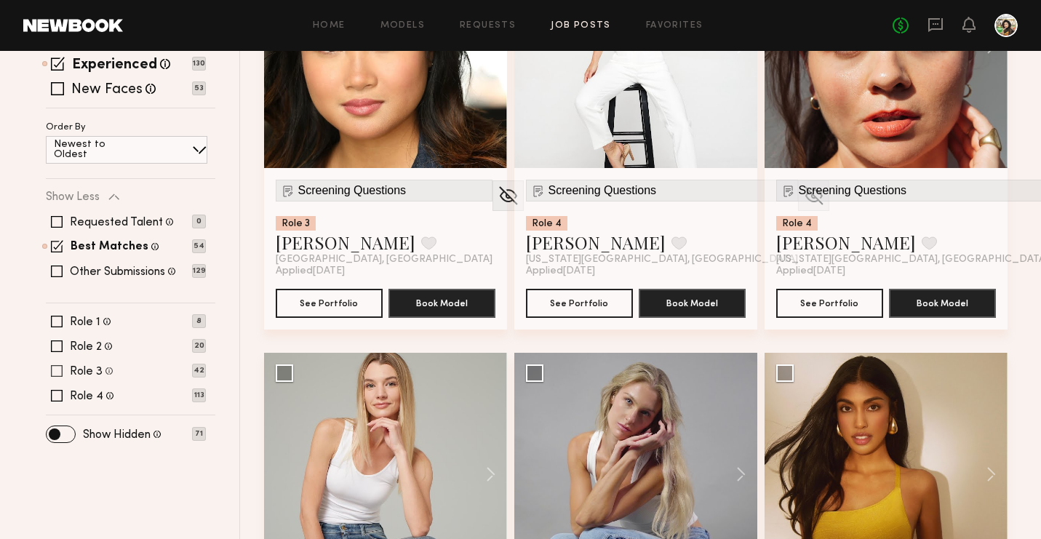
click at [88, 366] on label "Role 3" at bounding box center [86, 372] width 33 height 12
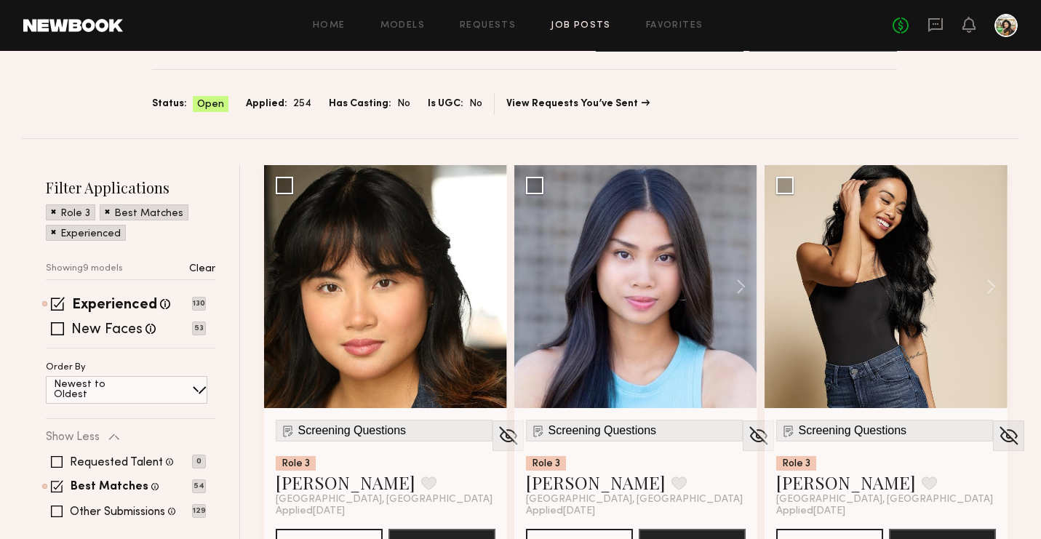
scroll to position [0, 0]
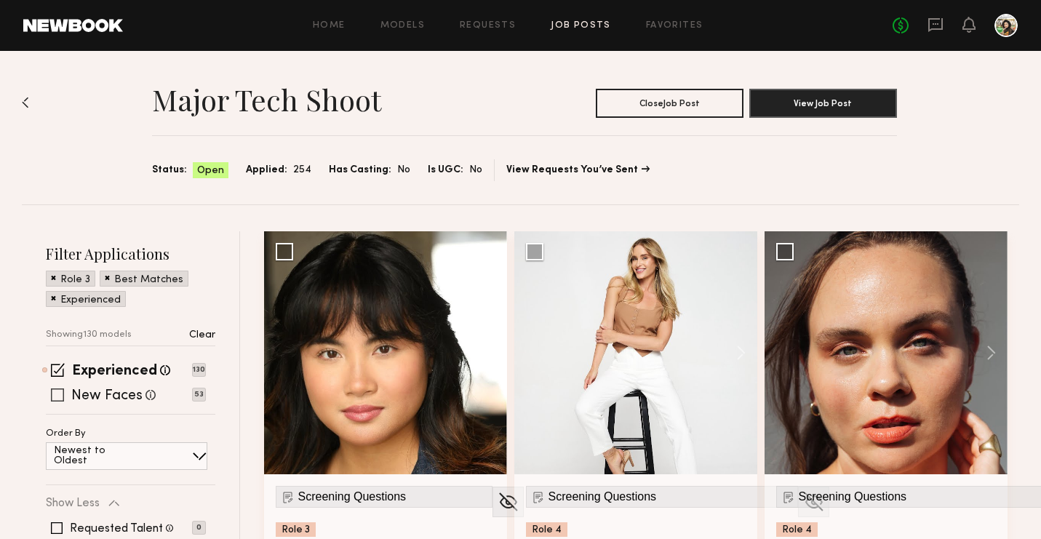
click at [127, 396] on label "New Faces" at bounding box center [106, 396] width 71 height 15
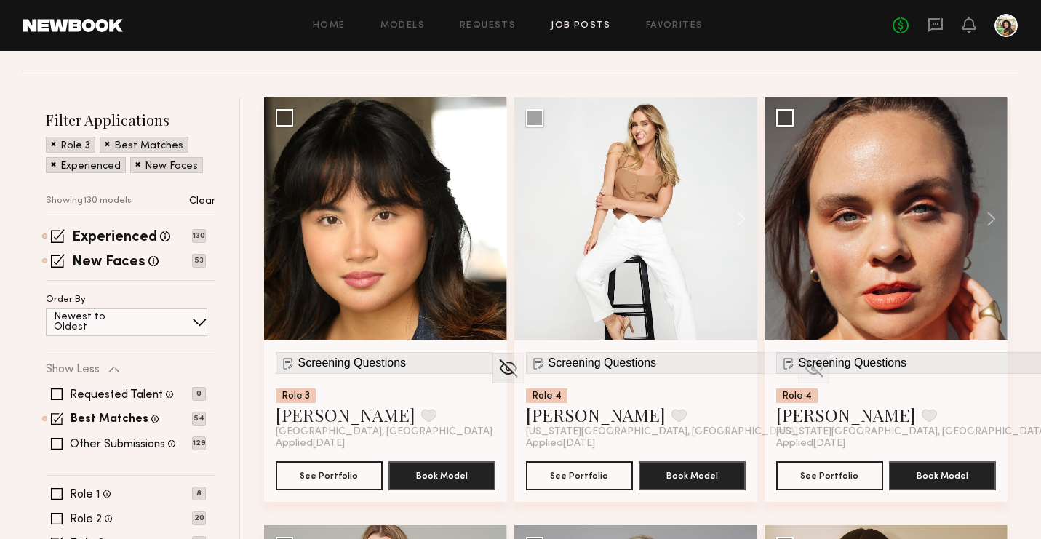
scroll to position [132, 0]
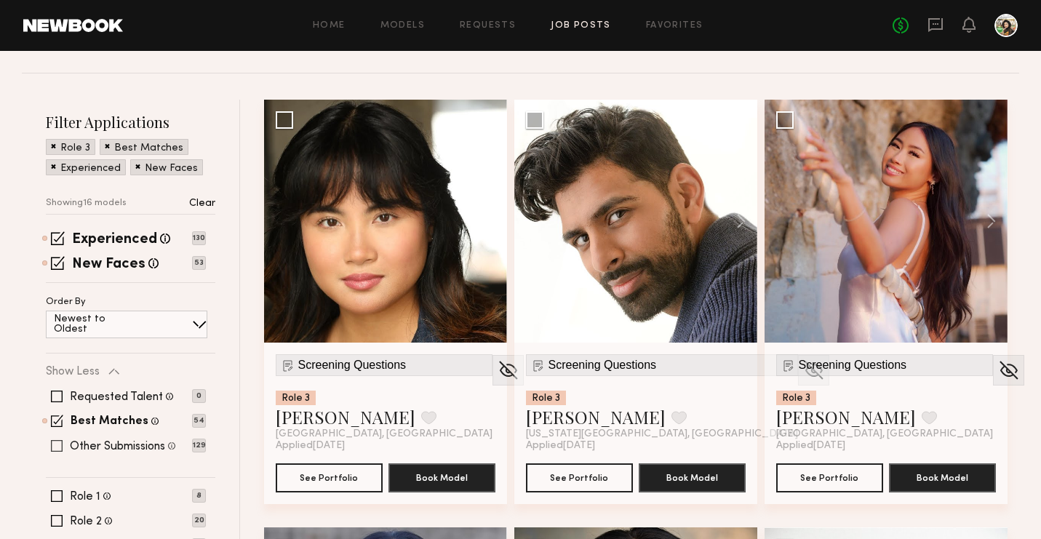
click at [132, 447] on label "Other Submissions" at bounding box center [117, 447] width 95 height 12
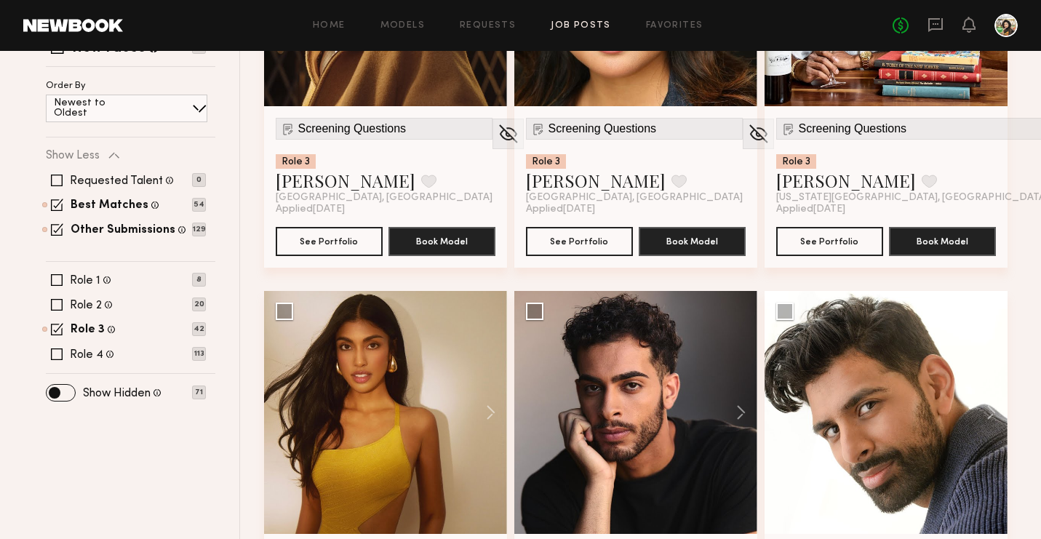
scroll to position [346, 0]
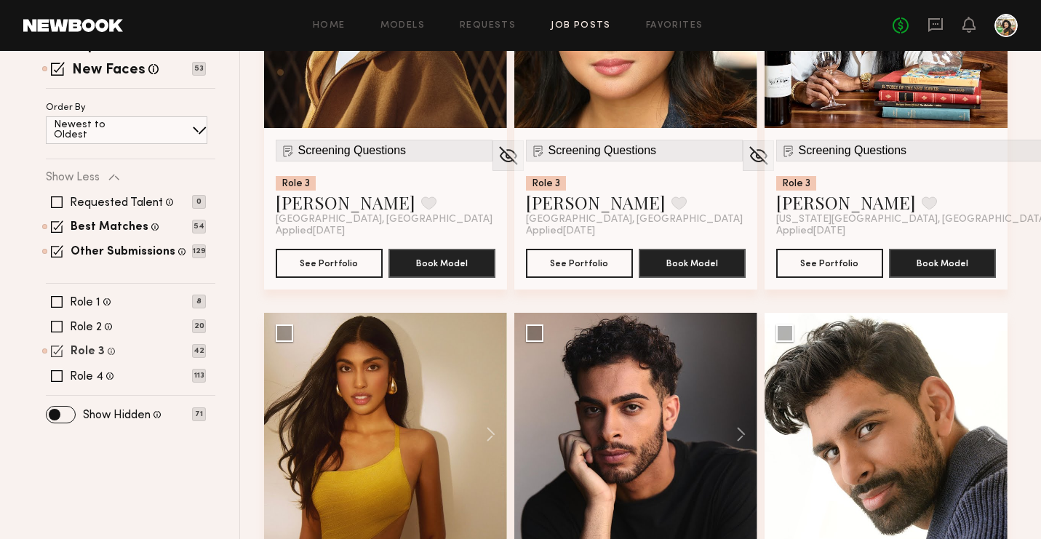
click at [101, 352] on label "Role 3" at bounding box center [88, 352] width 34 height 12
click at [98, 322] on label "Role 2" at bounding box center [86, 327] width 32 height 12
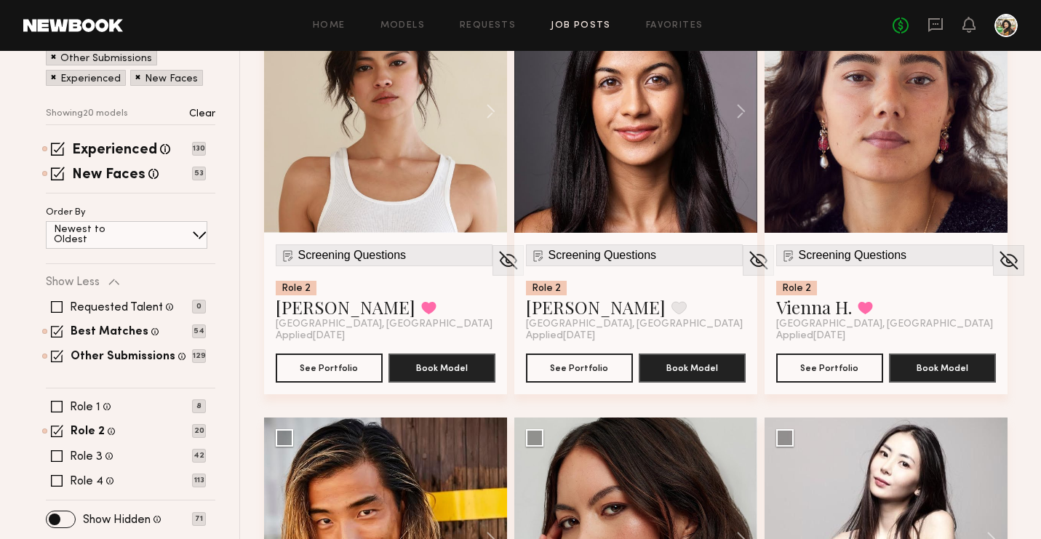
scroll to position [277, 0]
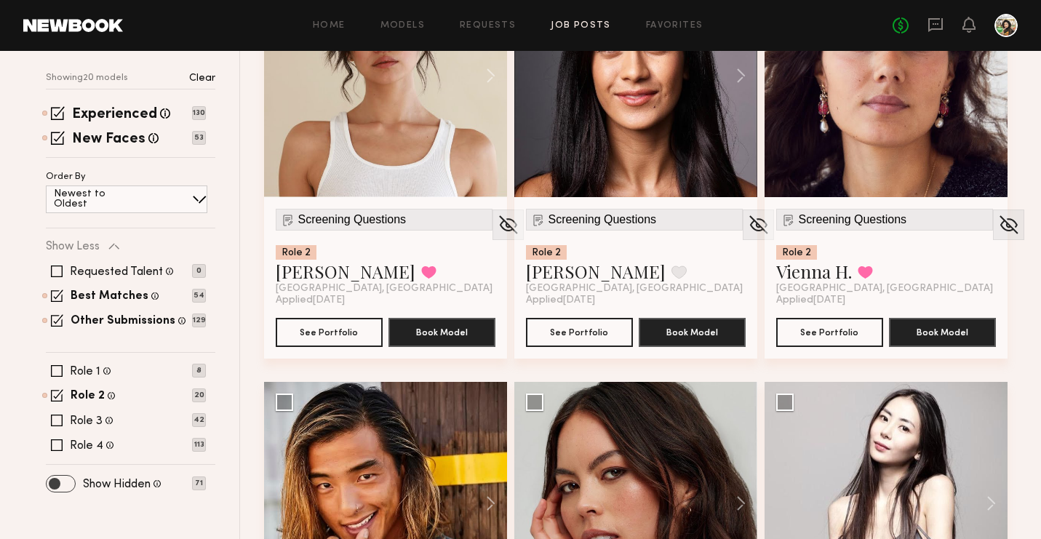
click at [60, 486] on span at bounding box center [61, 484] width 28 height 16
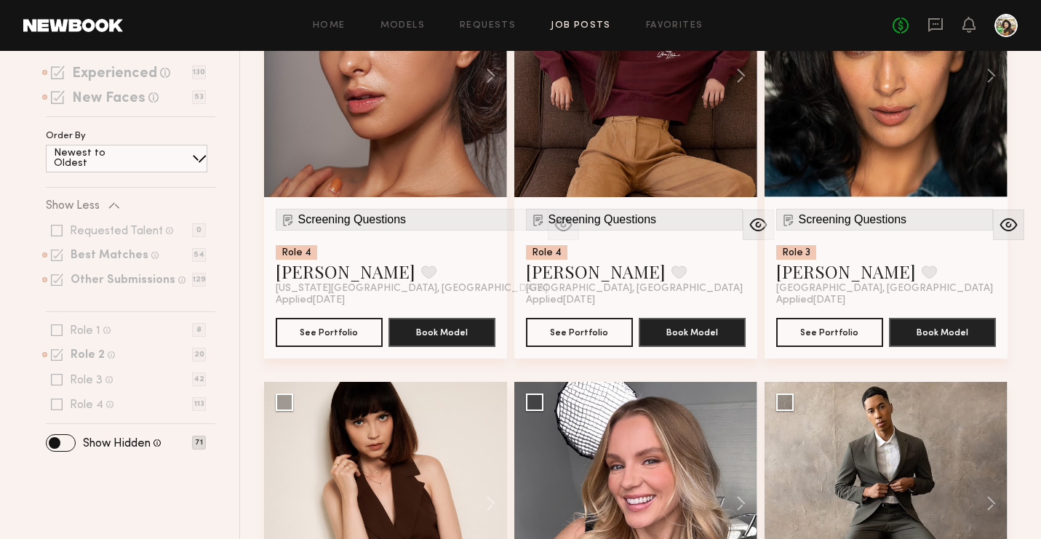
click at [82, 380] on label "Role 3" at bounding box center [86, 381] width 33 height 12
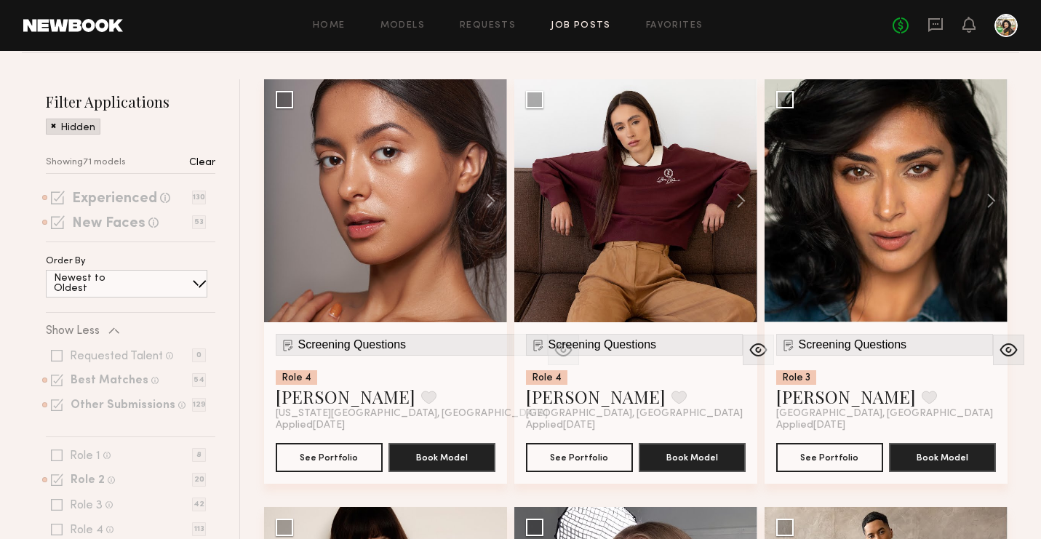
scroll to position [153, 0]
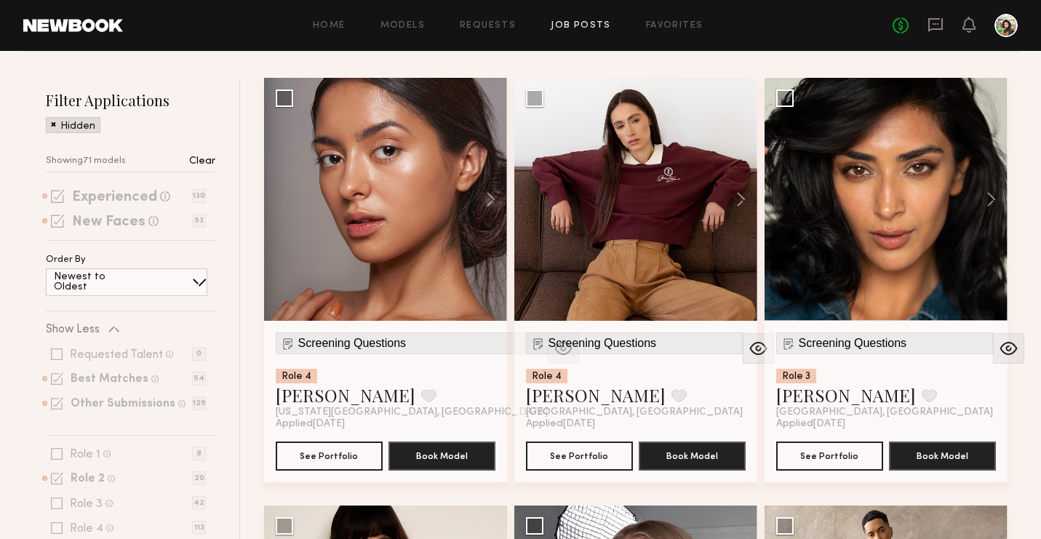
click at [201, 163] on p "Clear" at bounding box center [202, 161] width 26 height 10
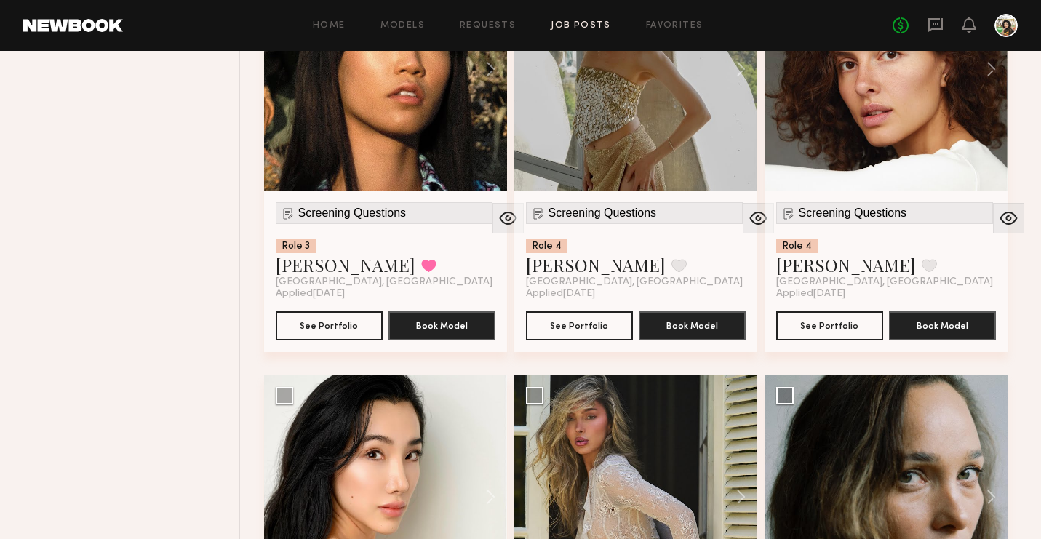
scroll to position [6693, 0]
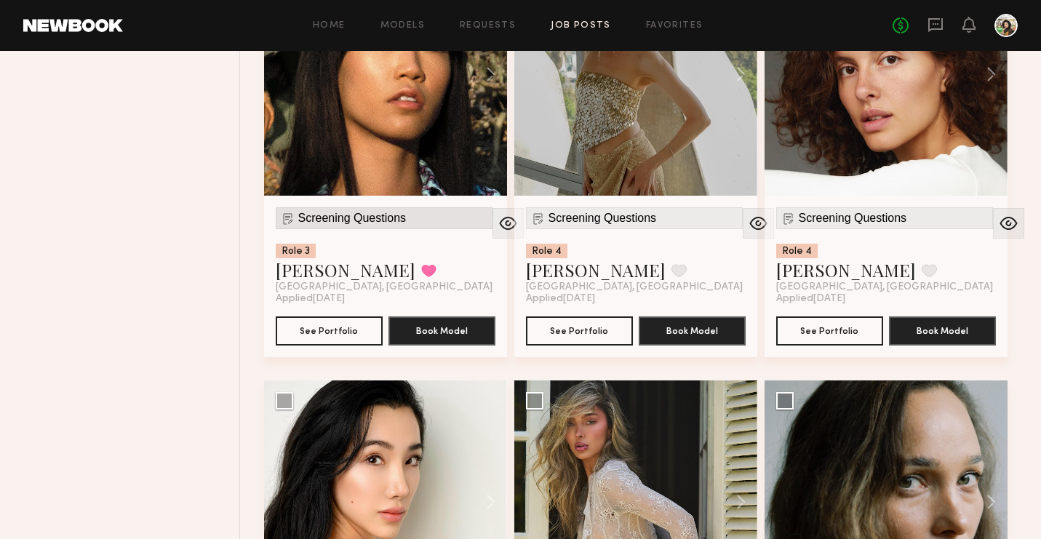
click at [344, 223] on span "Screening Questions" at bounding box center [352, 218] width 108 height 13
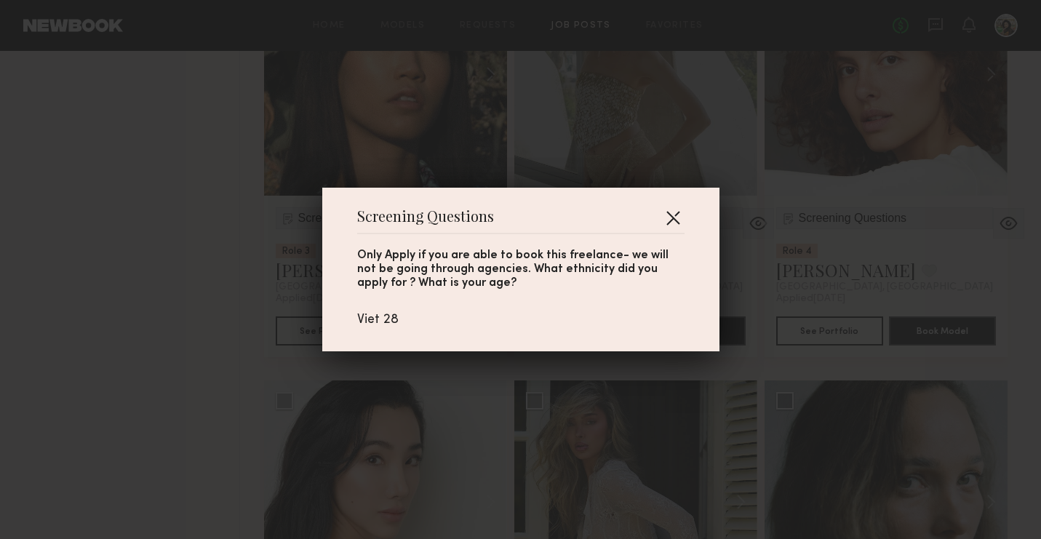
click at [674, 215] on button "button" at bounding box center [672, 217] width 23 height 23
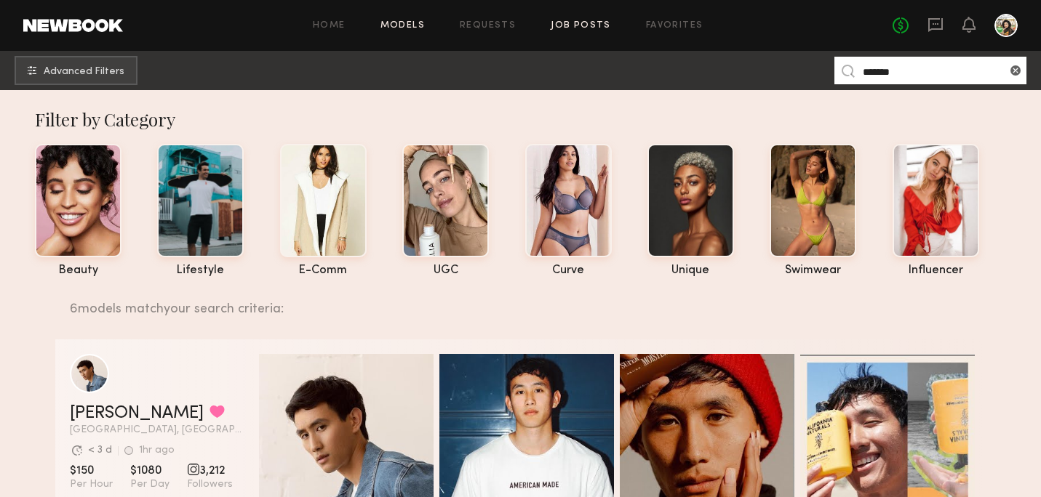
click at [587, 24] on link "Job Posts" at bounding box center [581, 25] width 60 height 9
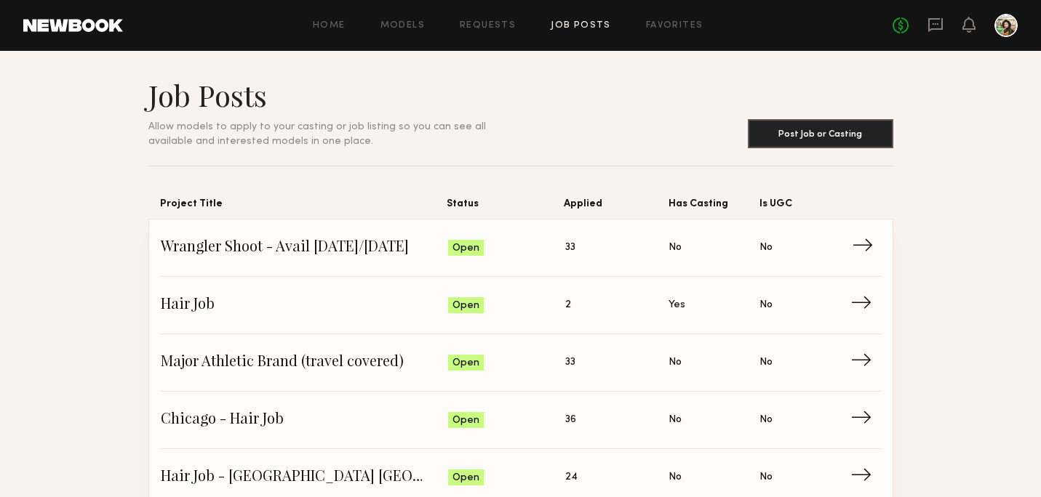
click at [662, 243] on span "Applied: 33" at bounding box center [617, 248] width 104 height 22
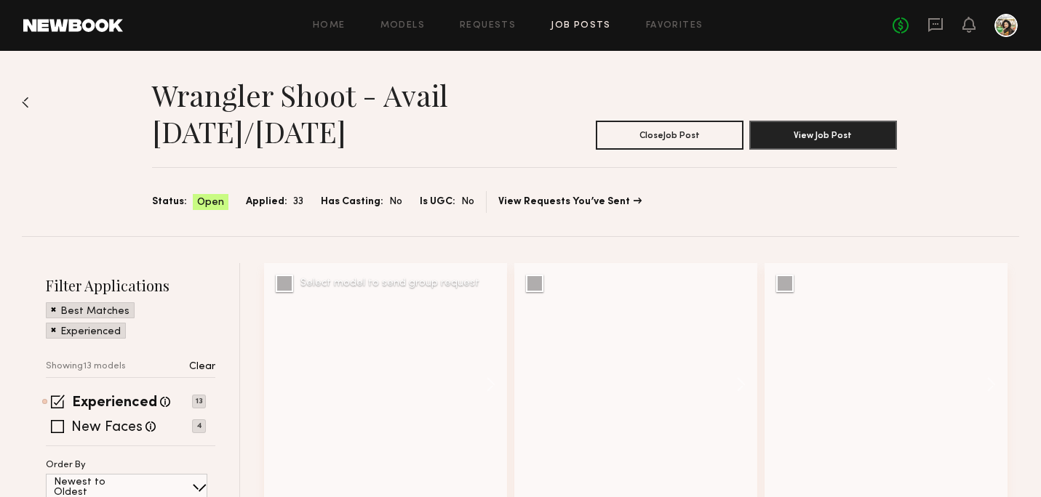
scroll to position [193, 0]
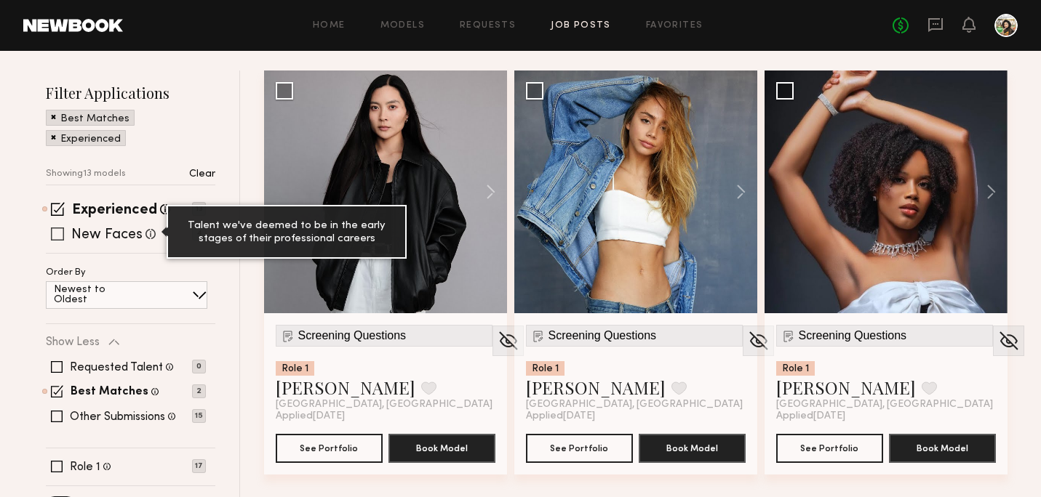
click at [145, 236] on span at bounding box center [150, 234] width 10 height 10
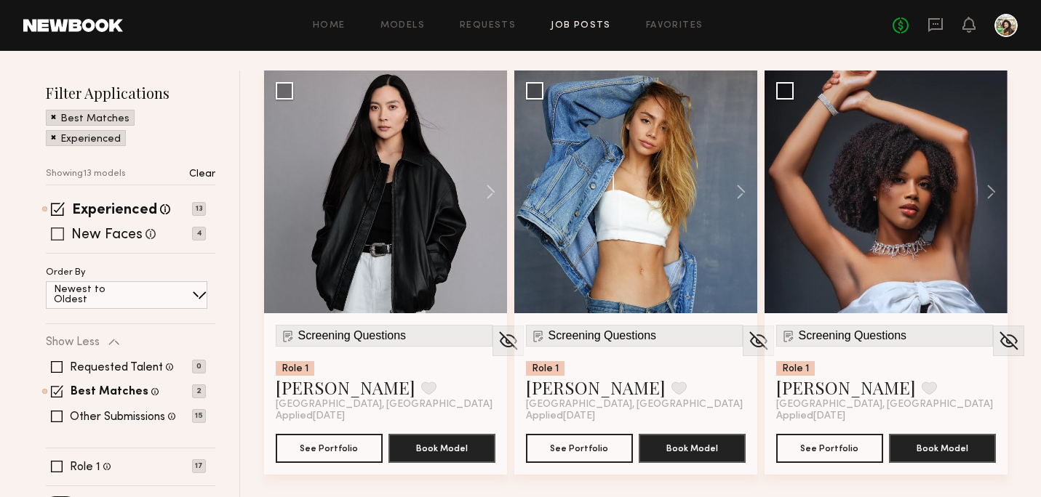
click at [123, 233] on label "New Faces" at bounding box center [106, 235] width 71 height 15
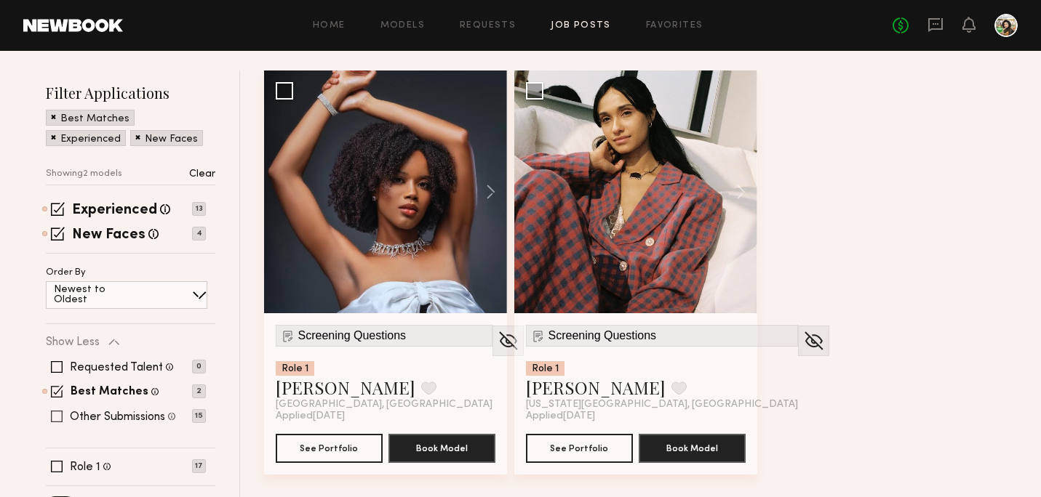
click at [151, 417] on label "Other Submissions" at bounding box center [117, 418] width 95 height 12
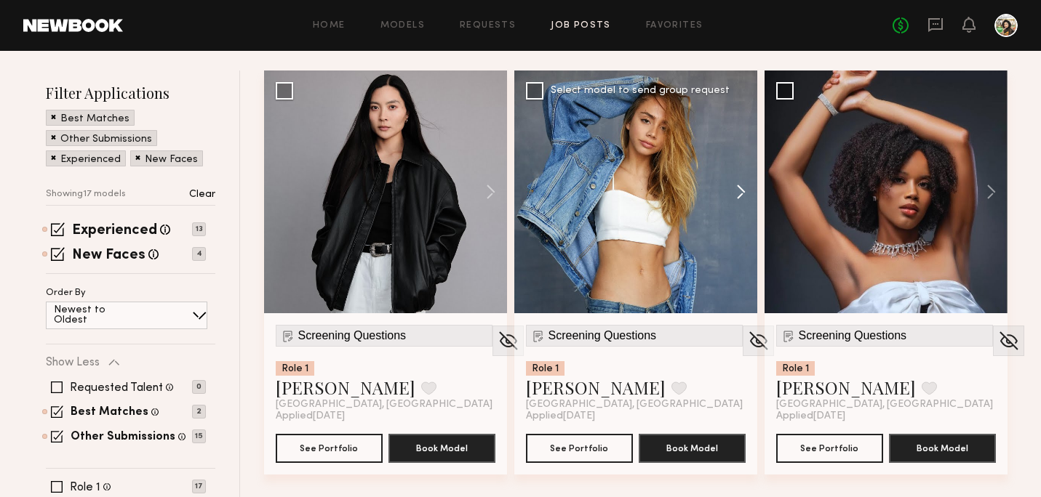
click at [740, 200] on button at bounding box center [733, 192] width 47 height 243
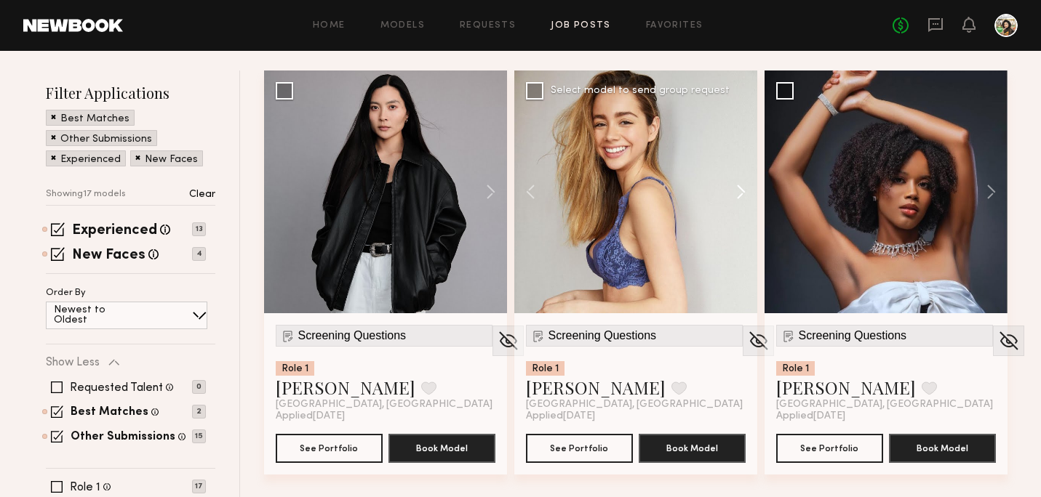
click at [740, 200] on button at bounding box center [733, 192] width 47 height 243
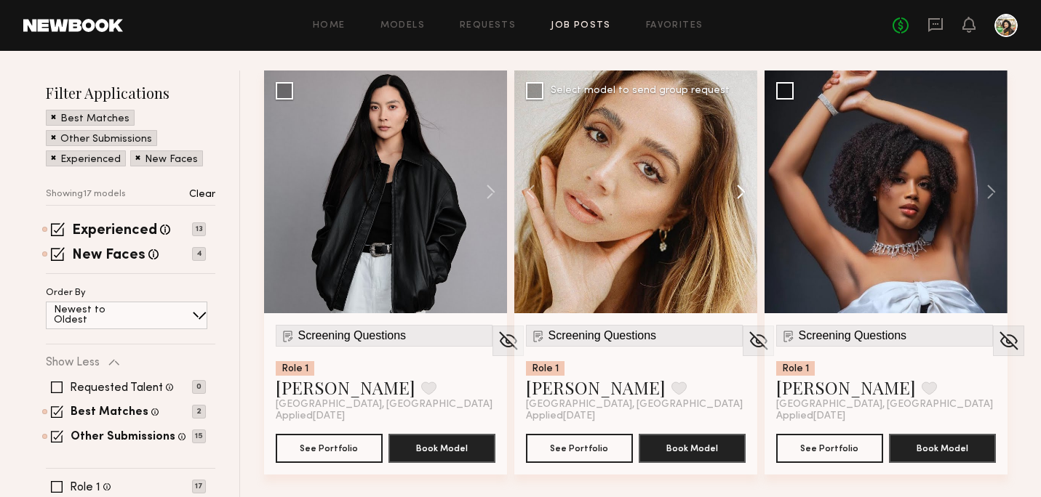
click at [740, 200] on button at bounding box center [733, 192] width 47 height 243
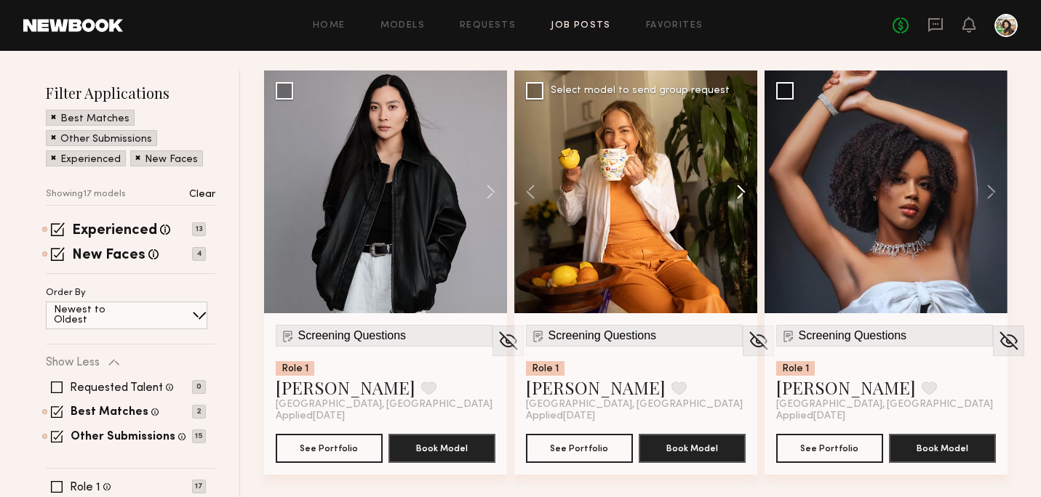
click at [740, 200] on button at bounding box center [733, 192] width 47 height 243
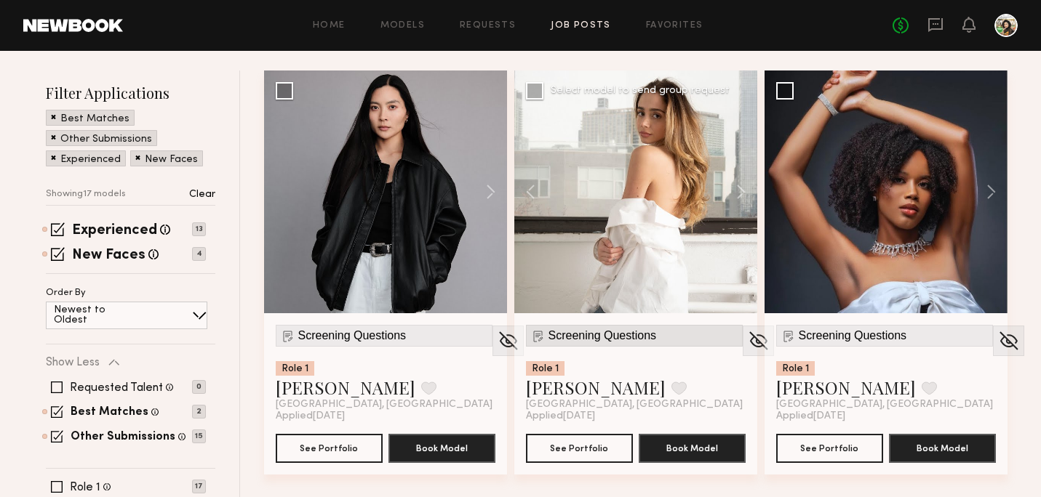
click at [574, 340] on span "Screening Questions" at bounding box center [602, 335] width 108 height 13
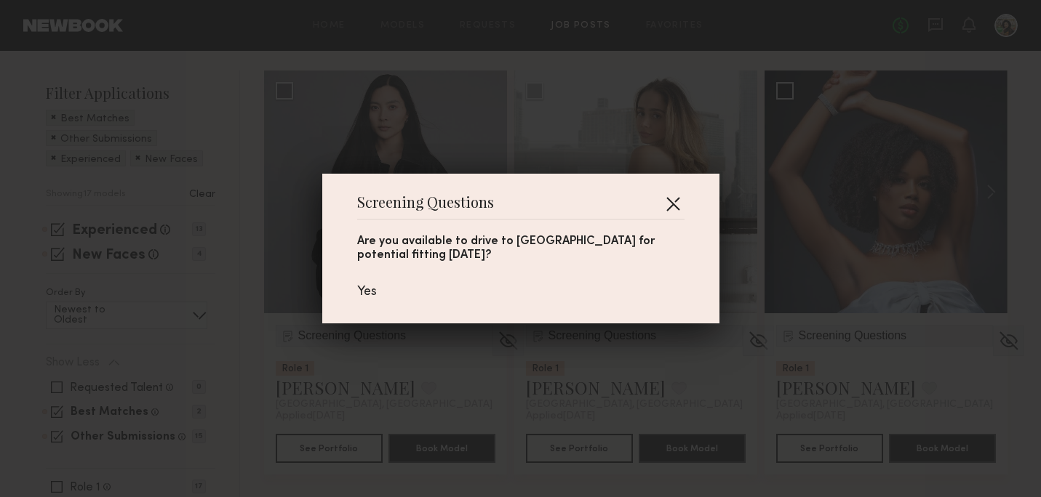
click at [668, 205] on button "button" at bounding box center [672, 203] width 23 height 23
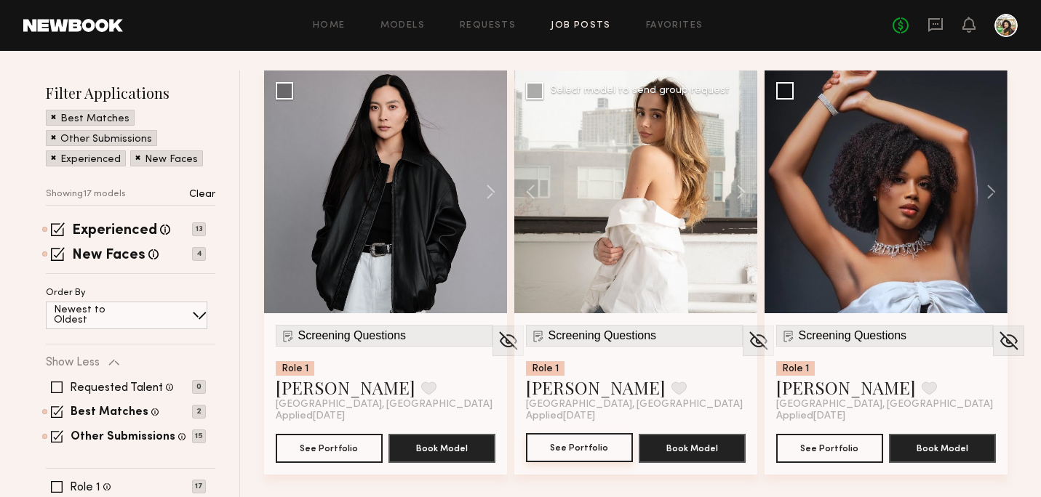
click at [571, 436] on button "See Portfolio" at bounding box center [579, 447] width 107 height 29
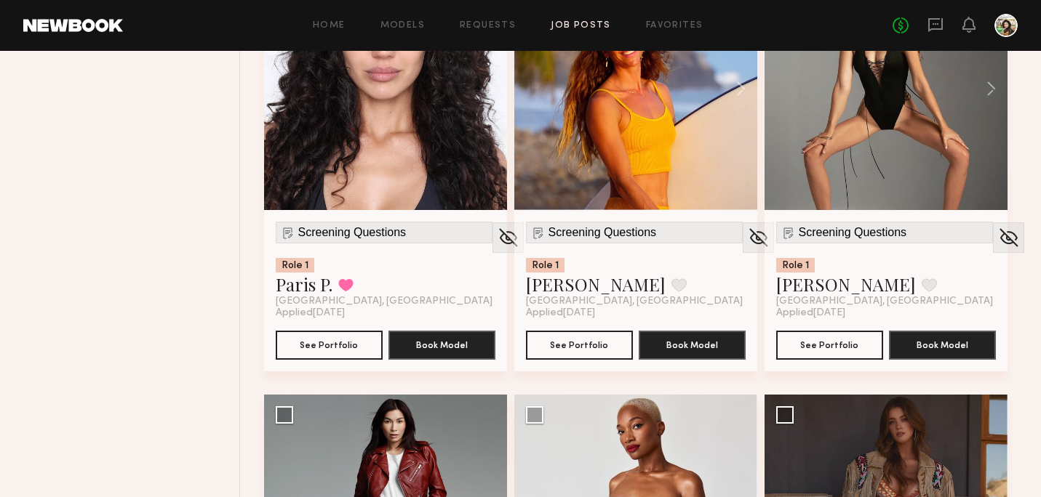
scroll to position [725, 0]
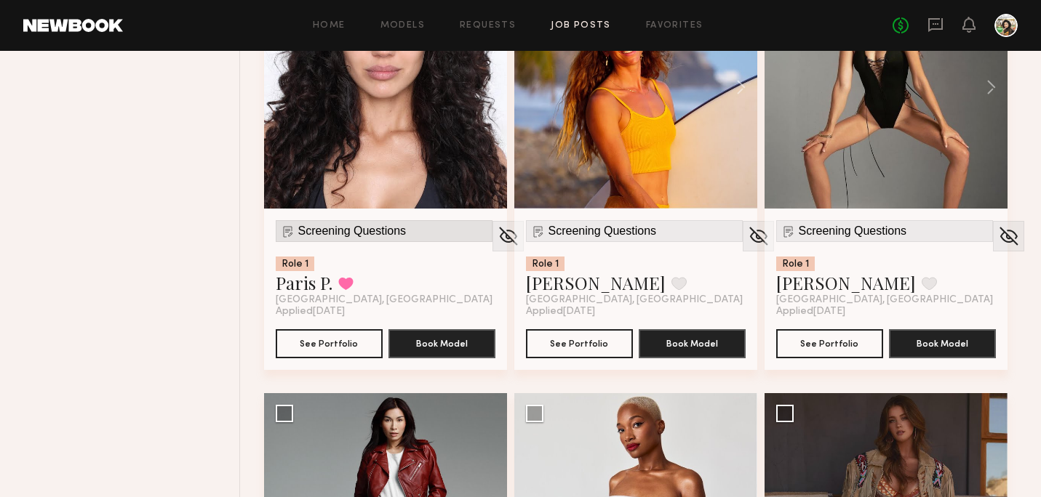
click at [359, 228] on span "Screening Questions" at bounding box center [352, 231] width 108 height 13
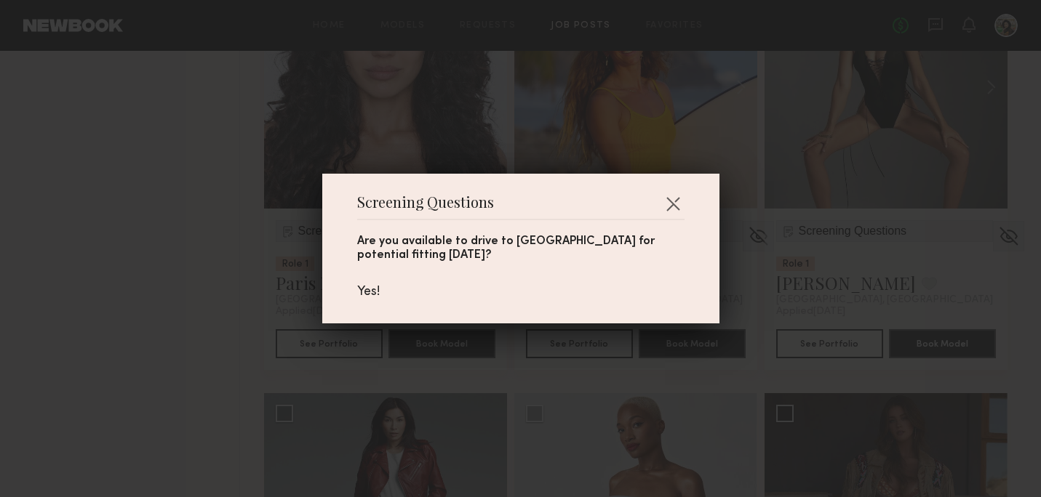
click at [240, 282] on div "Screening Questions Are you available to drive to [GEOGRAPHIC_DATA] for potenti…" at bounding box center [520, 248] width 1041 height 497
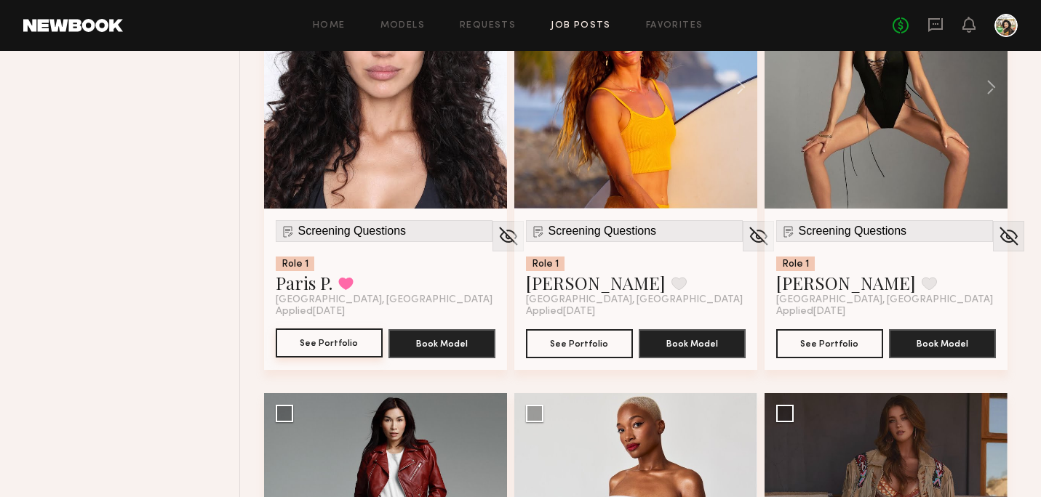
click at [312, 329] on button "See Portfolio" at bounding box center [329, 343] width 107 height 29
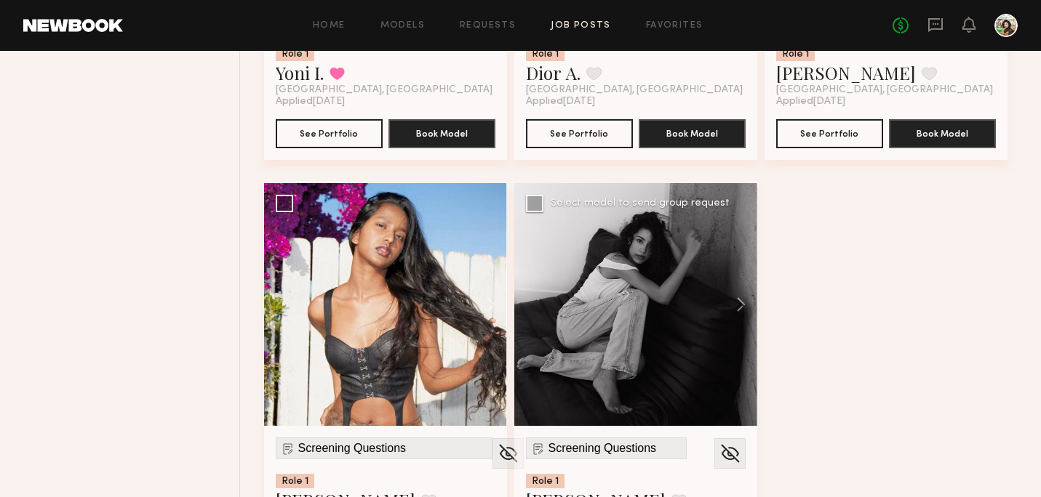
scroll to position [2331, 0]
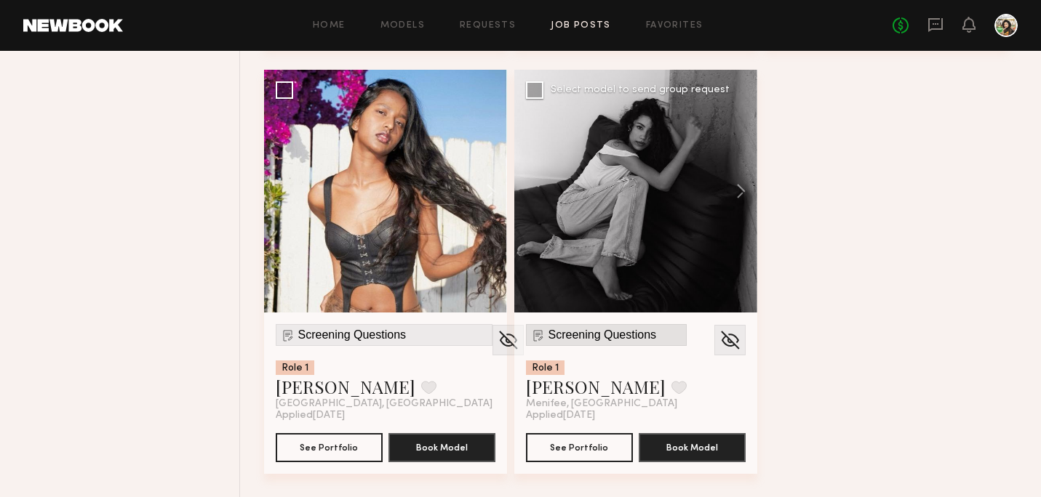
click at [575, 329] on span "Screening Questions" at bounding box center [602, 335] width 108 height 13
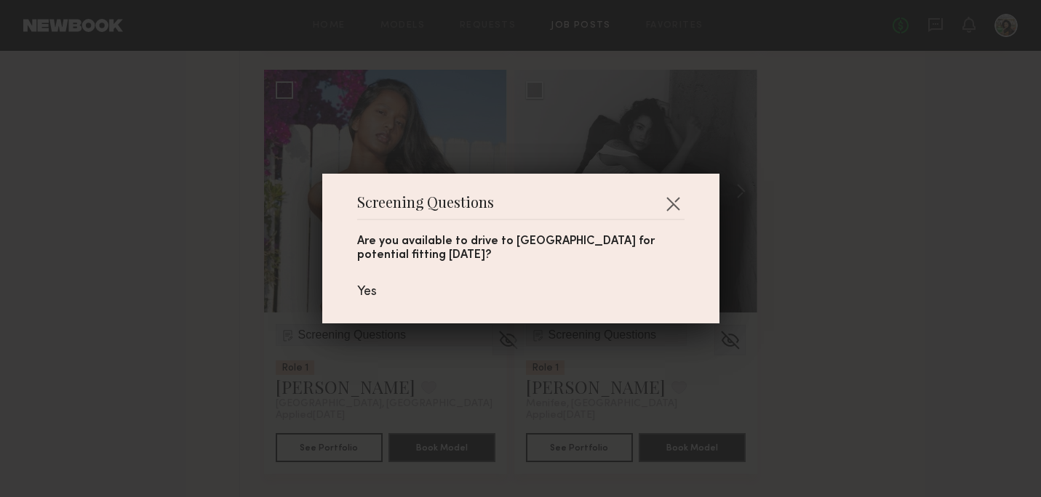
click at [785, 321] on div "Screening Questions Are you available to drive to [GEOGRAPHIC_DATA] for potenti…" at bounding box center [520, 248] width 1041 height 497
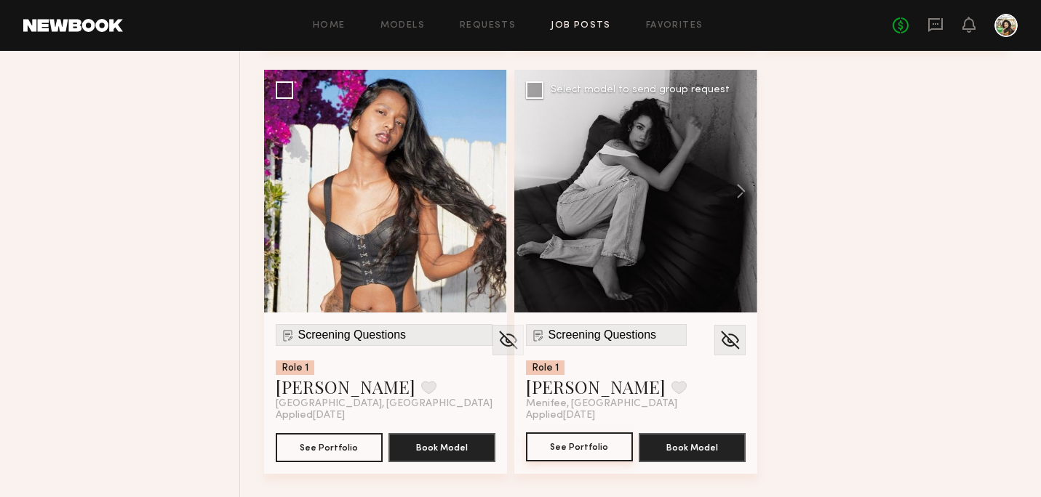
click at [579, 449] on button "See Portfolio" at bounding box center [579, 447] width 107 height 29
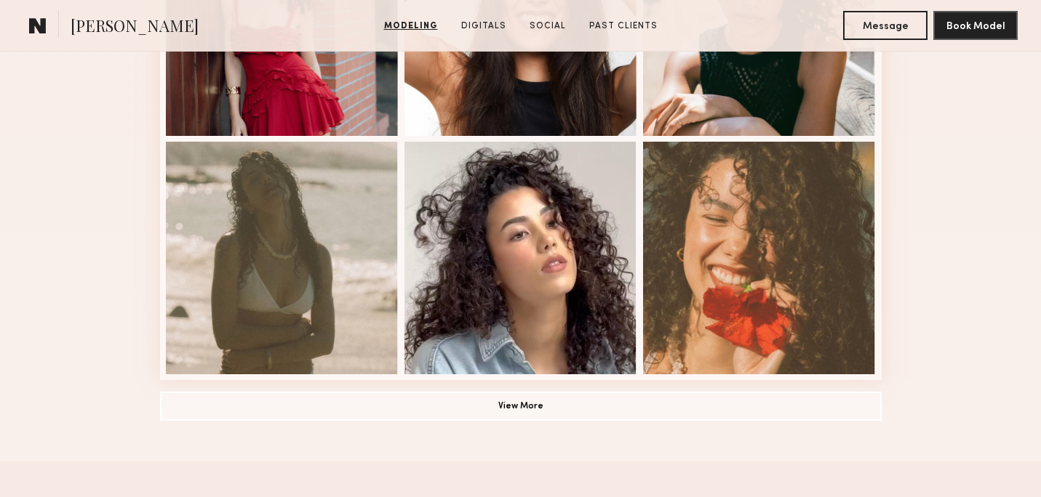
scroll to position [1100, 0]
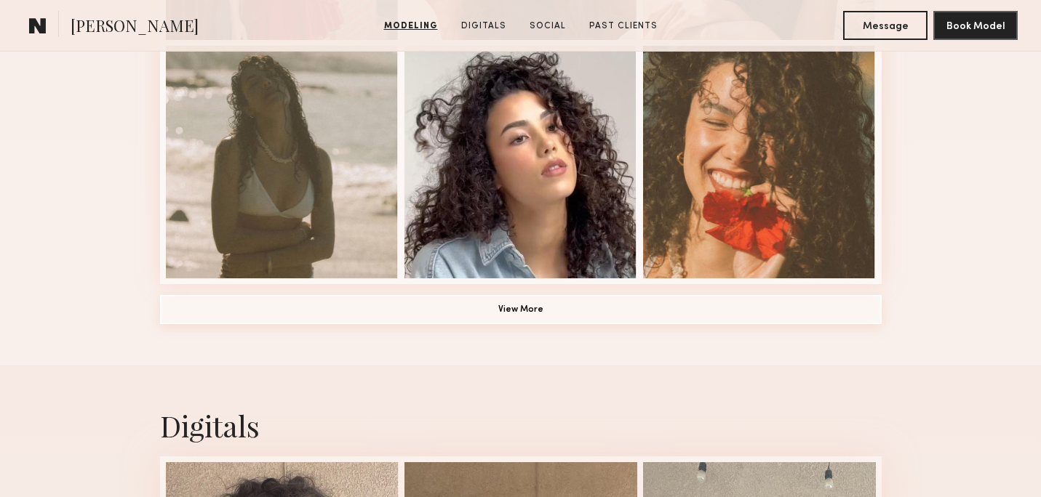
click at [449, 306] on button "View More" at bounding box center [520, 309] width 721 height 29
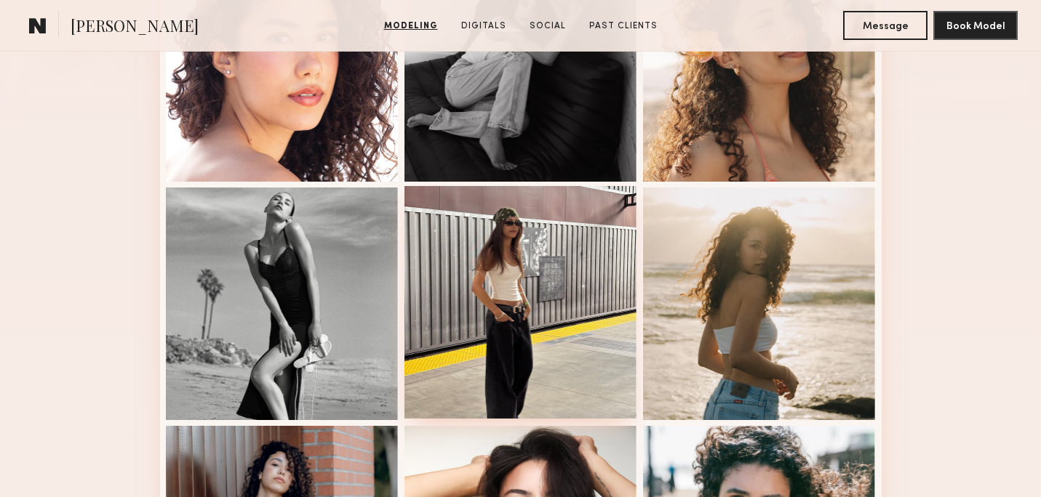
scroll to position [480, 0]
click at [459, 300] on div at bounding box center [520, 303] width 233 height 233
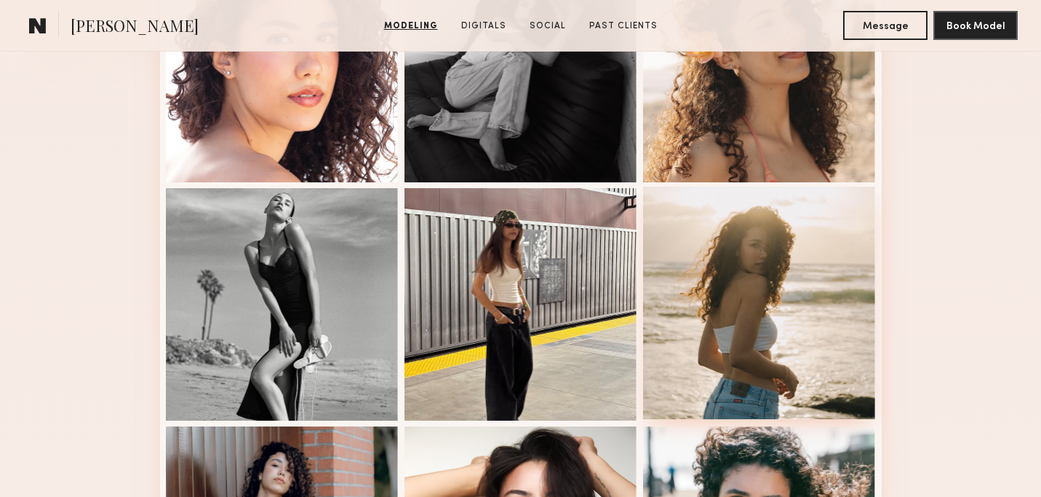
click at [818, 335] on div at bounding box center [759, 303] width 233 height 233
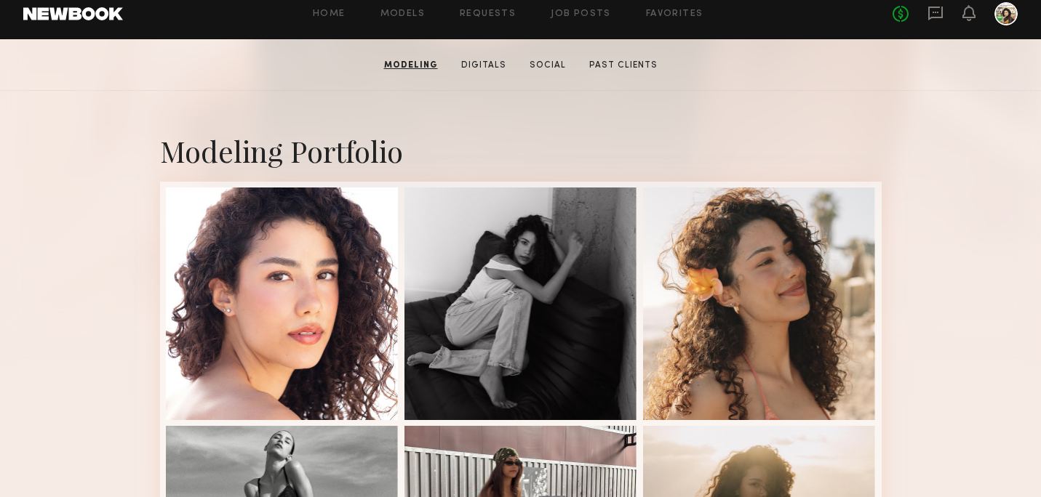
scroll to position [212, 0]
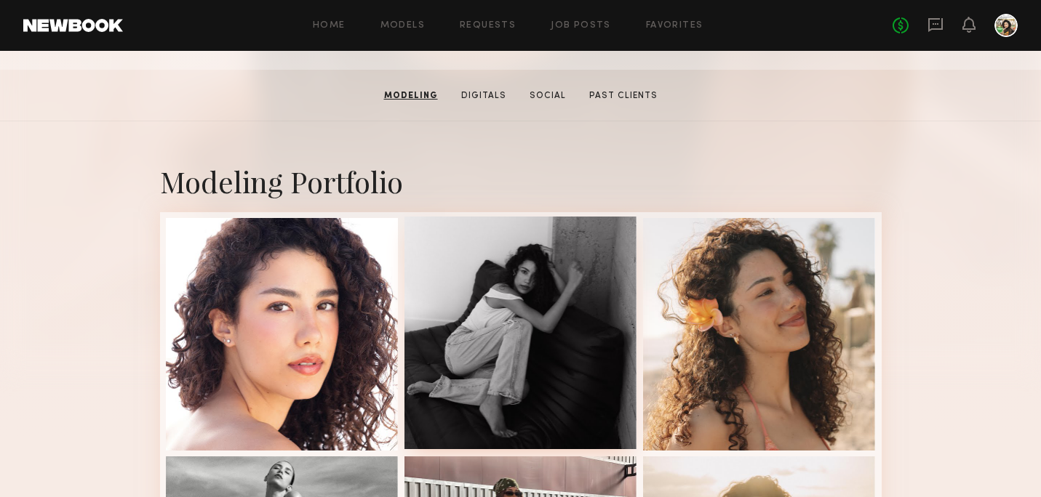
click at [585, 376] on div at bounding box center [520, 333] width 233 height 233
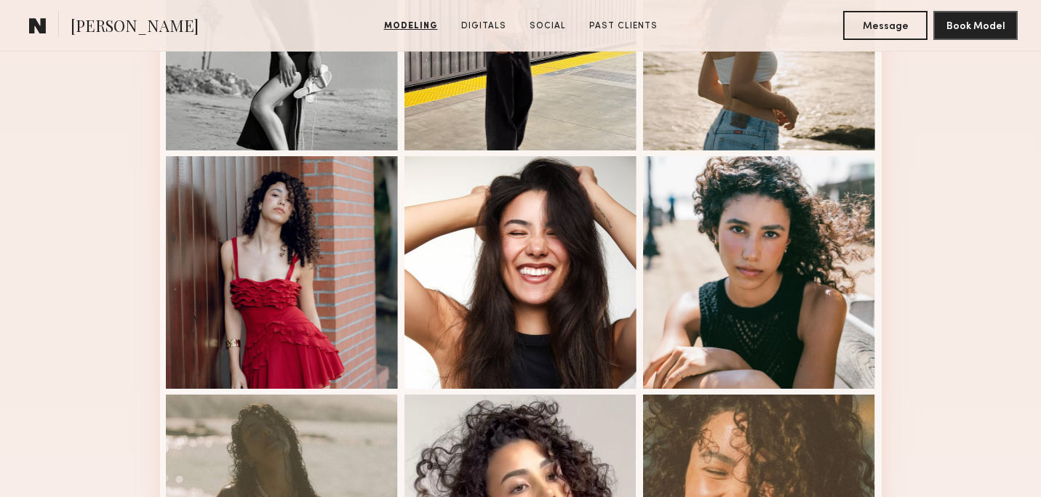
scroll to position [1207, 0]
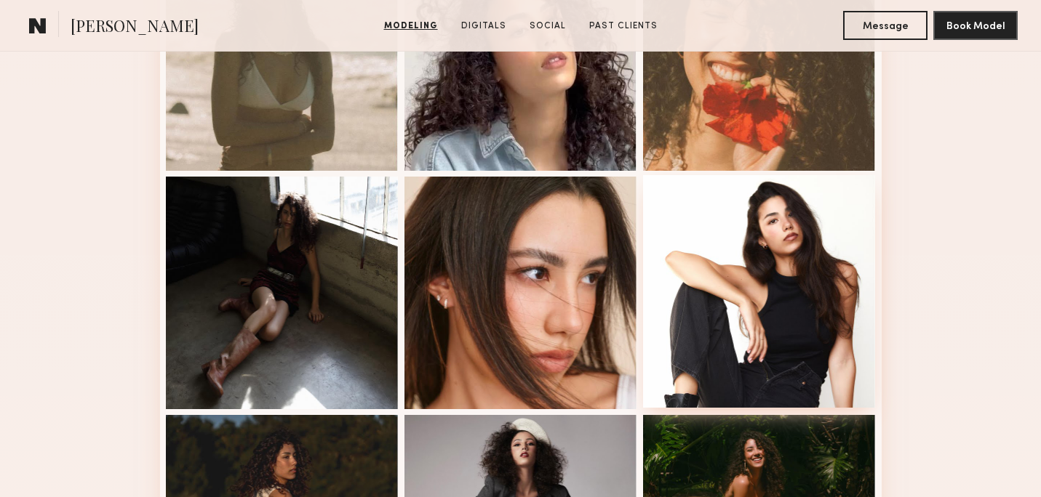
click at [779, 319] on div at bounding box center [759, 291] width 233 height 233
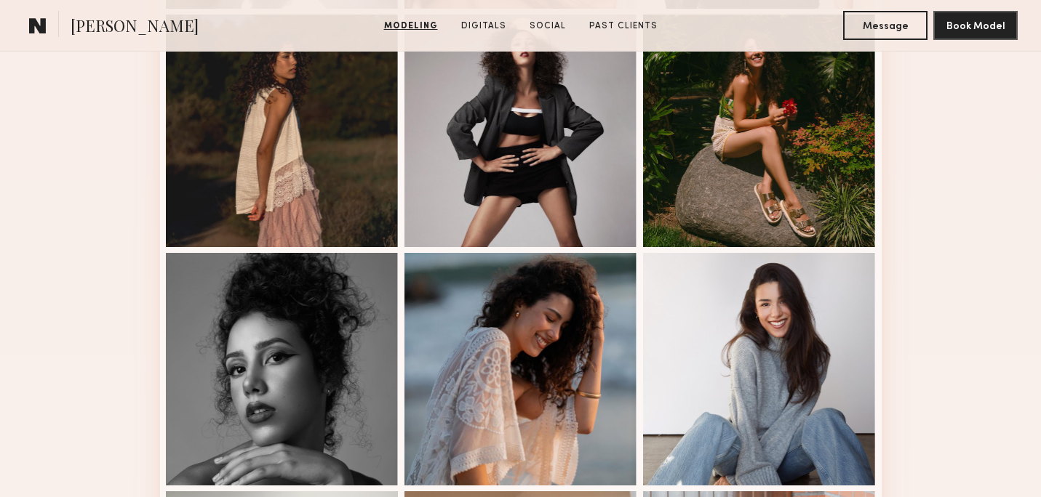
scroll to position [1612, 0]
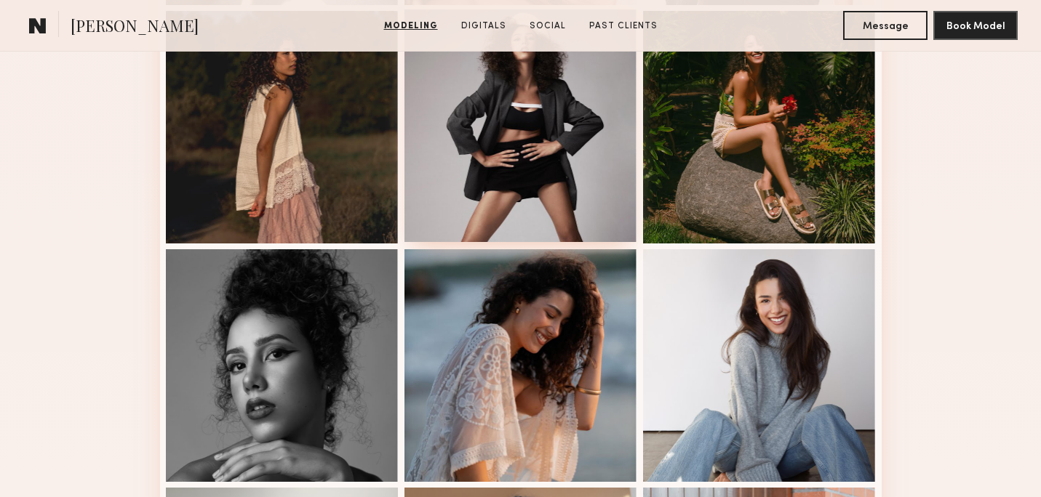
click at [560, 112] on div at bounding box center [520, 125] width 233 height 233
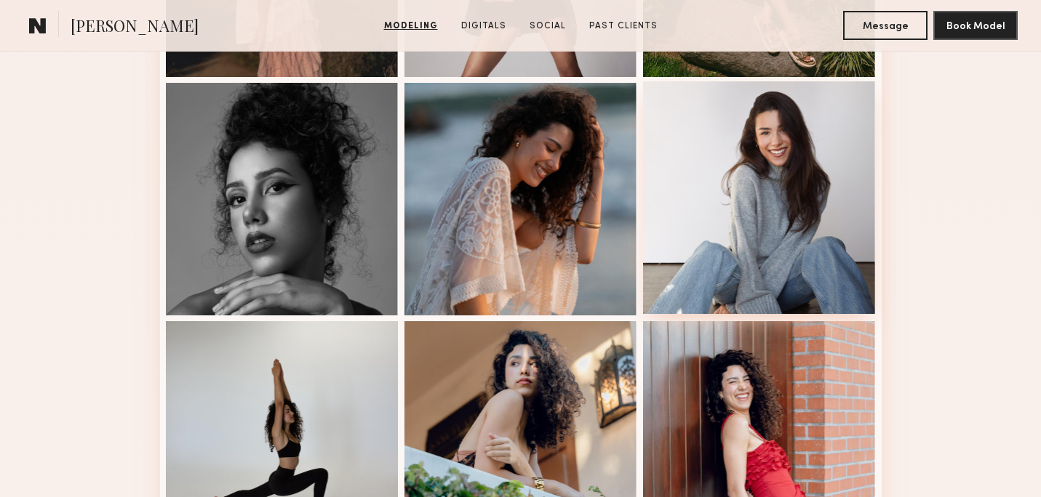
scroll to position [1764, 0]
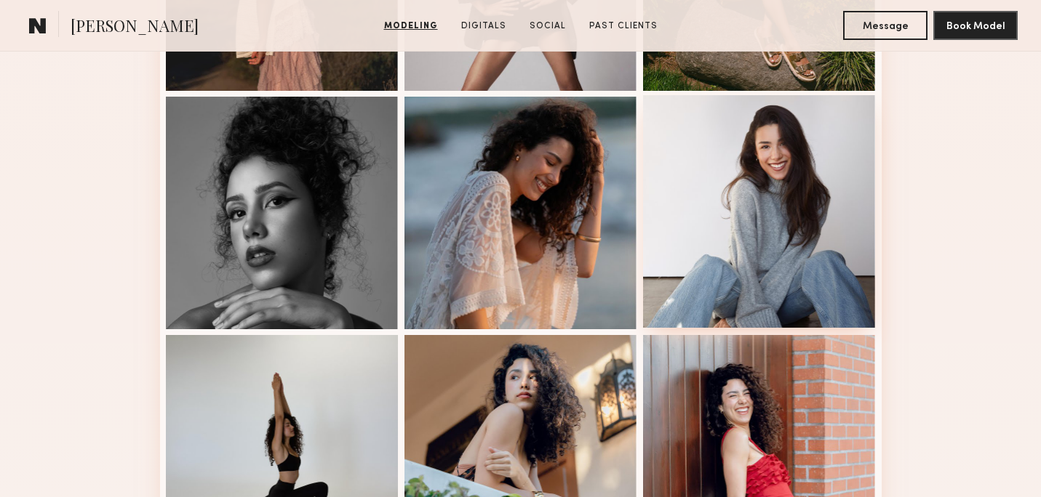
click at [762, 250] on div at bounding box center [759, 211] width 233 height 233
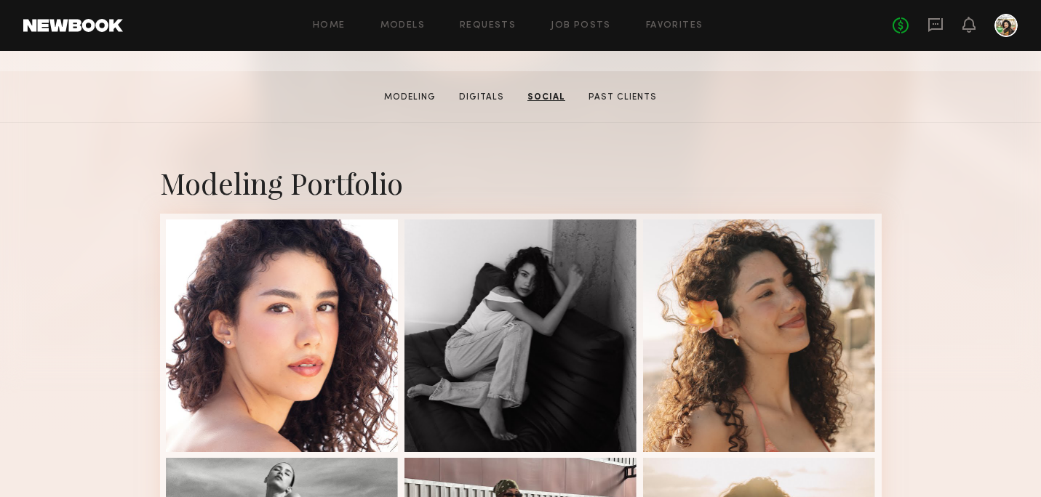
scroll to position [0, 0]
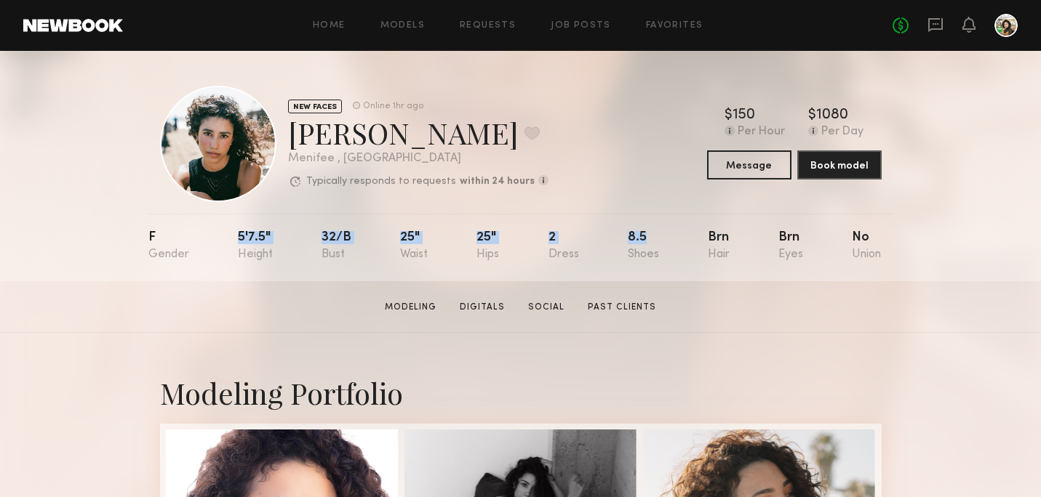
drag, startPoint x: 215, startPoint y: 232, endPoint x: 665, endPoint y: 233, distance: 449.4
click at [665, 233] on nb-model-profile-props "F 5'7.5" 32/b 25" 25" 2 8.5 Brn Brn No" at bounding box center [520, 248] width 745 height 68
copy div "5'7.5" 32/b 25" 25" 2 8.5"
